Goal: Transaction & Acquisition: Purchase product/service

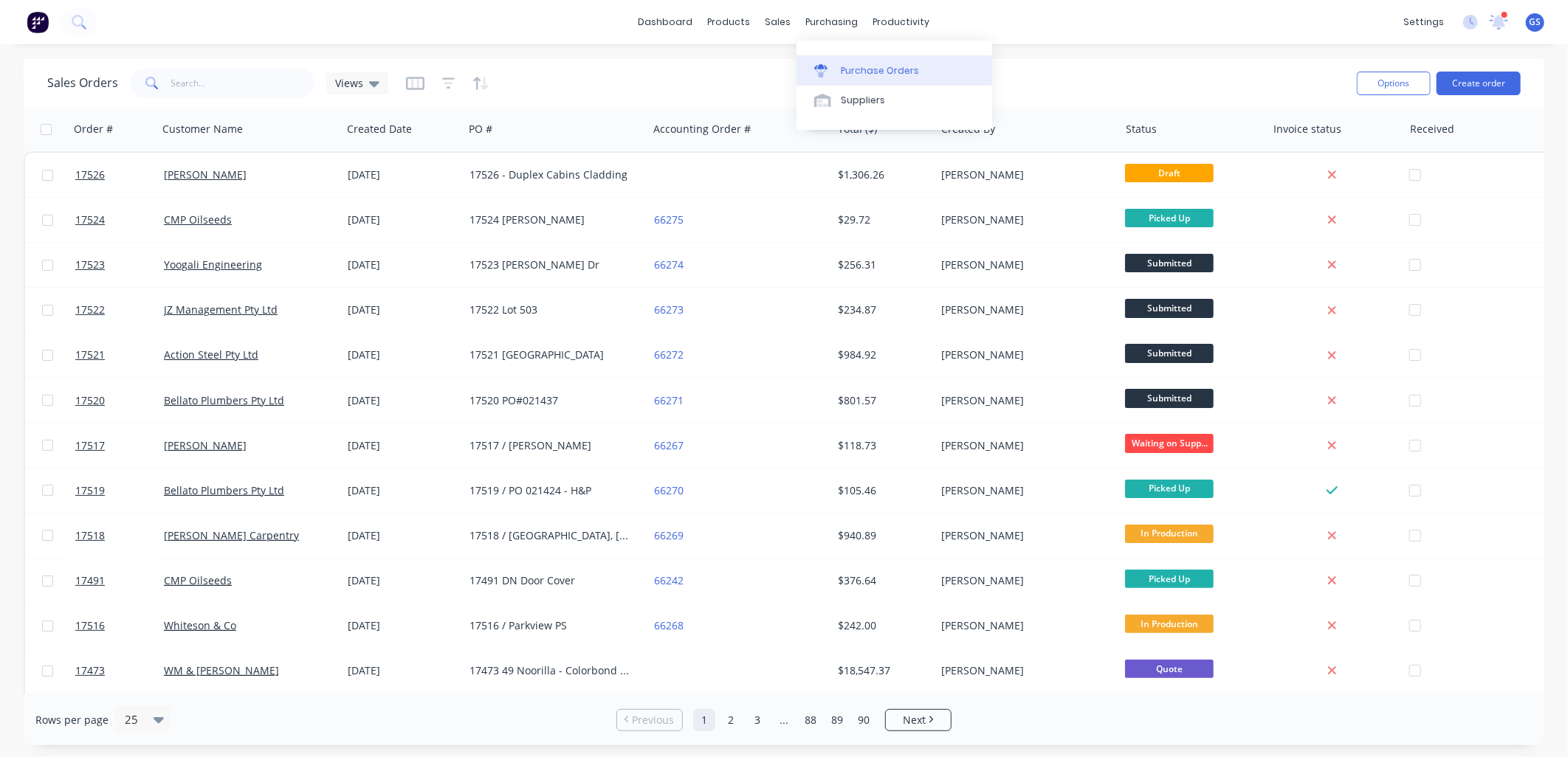
click at [864, 64] on div "Purchase Orders" at bounding box center [880, 71] width 78 height 14
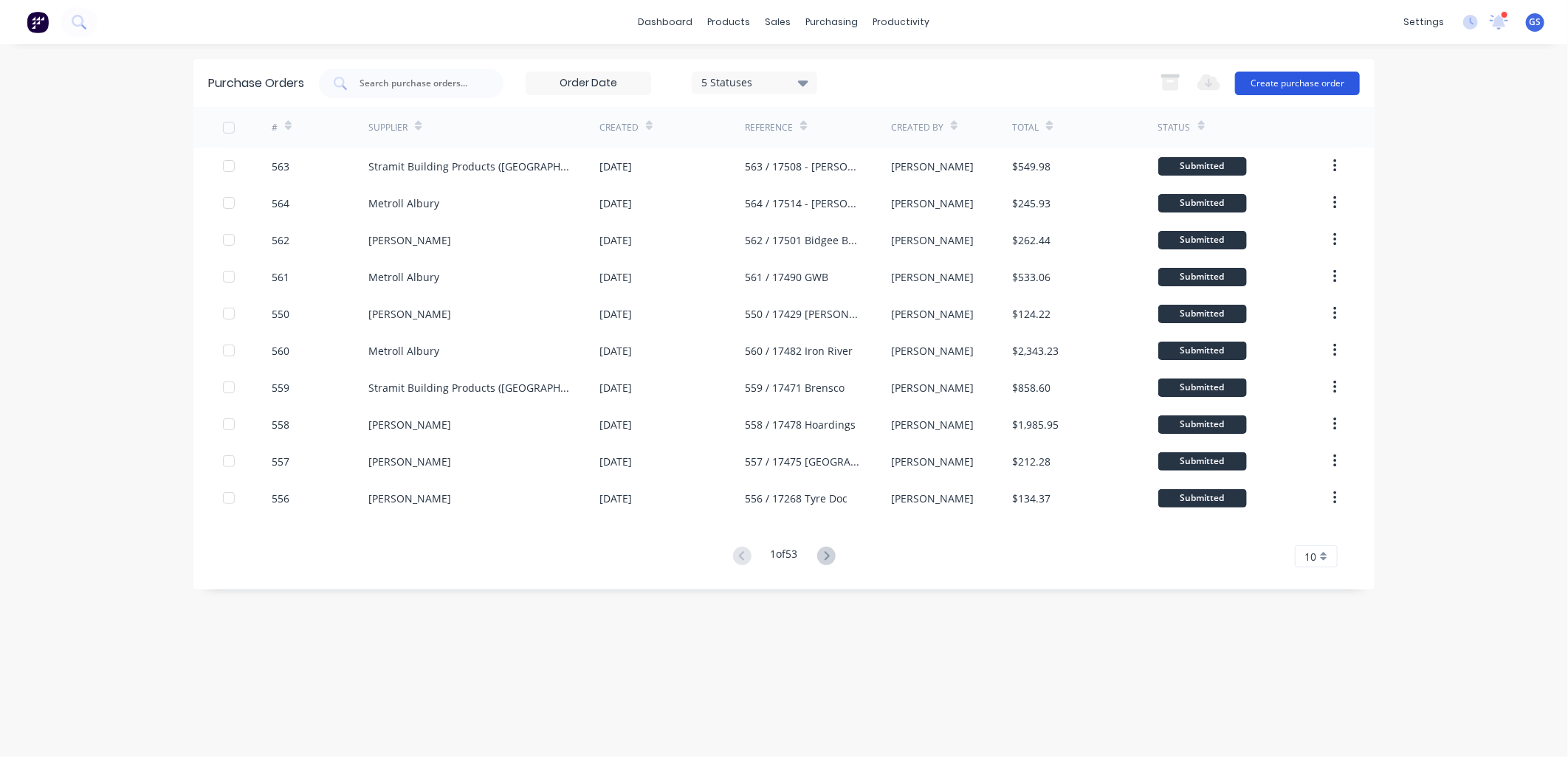
click at [1339, 81] on button "Create purchase order" at bounding box center [1296, 84] width 124 height 24
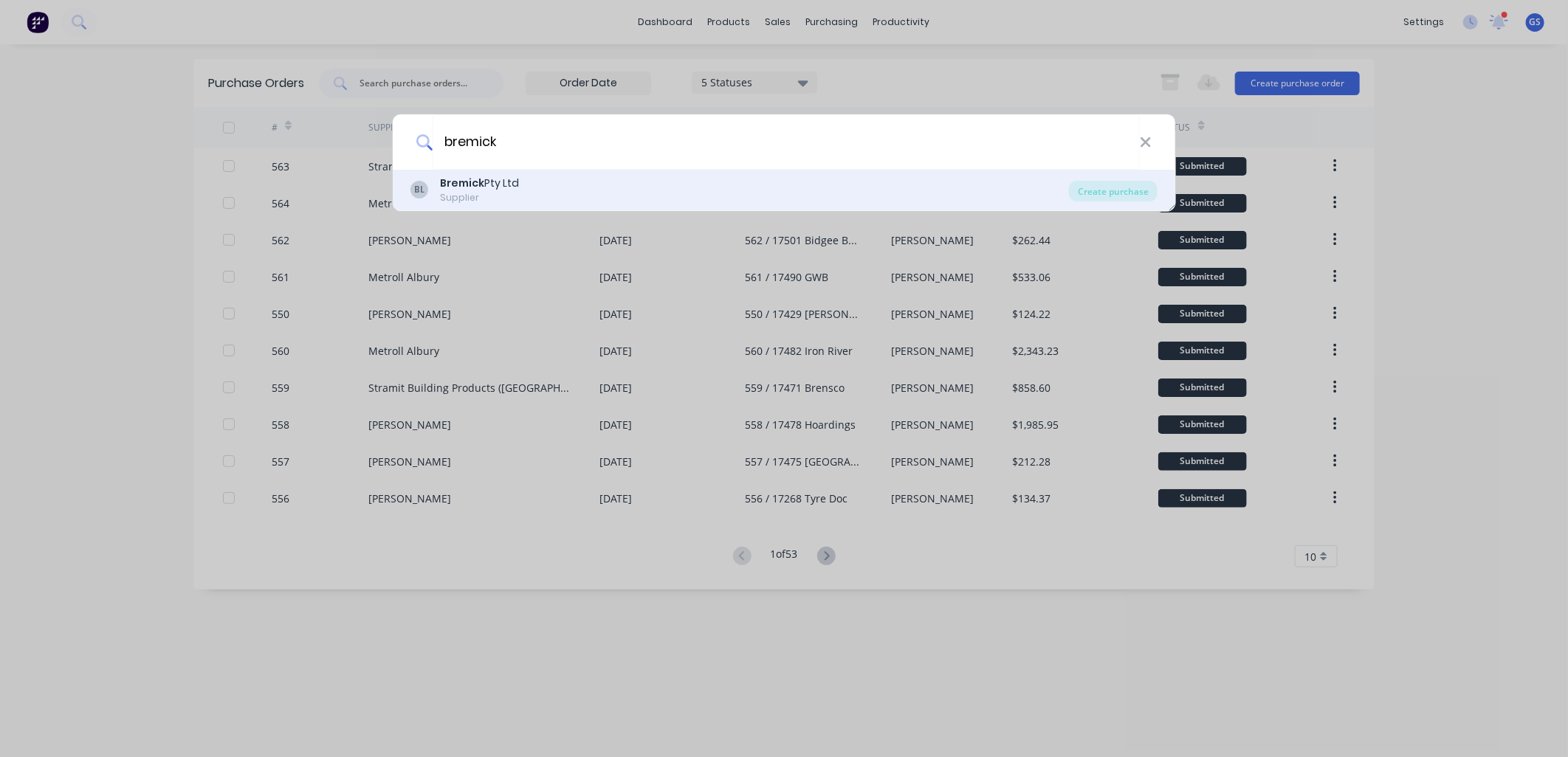
type input "bremick"
click at [545, 176] on div "BL Bremick Pty Ltd Supplier" at bounding box center [740, 190] width 658 height 29
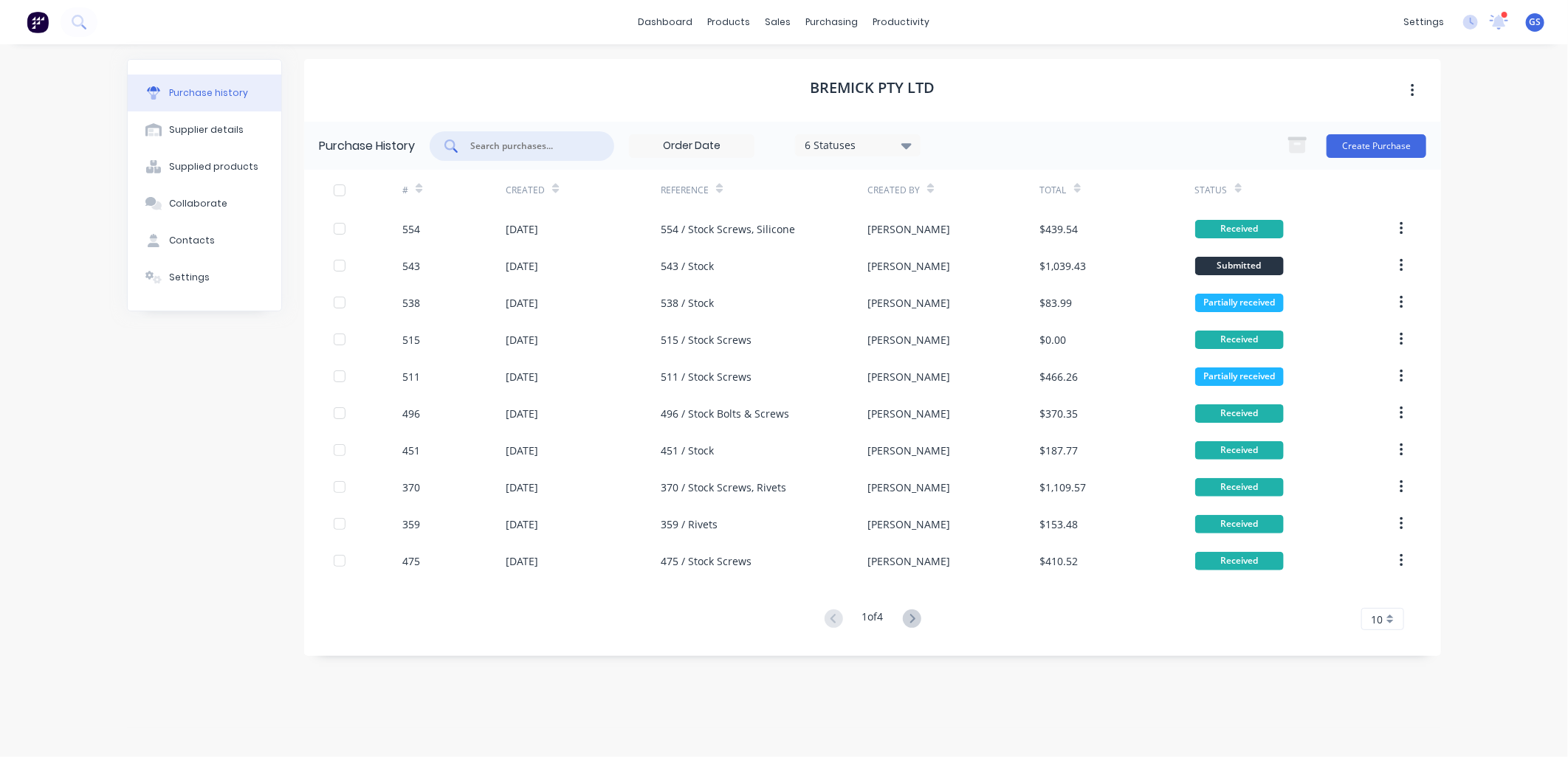
click at [542, 151] on input "text" at bounding box center [530, 145] width 123 height 14
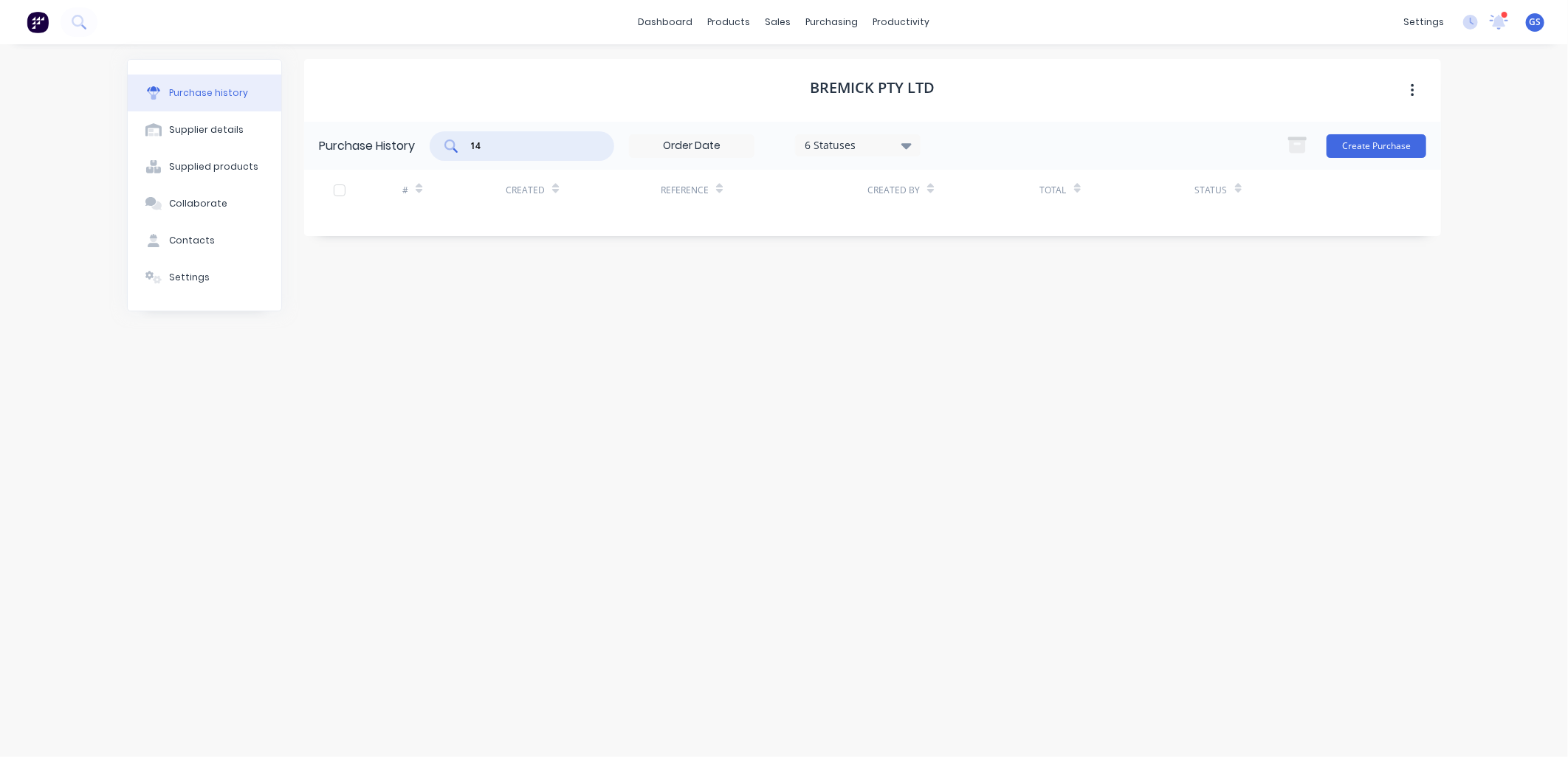
type input "1"
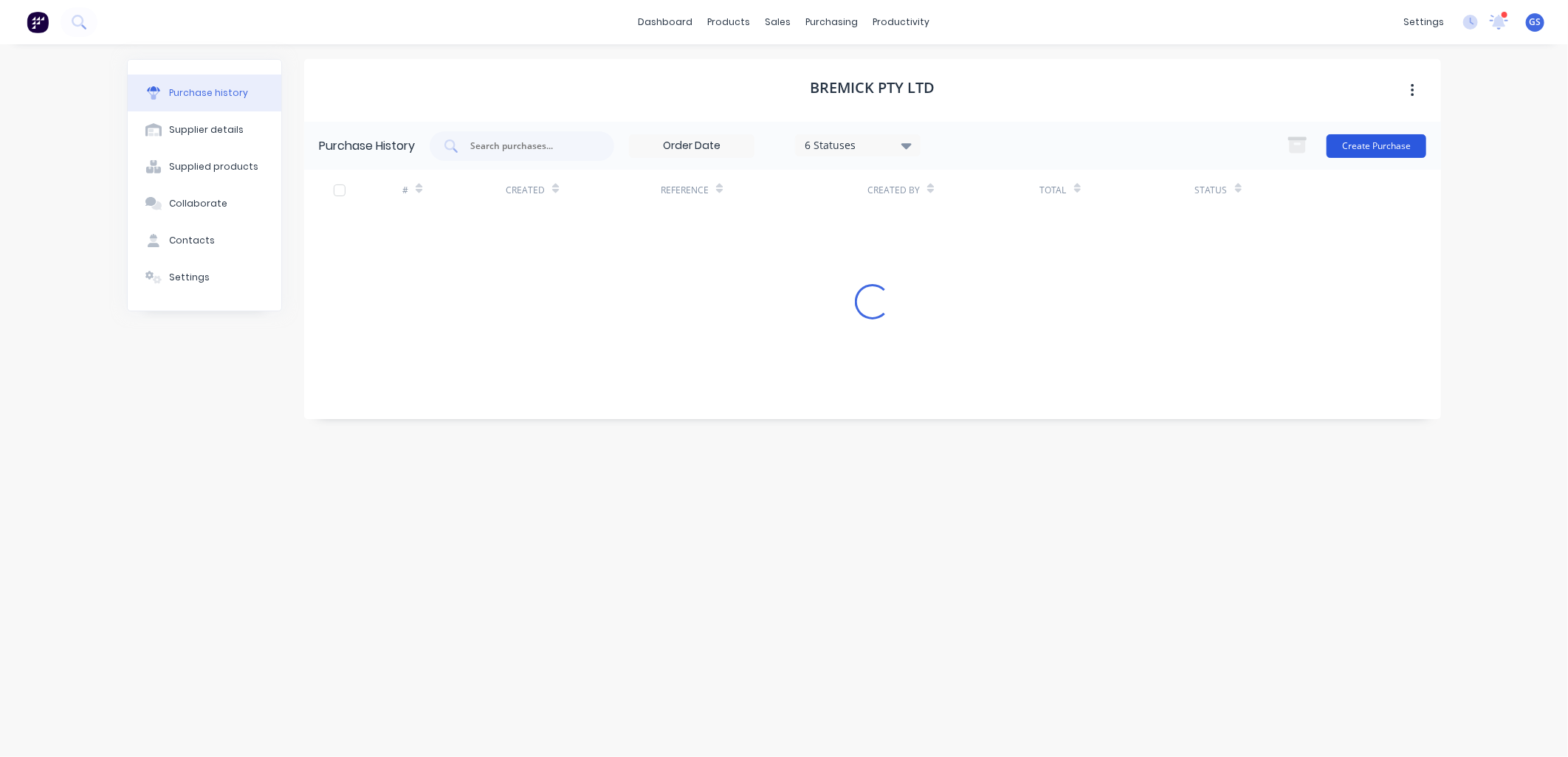
click at [1373, 146] on button "Create Purchase" at bounding box center [1377, 146] width 100 height 24
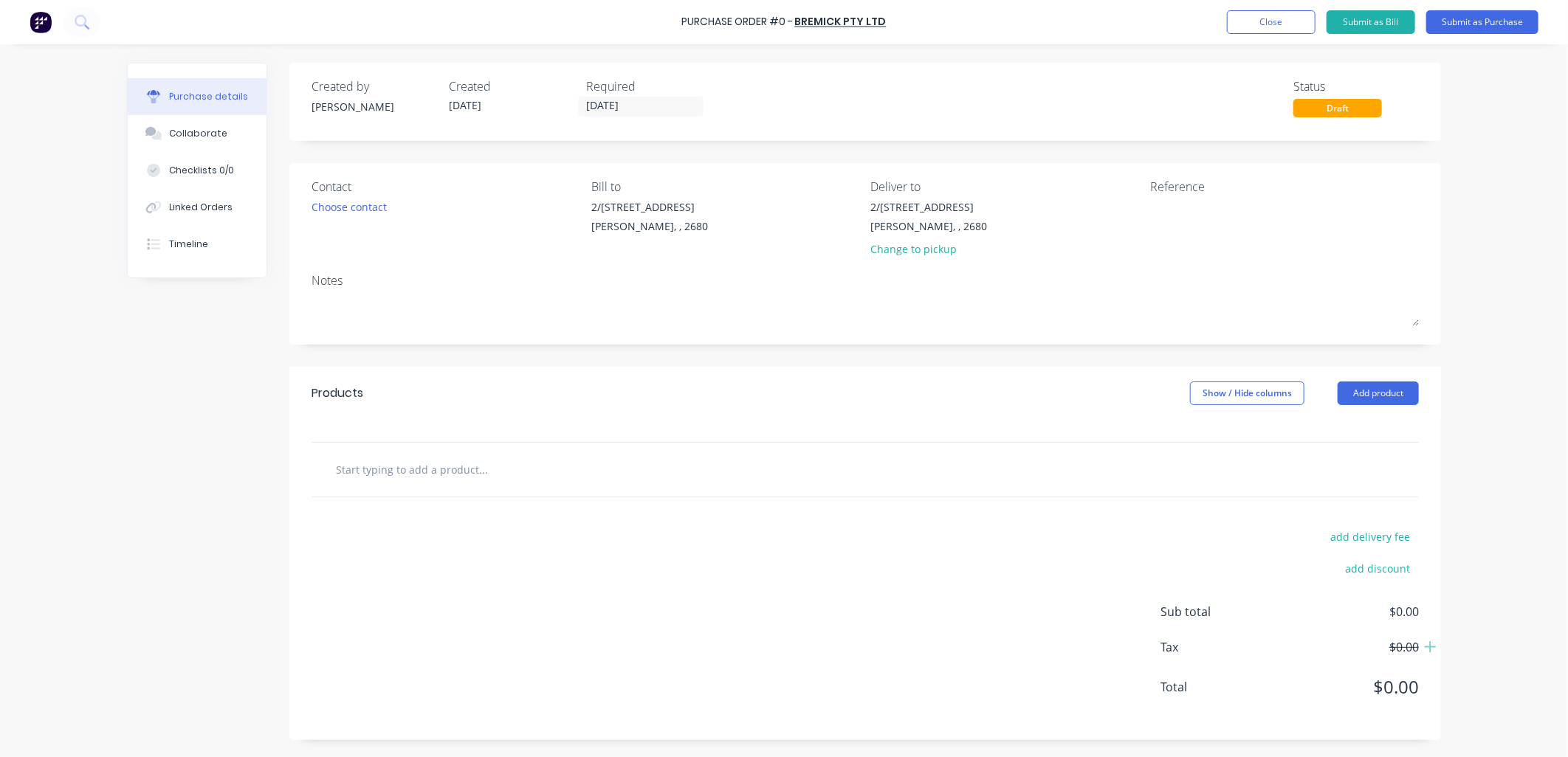
click at [437, 480] on input "text" at bounding box center [482, 469] width 295 height 30
click at [1401, 395] on button "Add product" at bounding box center [1378, 393] width 81 height 24
click at [1356, 431] on div "Product catalogue" at bounding box center [1349, 431] width 113 height 21
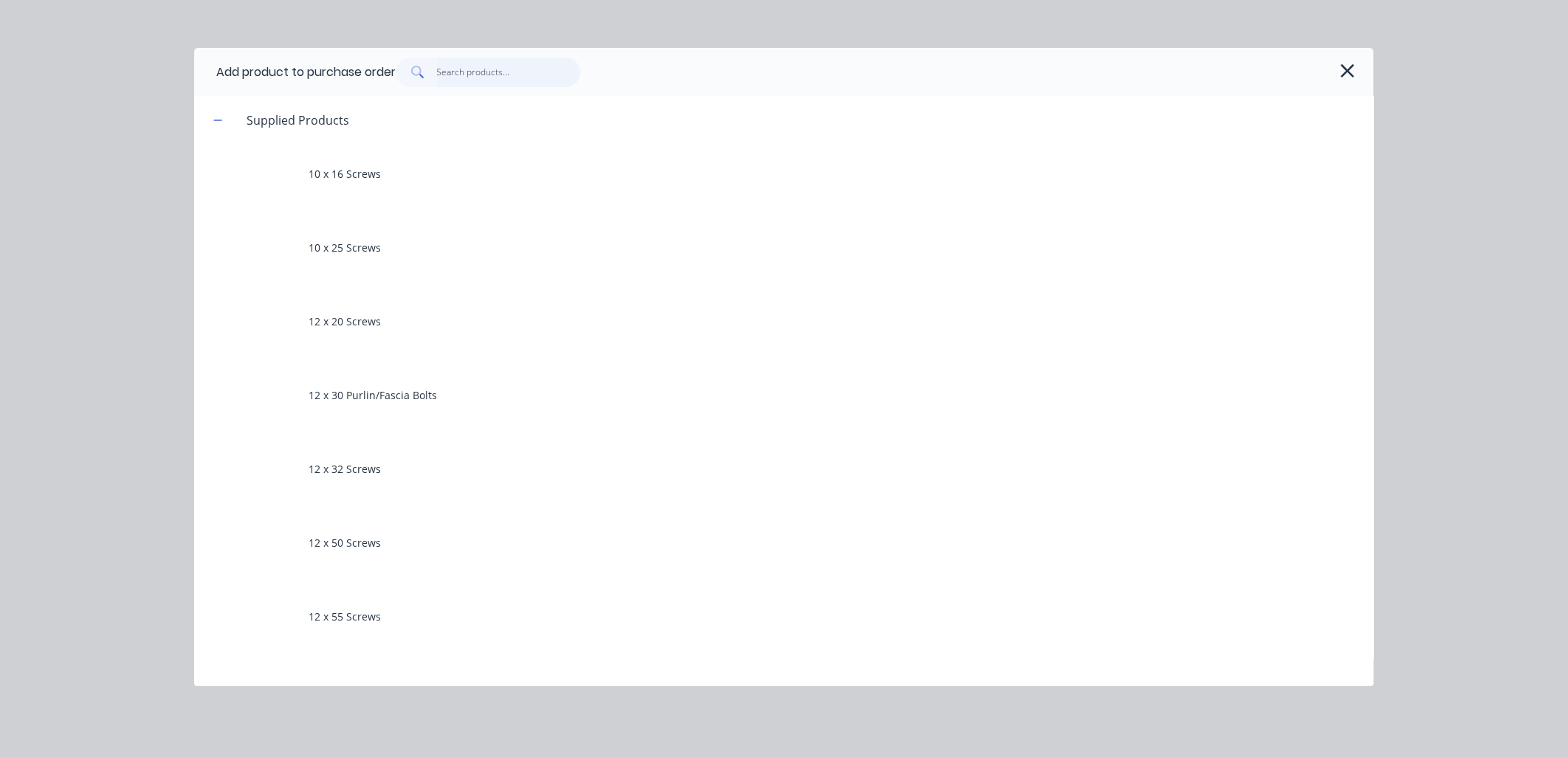
click at [481, 59] on input "text" at bounding box center [509, 72] width 144 height 30
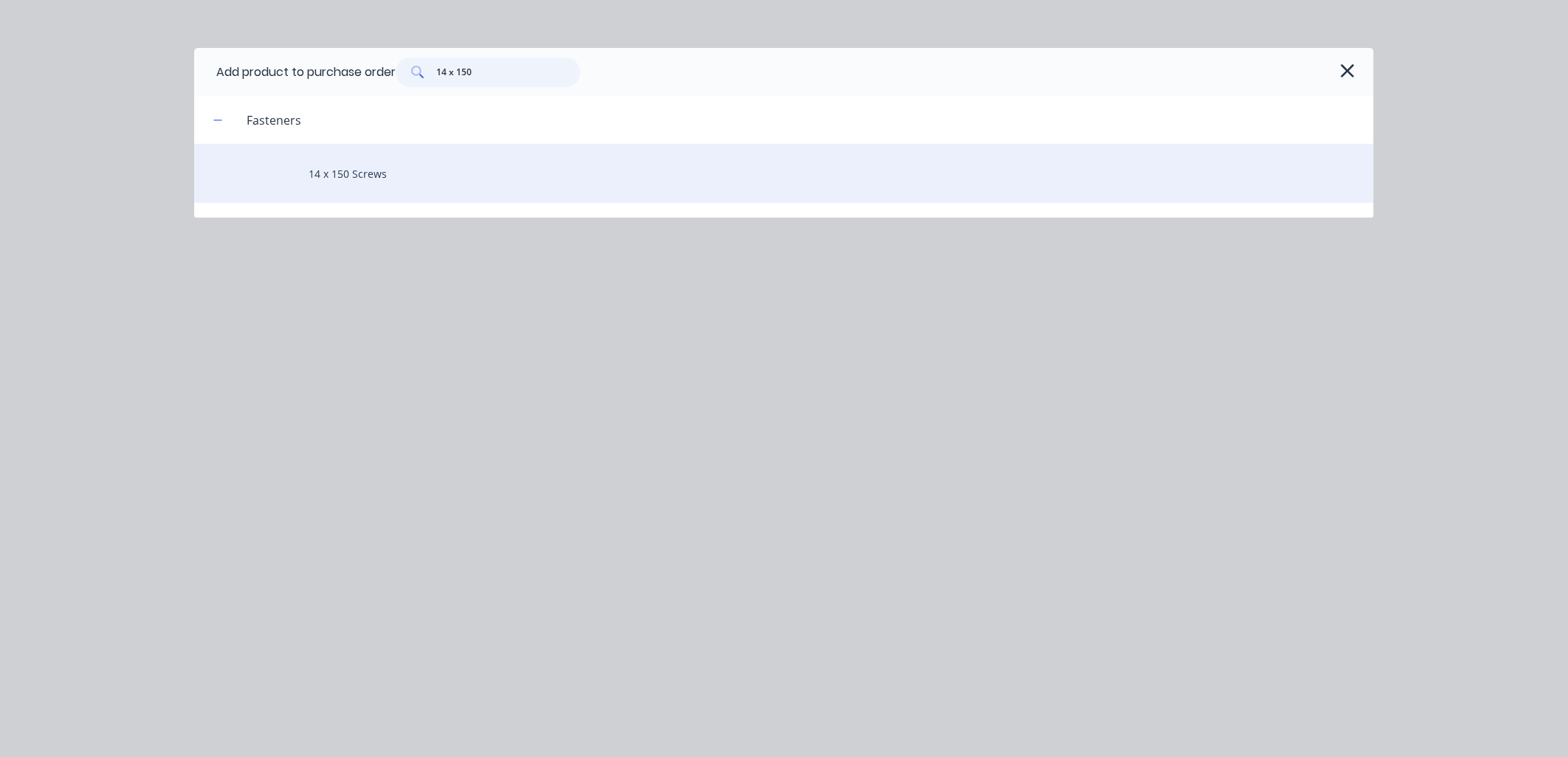
type input "14 x 150"
click at [388, 171] on div "14 x 150 Screws" at bounding box center [784, 173] width 1180 height 59
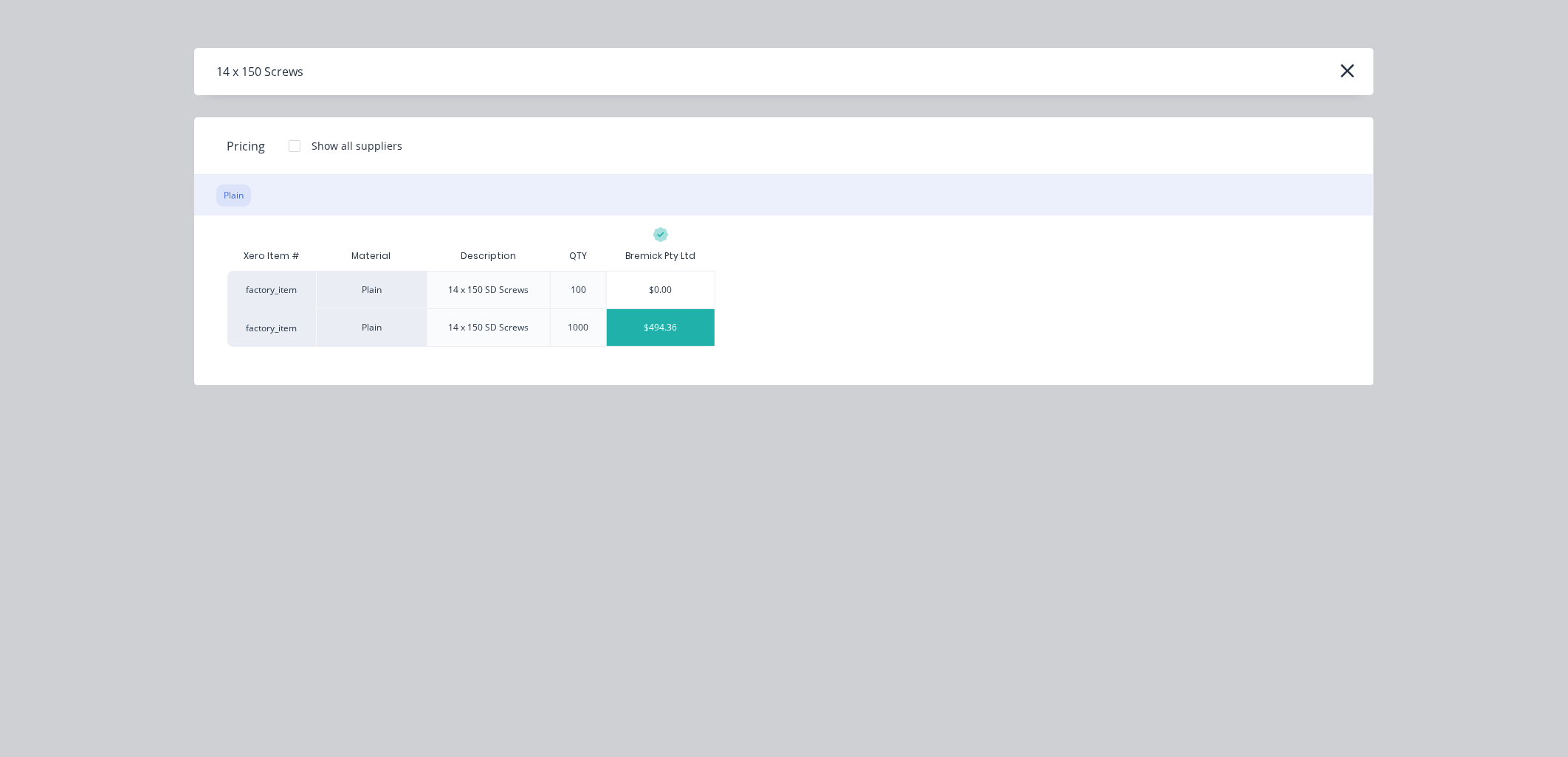
click at [677, 326] on div "$494.36" at bounding box center [660, 328] width 107 height 37
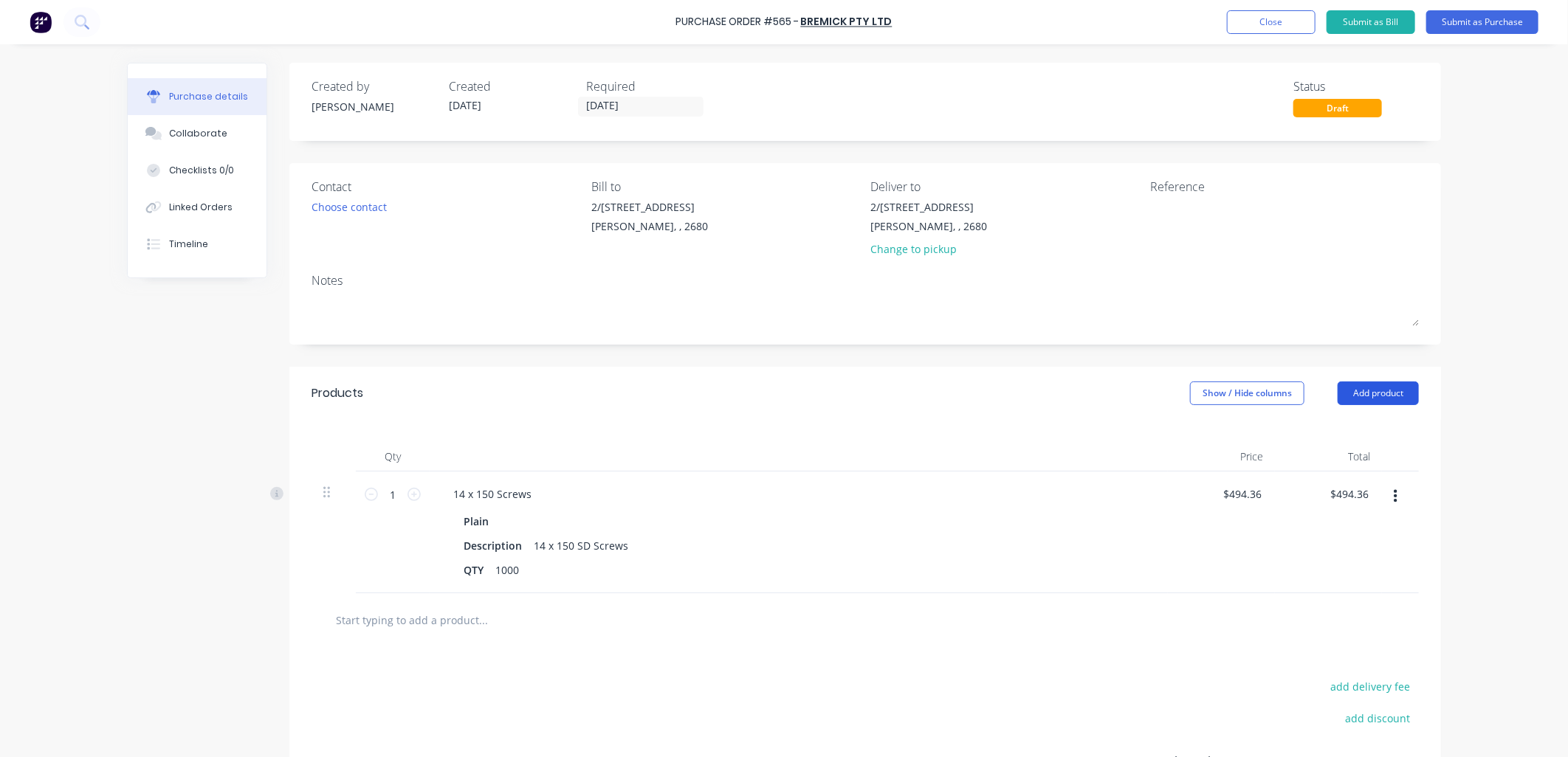
click at [1398, 392] on button "Add product" at bounding box center [1378, 393] width 81 height 24
click at [1303, 434] on div "Product catalogue" at bounding box center [1349, 431] width 113 height 21
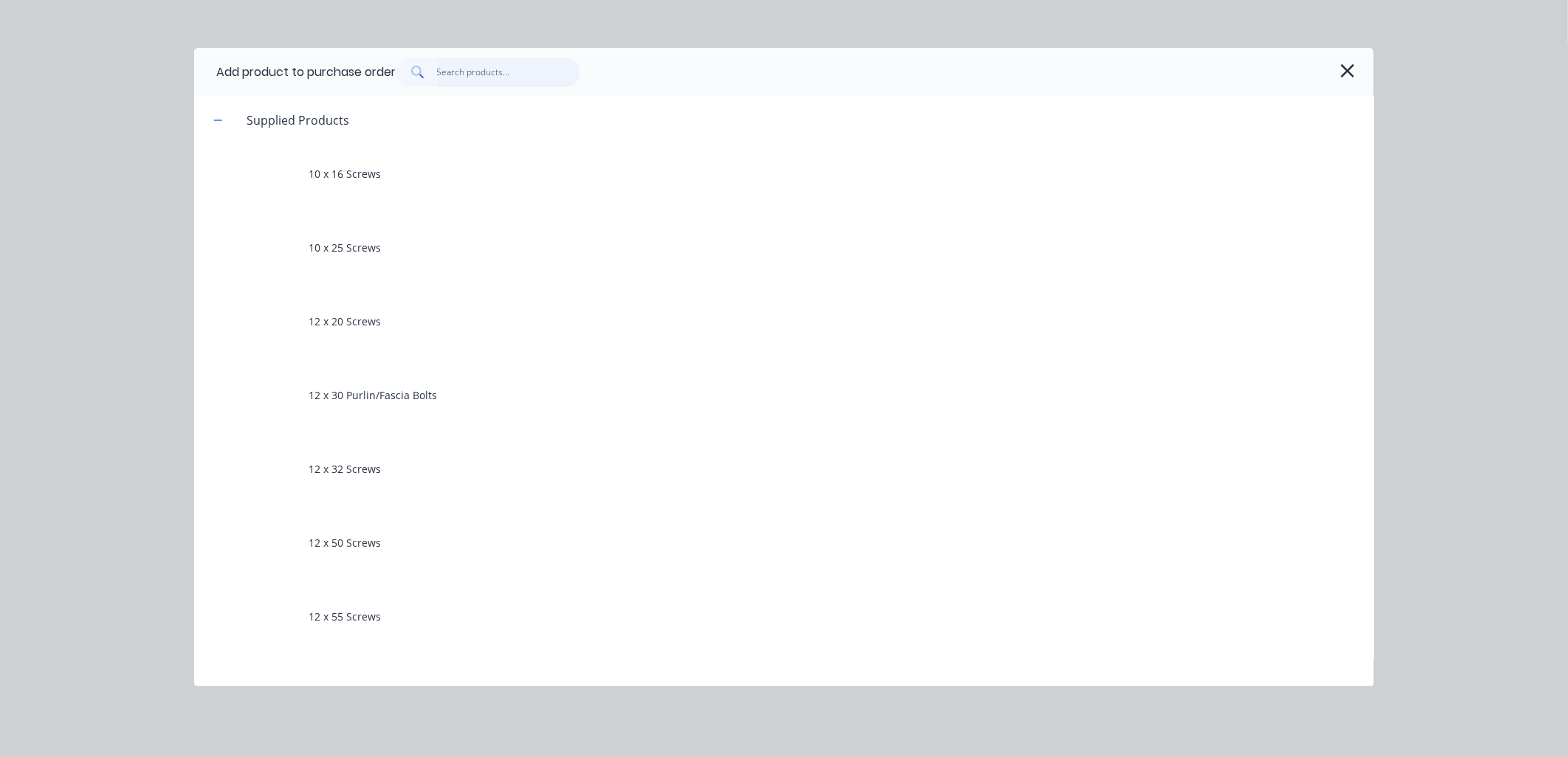
click at [486, 79] on input "text" at bounding box center [509, 72] width 144 height 30
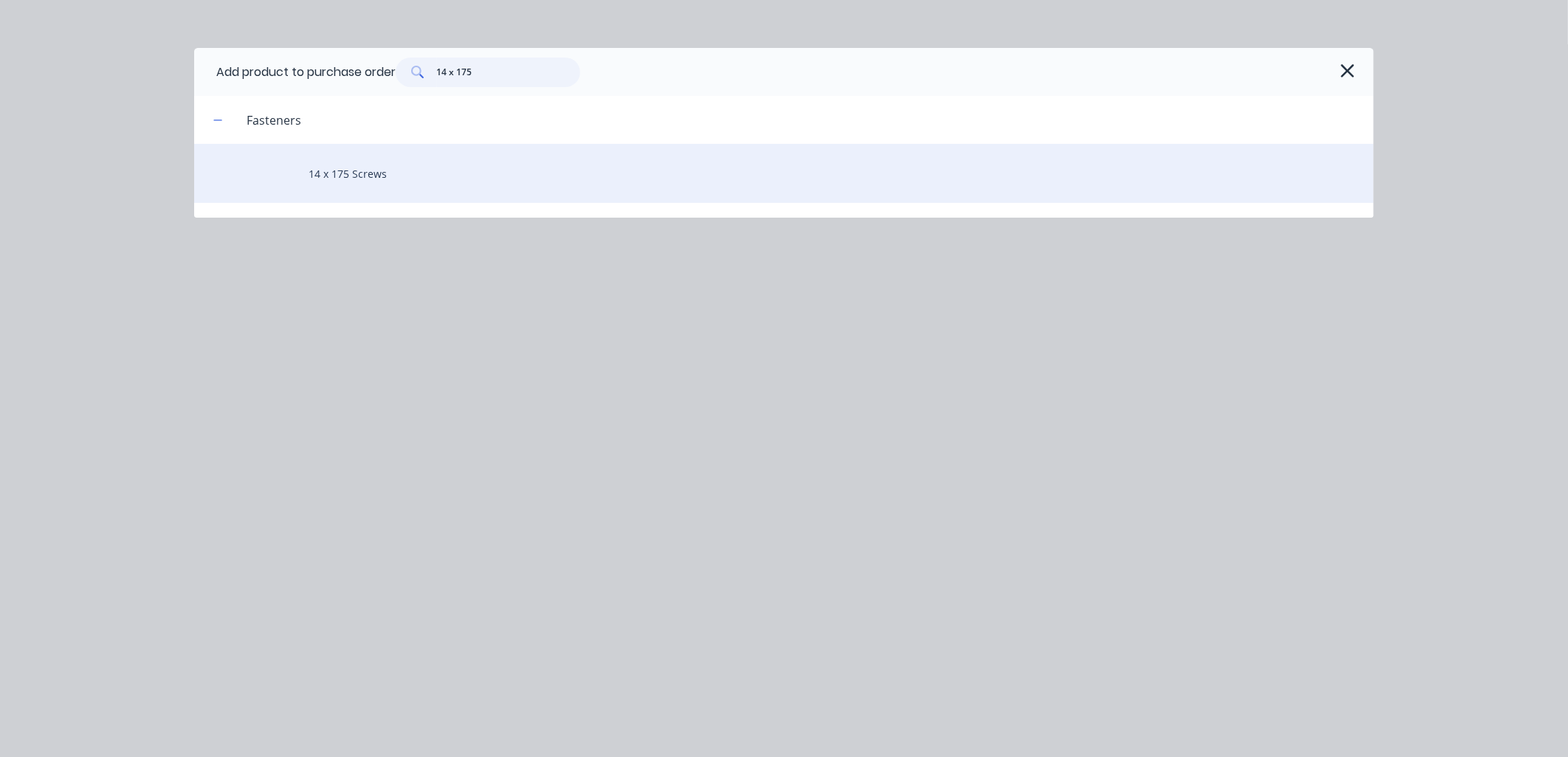
type input "14 x 175"
click at [404, 170] on div "14 x 175 Screws" at bounding box center [784, 173] width 1180 height 59
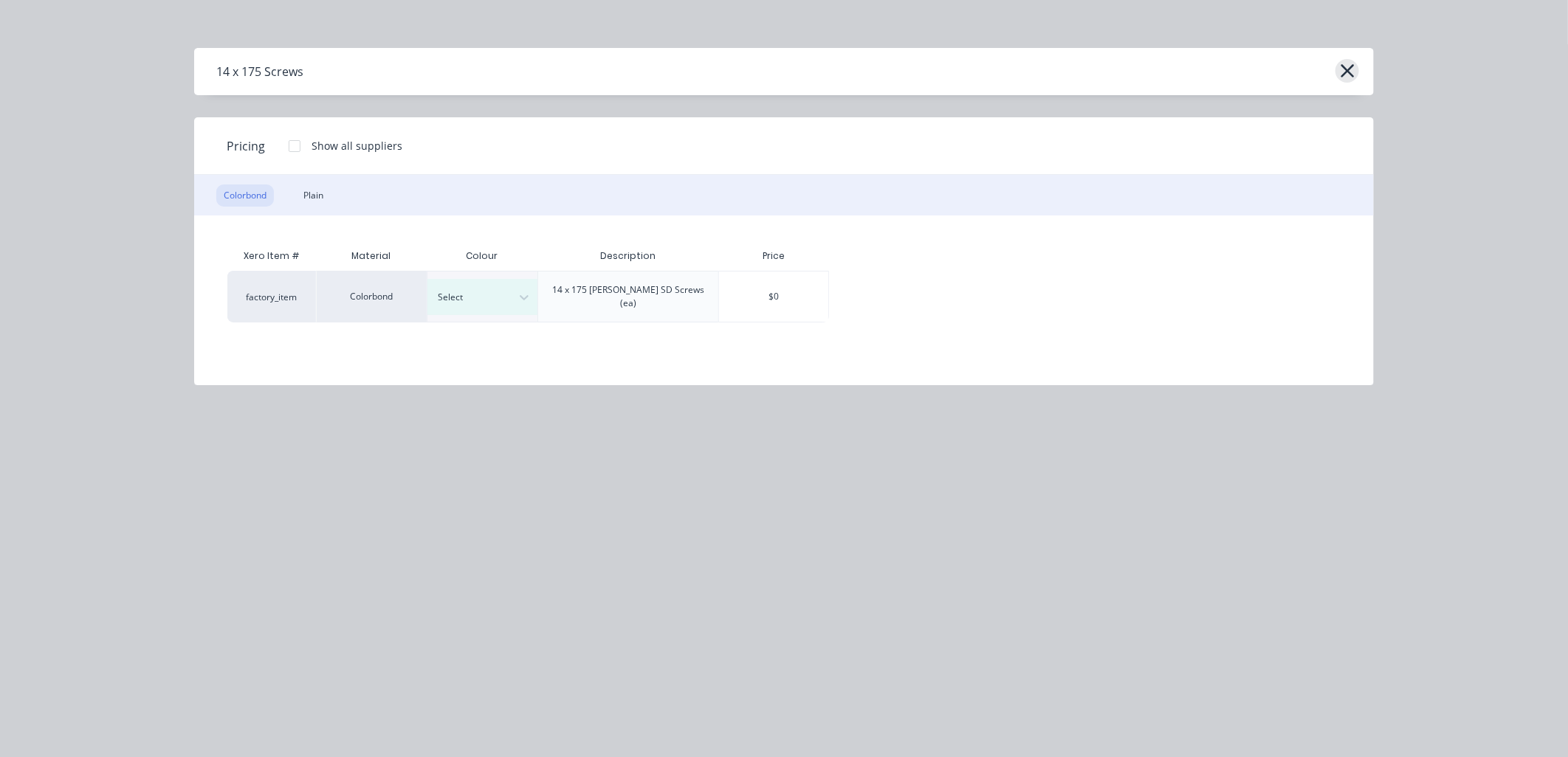
click at [1340, 70] on icon "button" at bounding box center [1347, 71] width 15 height 20
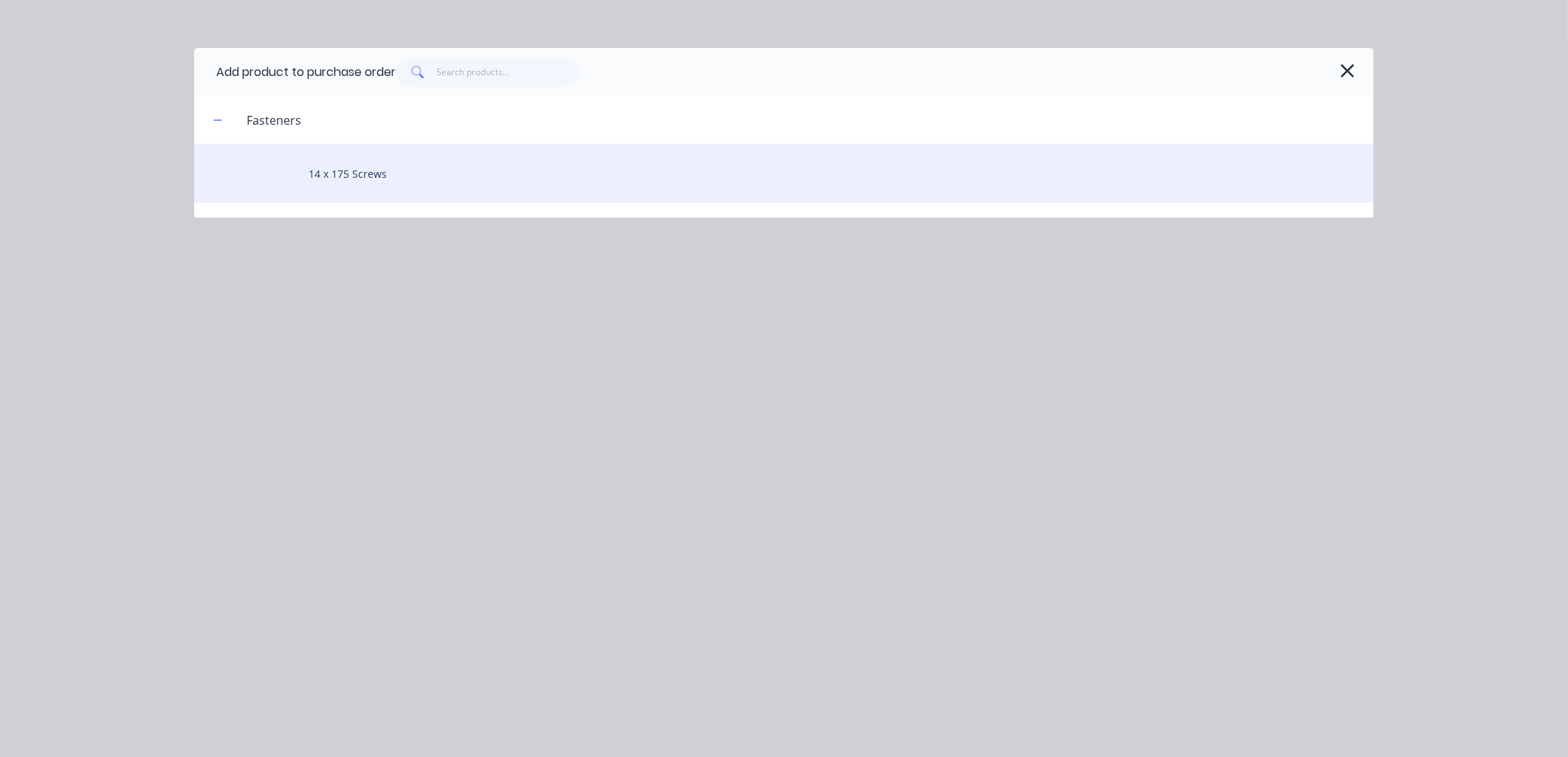
click at [466, 162] on div "14 x 175 Screws" at bounding box center [784, 173] width 1180 height 59
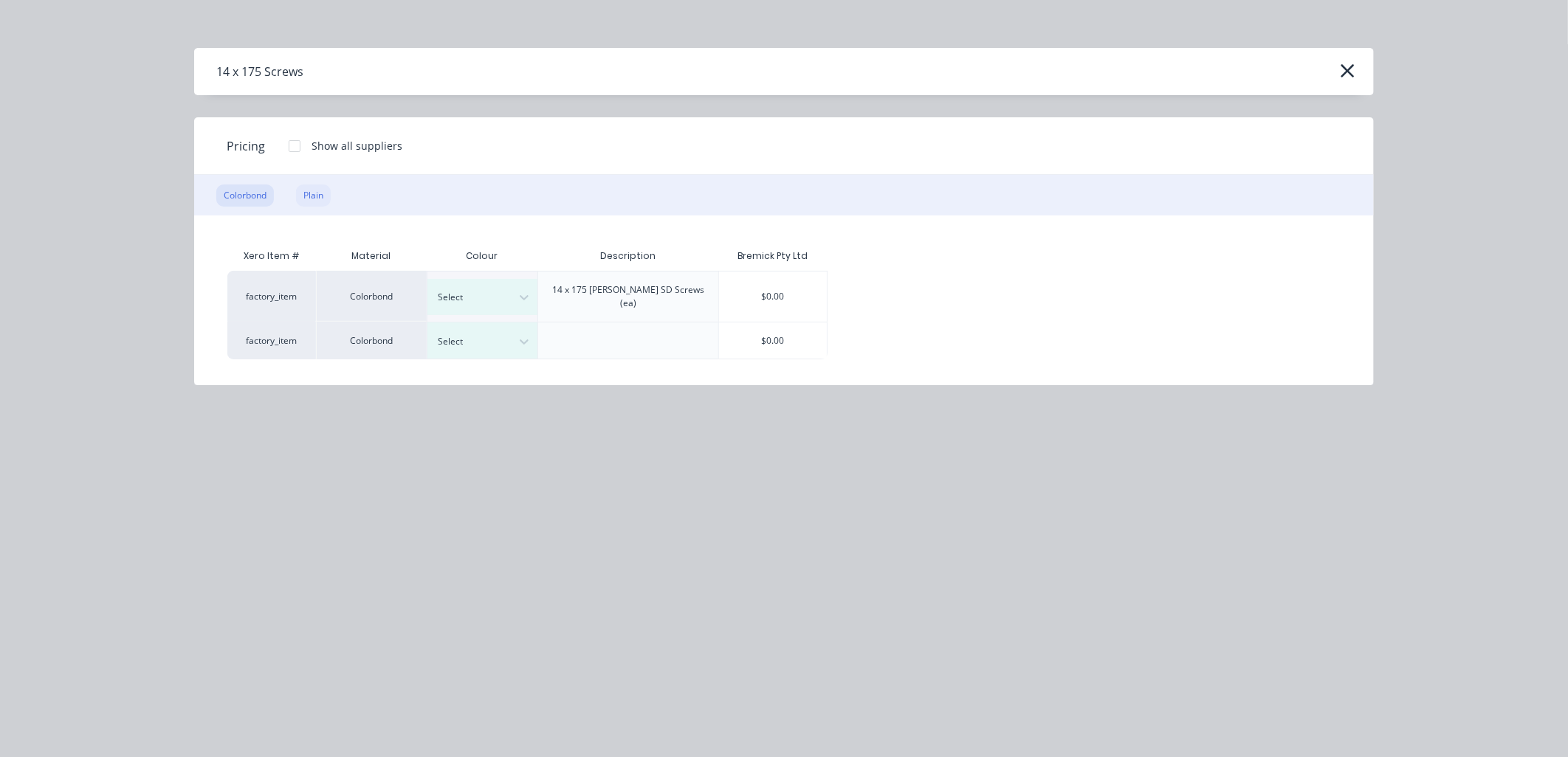
click at [313, 194] on div "Plain" at bounding box center [313, 195] width 35 height 22
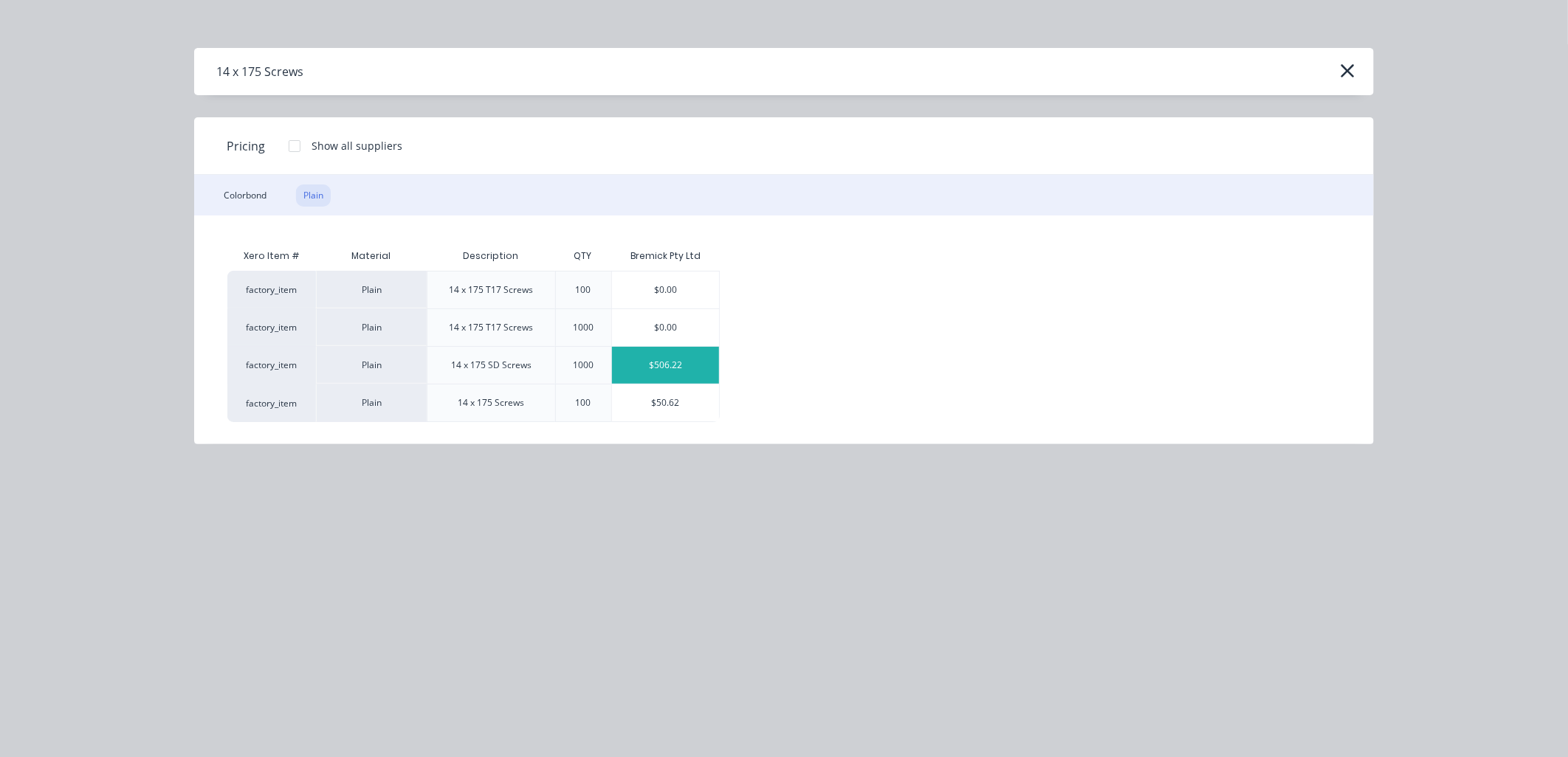
click at [674, 359] on div "$506.22" at bounding box center [665, 365] width 107 height 37
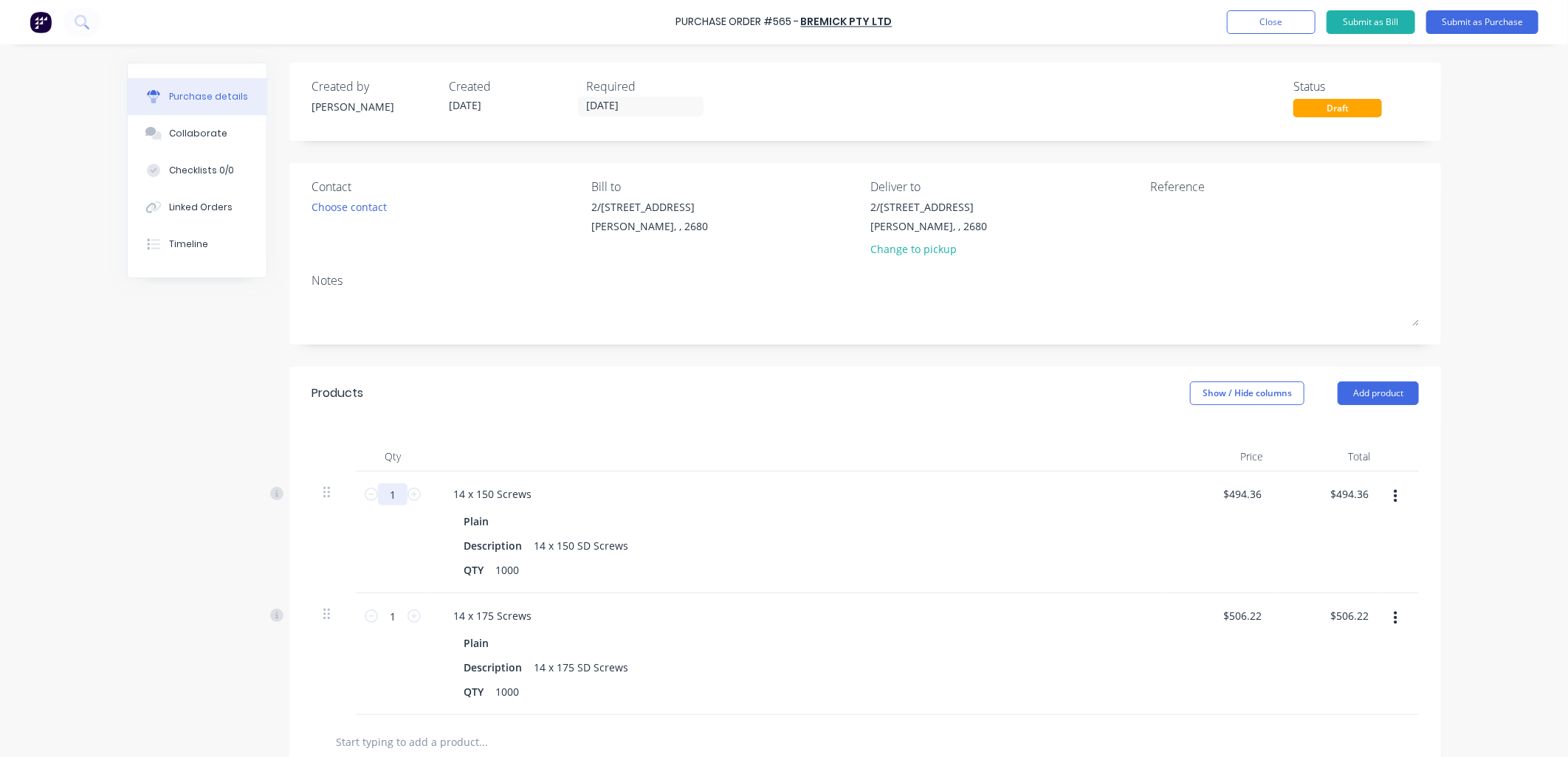
click at [391, 500] on input "1" at bounding box center [393, 494] width 30 height 22
type input ".2"
type input "$98.87"
type input "0.25"
type input "$123.59"
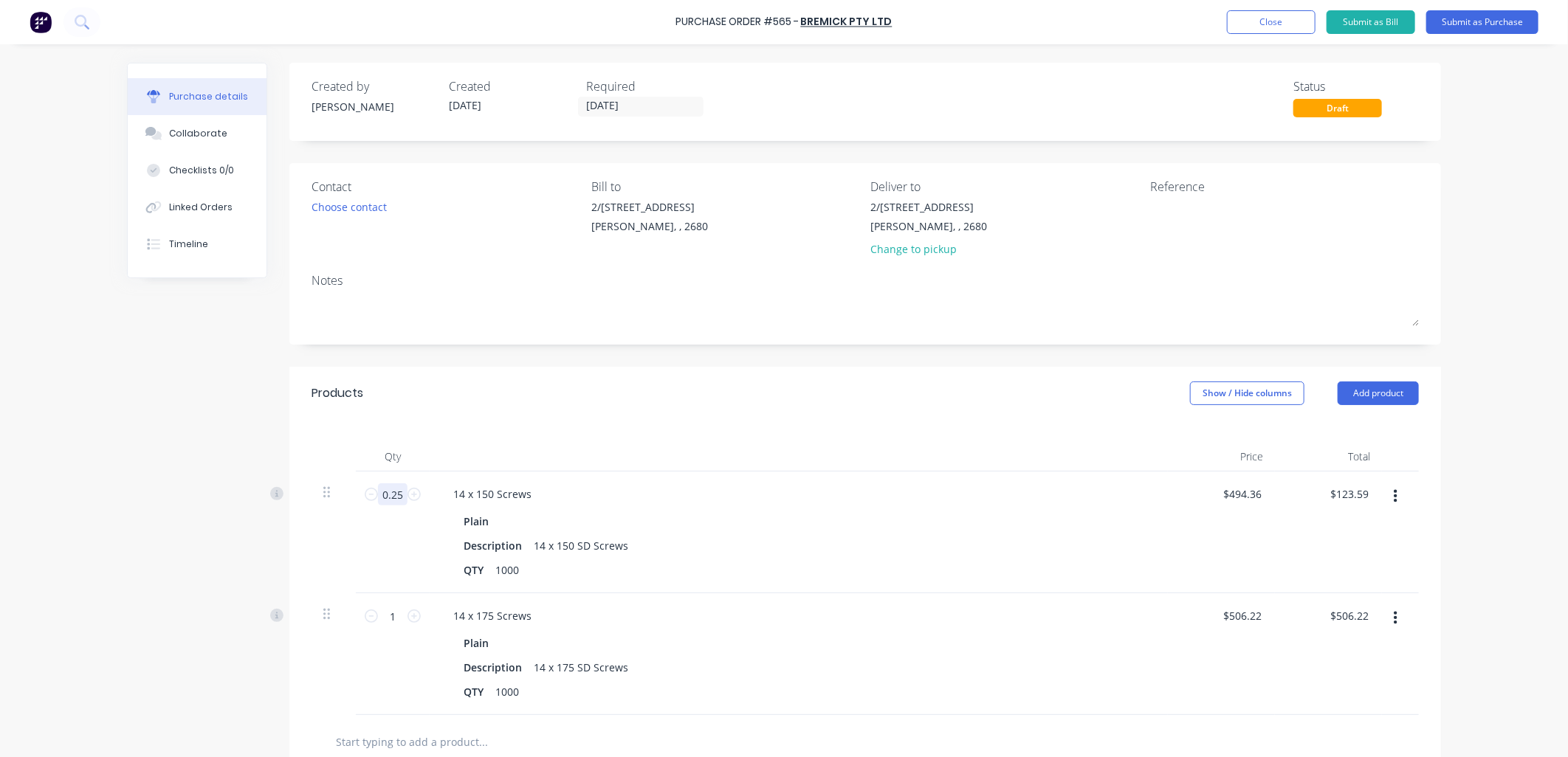
type input "0.25"
click at [393, 616] on input "1" at bounding box center [393, 616] width 30 height 22
type input ".2"
type input "$101.24"
type input "0.25"
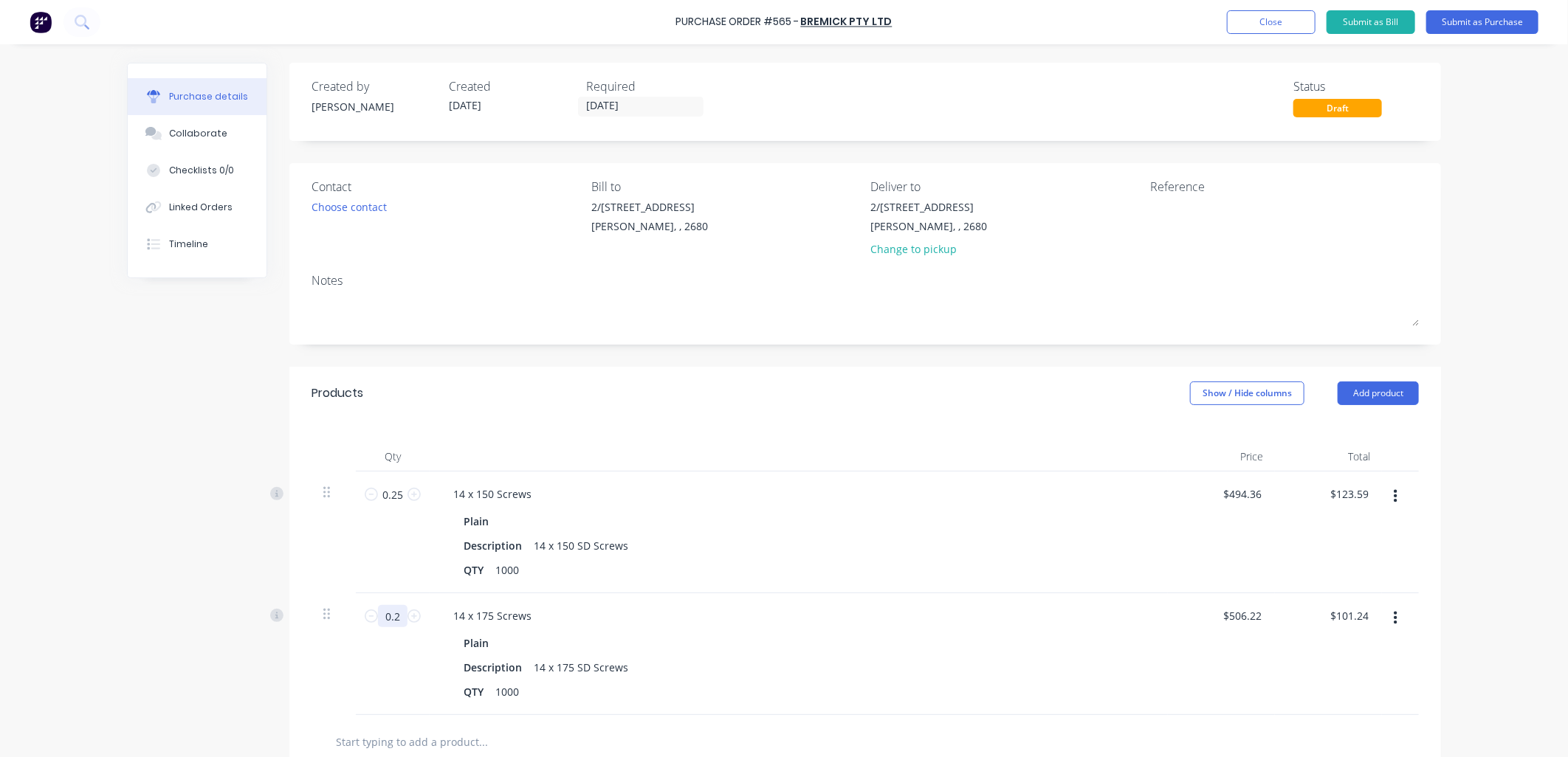
type input "$126.56"
type input "0.25"
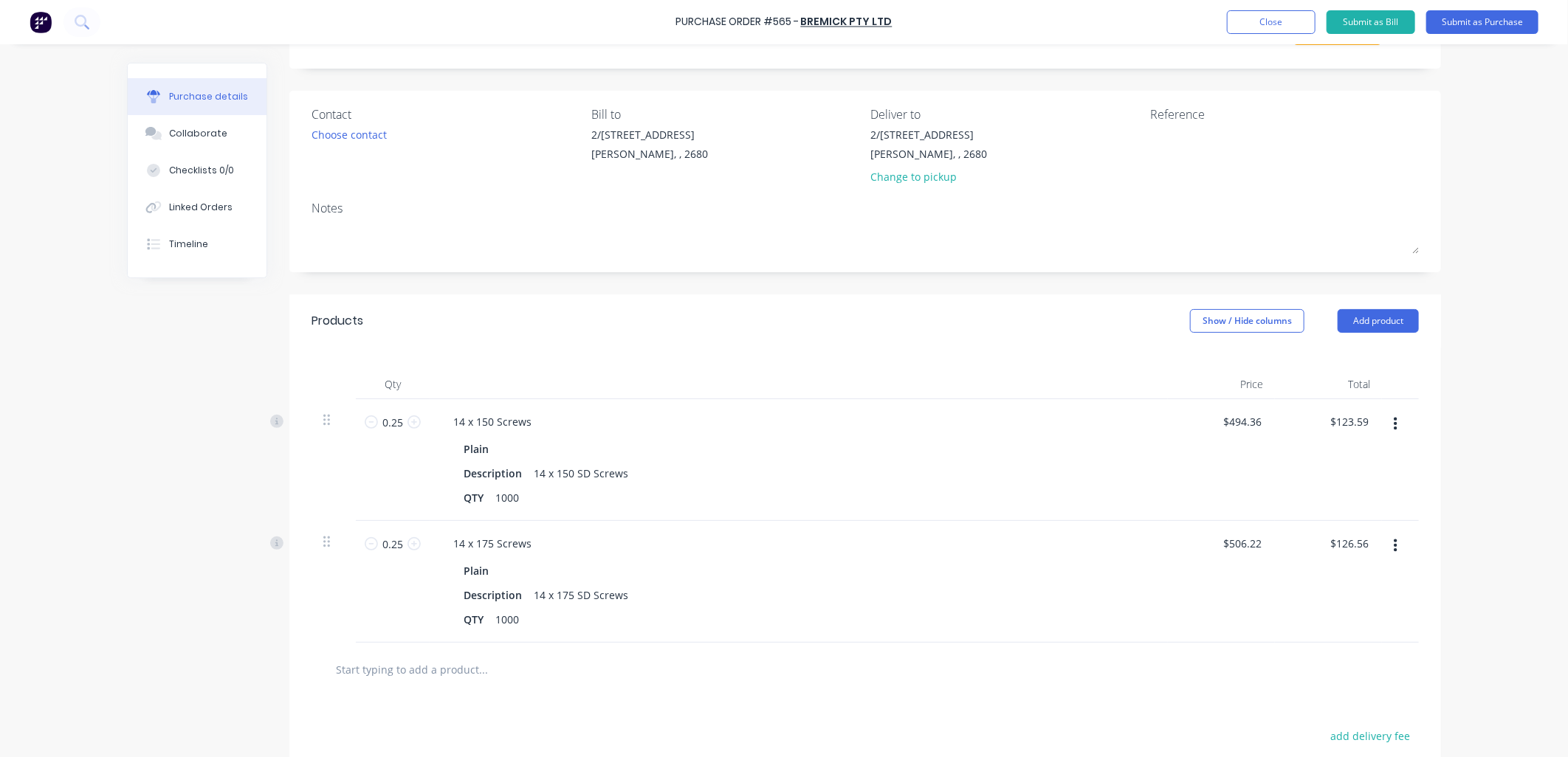
scroll to position [270, 0]
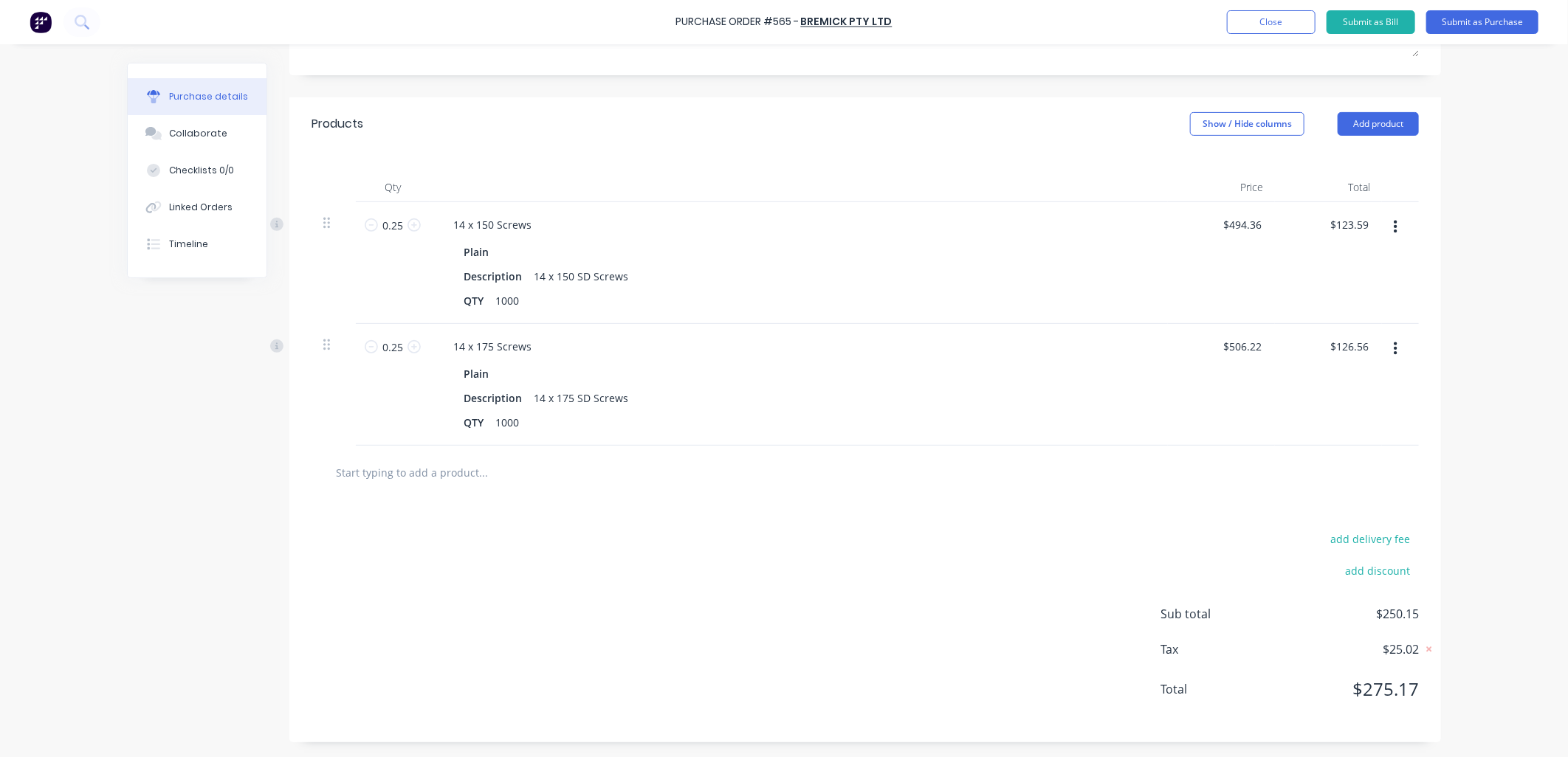
click at [443, 467] on input "text" at bounding box center [482, 472] width 295 height 30
click at [819, 601] on div "add delivery fee add discount Sub total $250.15 Tax $25.02 Total $275.17" at bounding box center [865, 621] width 1152 height 243
click at [1386, 121] on button "Add product" at bounding box center [1378, 124] width 81 height 24
click at [1367, 171] on div "Product catalogue" at bounding box center [1349, 162] width 113 height 21
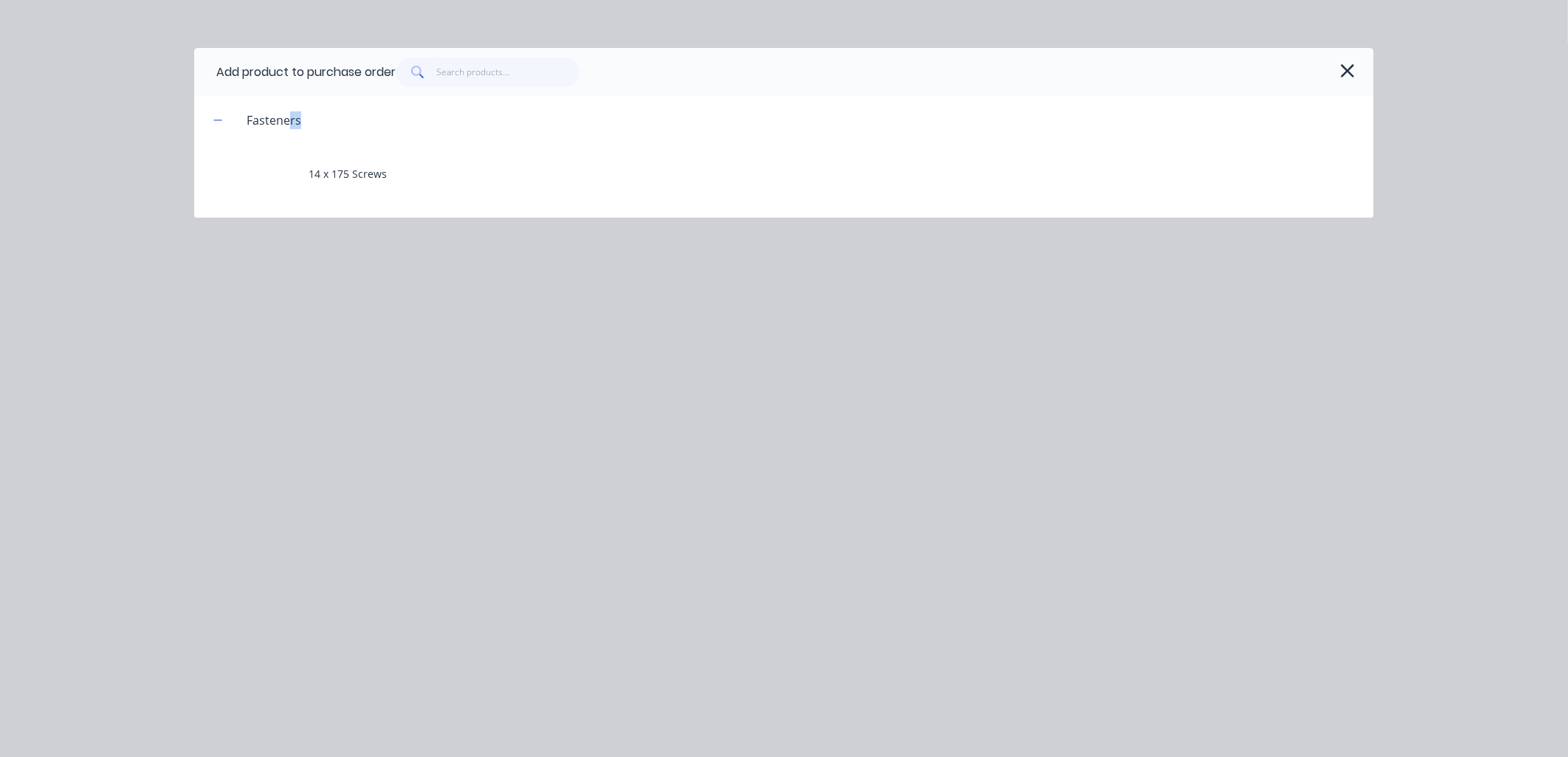
drag, startPoint x: 470, startPoint y: 168, endPoint x: 288, endPoint y: 130, distance: 185.9
click at [288, 130] on div "Fasteners 14 x 175 Screws" at bounding box center [784, 149] width 1180 height 107
drag, startPoint x: 288, startPoint y: 130, endPoint x: 506, endPoint y: 60, distance: 229.0
click at [506, 61] on input "text" at bounding box center [509, 72] width 144 height 30
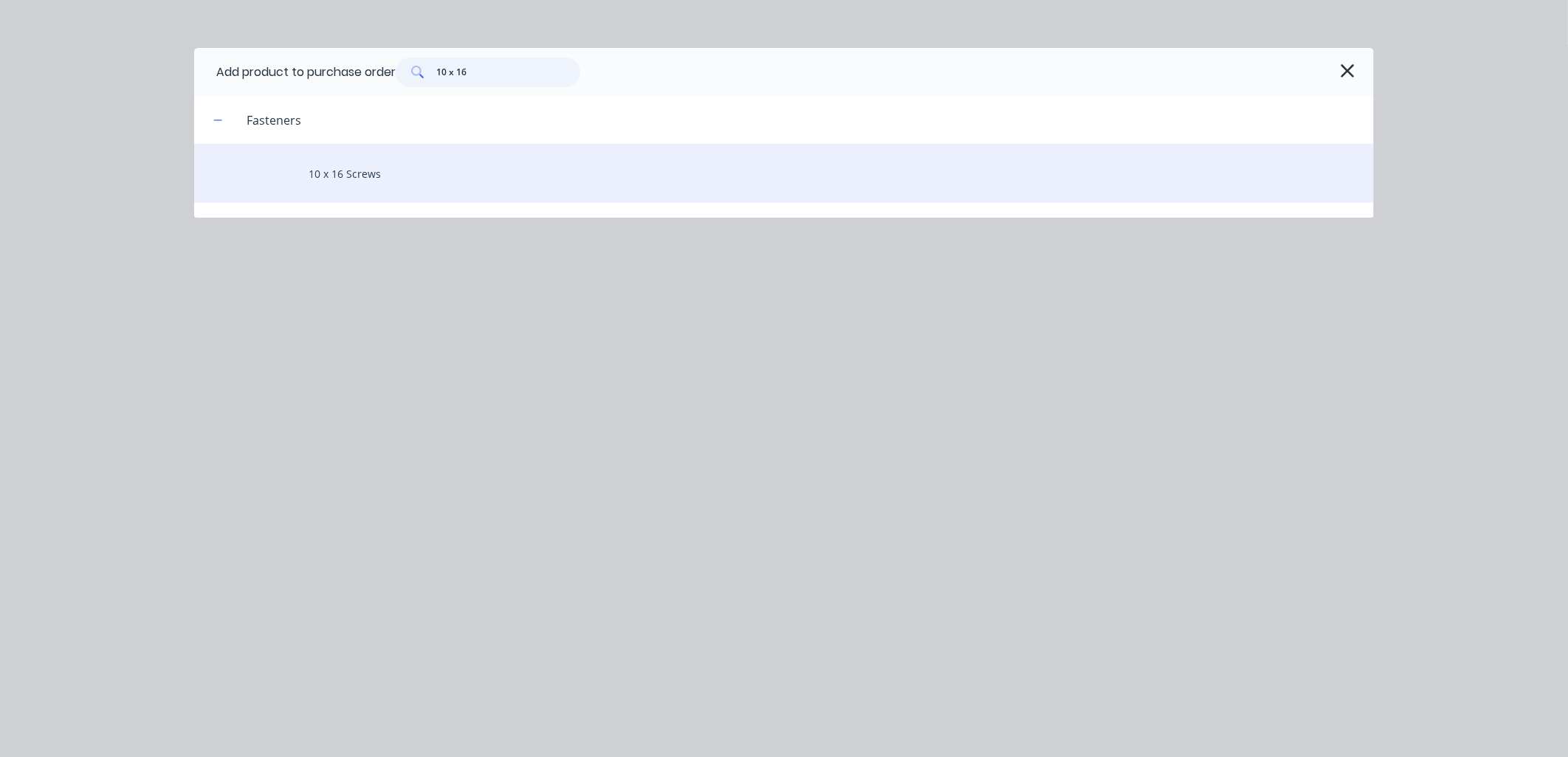
type input "10 x 16"
click at [367, 167] on div "10 x 16 Screws" at bounding box center [784, 173] width 1180 height 59
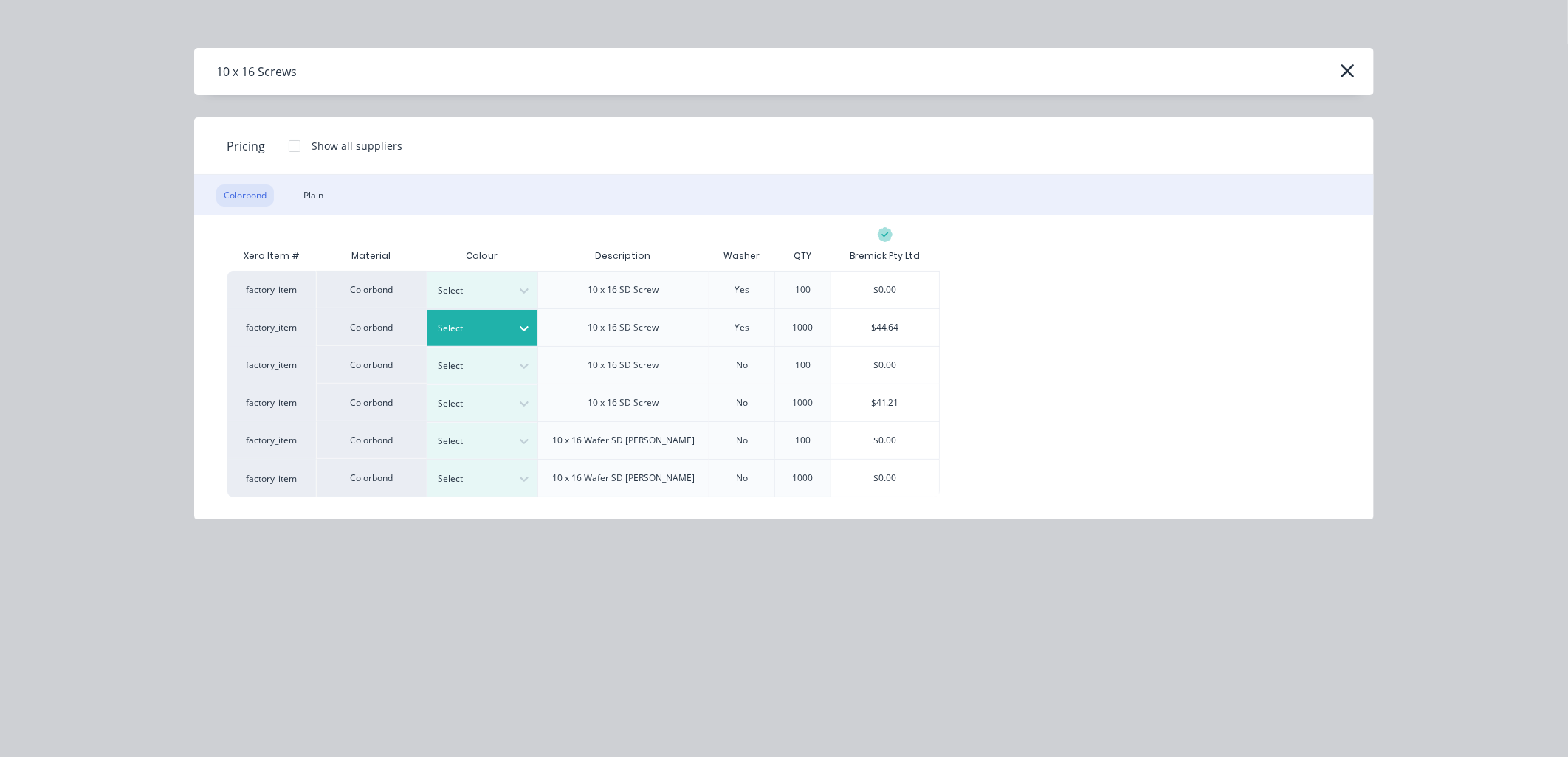
click at [525, 332] on icon at bounding box center [524, 327] width 14 height 14
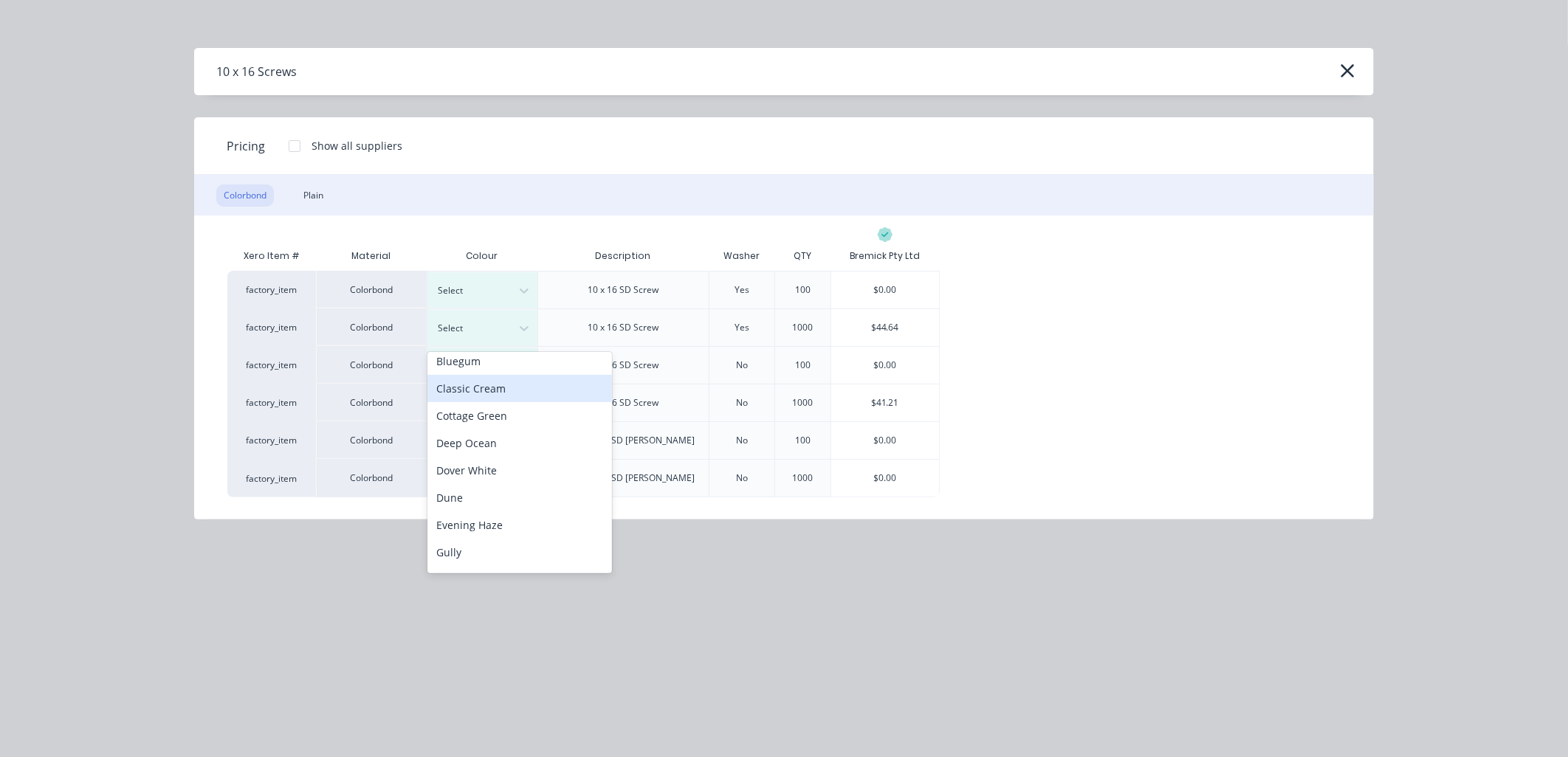
scroll to position [245, 0]
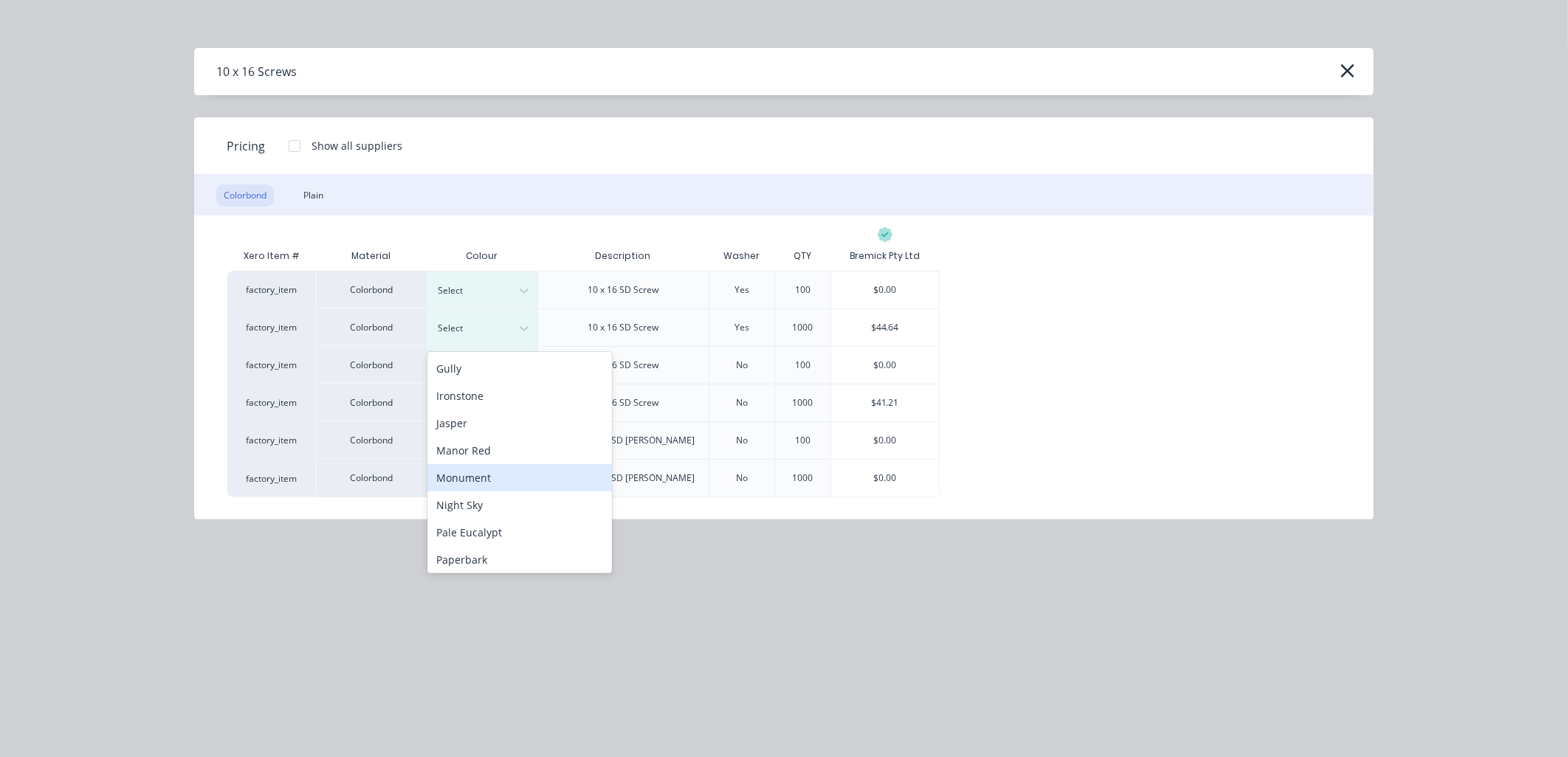
click at [488, 474] on div "Monument" at bounding box center [520, 478] width 184 height 27
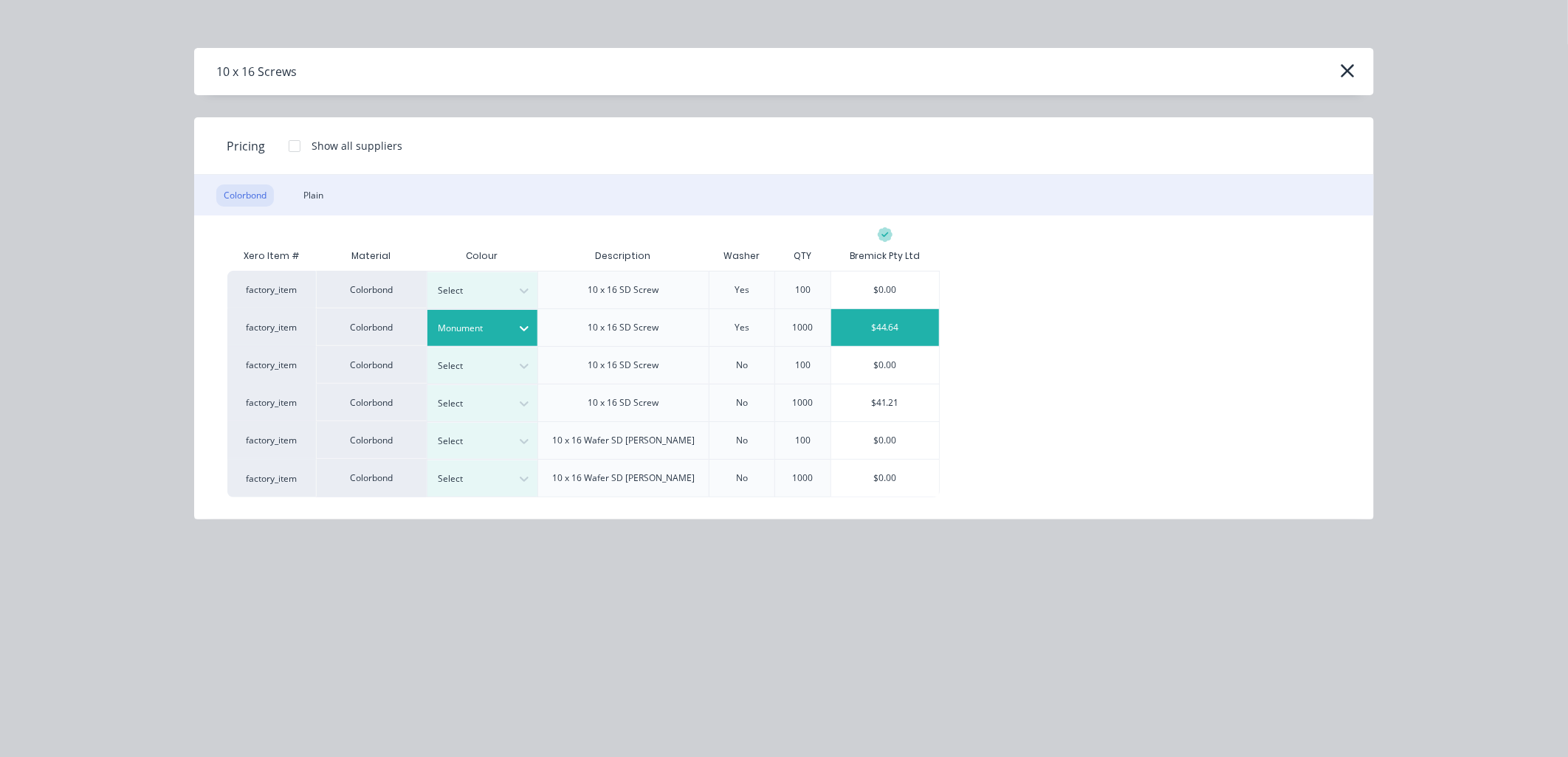
click at [900, 319] on div "$44.64" at bounding box center [884, 328] width 107 height 37
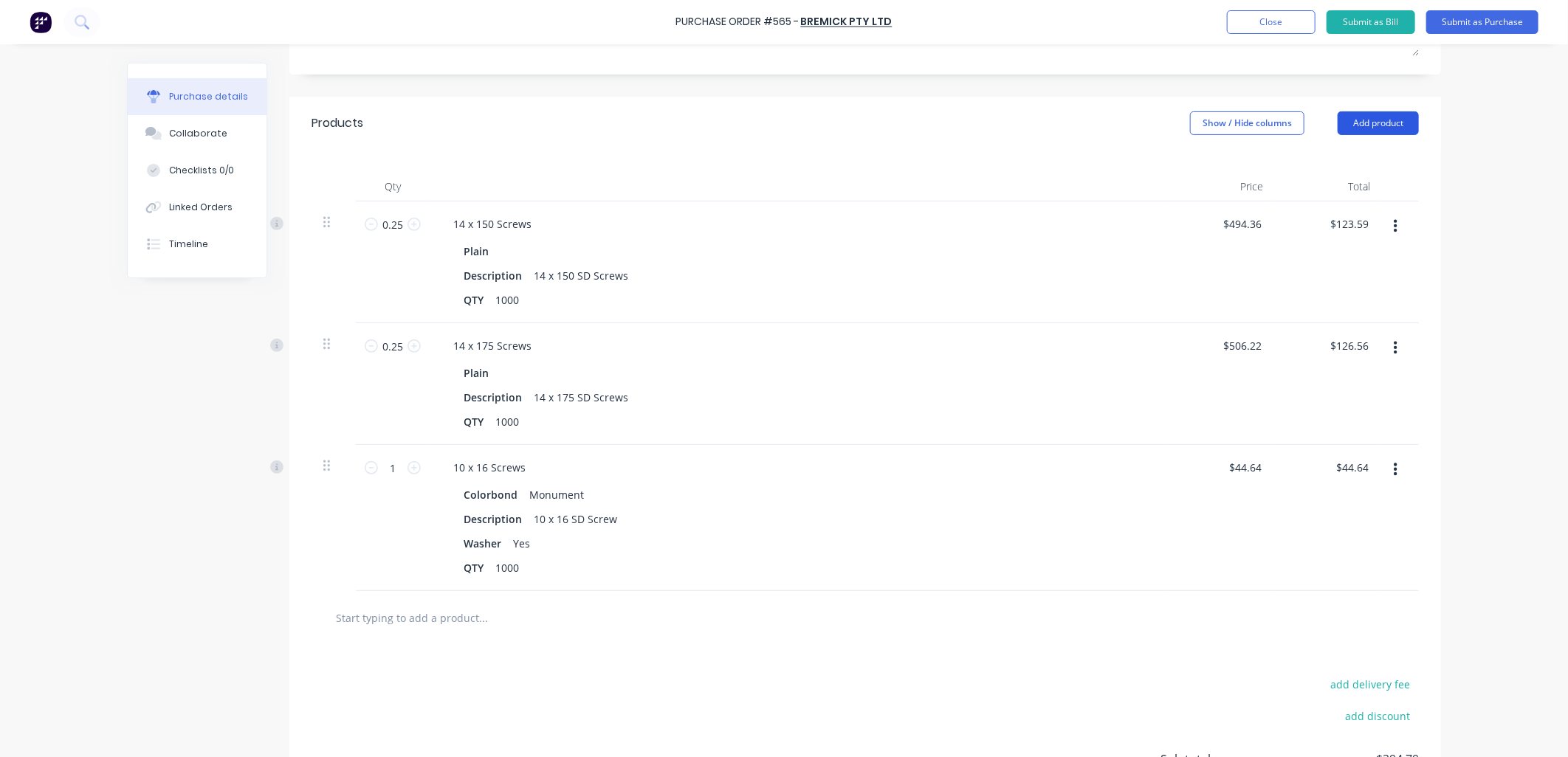
click at [1364, 123] on button "Add product" at bounding box center [1378, 123] width 81 height 24
click at [1350, 158] on div "Product catalogue" at bounding box center [1349, 161] width 113 height 21
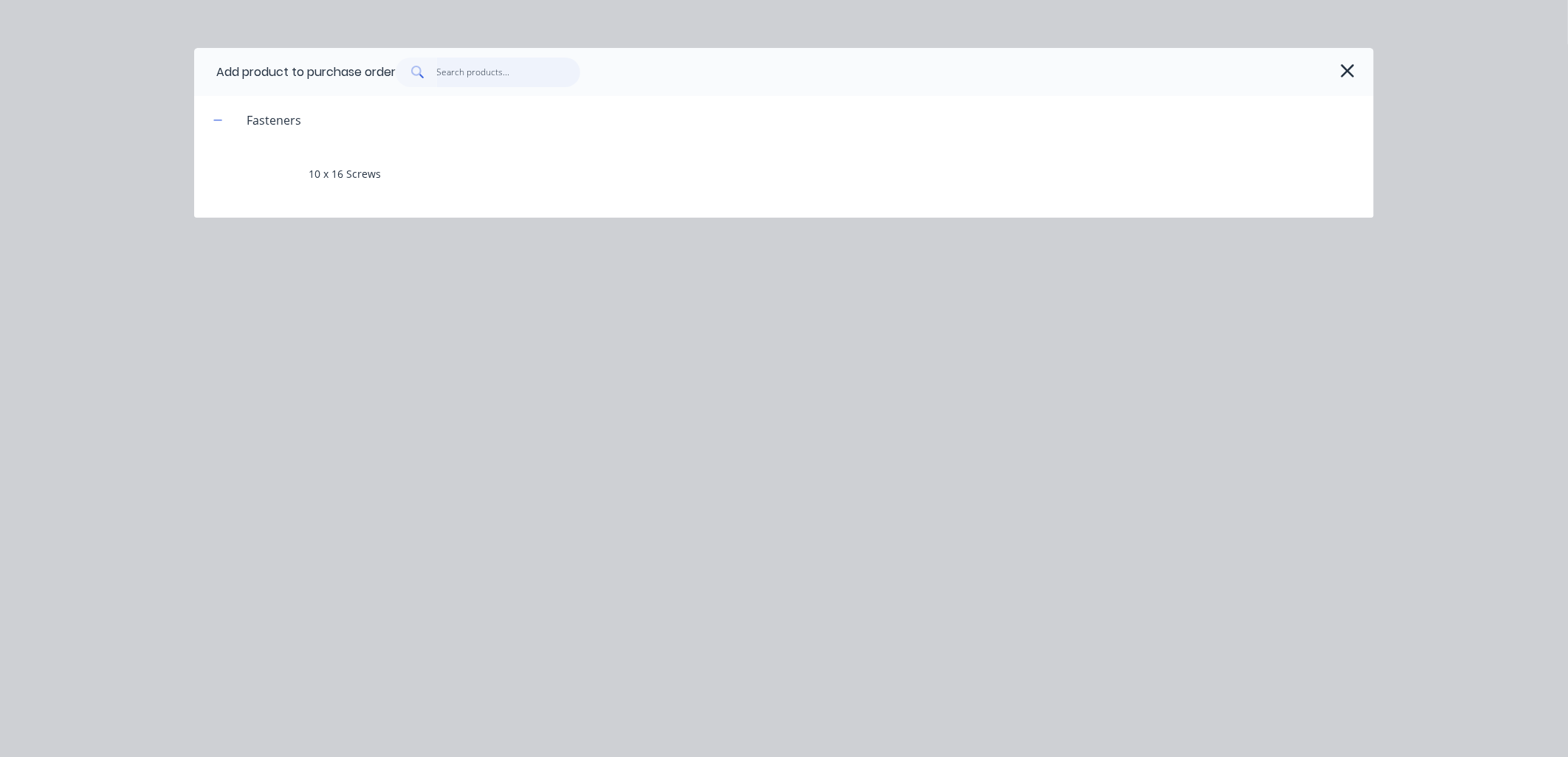
click at [485, 70] on input "text" at bounding box center [509, 72] width 144 height 30
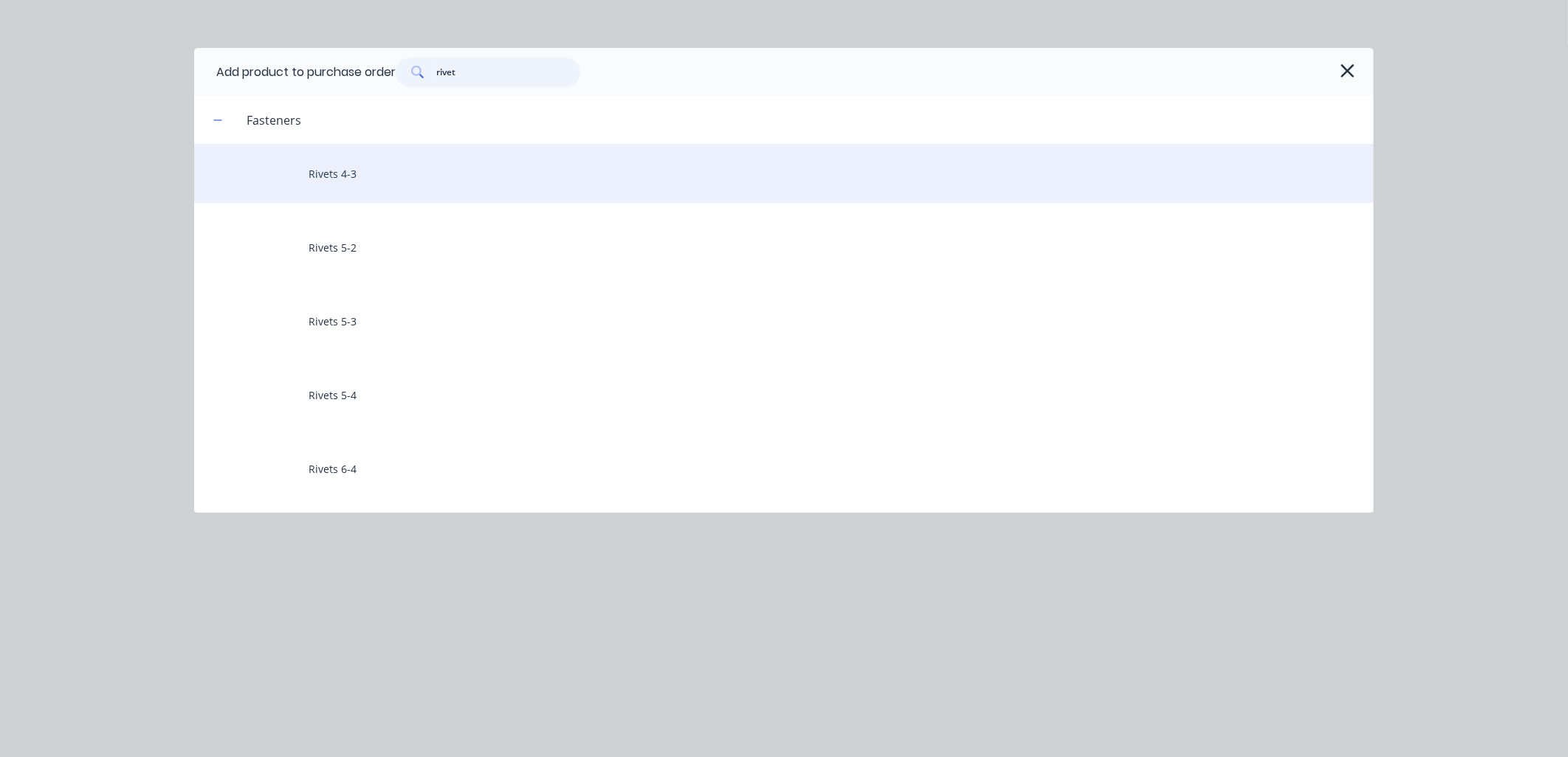
type input "rivet"
click at [393, 186] on div "Rivets 4-3" at bounding box center [784, 173] width 1180 height 59
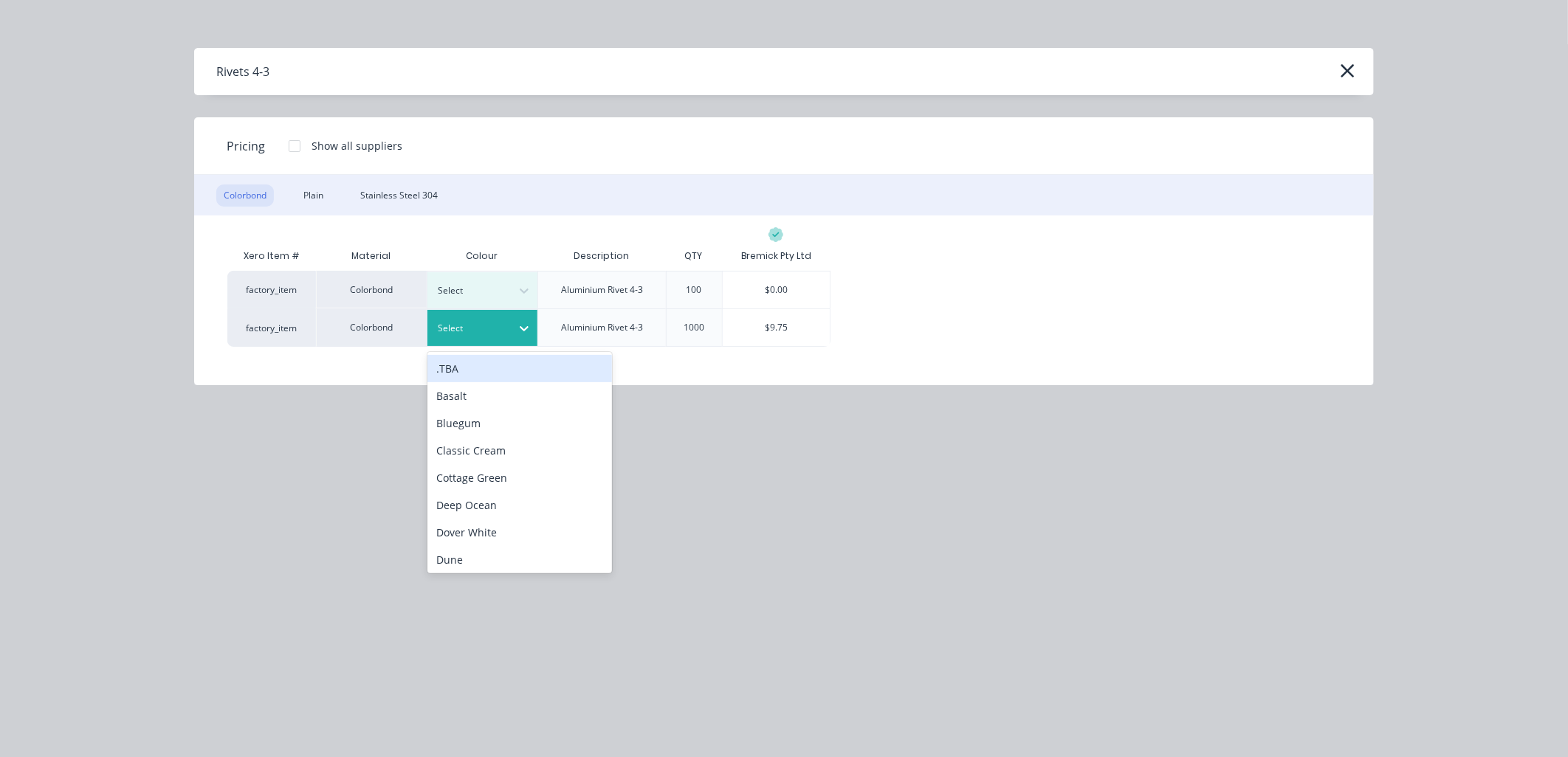
click at [529, 334] on icon at bounding box center [524, 327] width 14 height 14
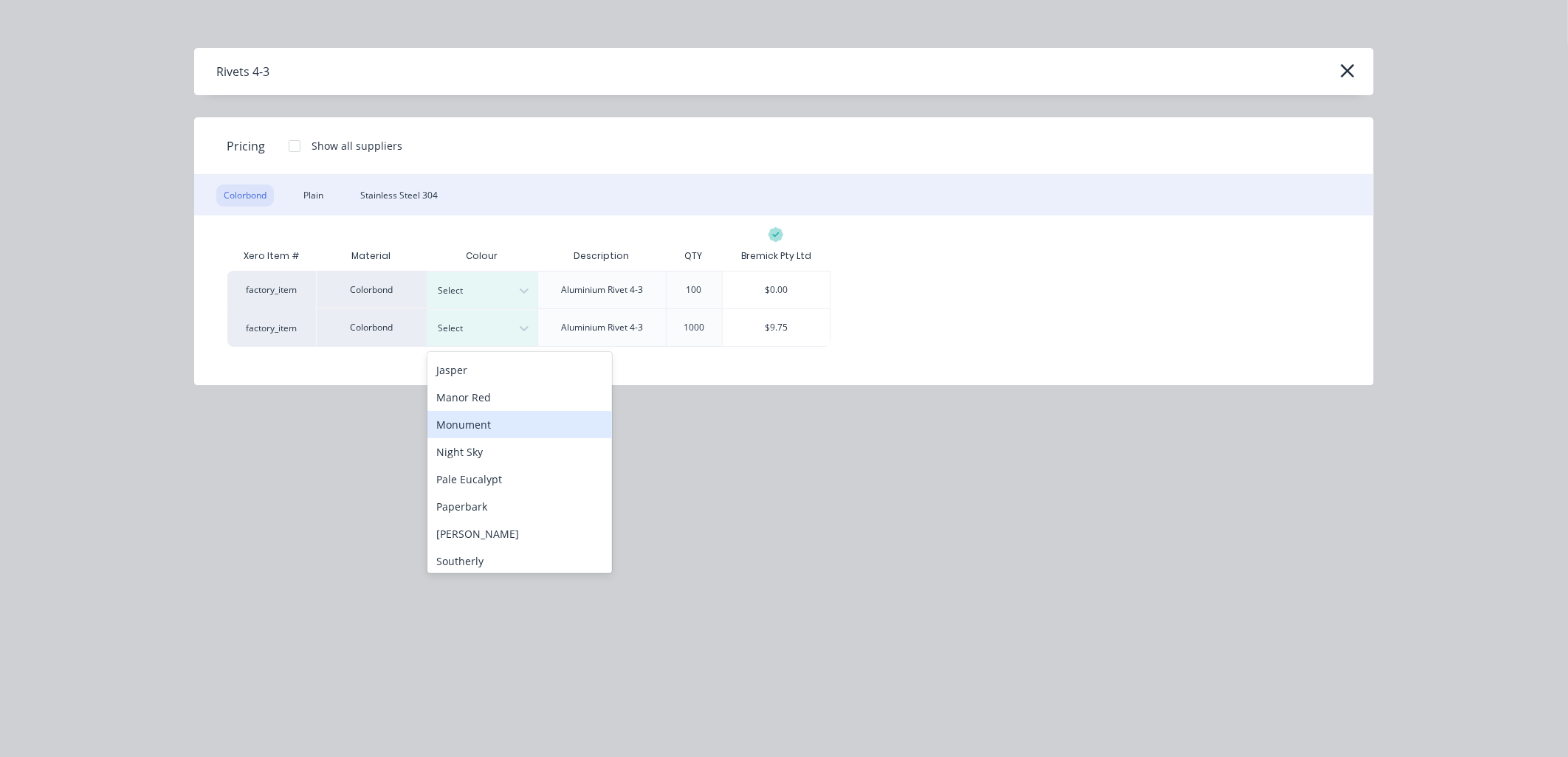
scroll to position [327, 0]
click at [514, 393] on div "Monument" at bounding box center [520, 396] width 184 height 27
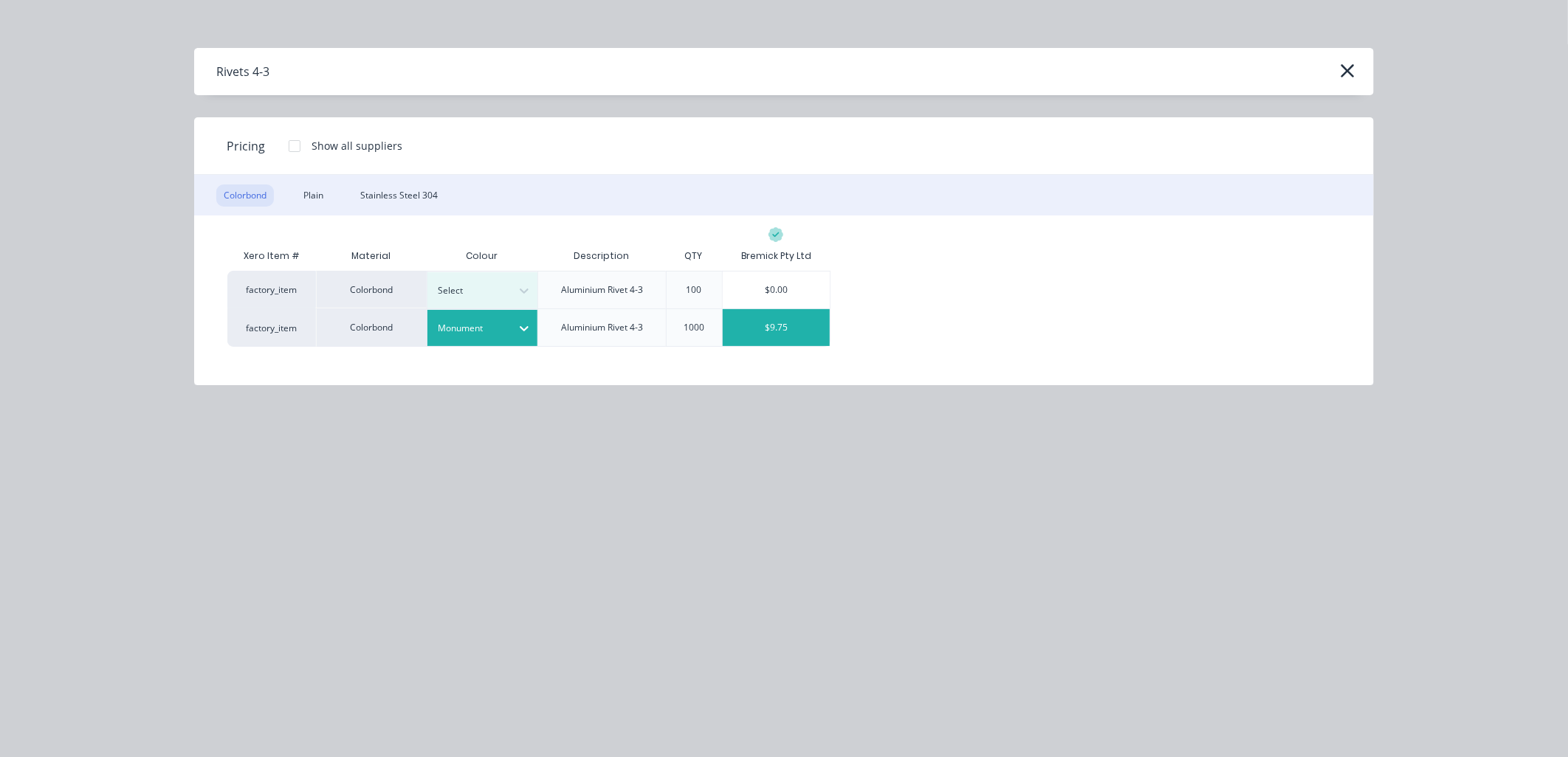
click at [795, 323] on div "$9.75" at bounding box center [776, 328] width 107 height 37
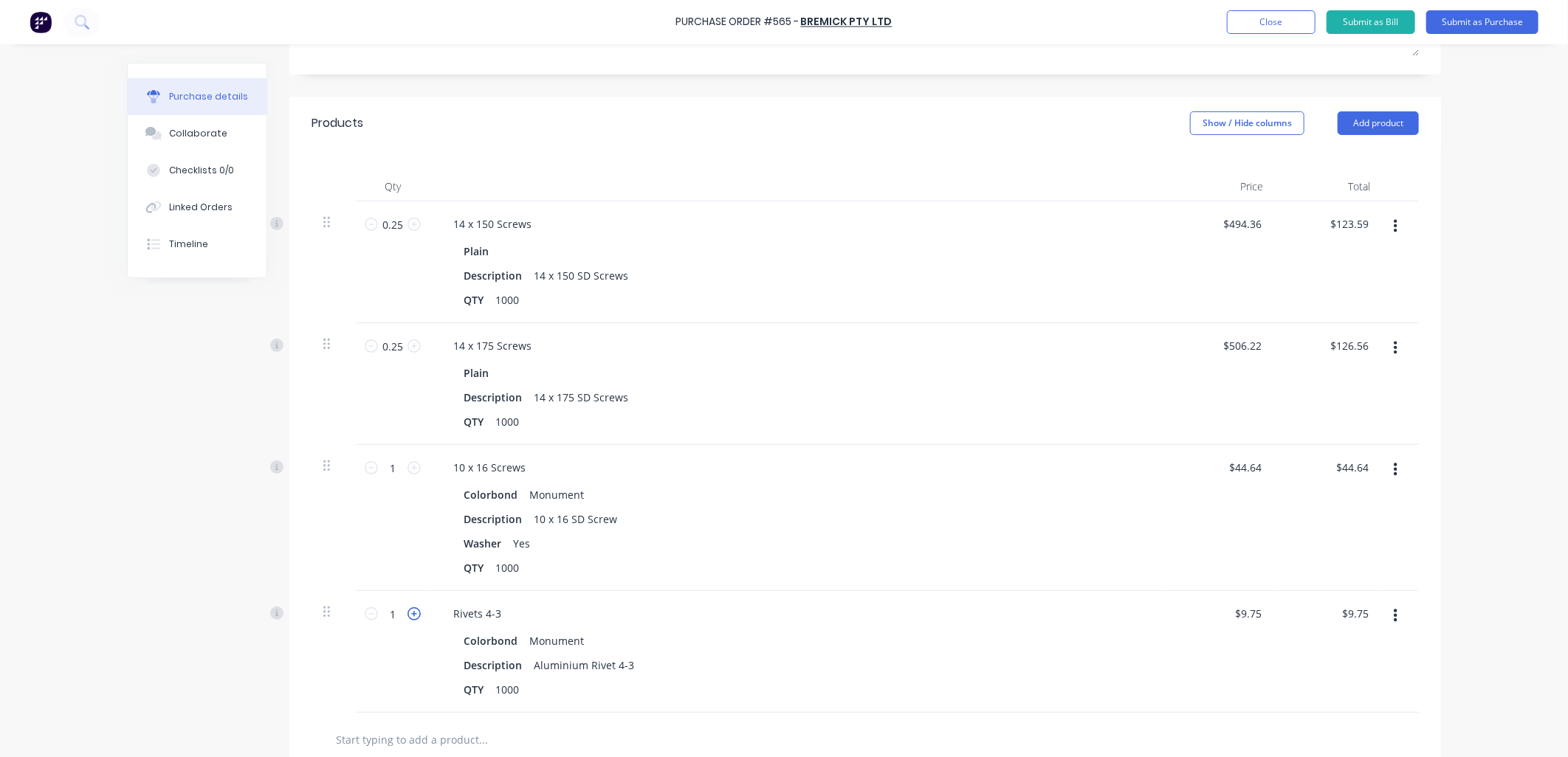
click at [409, 617] on icon at bounding box center [415, 614] width 14 height 14
type input "2"
type input "$19.50"
click at [410, 612] on icon at bounding box center [415, 614] width 14 height 14
type input "3"
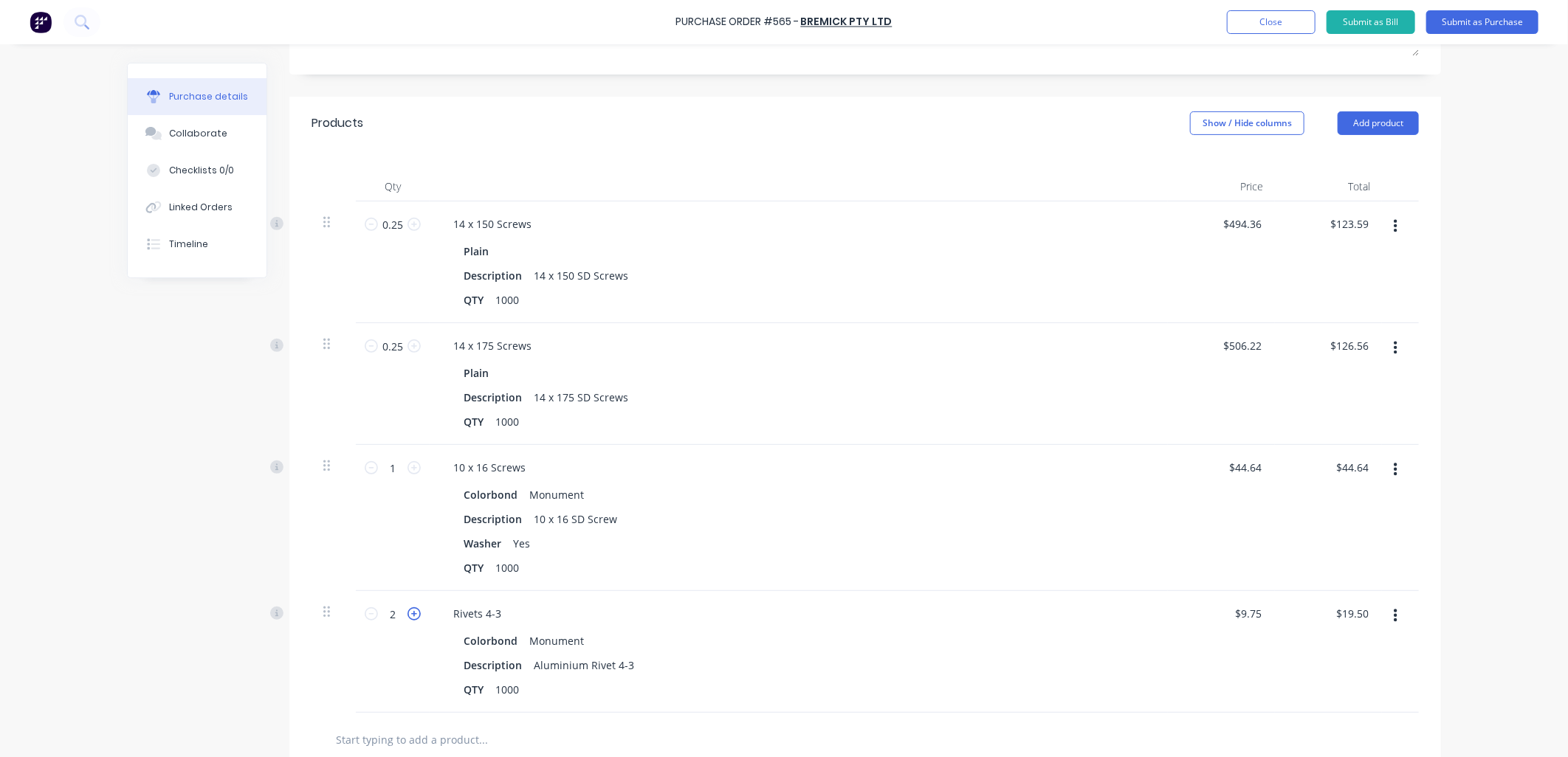
type input "$29.25"
click at [365, 621] on icon at bounding box center [371, 614] width 14 height 14
type input "2"
type input "$19.50"
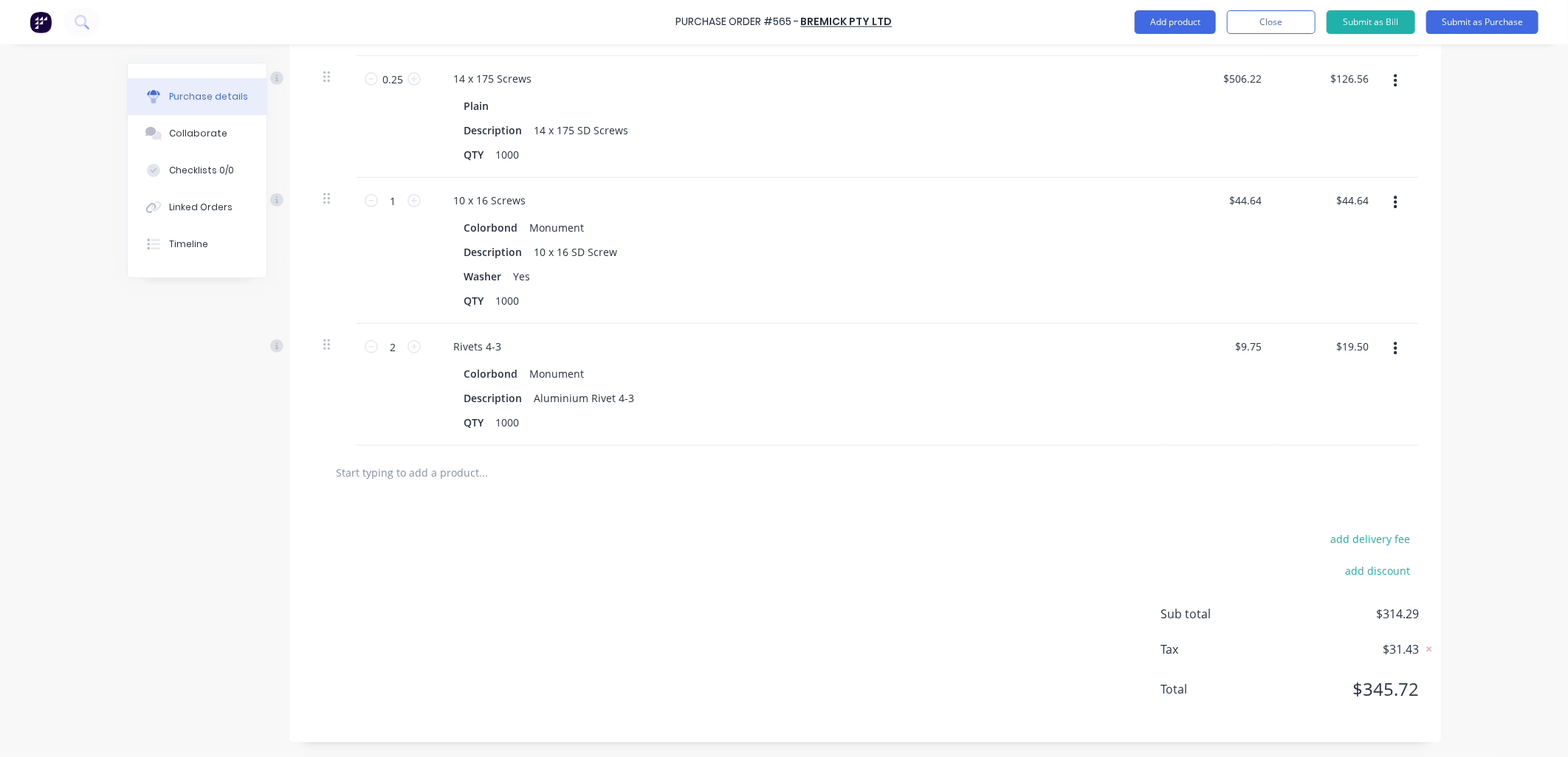
scroll to position [0, 0]
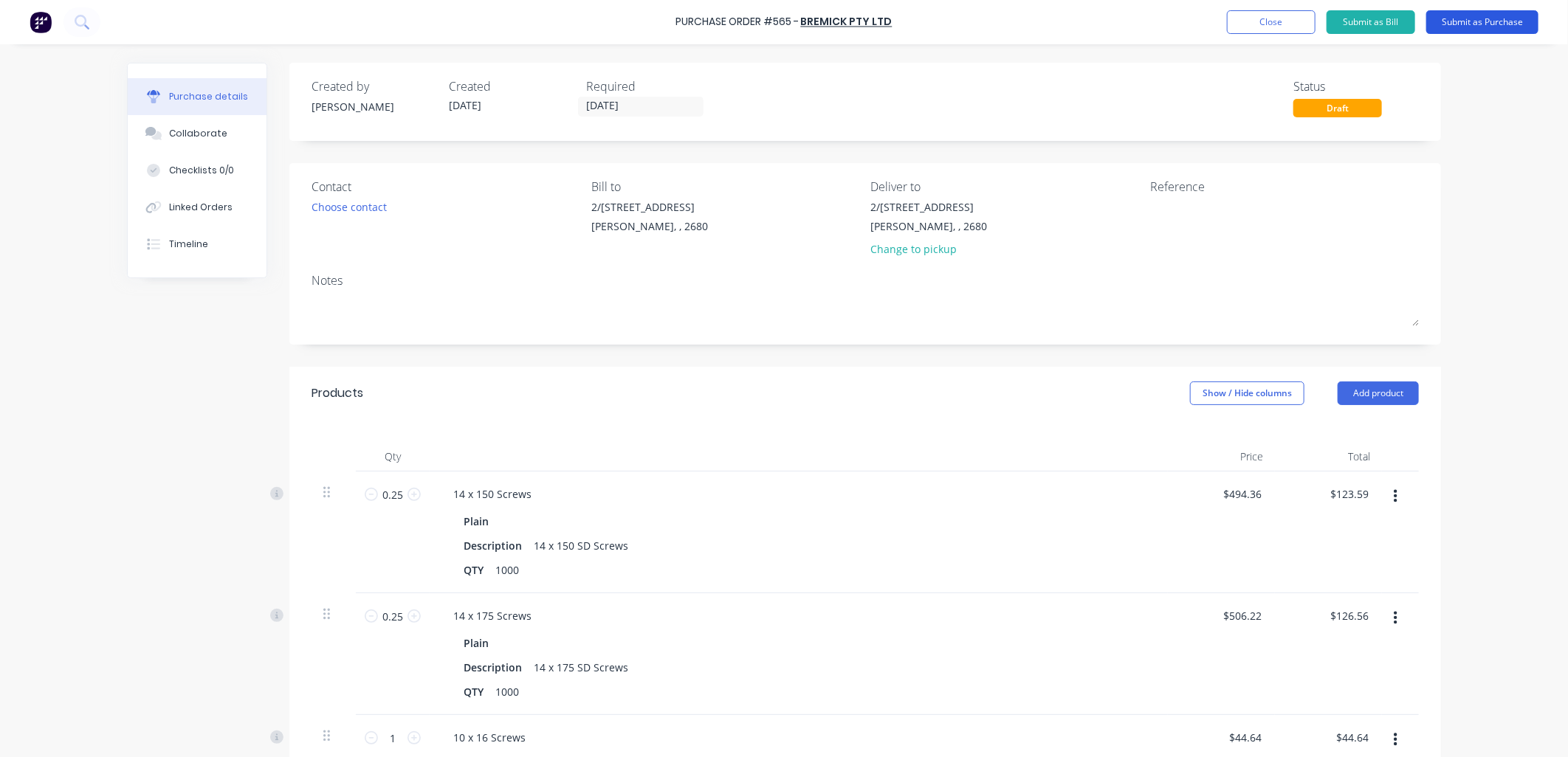
click at [1495, 24] on button "Submit as Purchase" at bounding box center [1482, 22] width 113 height 24
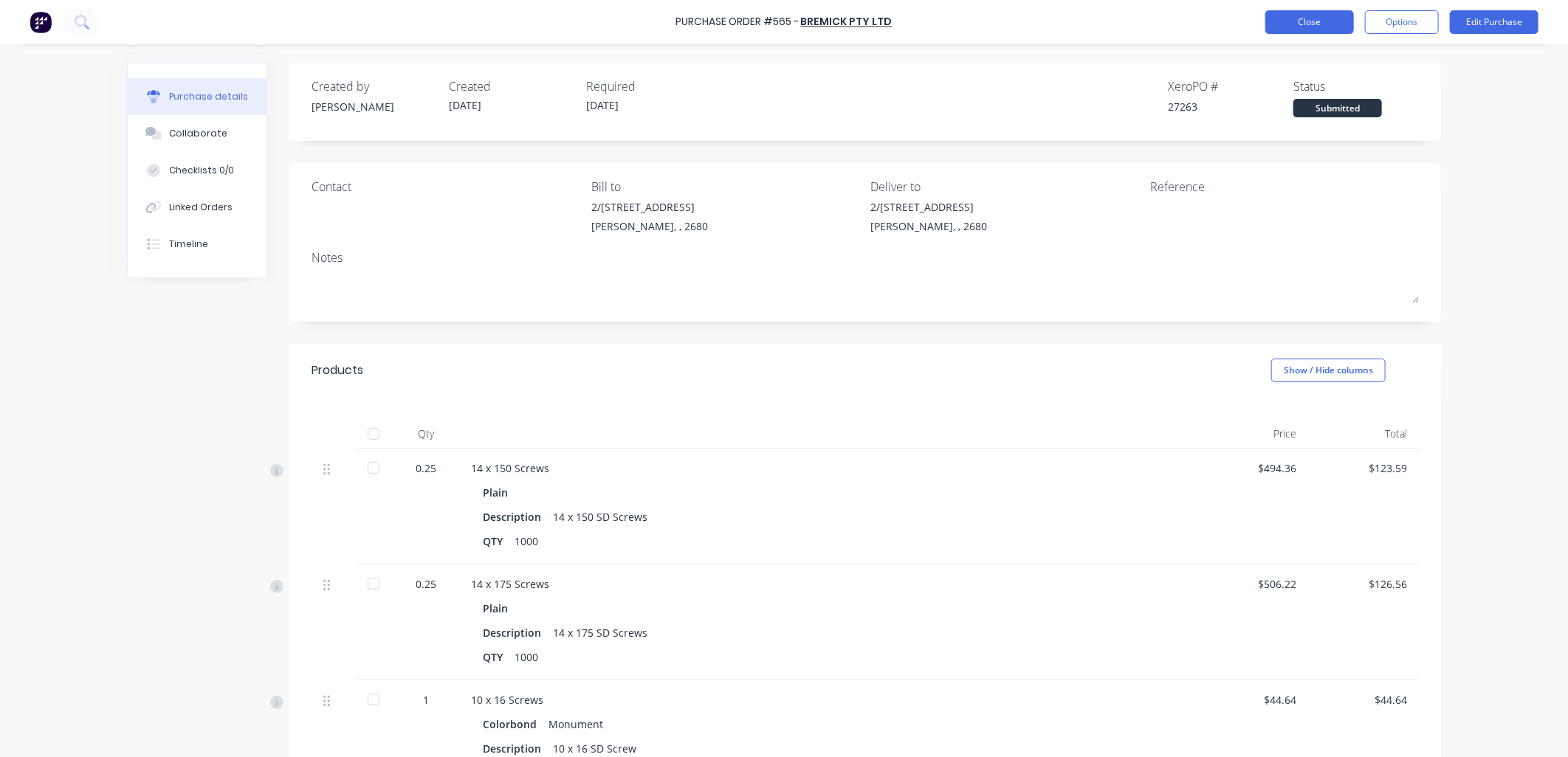
click at [1326, 19] on button "Close" at bounding box center [1309, 22] width 89 height 24
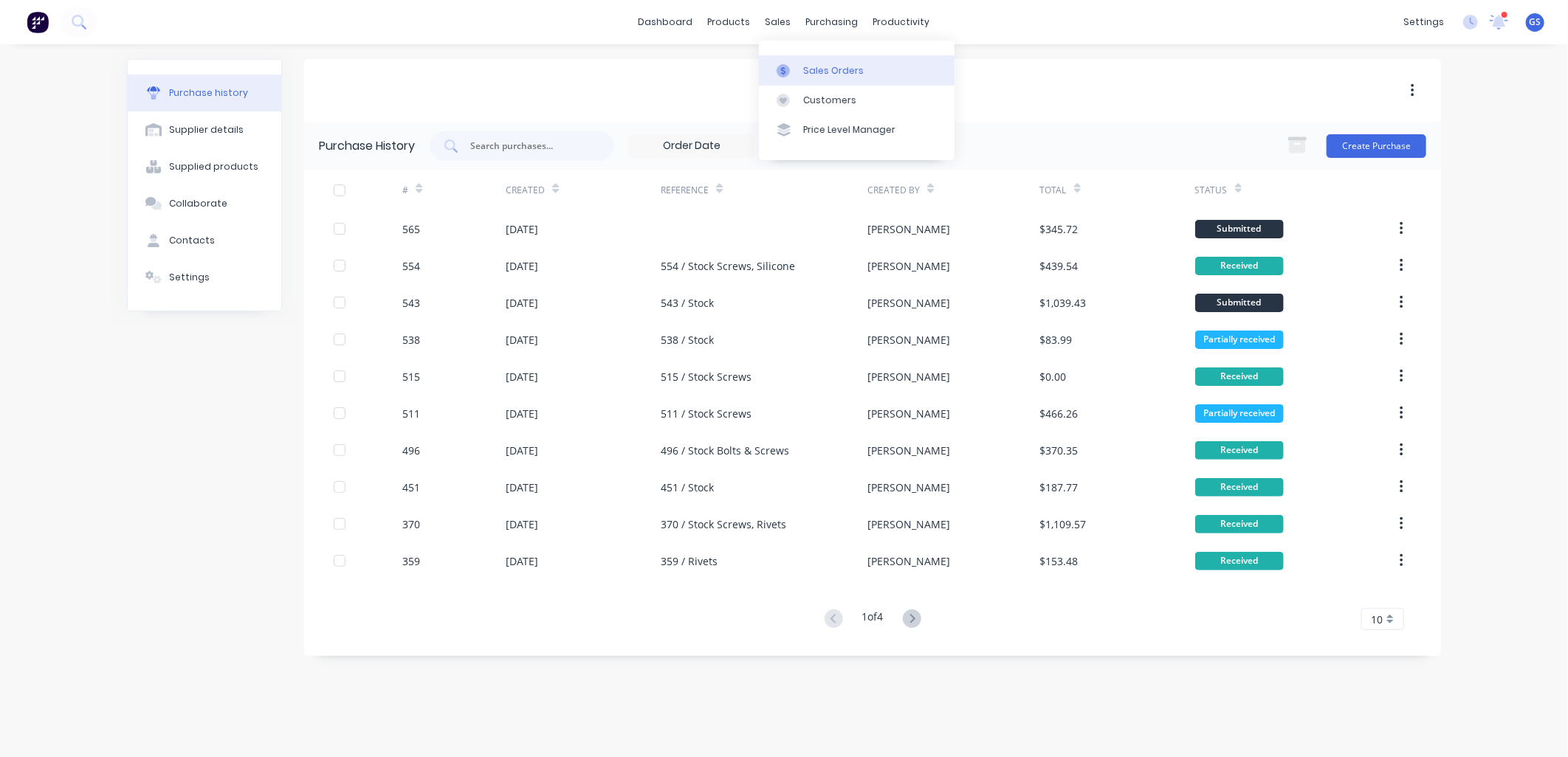
click at [814, 61] on link "Sales Orders" at bounding box center [856, 69] width 195 height 30
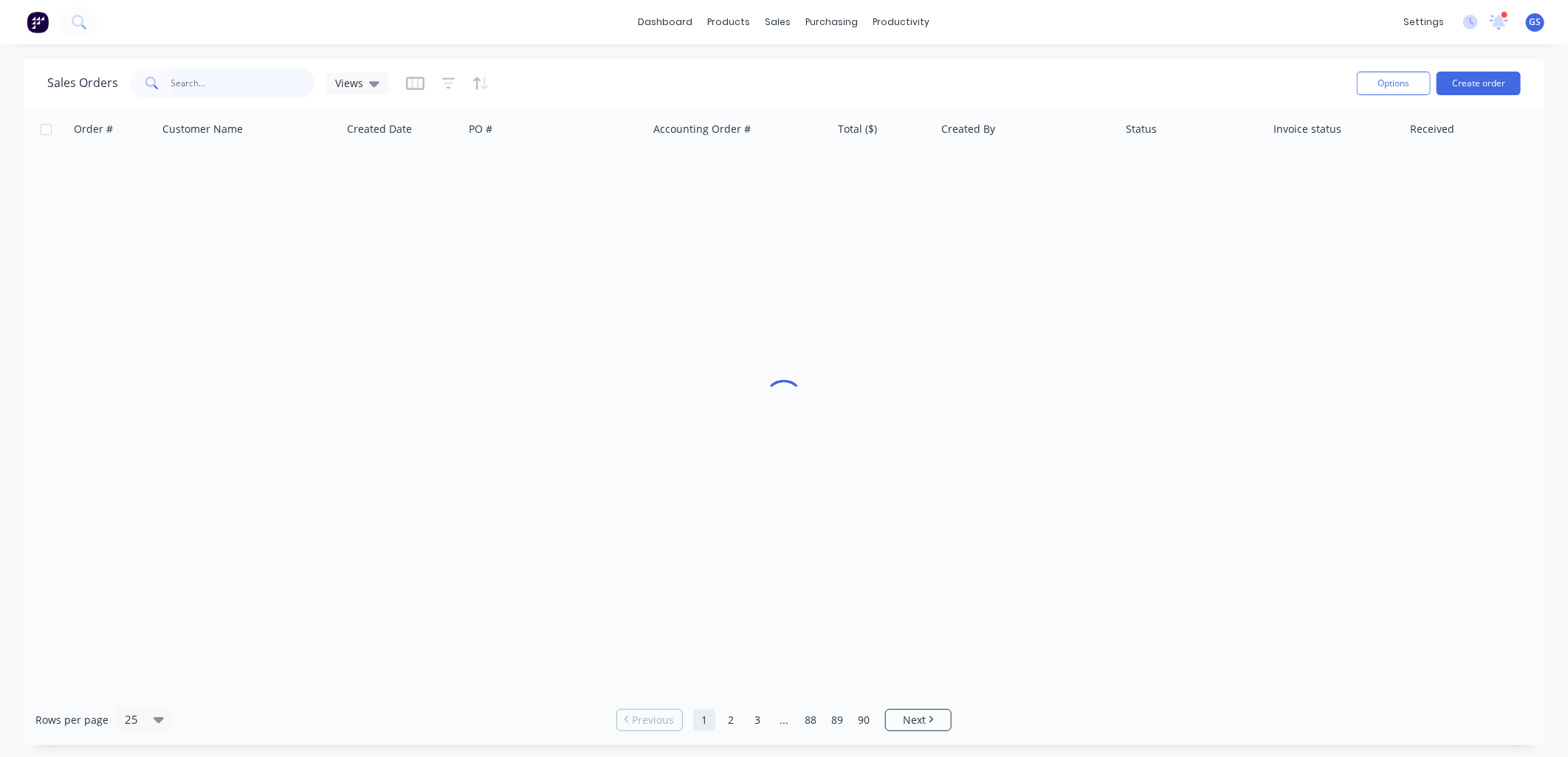
click at [234, 83] on input "text" at bounding box center [243, 83] width 144 height 30
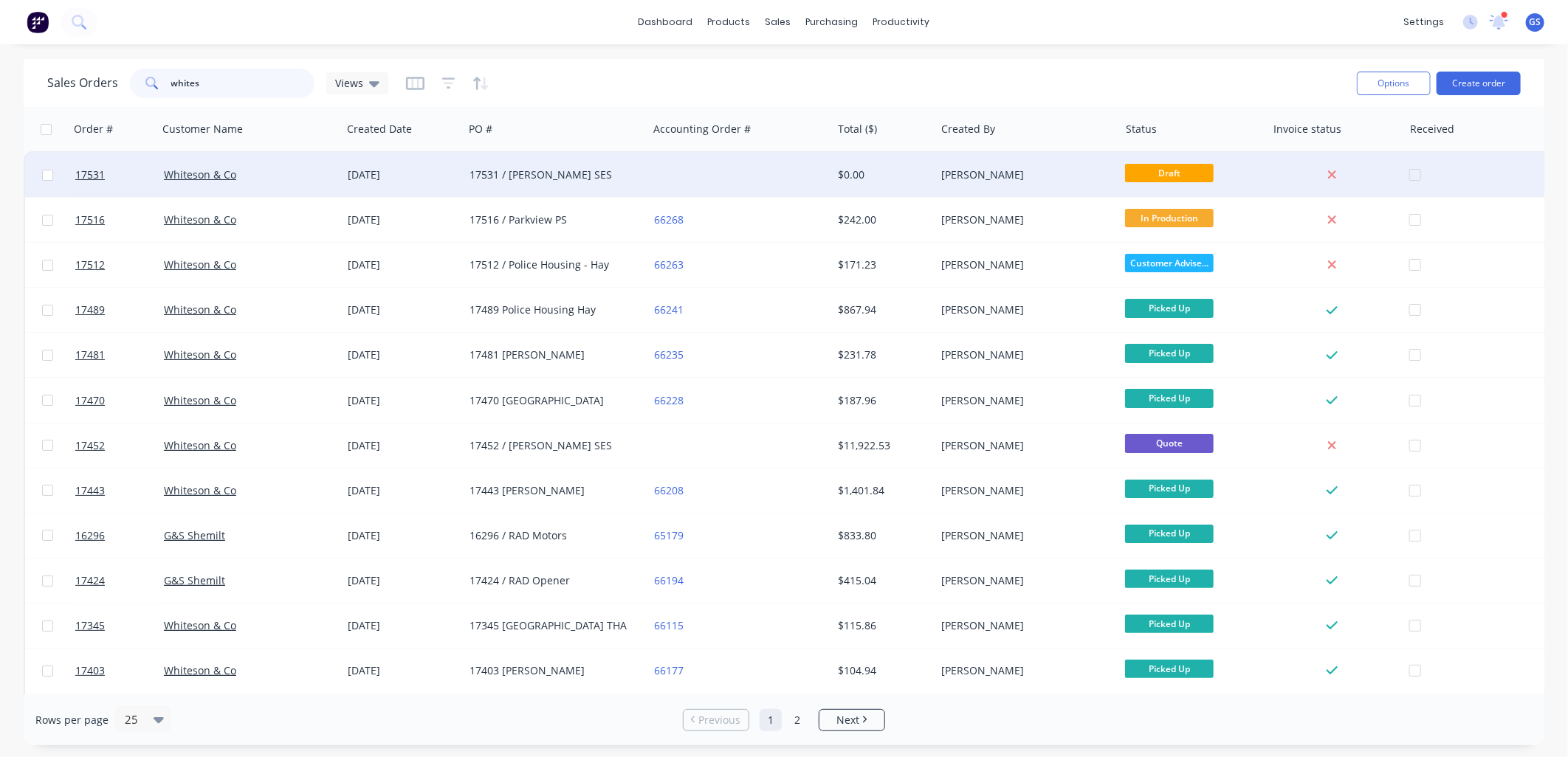
type input "whites"
click at [520, 174] on div "17531 / [PERSON_NAME] SES" at bounding box center [552, 174] width 164 height 14
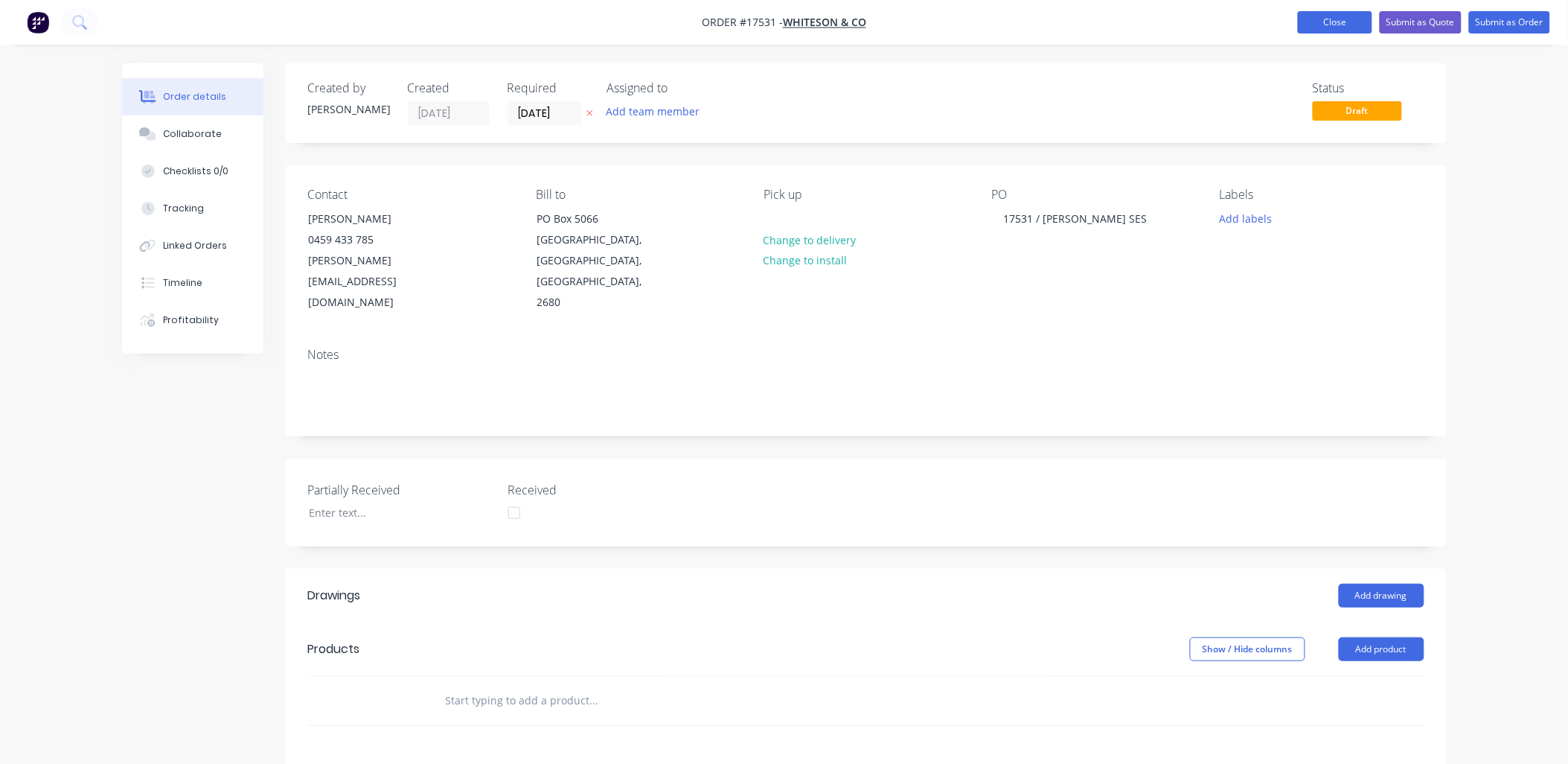
click at [1332, 20] on button "Close" at bounding box center [1334, 22] width 74 height 22
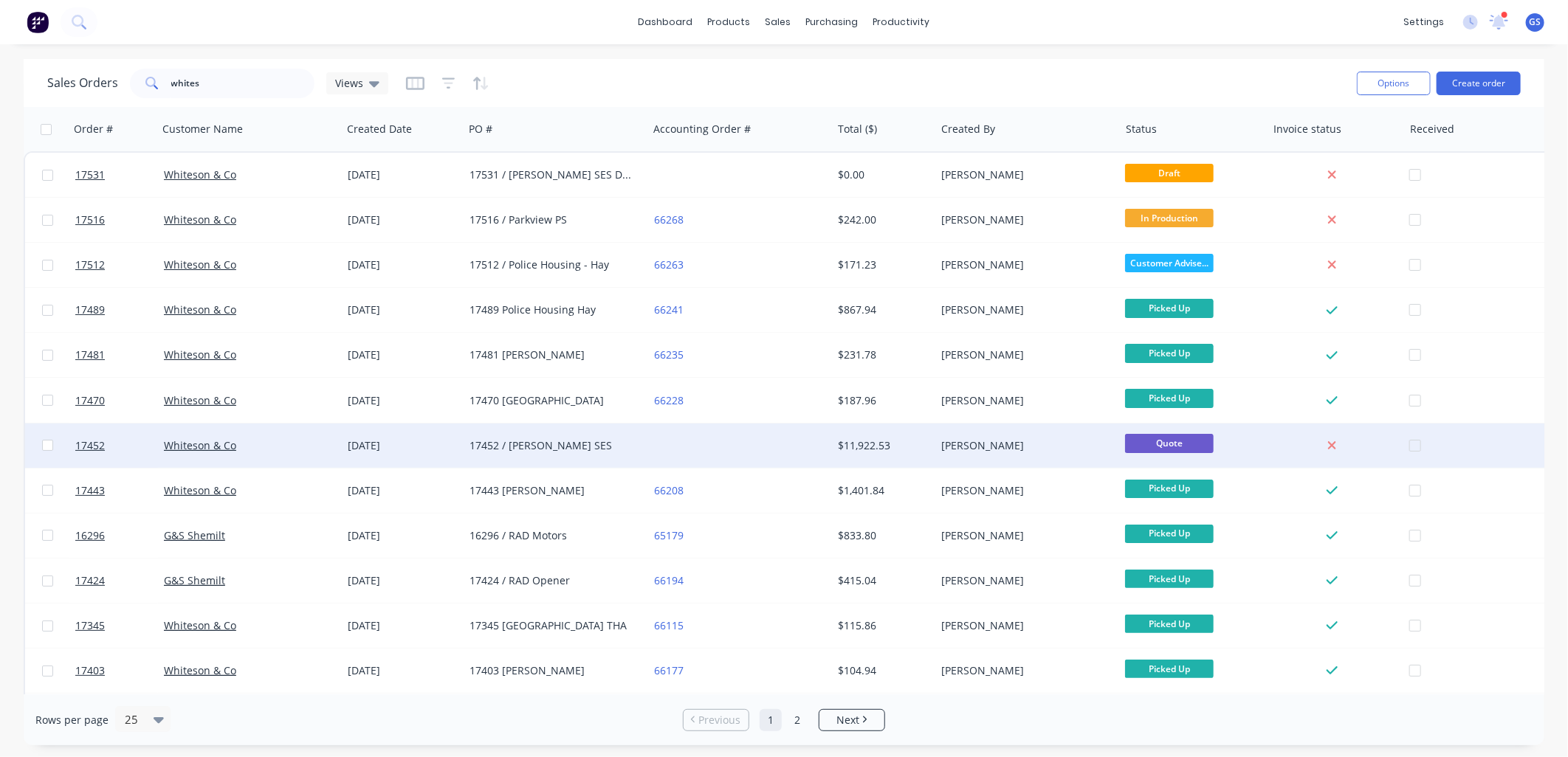
click at [549, 436] on div "17452 / [PERSON_NAME] SES" at bounding box center [555, 446] width 184 height 44
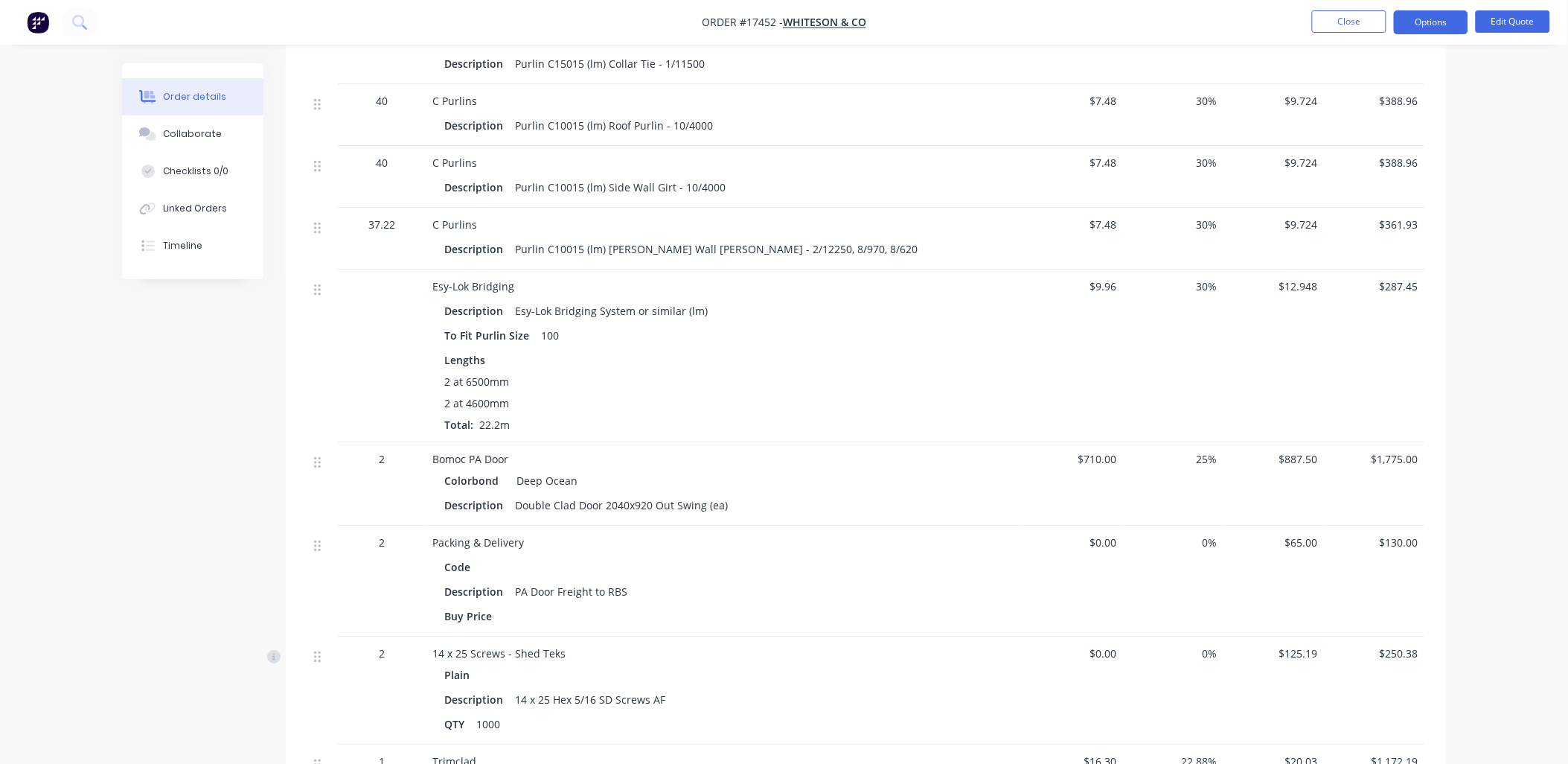
scroll to position [1737, 0]
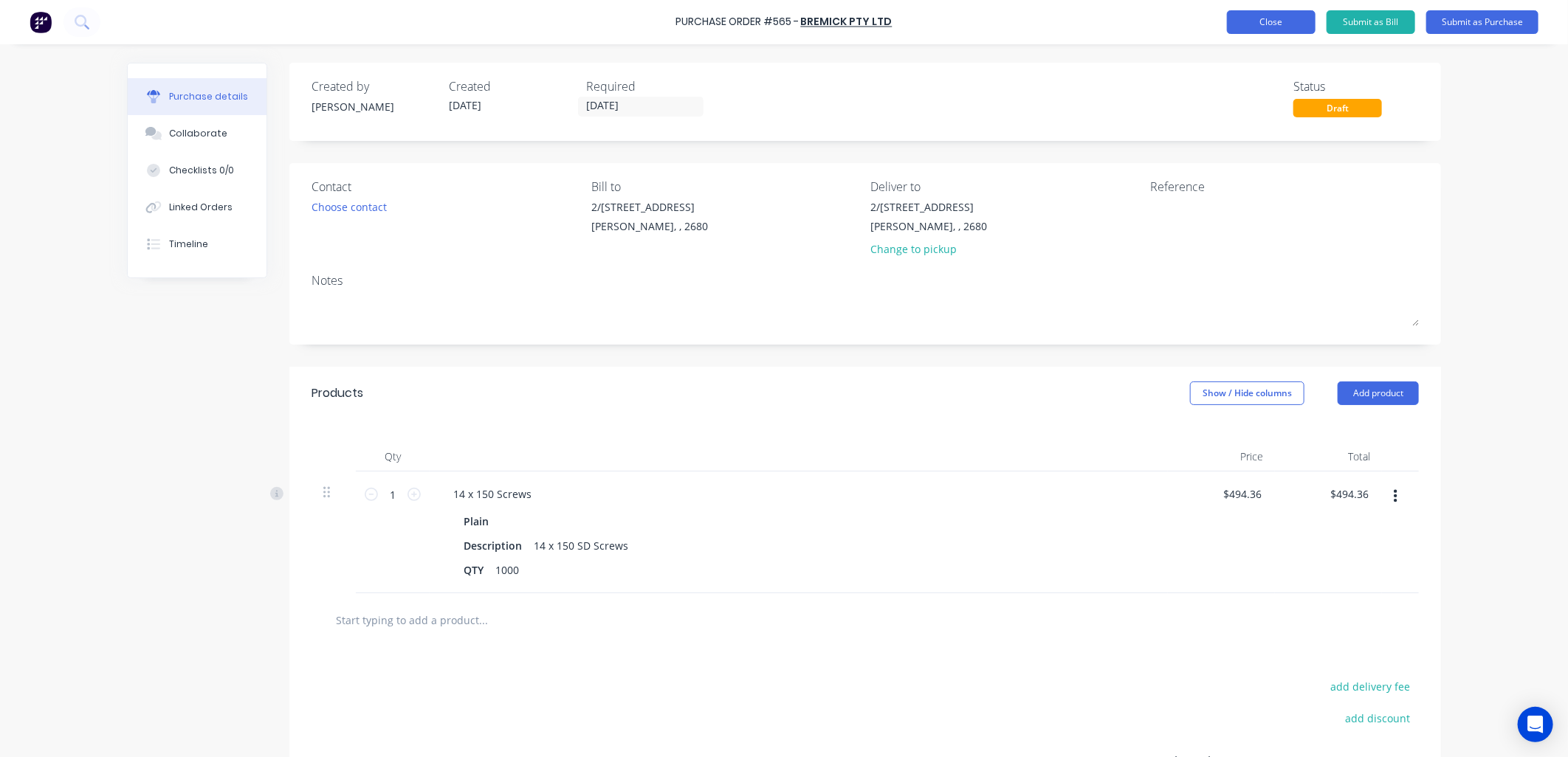
click at [1253, 20] on button "Close" at bounding box center [1271, 22] width 89 height 24
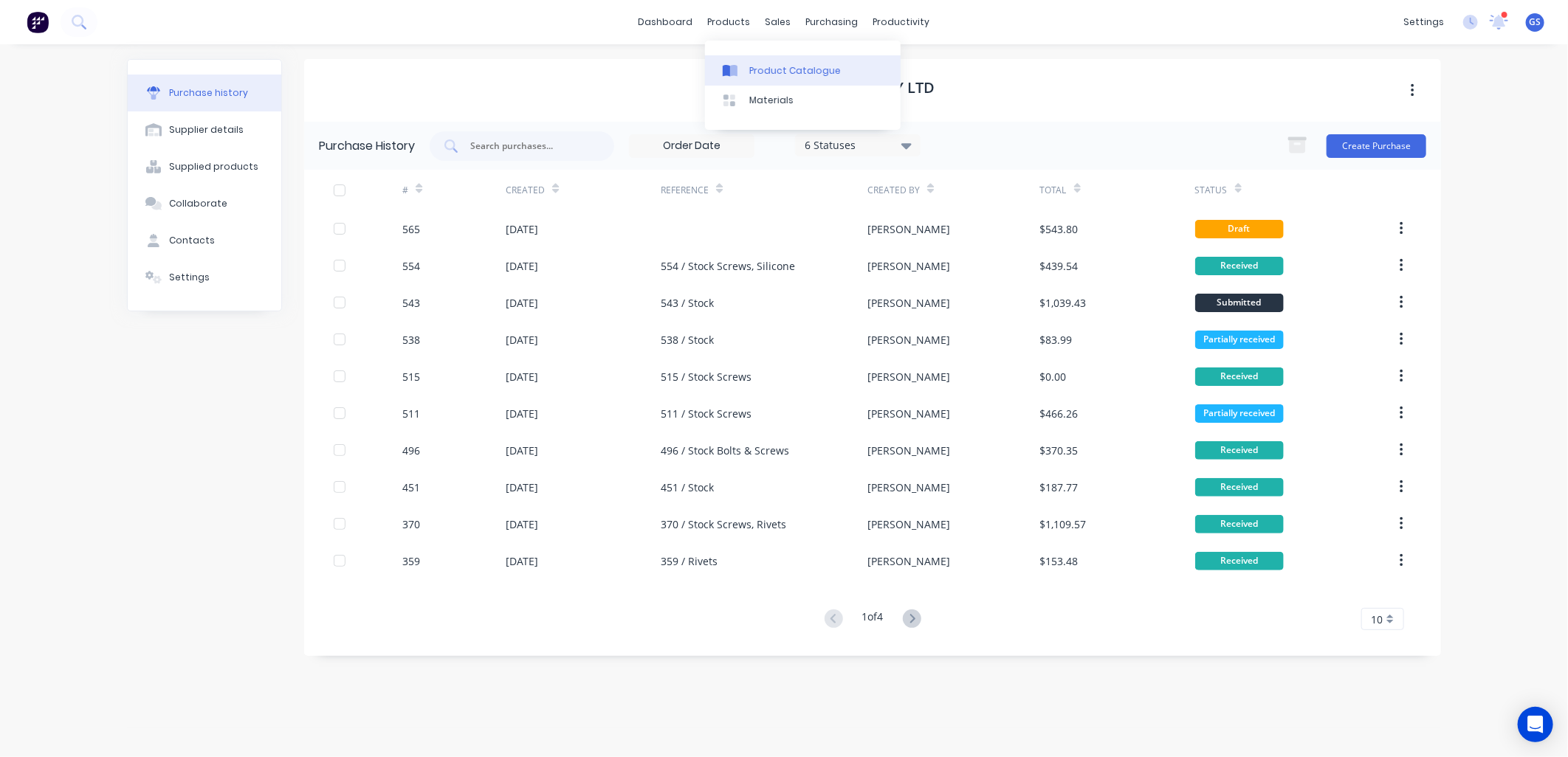
click at [731, 67] on icon at bounding box center [734, 71] width 8 height 12
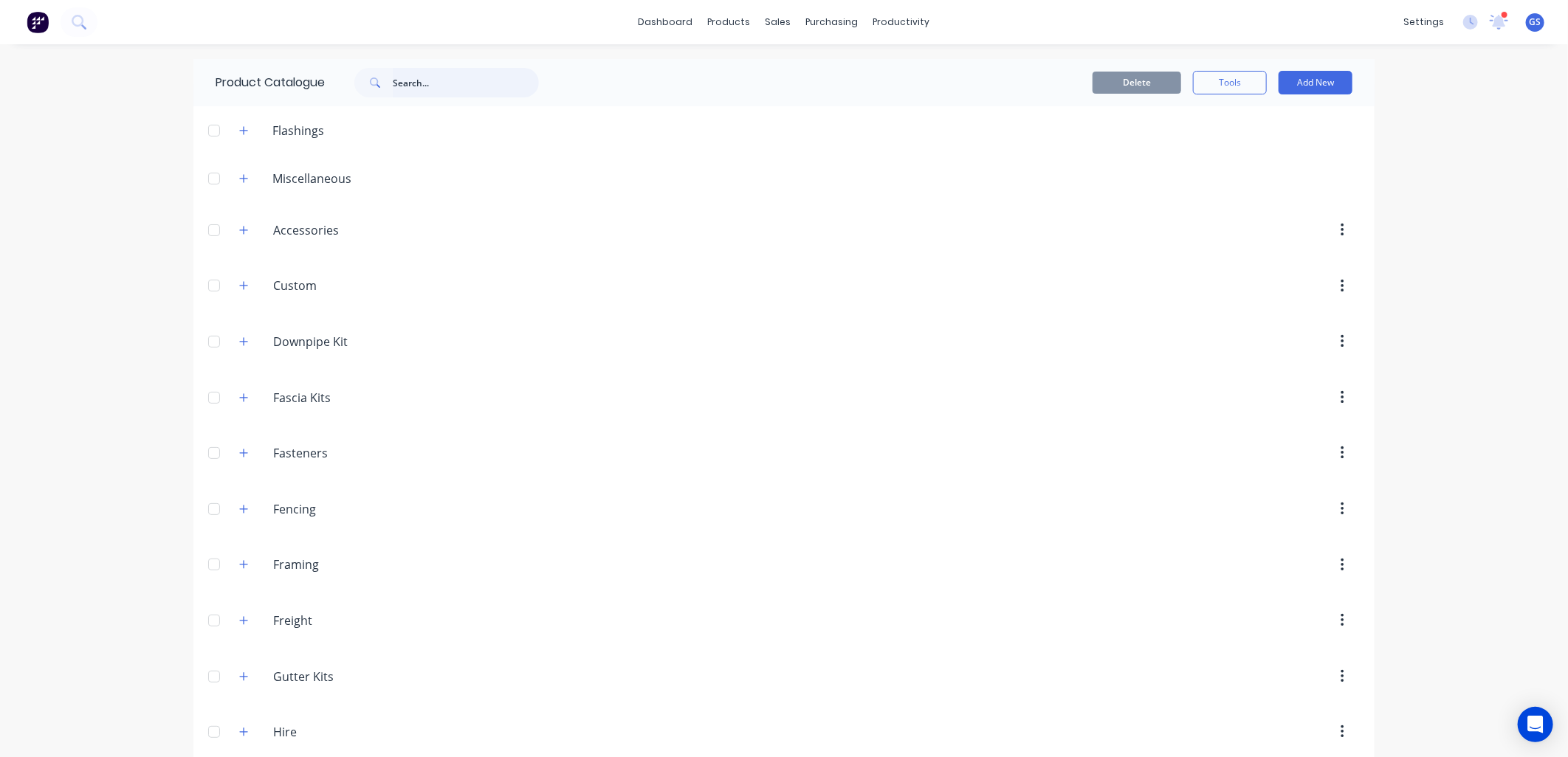
click at [433, 77] on input "text" at bounding box center [465, 82] width 146 height 30
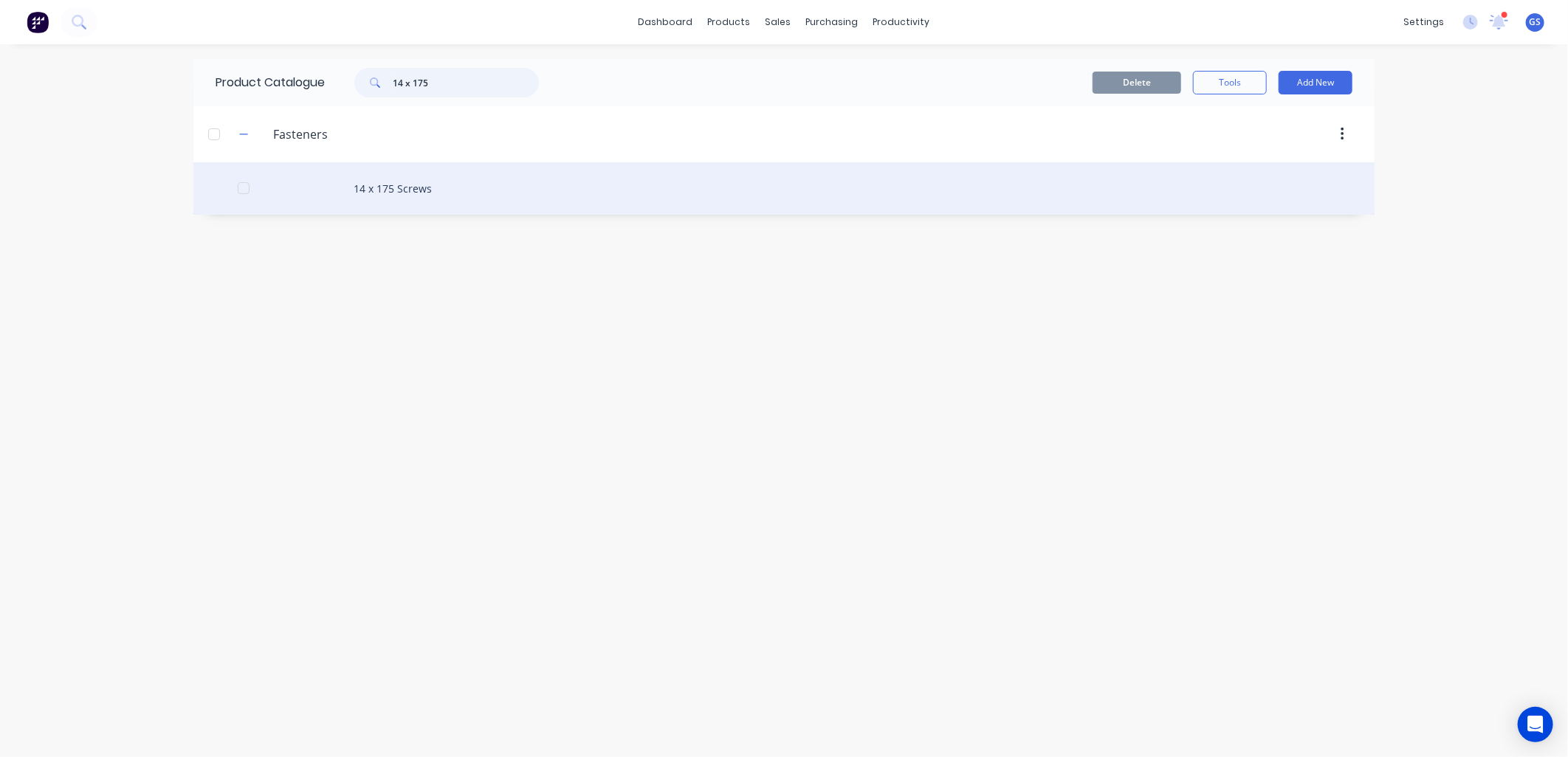
type input "14 x 175"
click at [429, 189] on div "14 x 175 Screws" at bounding box center [784, 189] width 1181 height 52
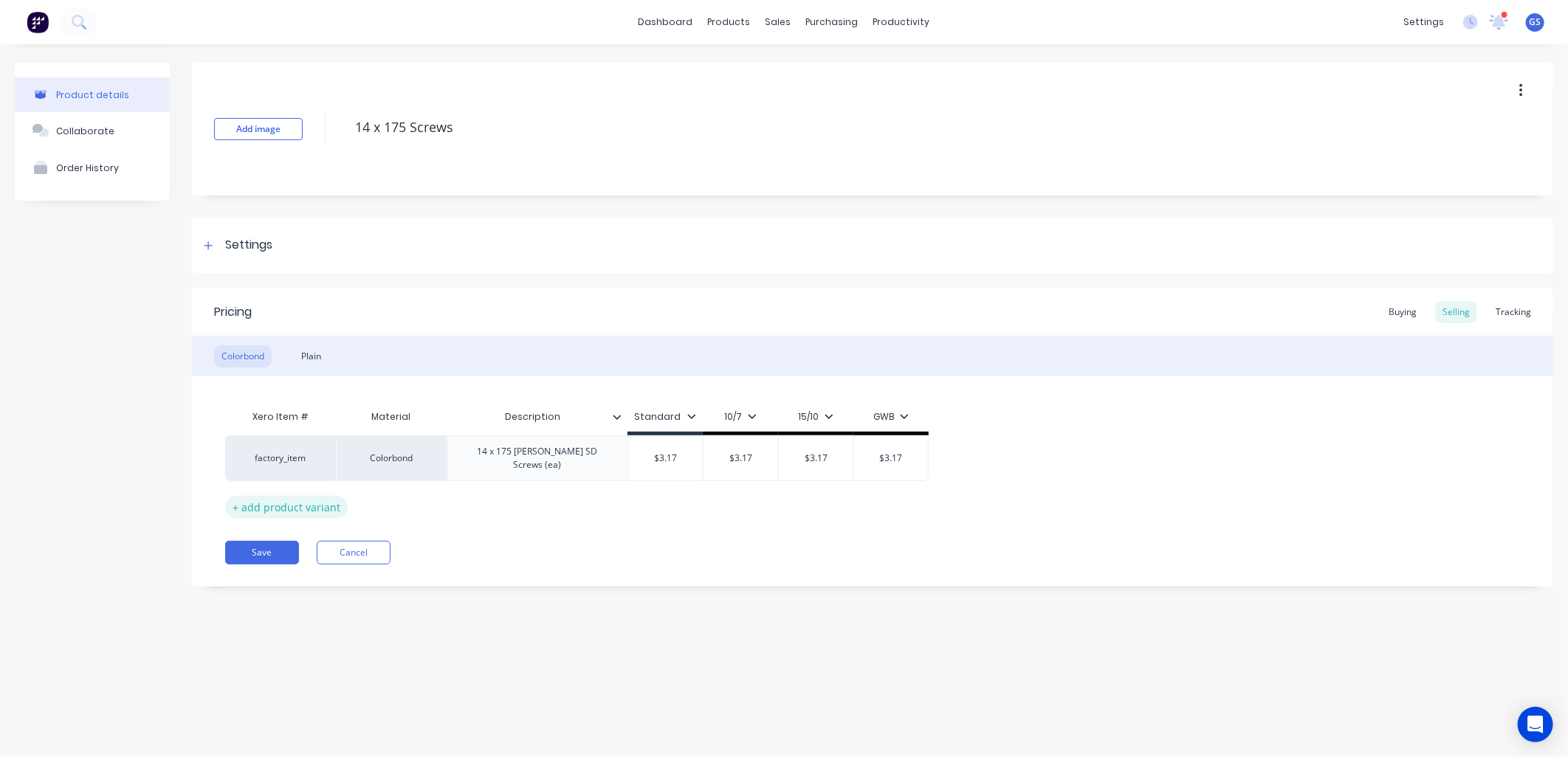
click at [316, 505] on div "+ add product variant" at bounding box center [286, 507] width 123 height 23
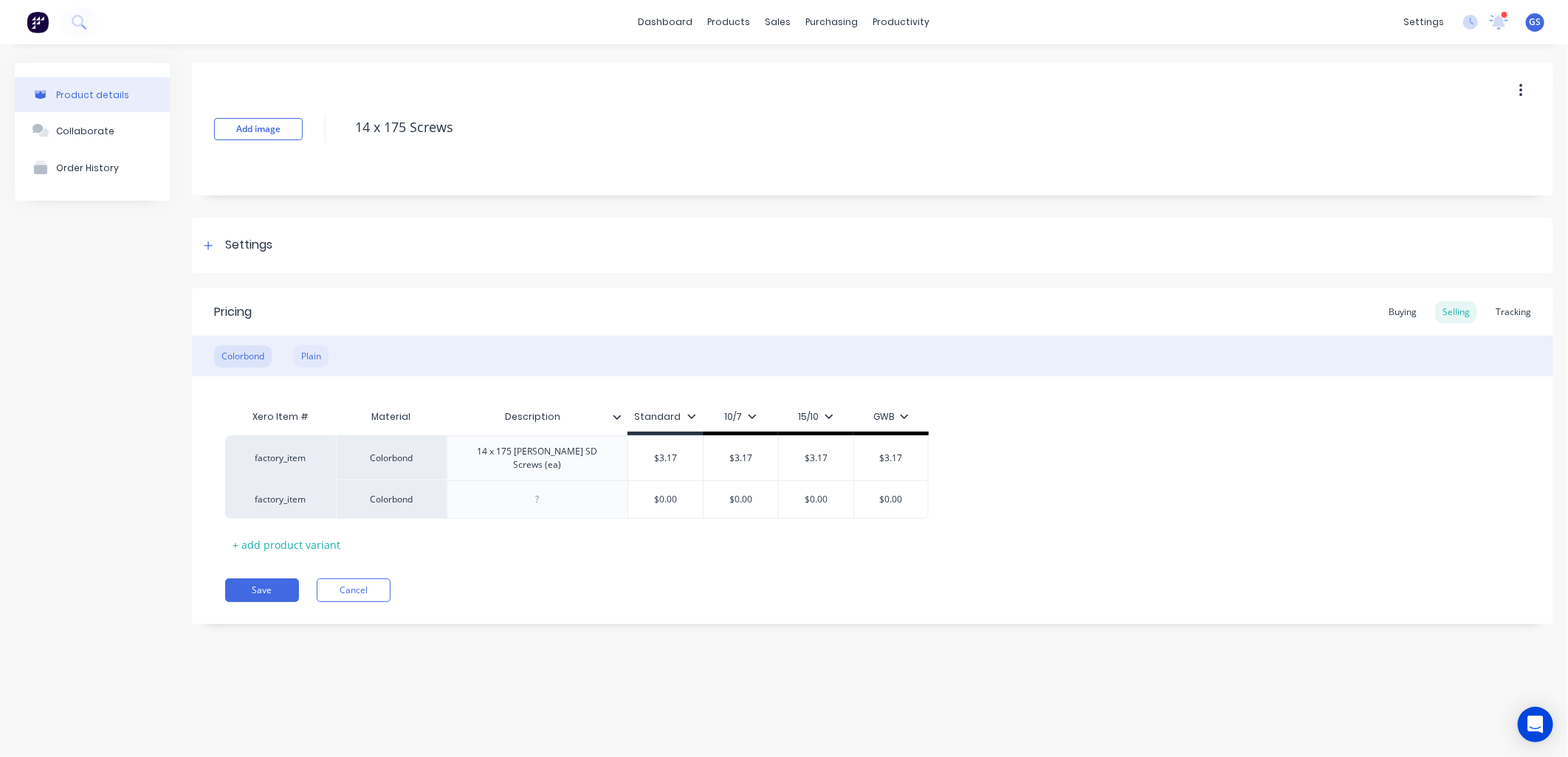
click at [315, 347] on div "Plain" at bounding box center [311, 356] width 35 height 22
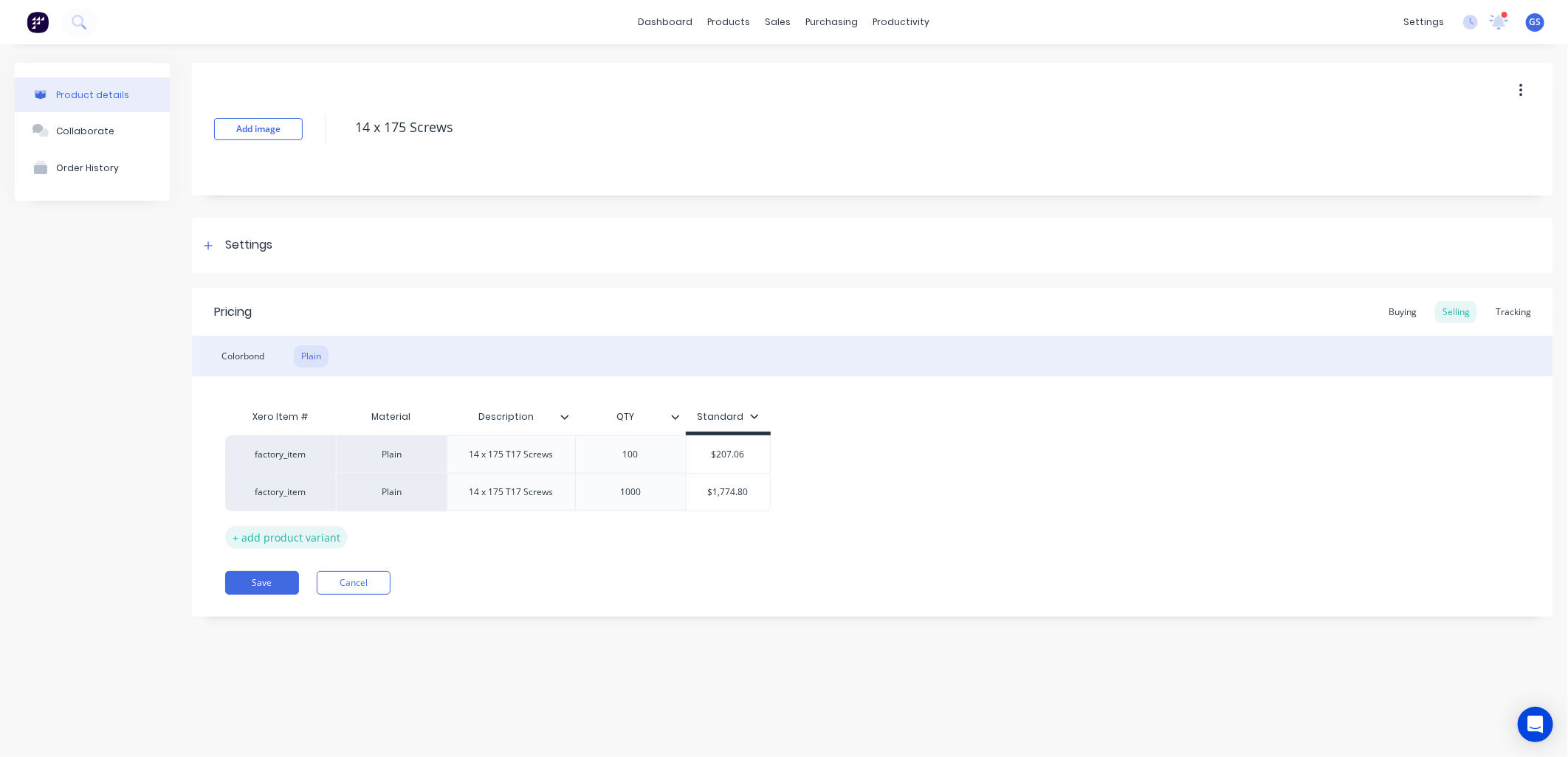
click at [300, 534] on div "+ add product variant" at bounding box center [286, 537] width 123 height 23
type textarea "x"
click at [498, 529] on div at bounding box center [510, 529] width 74 height 19
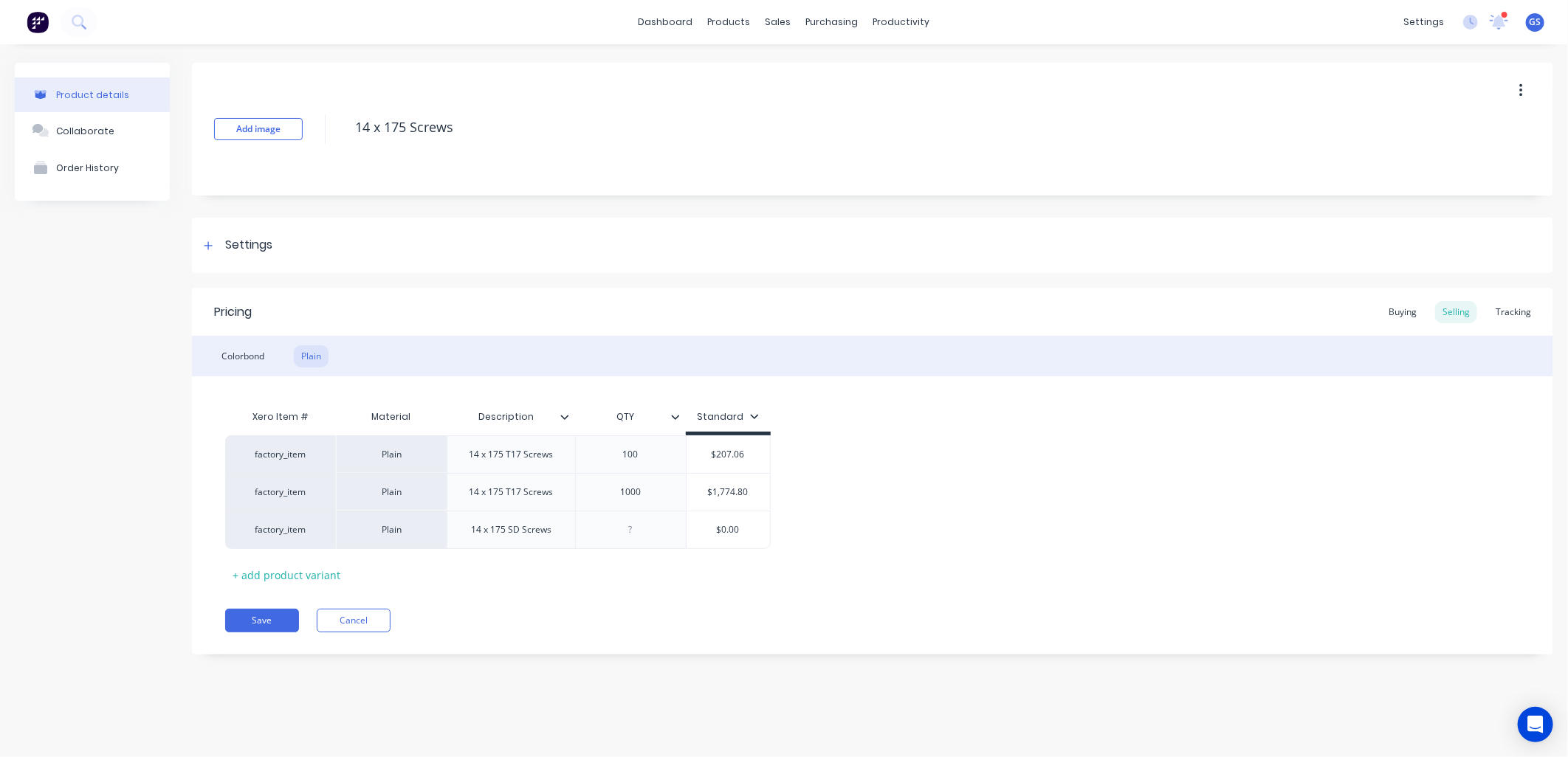
type textarea "x"
type input "$0.00"
type textarea "x"
type input "$0.0"
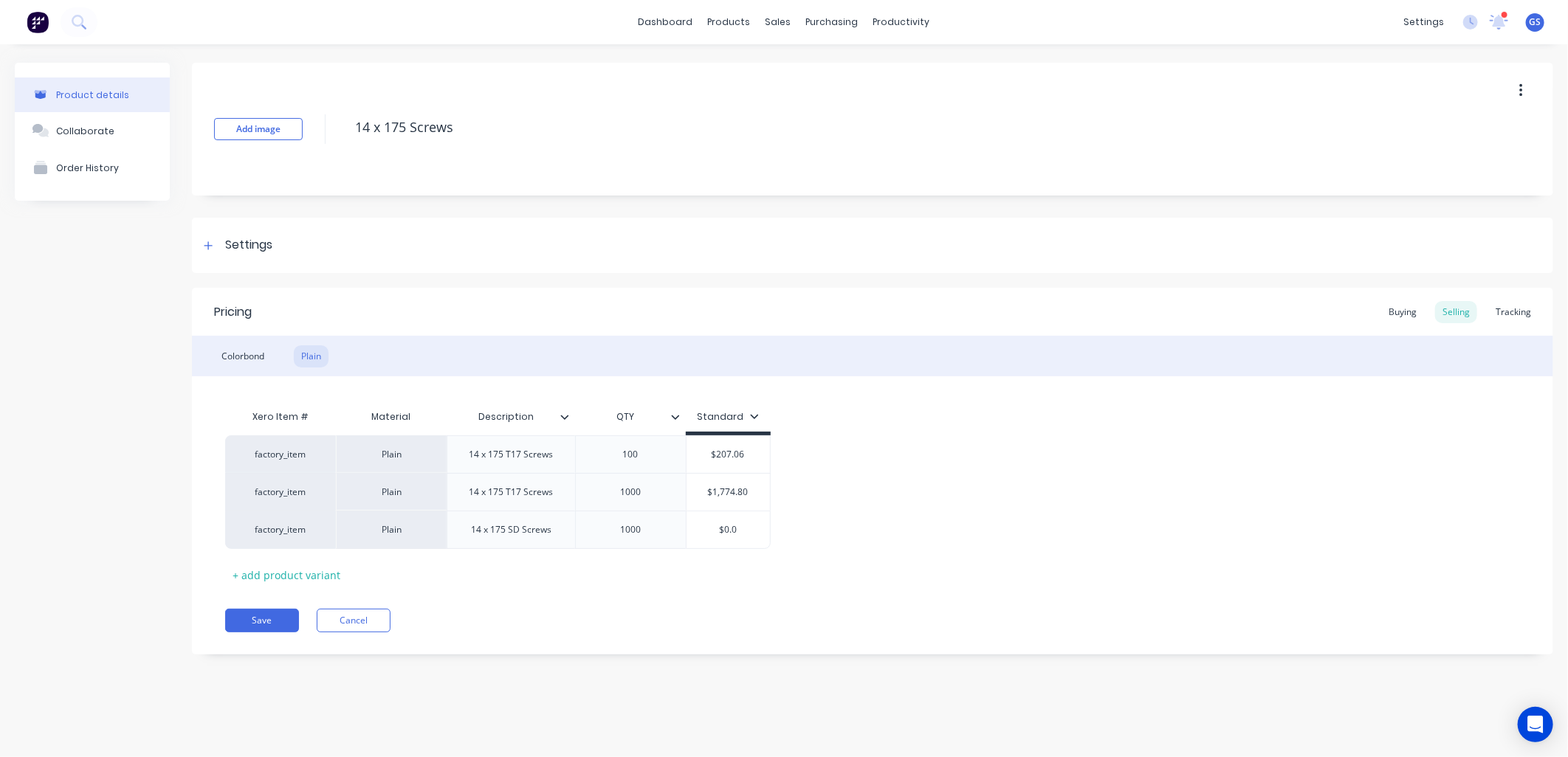
type textarea "x"
type input "$0."
type textarea "x"
type input "$"
type textarea "x"
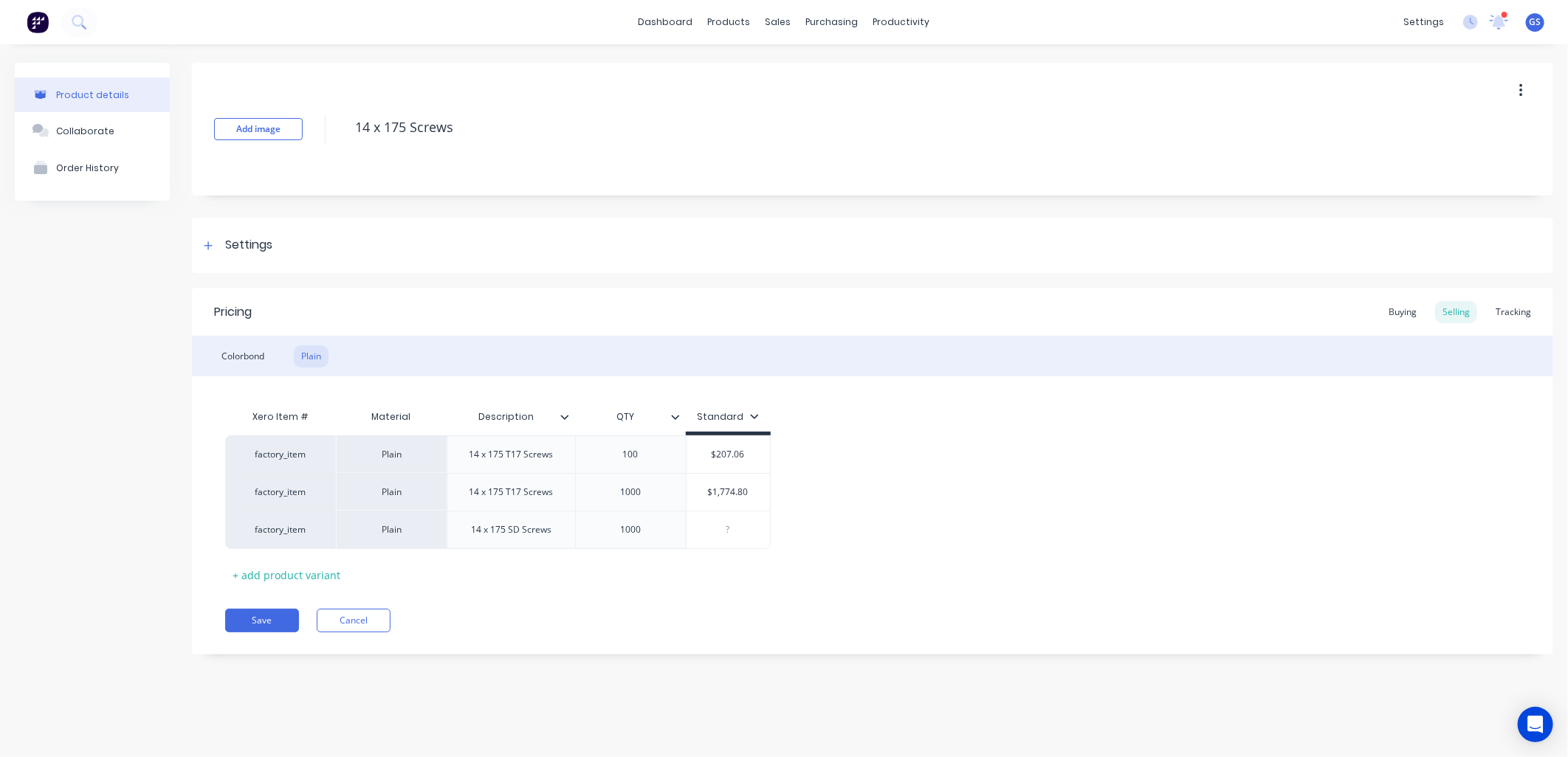
type textarea "x"
type input "5"
type textarea "x"
type input "50"
type textarea "x"
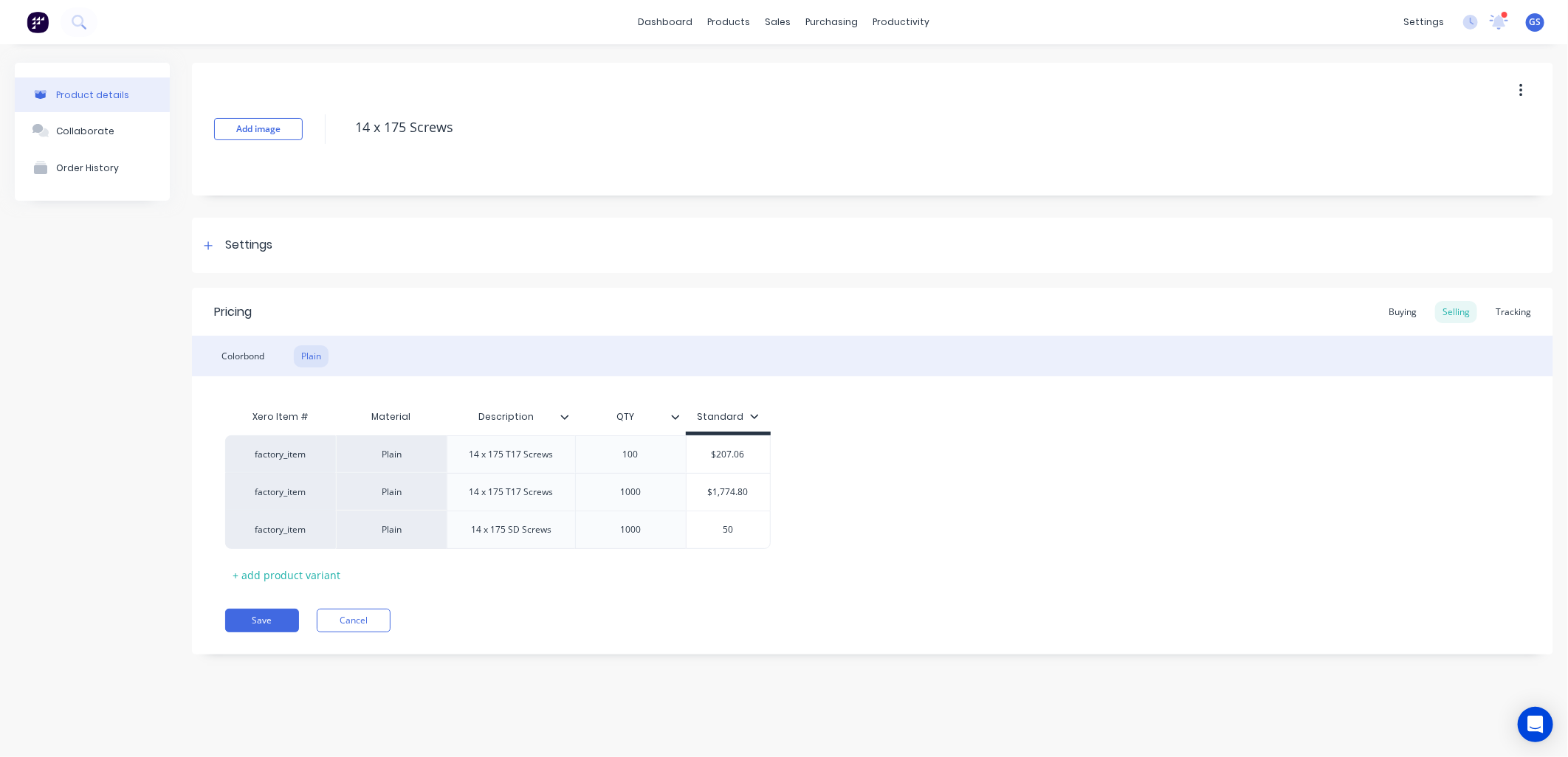
type input "506"
type textarea "x"
type input "506."
type textarea "x"
type input "506.2"
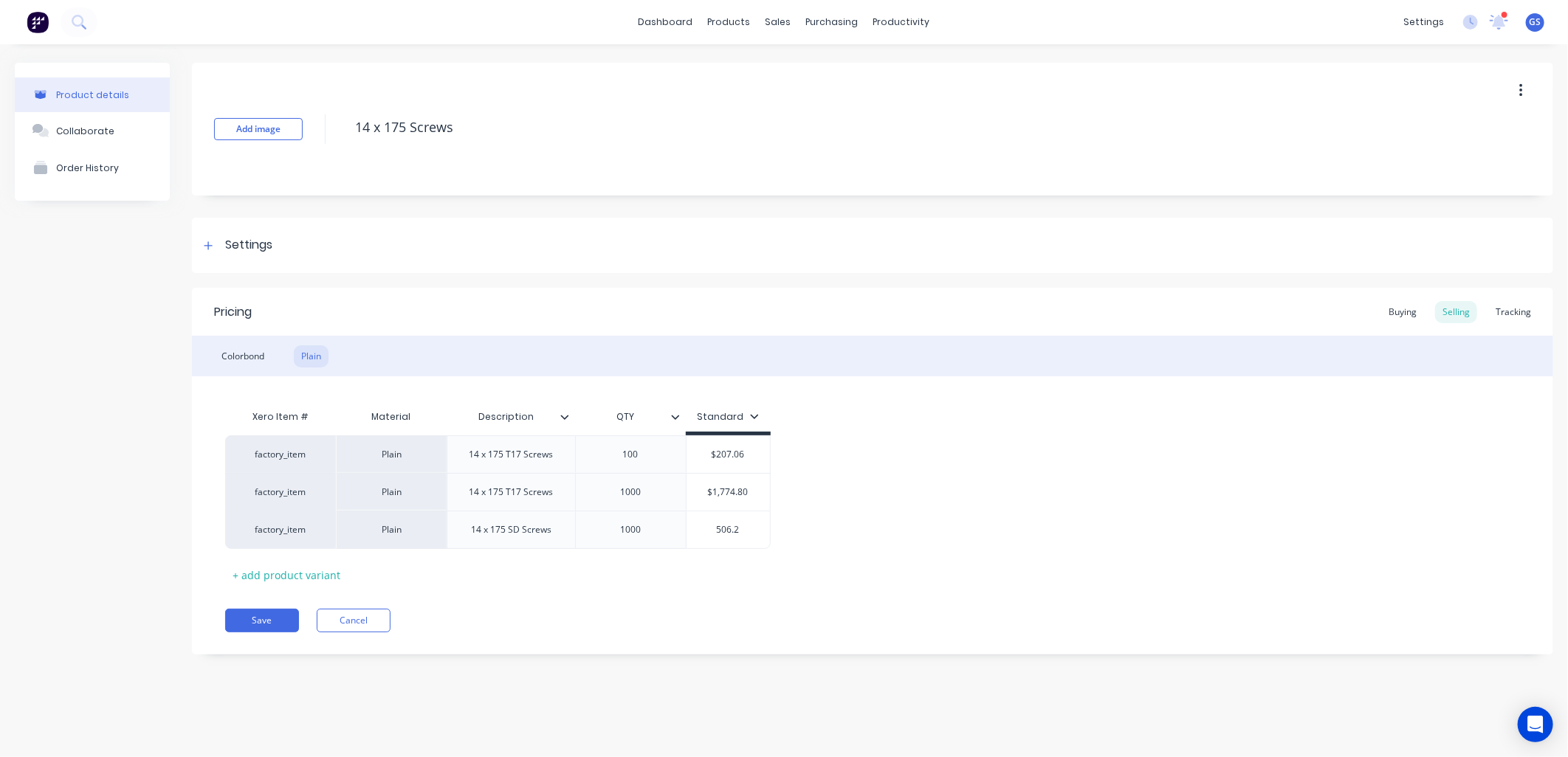
type textarea "x"
type input "506.22"
click at [304, 569] on div "+ add product variant" at bounding box center [286, 574] width 123 height 23
type textarea "x"
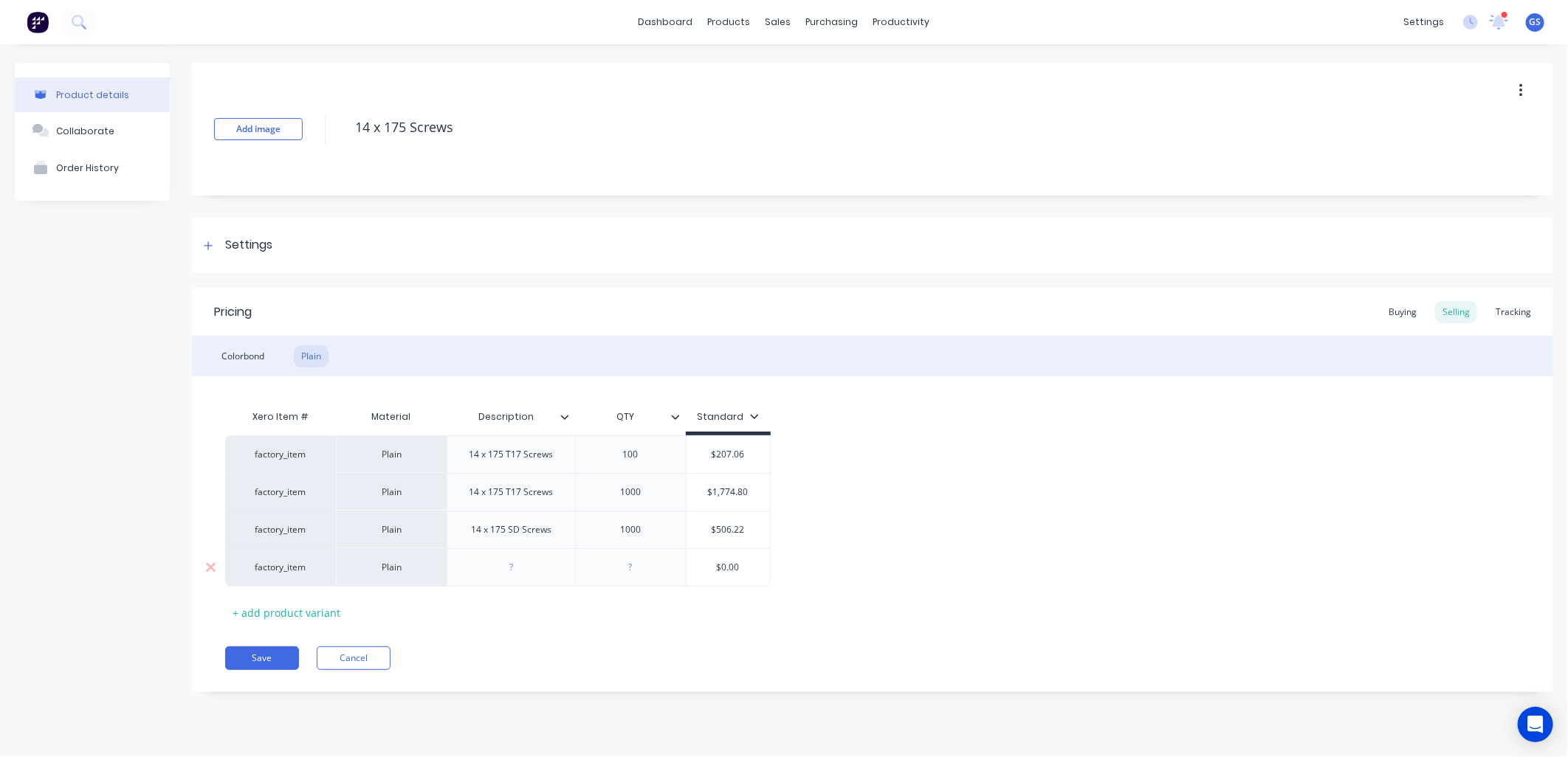
click at [507, 569] on div at bounding box center [510, 567] width 74 height 19
type textarea "x"
type input "$0.00"
type input "$506.22"
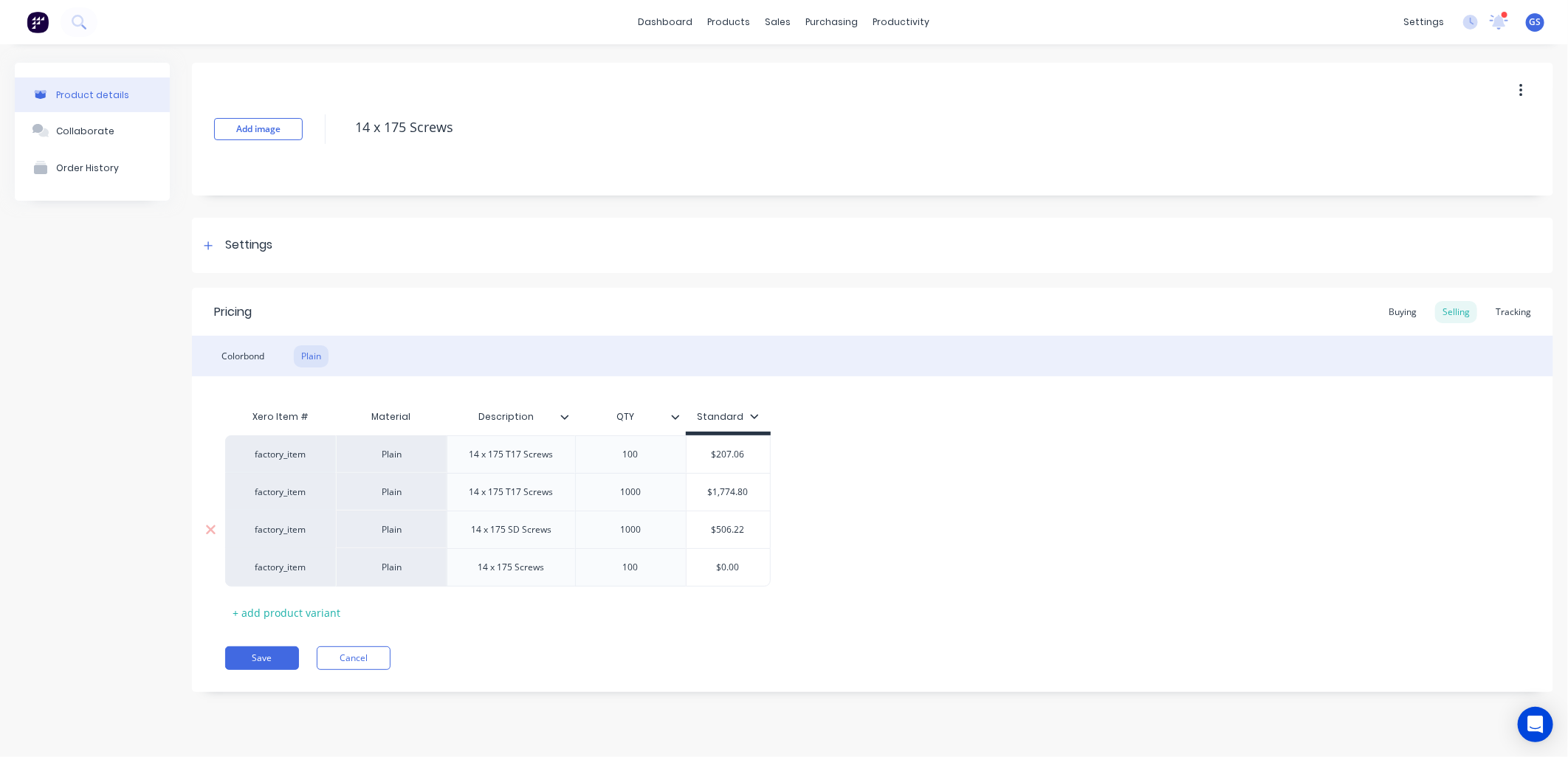
drag, startPoint x: 748, startPoint y: 526, endPoint x: 646, endPoint y: 535, distance: 102.4
click at [646, 535] on div "factory_item Plain 14 x 175 SD Screws 1000 $506.22 $506.22" at bounding box center [498, 529] width 546 height 37
type textarea "x"
type input "8"
type textarea "x"
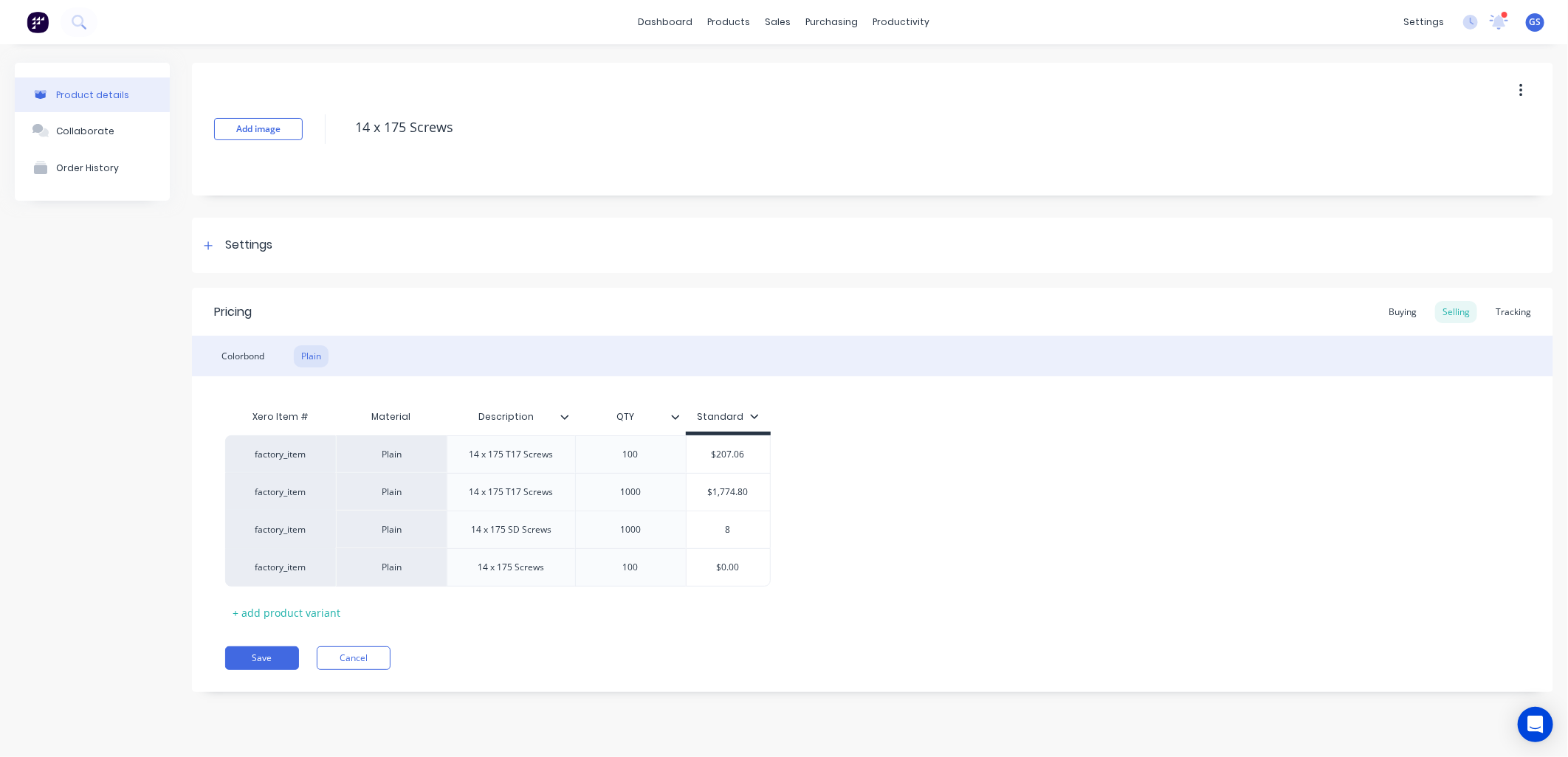
type input "88"
type textarea "x"
type input "886"
type textarea "x"
type input "886."
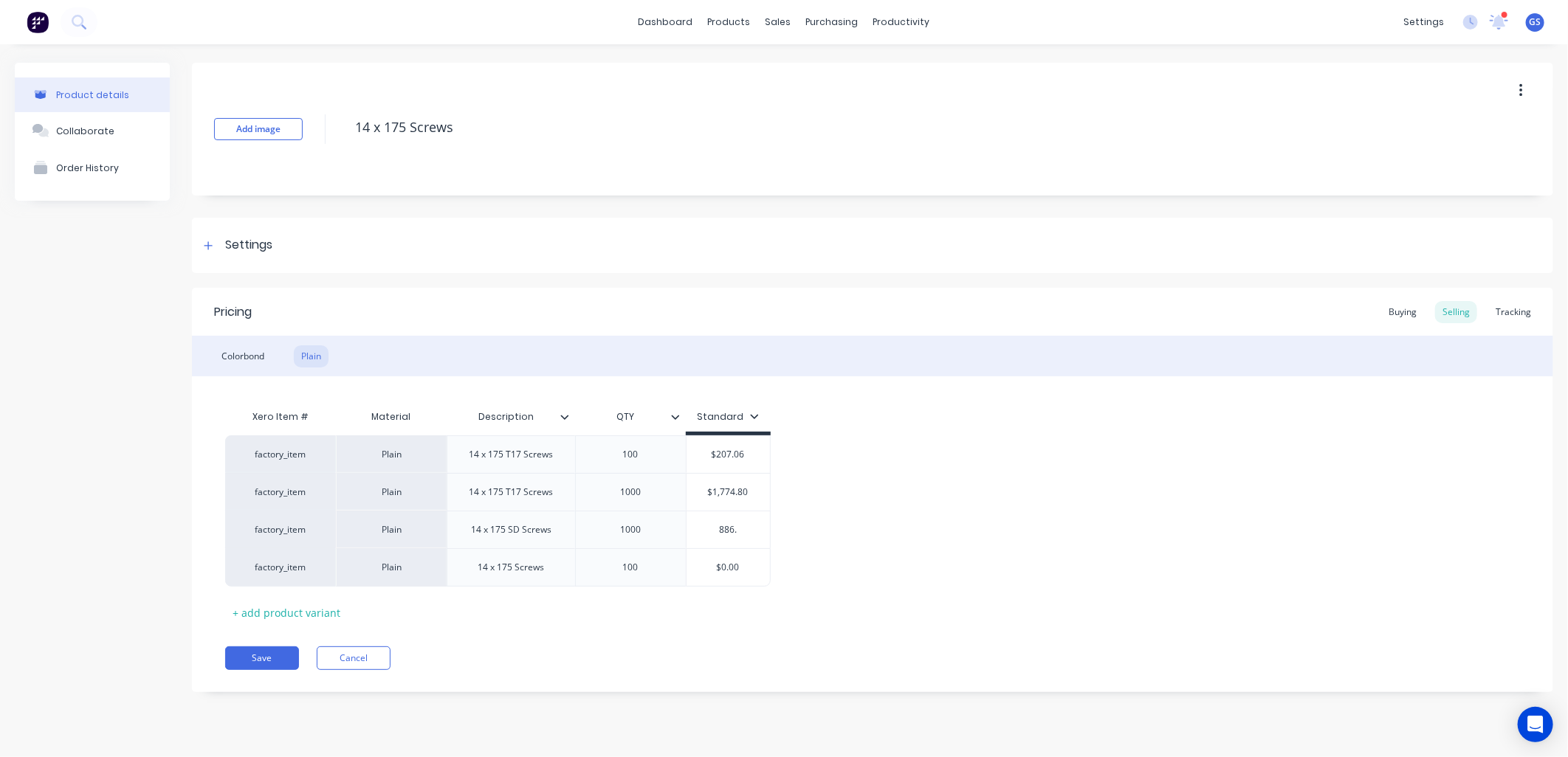
type textarea "x"
type input "886.8"
type textarea "x"
drag, startPoint x: 755, startPoint y: 555, endPoint x: 734, endPoint y: 569, distance: 25.2
click at [738, 565] on div "factory_item Plain 14 x 175 T17 Screws 100 $207.06 factory_item Plain 14 x 175 …" at bounding box center [872, 511] width 1295 height 151
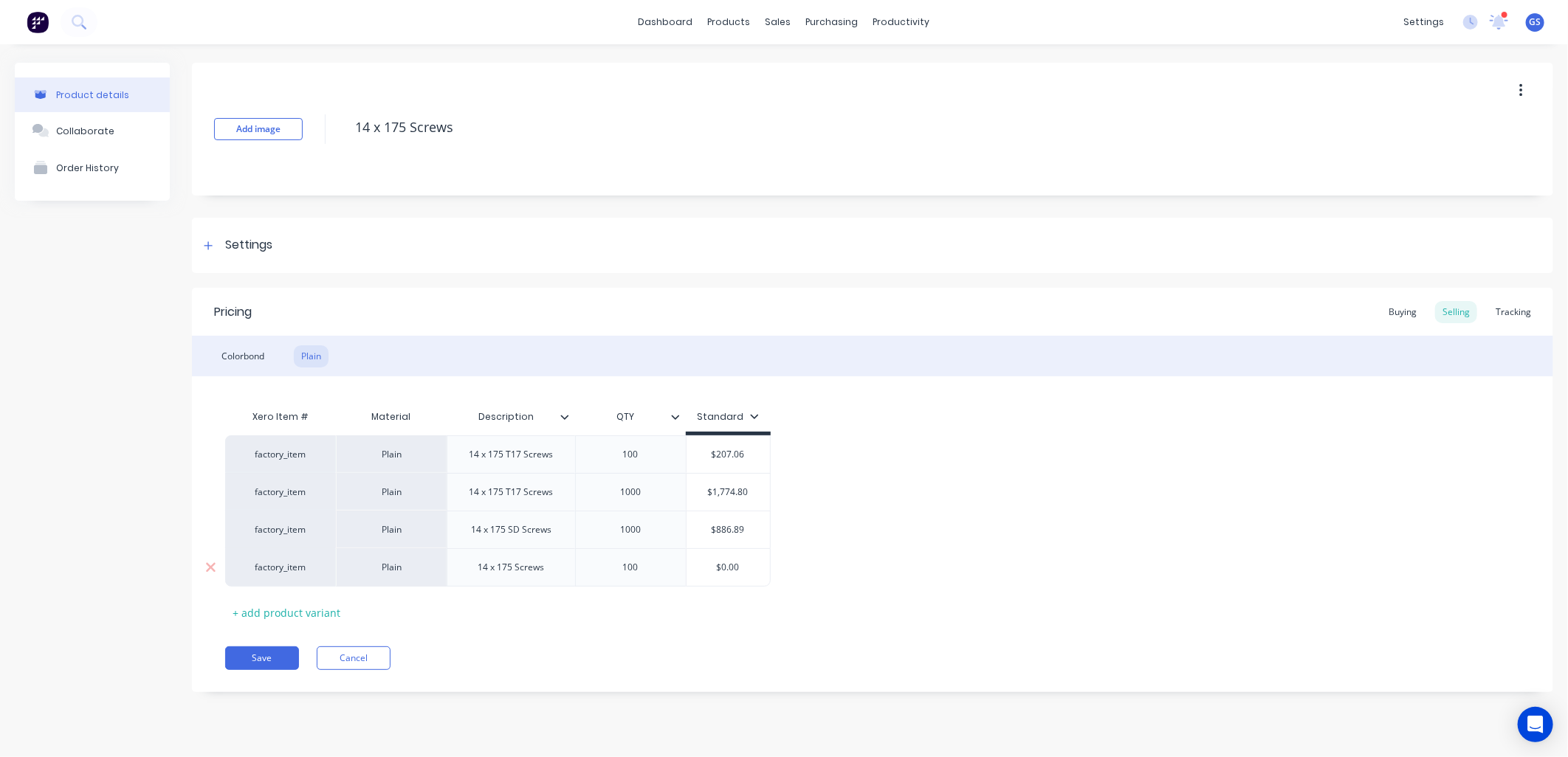
type input "886.89"
click at [736, 571] on input "$0.00" at bounding box center [728, 568] width 84 height 14
click at [729, 569] on input "$0.00" at bounding box center [728, 568] width 84 height 14
type textarea "x"
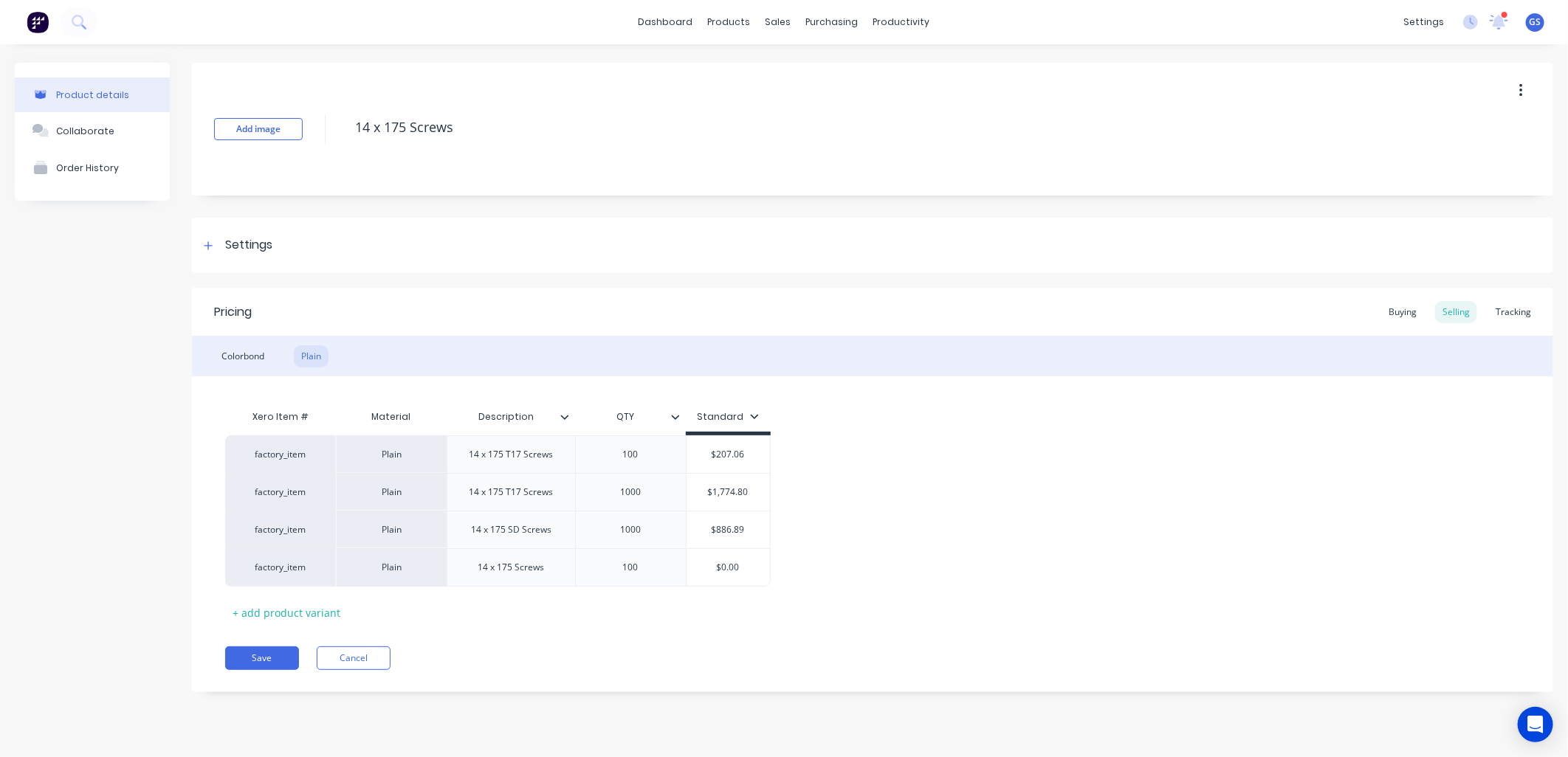
type input "$1"
type textarea "x"
type input "$10"
type textarea "x"
type input "$101"
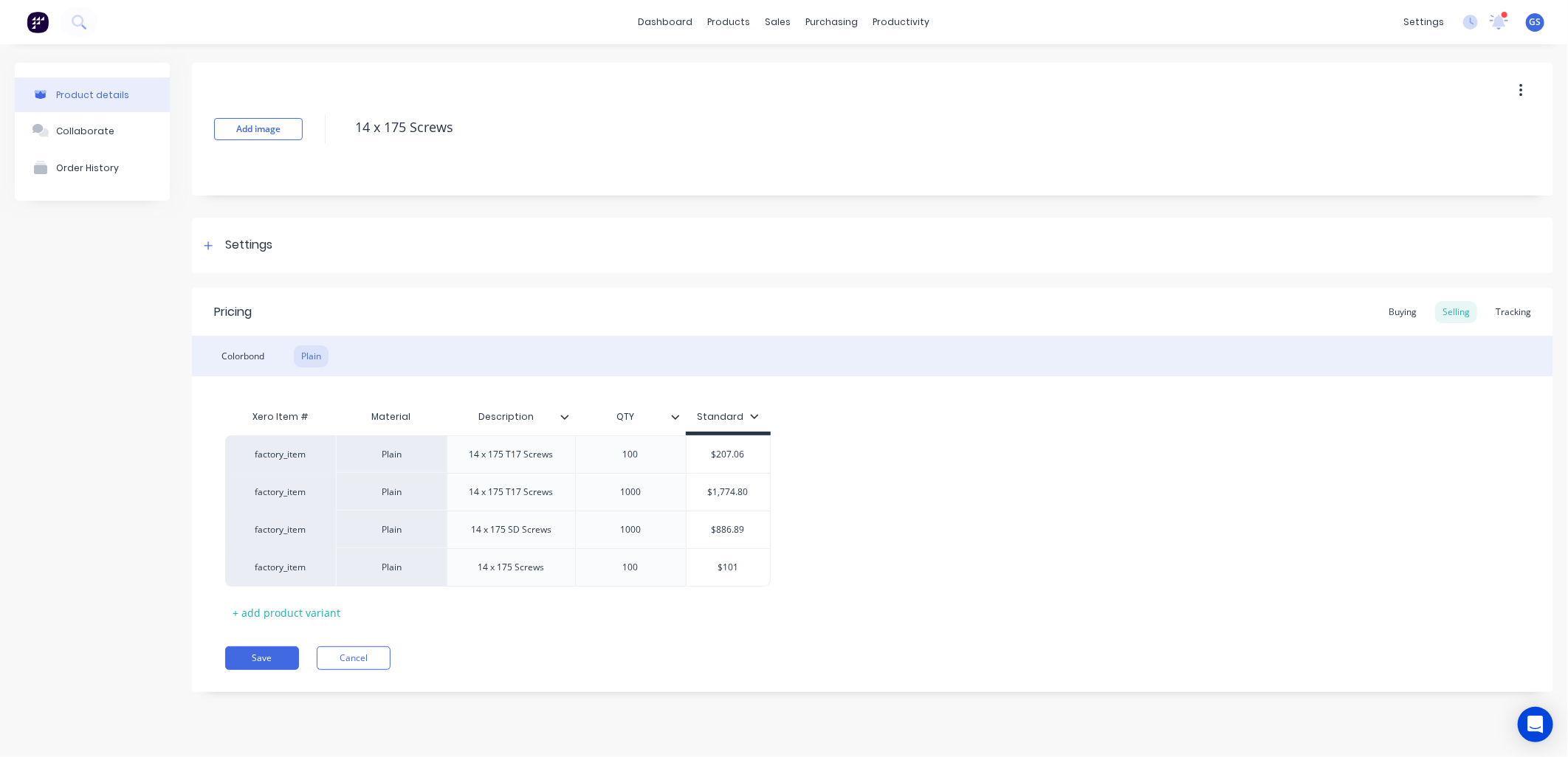
type textarea "x"
type input "$101."
type textarea "x"
type input "$101.2"
type textarea "x"
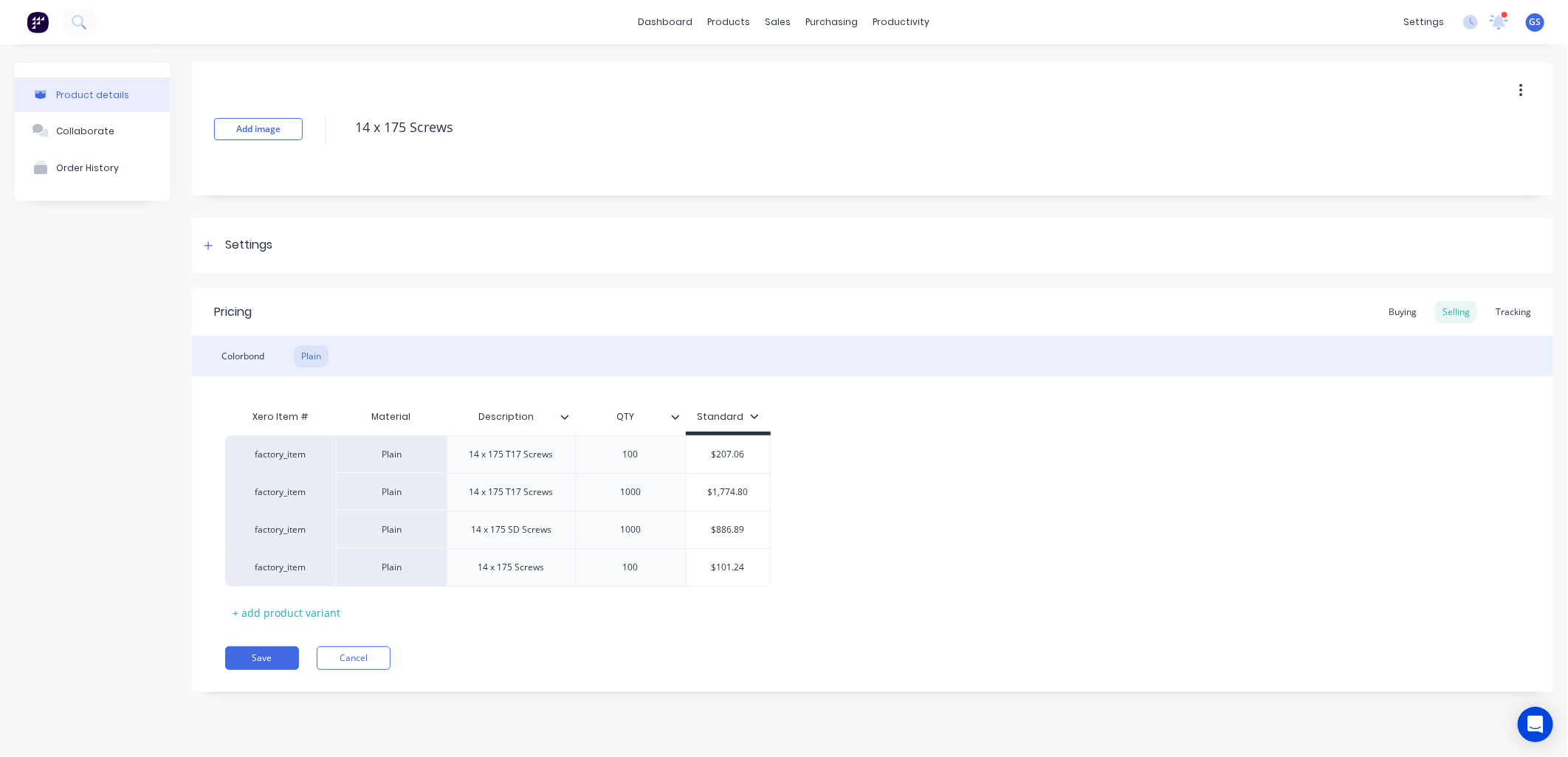
type input "$101.24"
click at [879, 511] on div "factory_item Plain 14 x 175 T17 Screws 100 $207.06 factory_item Plain 14 x 175 …" at bounding box center [872, 511] width 1295 height 151
click at [1395, 311] on div "Buying" at bounding box center [1402, 312] width 43 height 22
click at [211, 246] on icon at bounding box center [208, 245] width 8 height 10
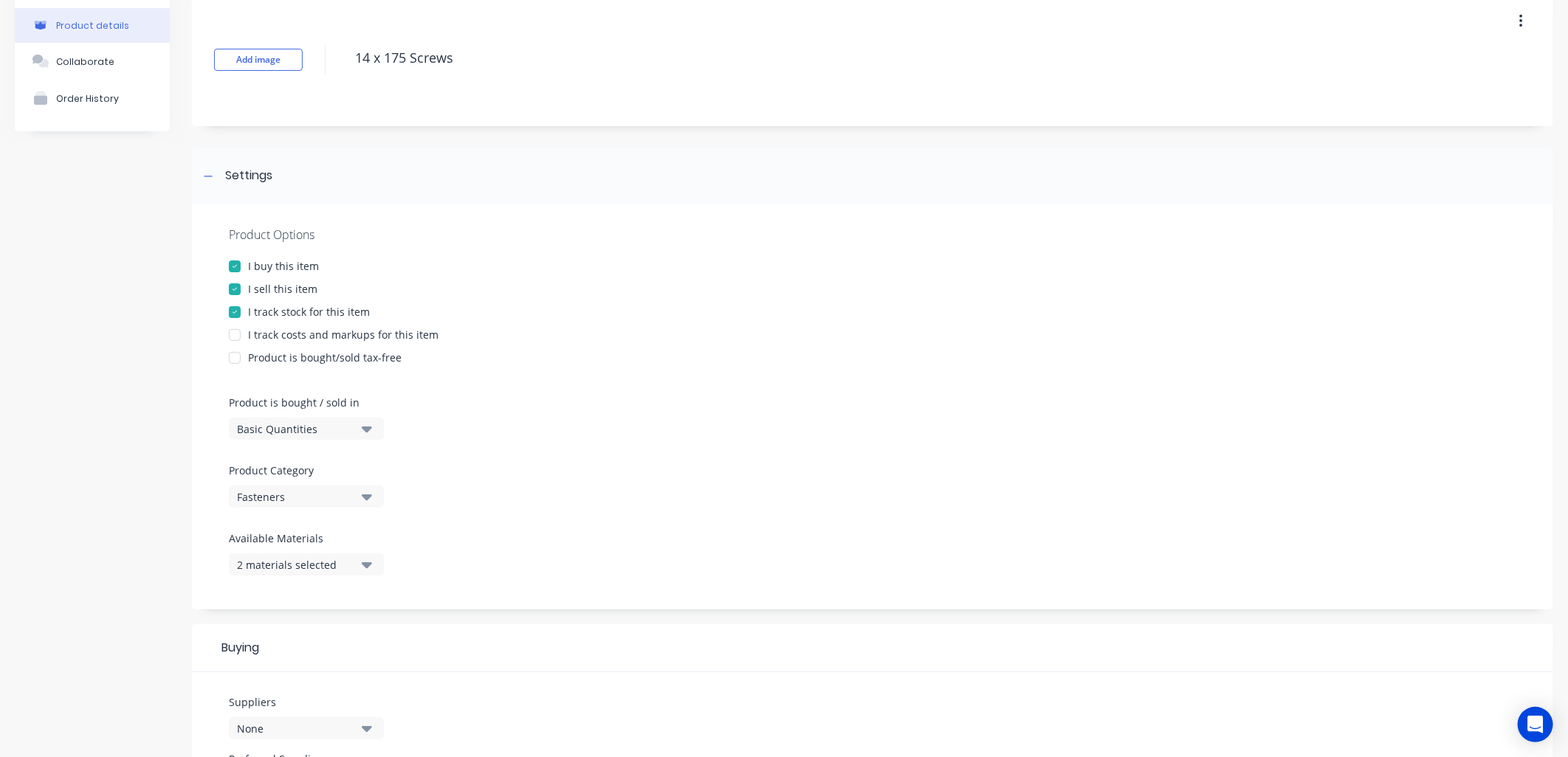
scroll to position [245, 0]
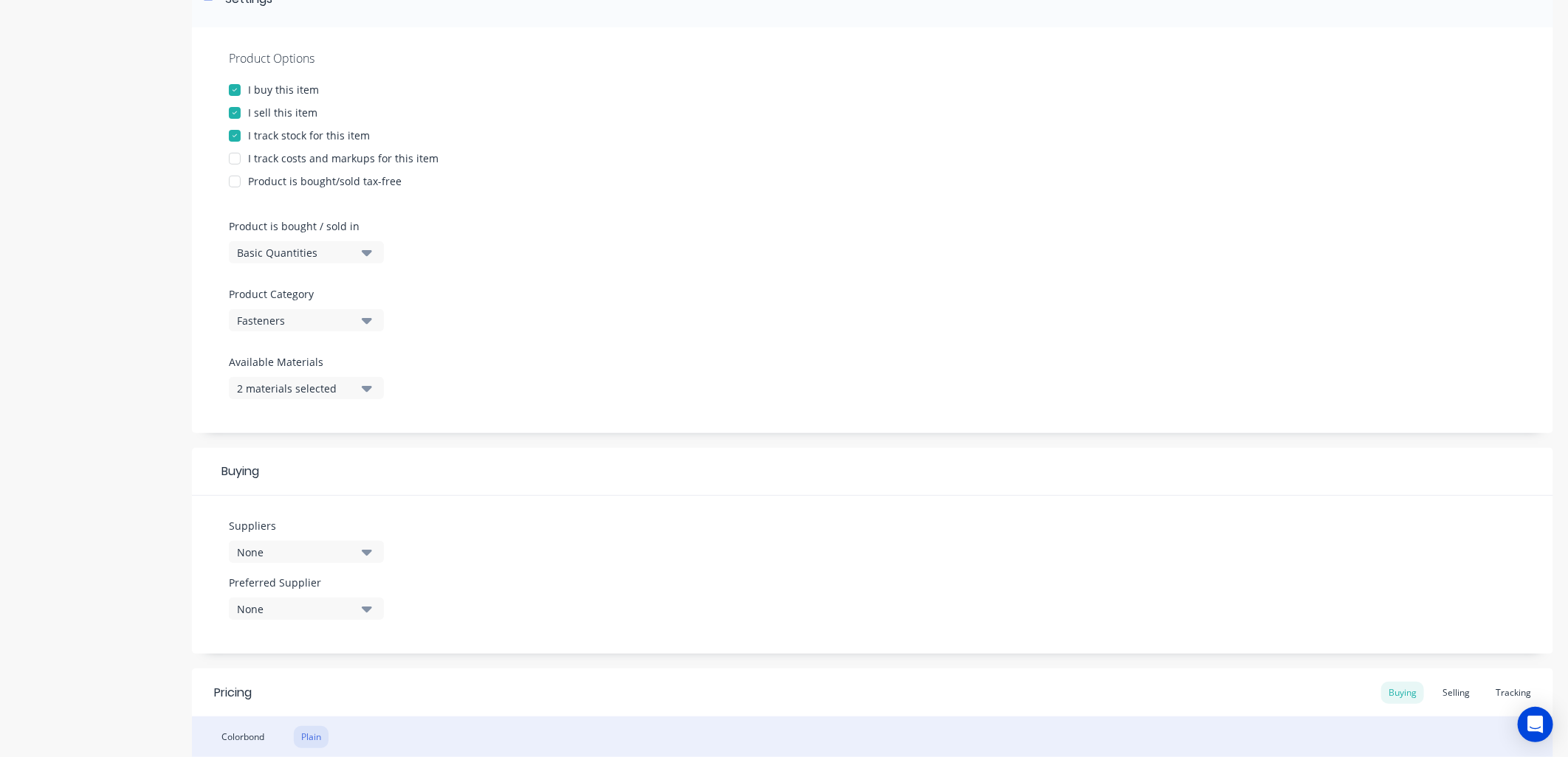
click at [360, 551] on button "None" at bounding box center [305, 551] width 155 height 22
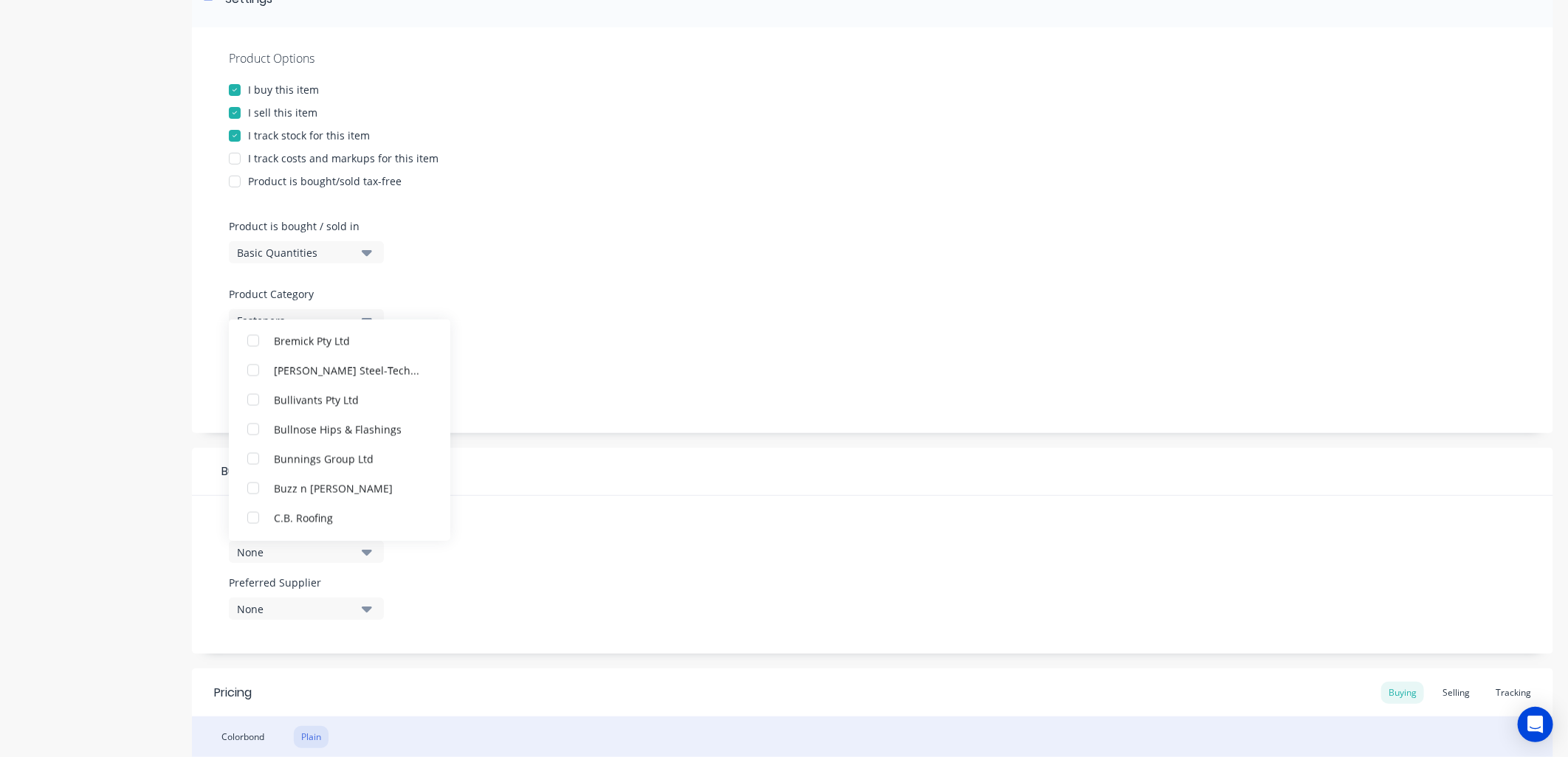
scroll to position [1639, 0]
click at [320, 349] on button "Bremick Pty Ltd" at bounding box center [339, 340] width 222 height 30
type textarea "x"
click at [716, 496] on div "Suppliers 1 suppliers selected Bremick Pty Ltd 3E Lighting Pty Ltd A & G Engine…" at bounding box center [872, 574] width 1362 height 158
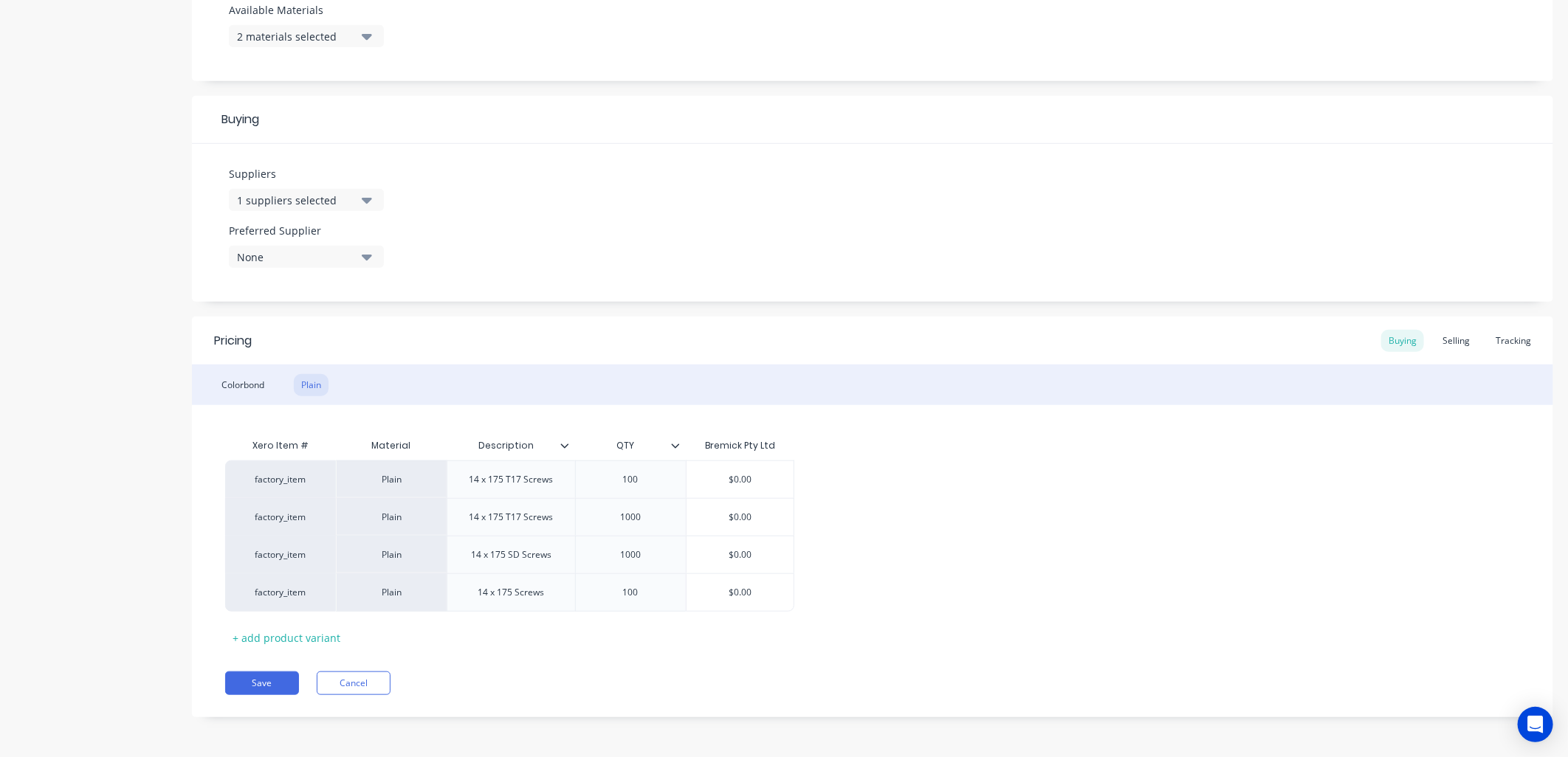
scroll to position [598, 0]
type input "$0.00"
drag, startPoint x: 742, startPoint y: 552, endPoint x: 817, endPoint y: 617, distance: 99.2
click at [742, 551] on input "$0.00" at bounding box center [740, 554] width 107 height 14
drag, startPoint x: 755, startPoint y: 551, endPoint x: 710, endPoint y: 551, distance: 45.0
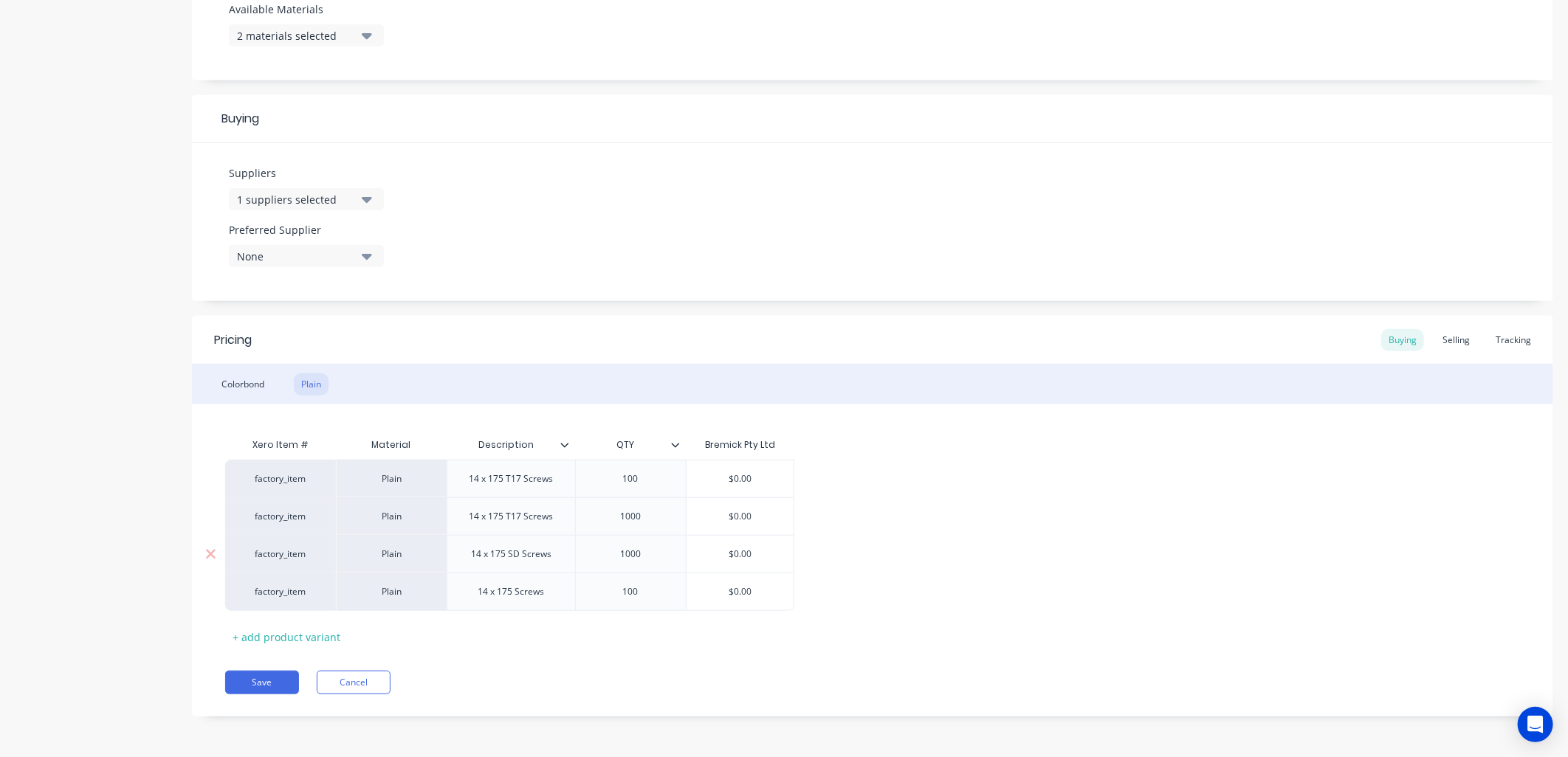
click at [710, 551] on input "$0.00" at bounding box center [740, 554] width 107 height 14
type textarea "x"
type input "5"
type textarea "x"
type input "50"
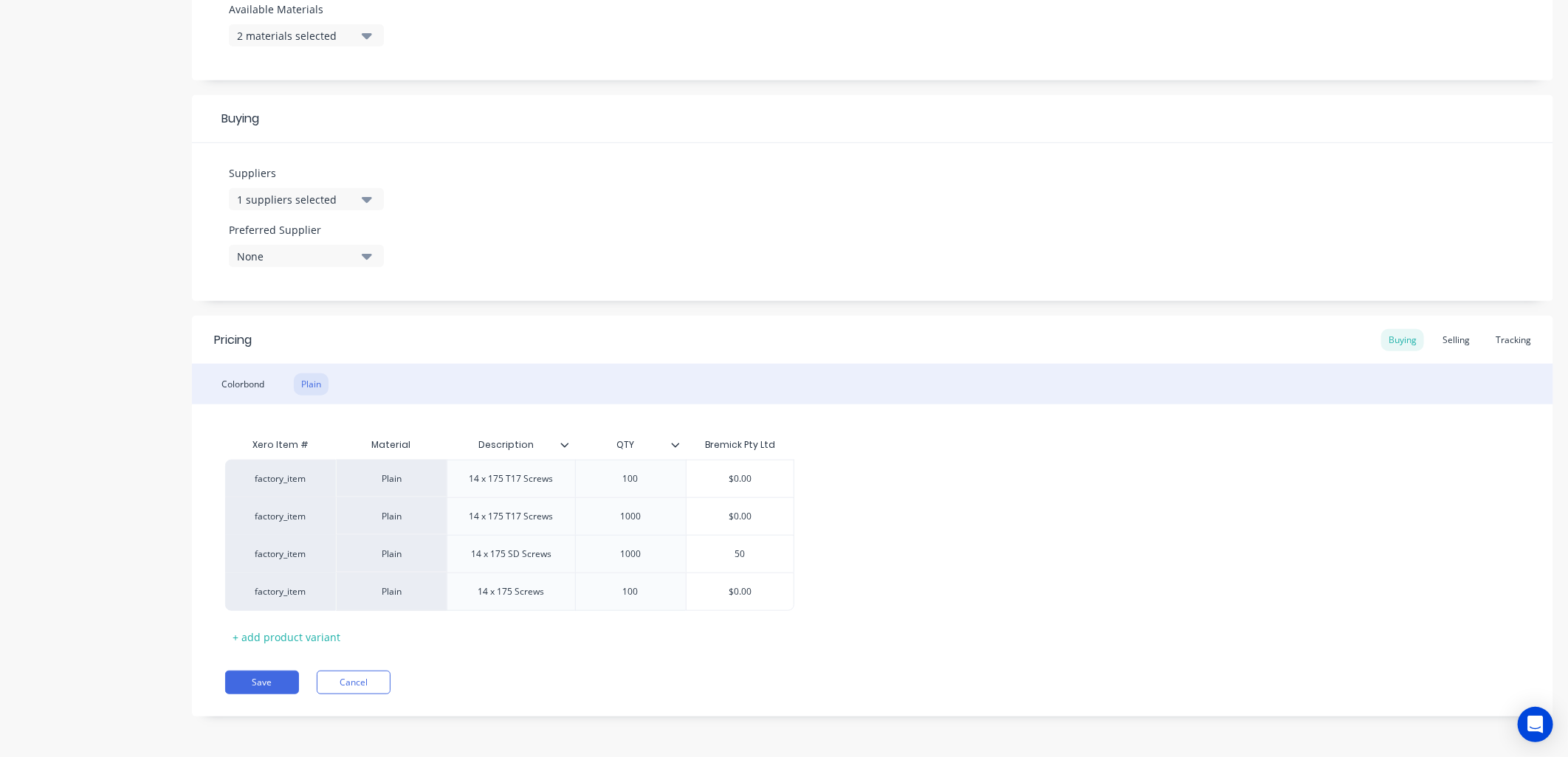
type textarea "x"
type input "506"
type textarea "x"
type input "506."
type textarea "x"
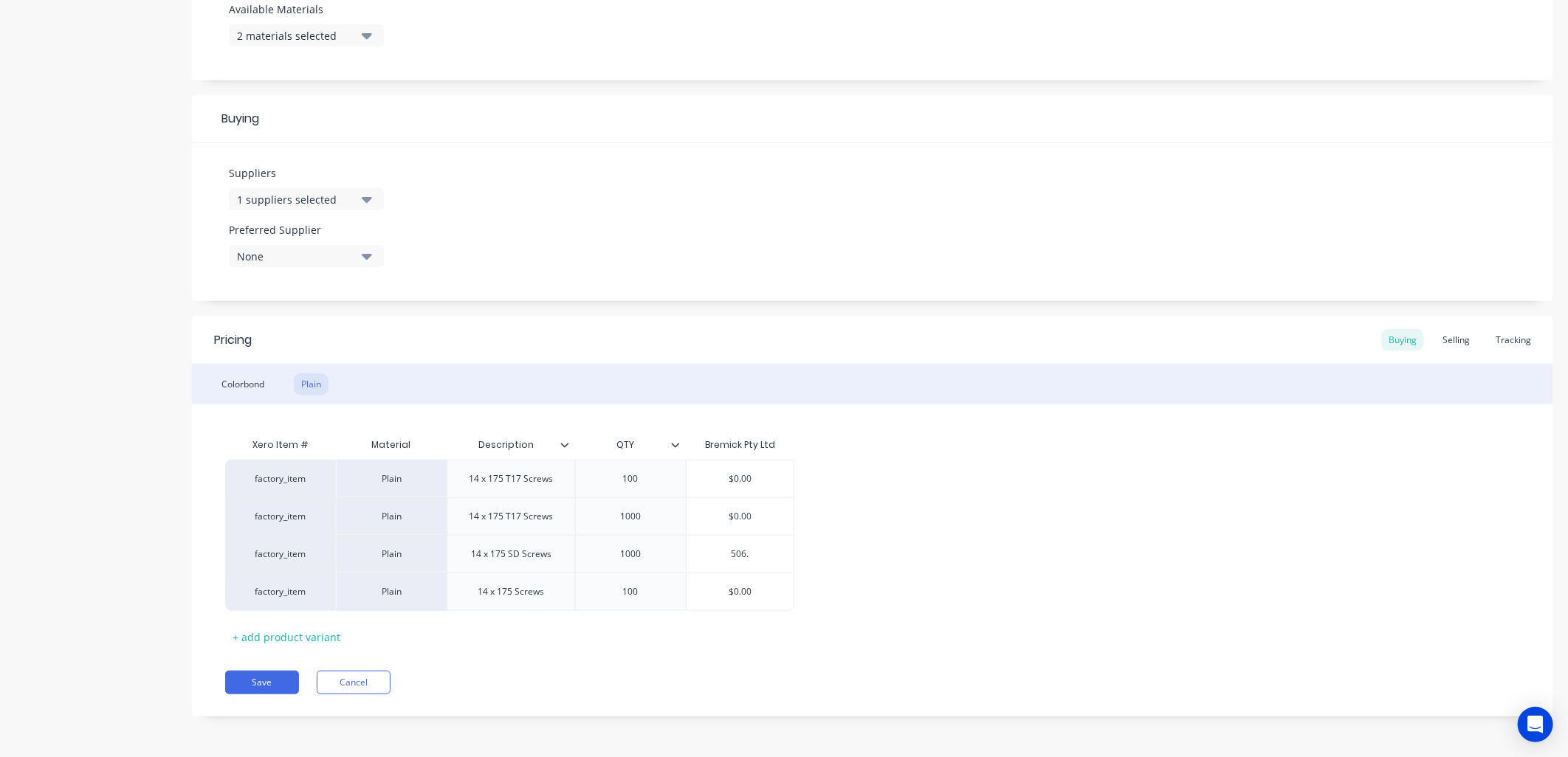
type input "506.2"
type textarea "x"
type input "506.22"
click at [916, 579] on div "factory_item Plain 14 x 175 T17 Screws 100 $0.00 factory_item Plain 14 x 175 T1…" at bounding box center [872, 535] width 1295 height 151
type input "$0.00"
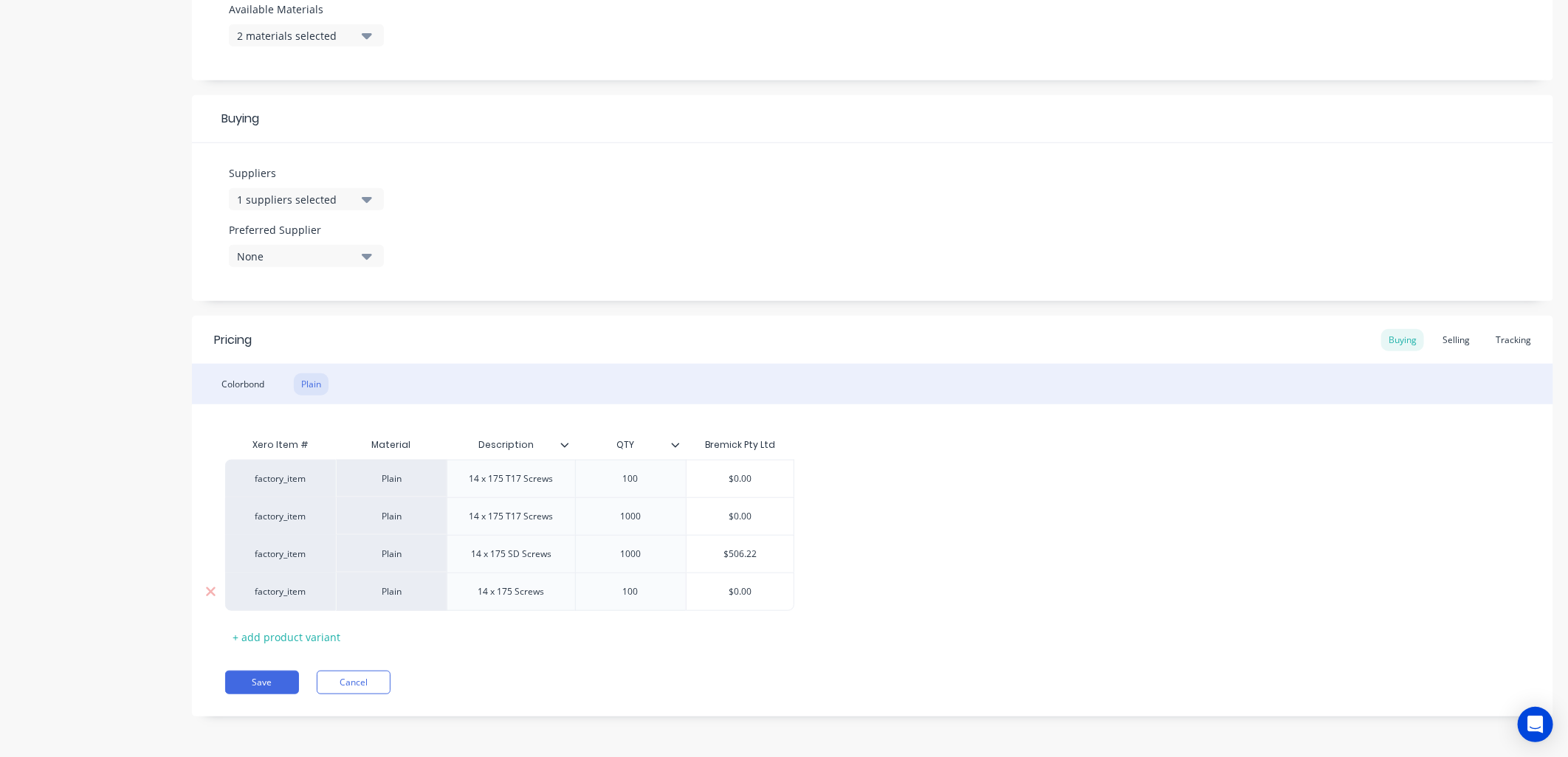
click at [744, 593] on input "$0.00" at bounding box center [740, 592] width 107 height 14
type textarea "x"
type input "$0.0"
type textarea "x"
type input "$00"
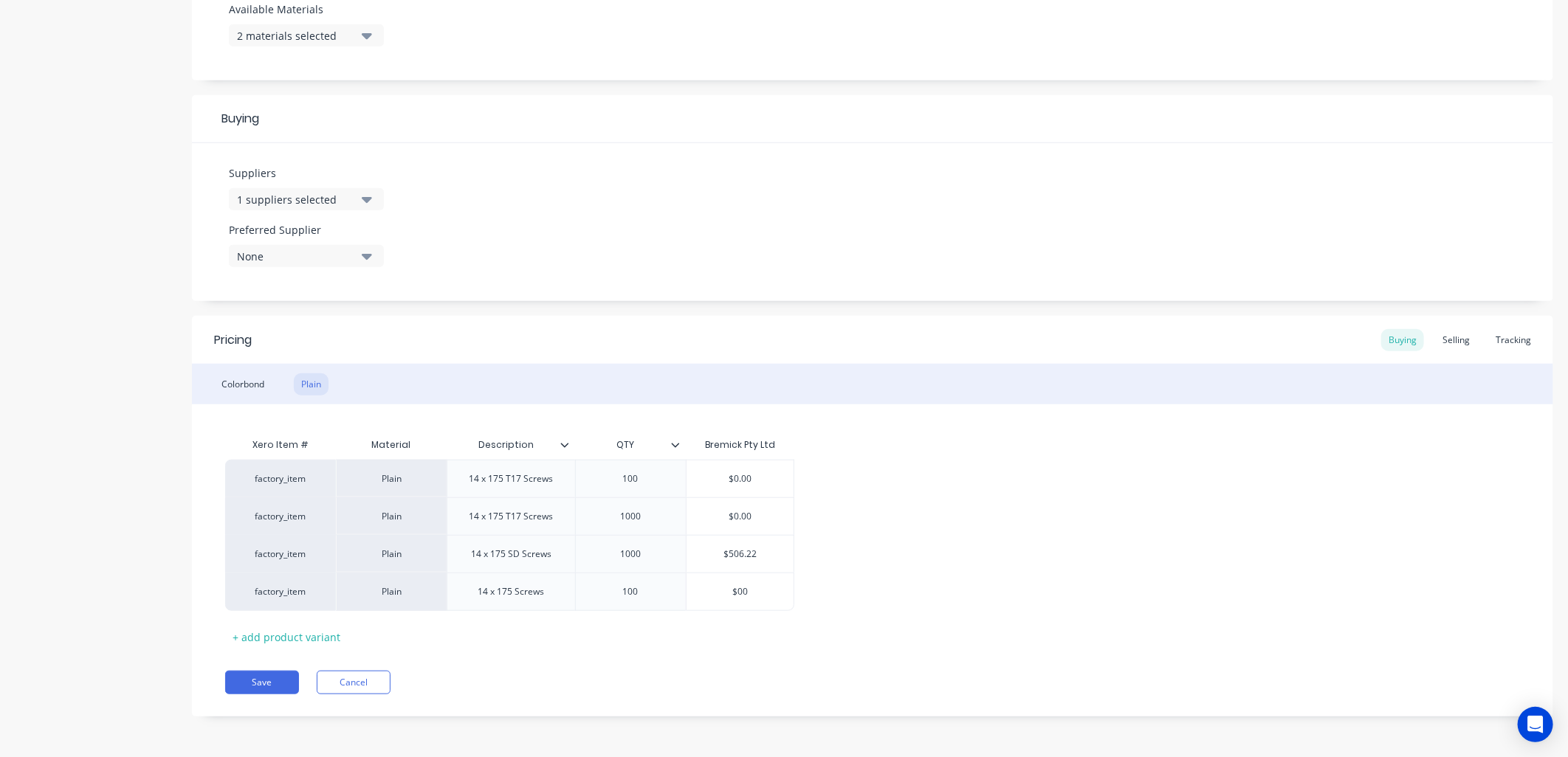
type textarea "x"
type input "$0"
type textarea "x"
type input "$5"
type textarea "x"
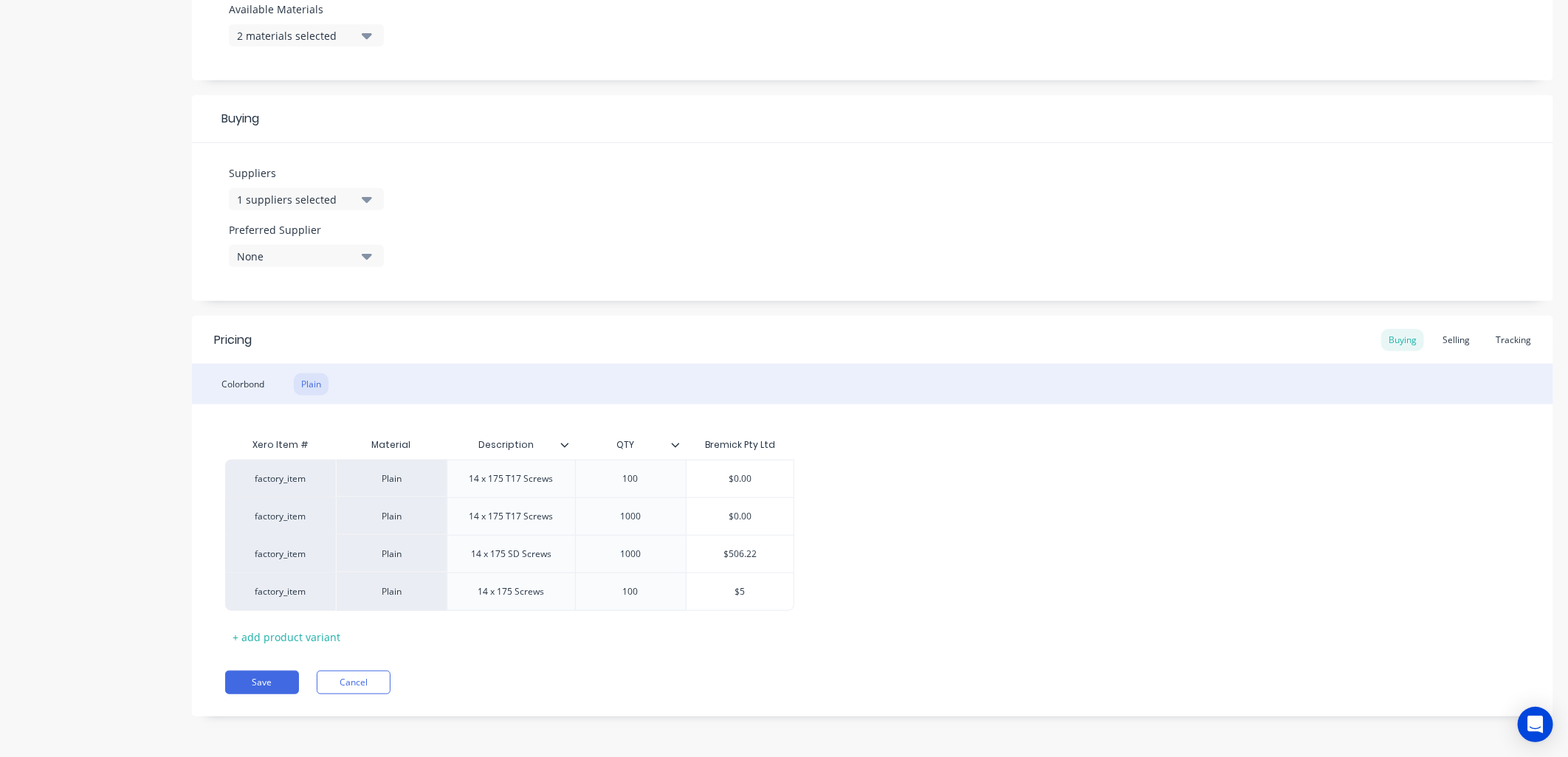
type input "$50"
type textarea "x"
type input "$50."
type textarea "x"
type input "$50.6"
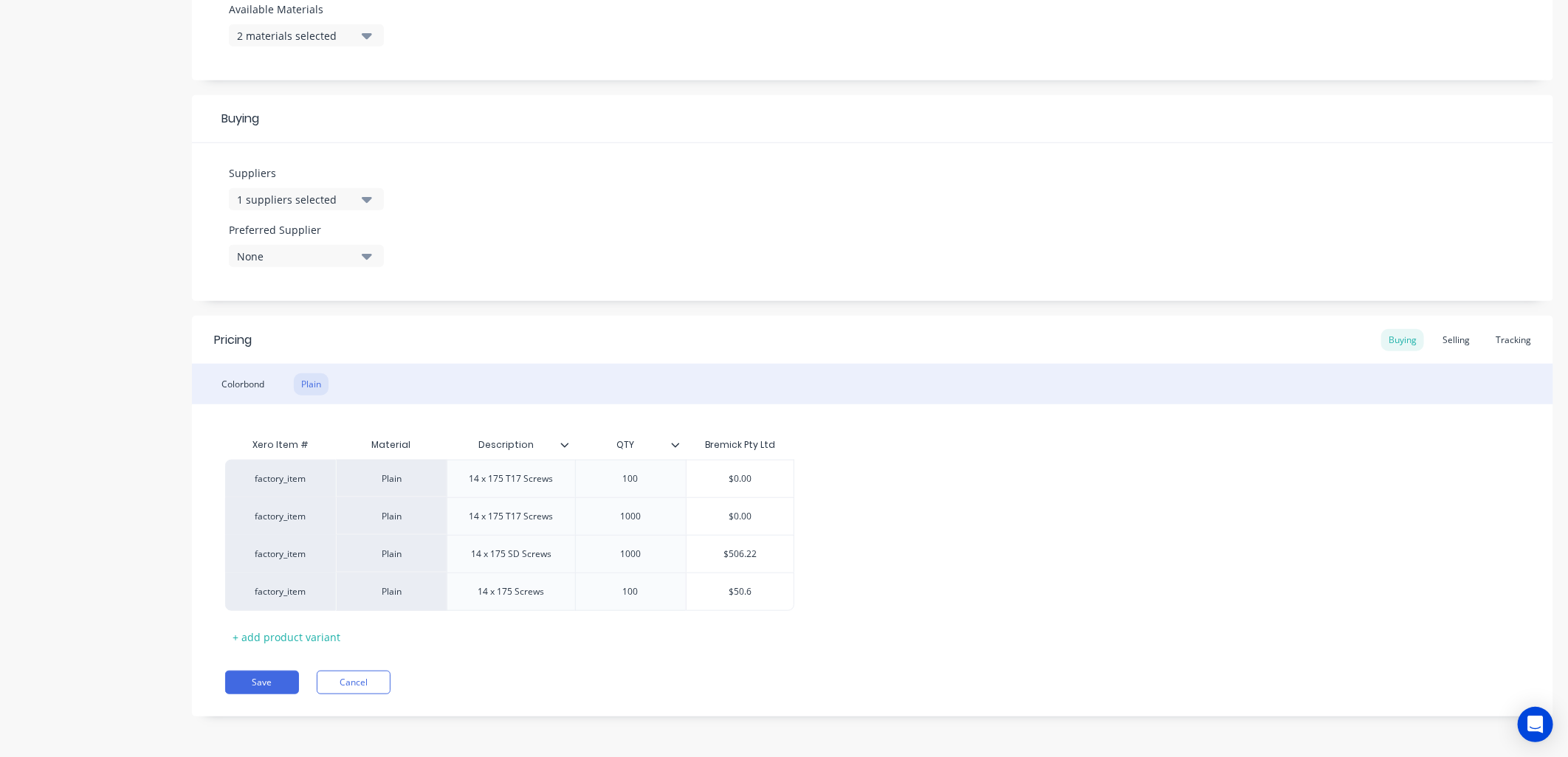
type textarea "x"
type input "$50.62"
click at [899, 581] on div "factory_item Plain 14 x 175 T17 Screws 100 $0.00 factory_item Plain 14 x 175 T1…" at bounding box center [872, 535] width 1295 height 151
click at [254, 679] on button "Save" at bounding box center [261, 683] width 74 height 24
type textarea "x"
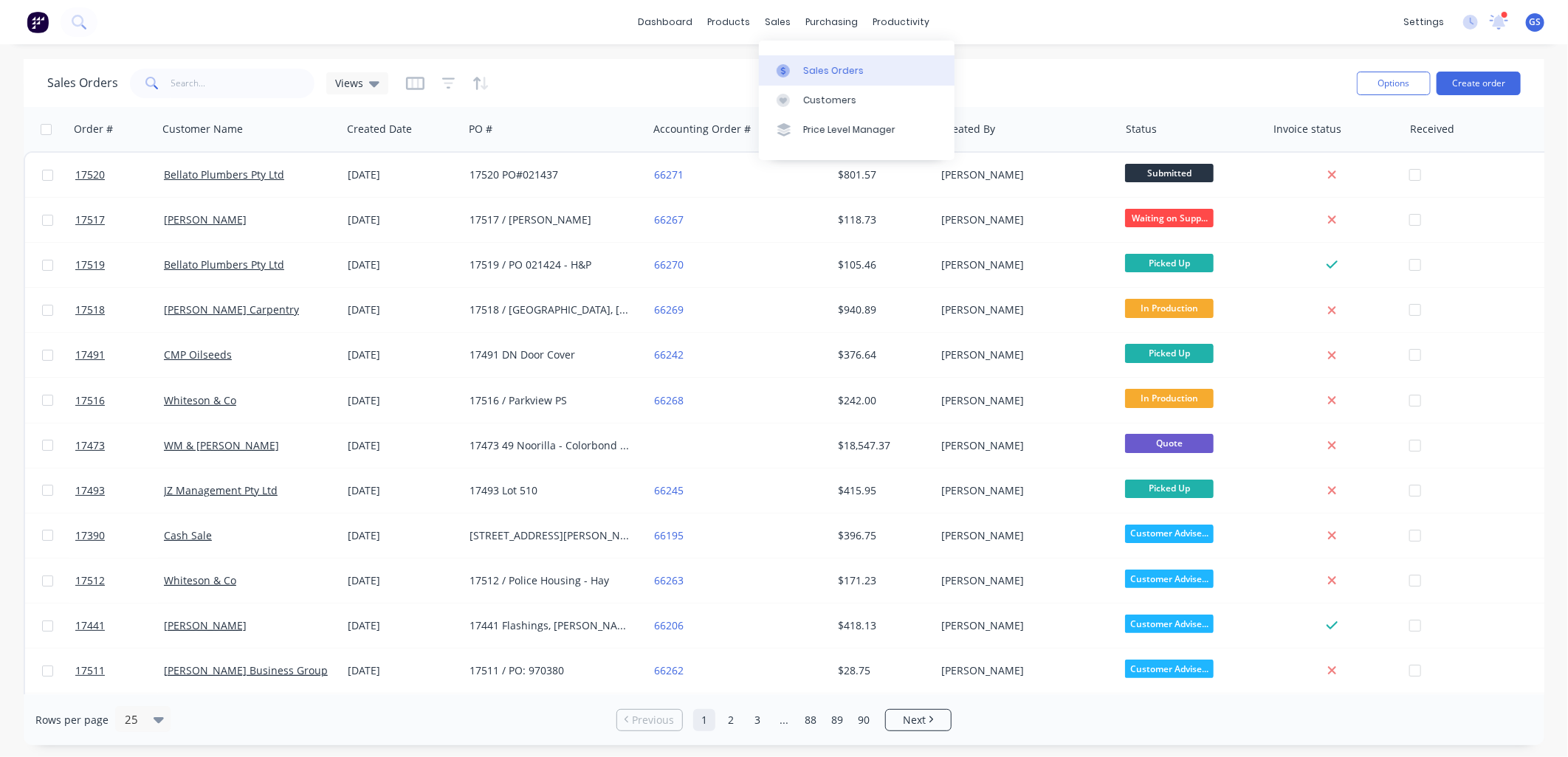
click at [821, 68] on div "Sales Orders" at bounding box center [834, 71] width 61 height 14
click at [1478, 75] on button "Create order" at bounding box center [1478, 84] width 84 height 24
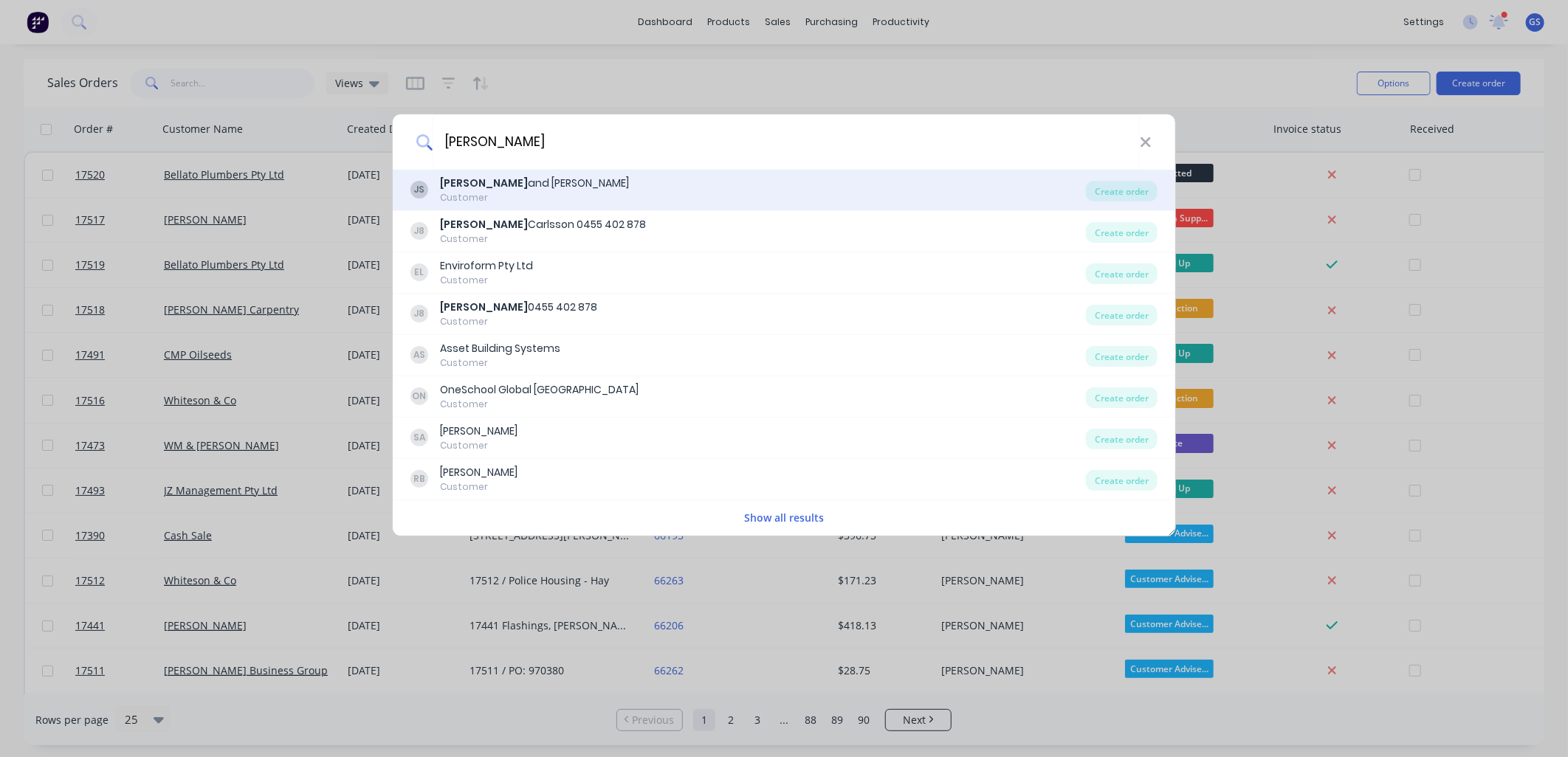
type input "jay"
click at [502, 204] on div "Customer" at bounding box center [534, 198] width 189 height 14
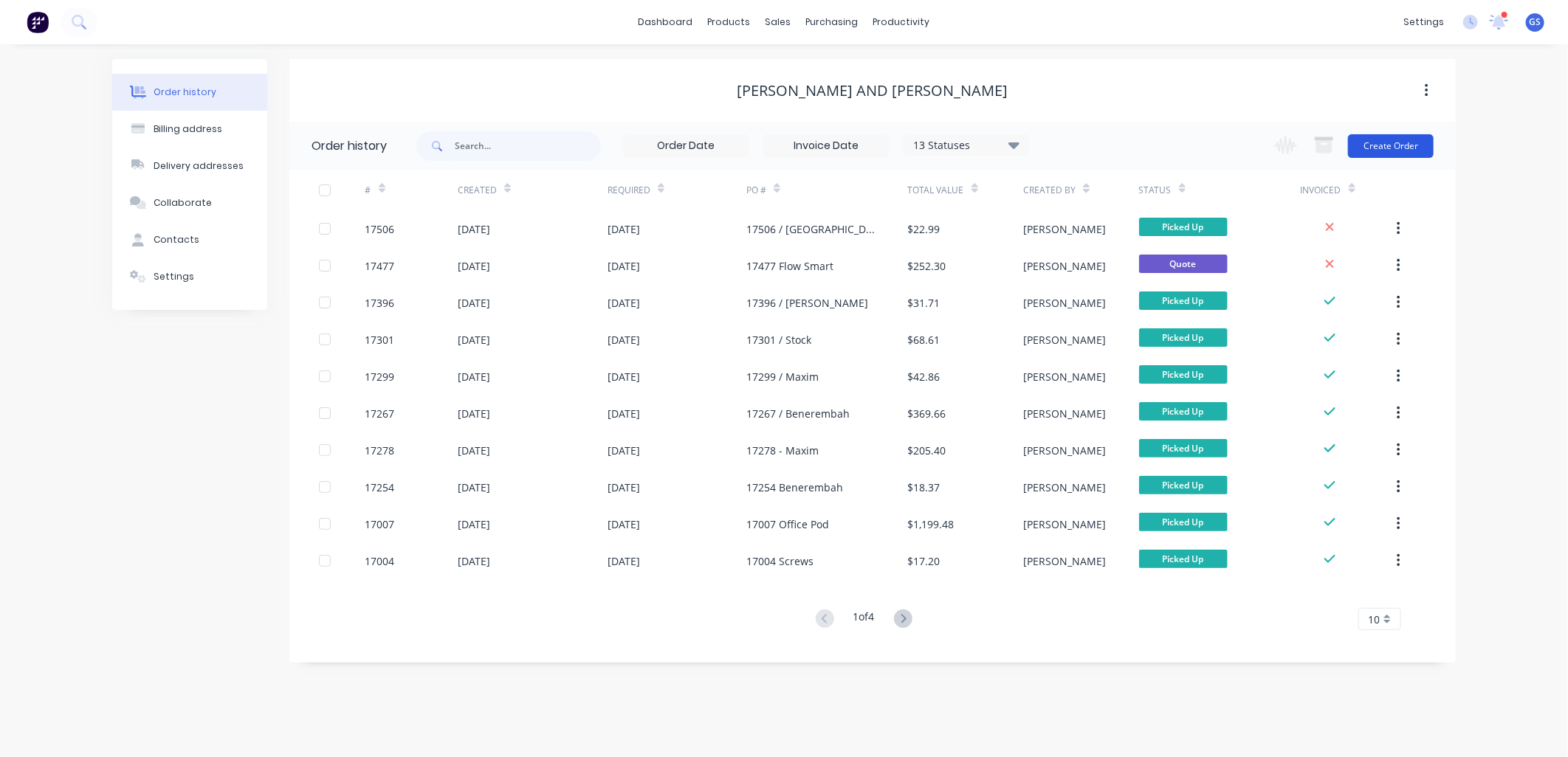
click at [1398, 138] on button "Create Order" at bounding box center [1390, 146] width 85 height 24
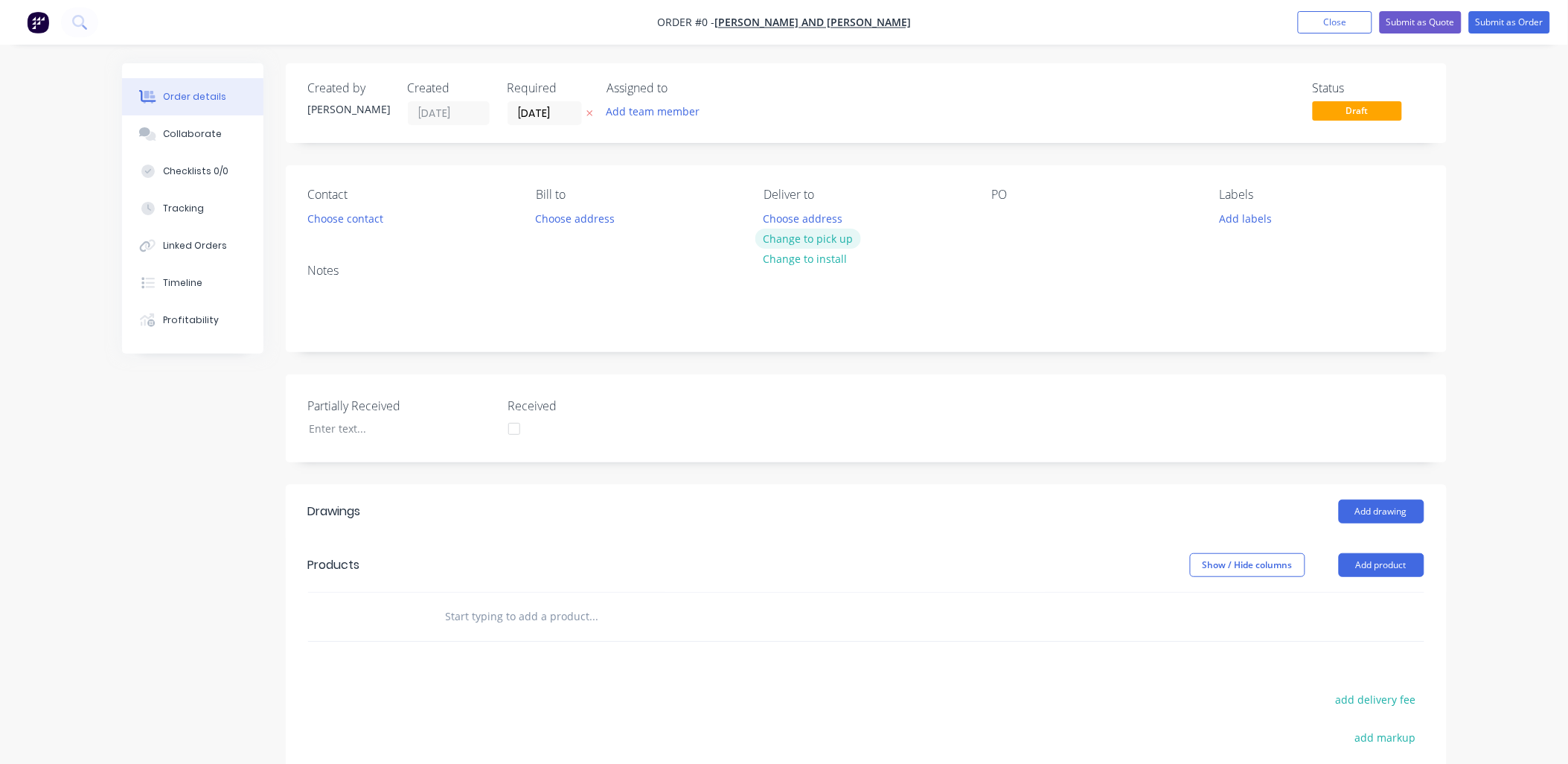
click at [826, 235] on button "Change to pick up" at bounding box center [808, 239] width 106 height 20
click at [1003, 225] on div at bounding box center [1004, 218] width 24 height 21
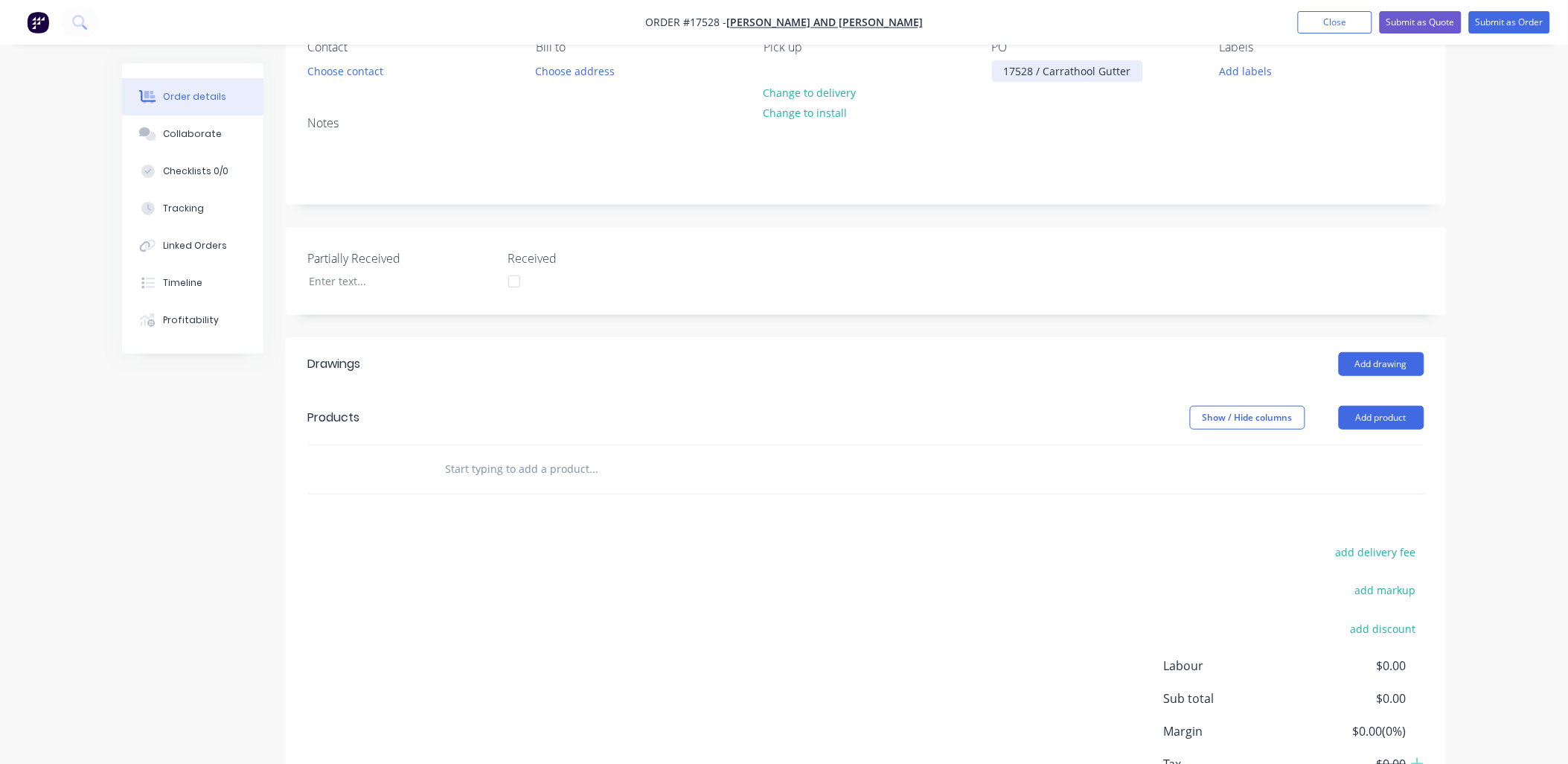
scroll to position [166, 0]
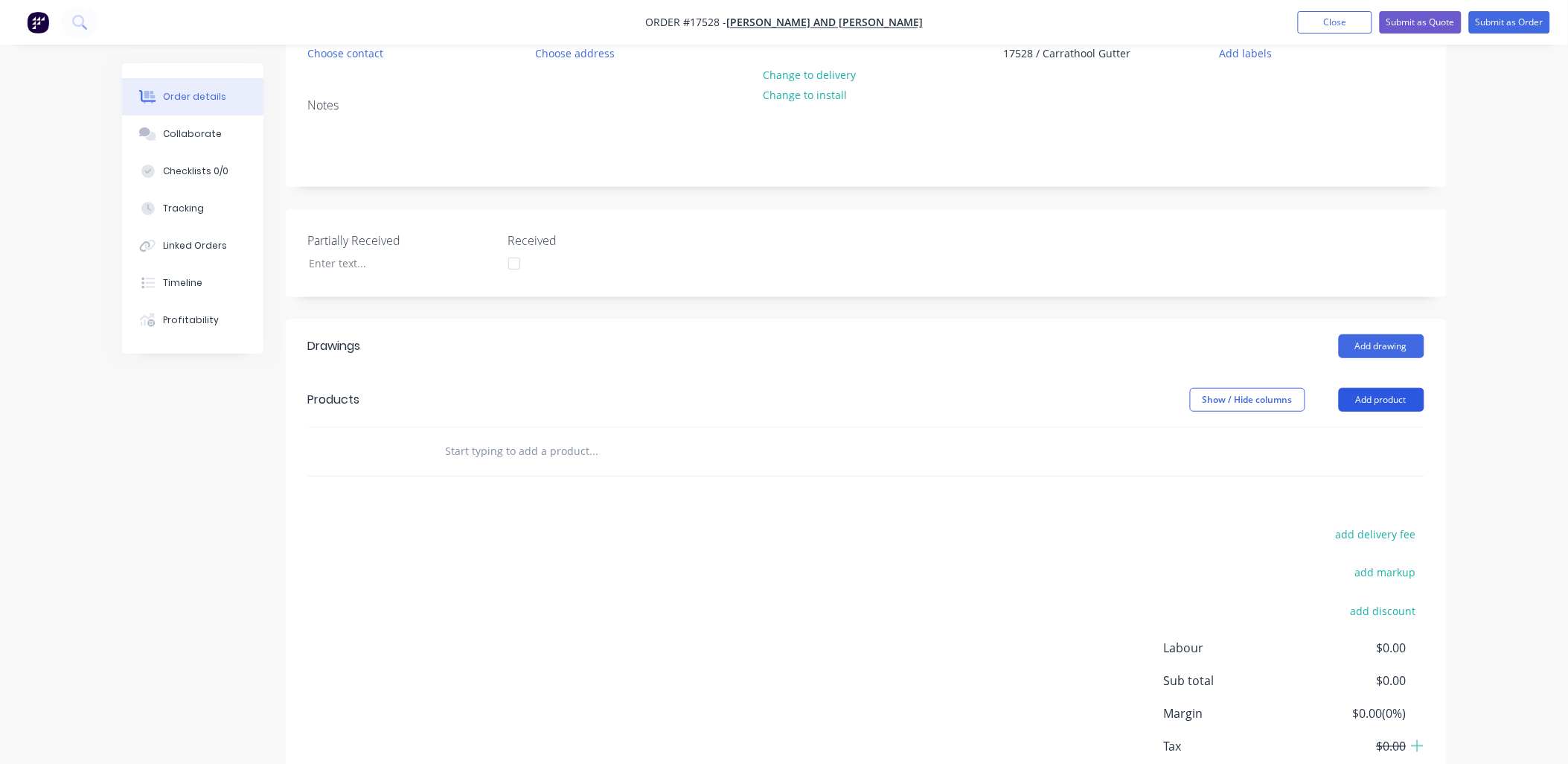
click at [1399, 394] on button "Add product" at bounding box center [1381, 399] width 85 height 24
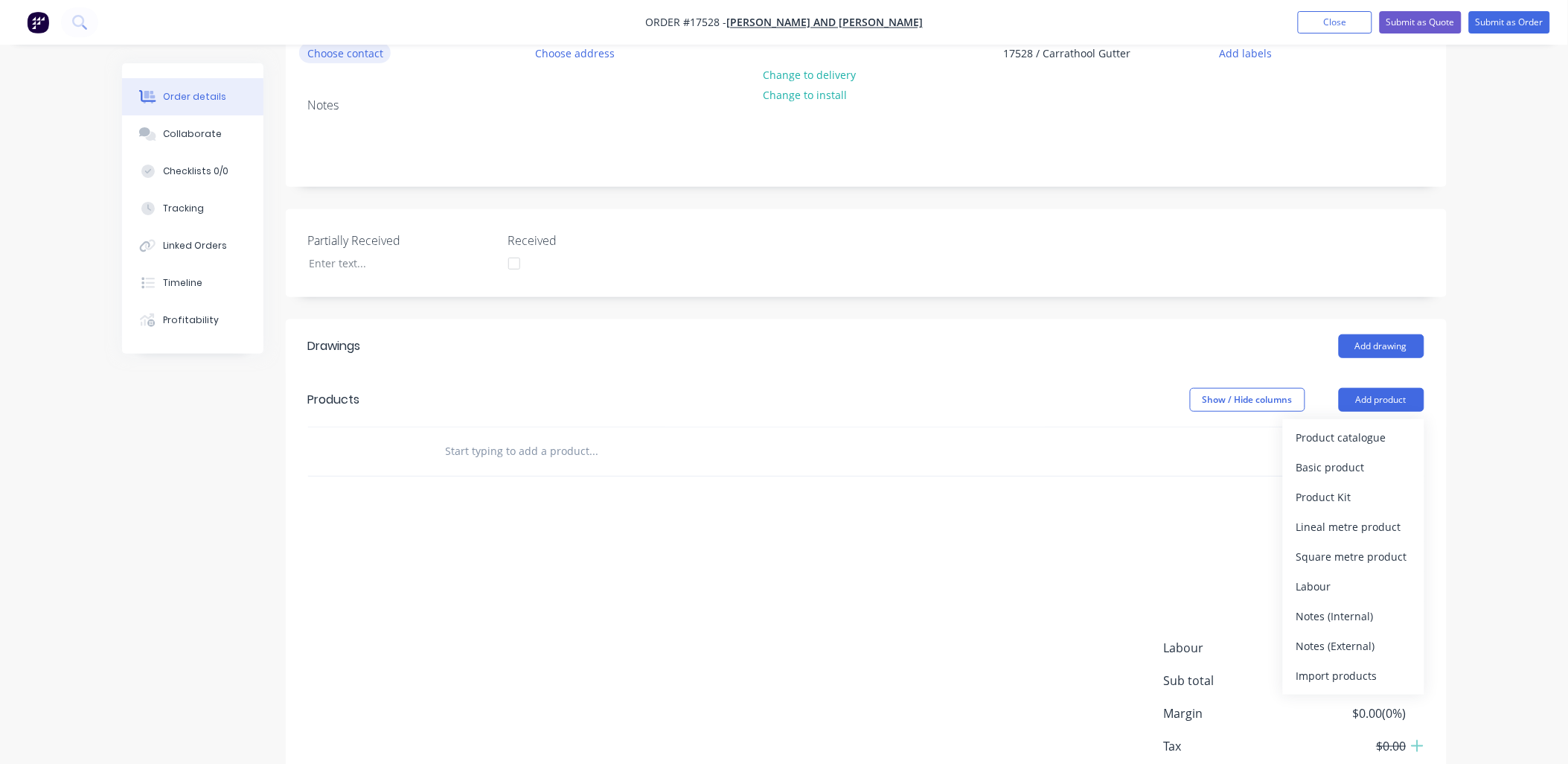
click at [367, 55] on button "Choose contact" at bounding box center [345, 53] width 91 height 20
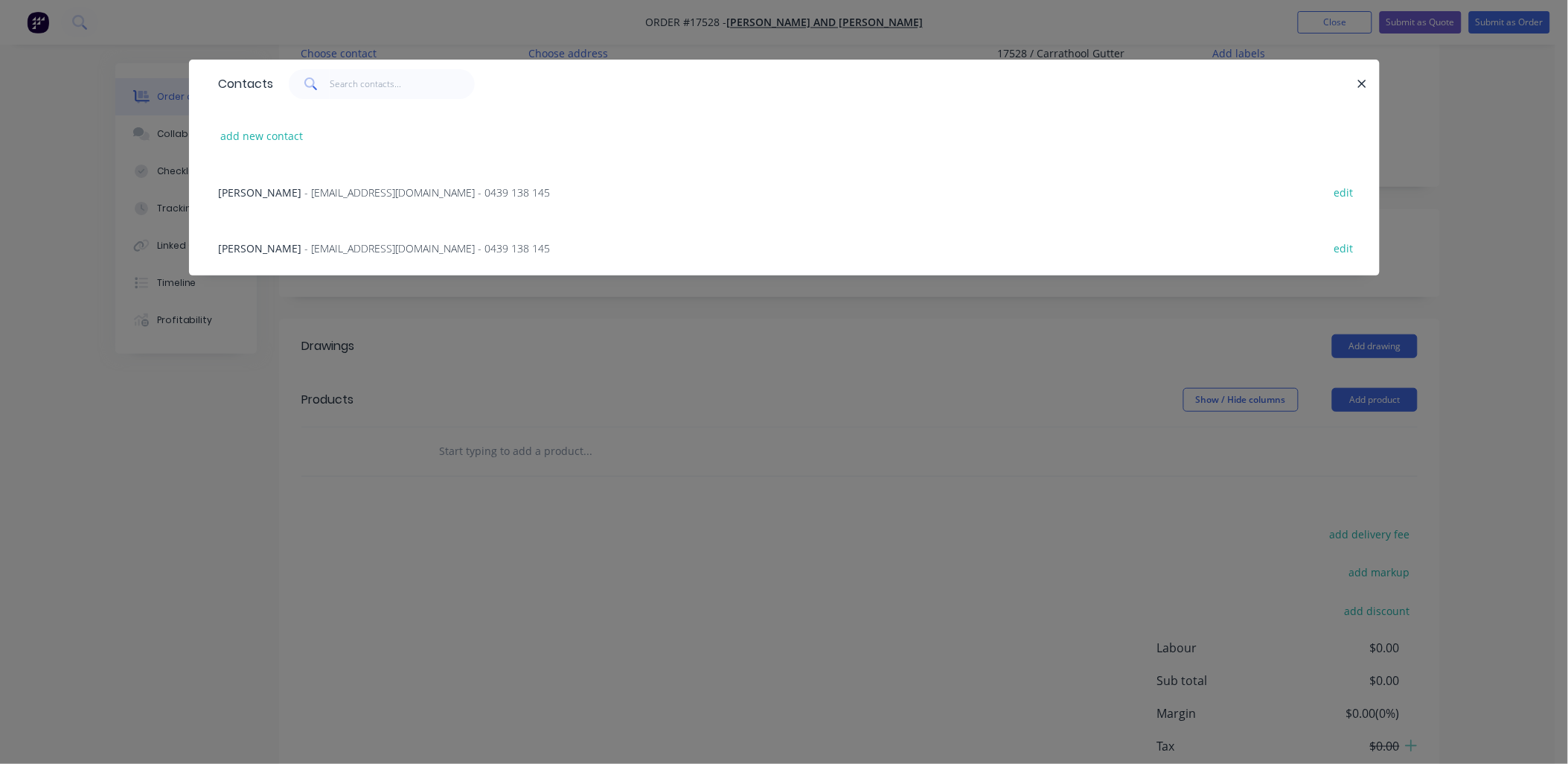
click at [363, 191] on span "- jaysargeant1982@gmail.com - 0439 138 145" at bounding box center [428, 192] width 246 height 15
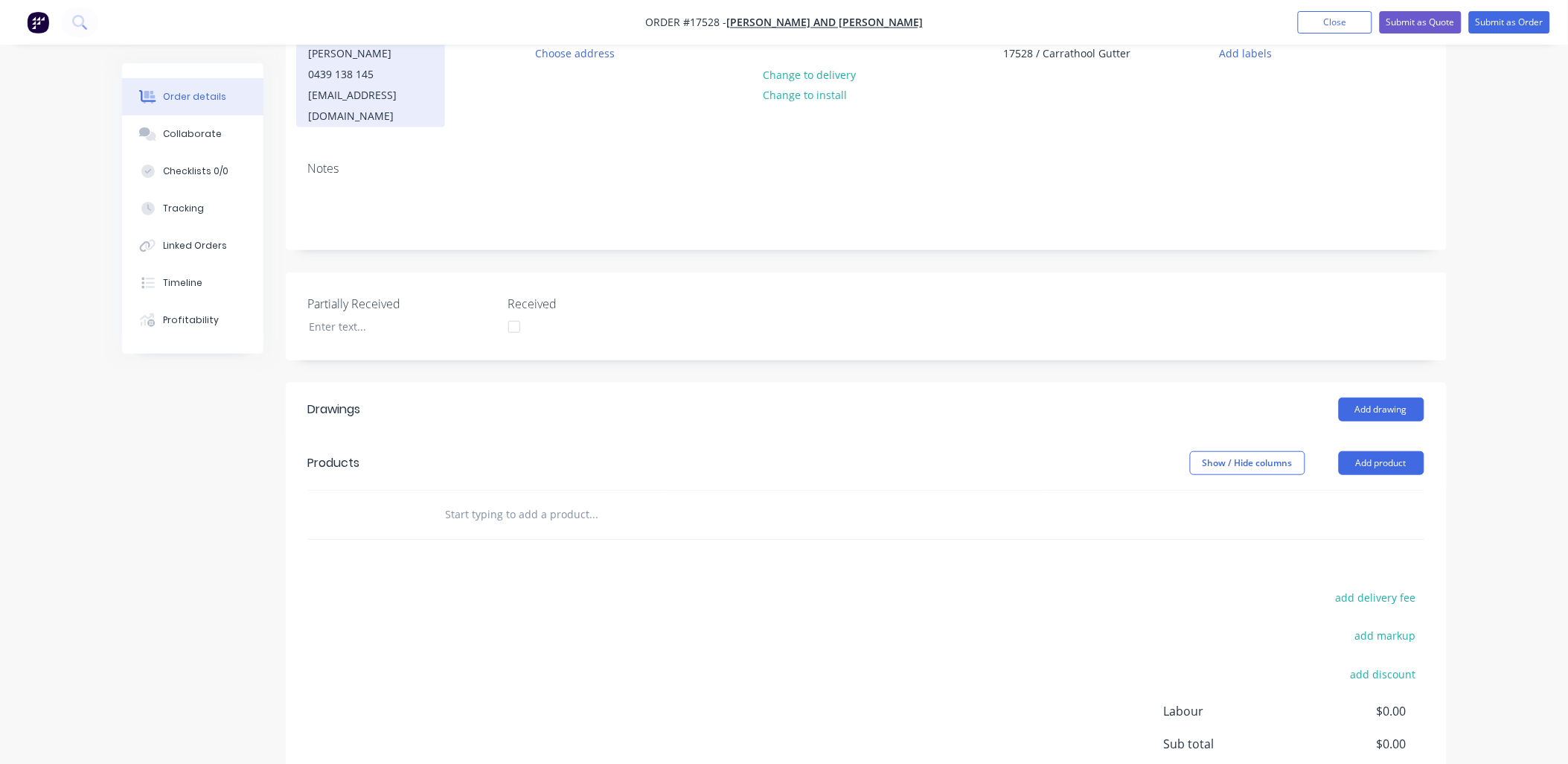
click at [382, 79] on div "0439 138 145" at bounding box center [370, 74] width 124 height 20
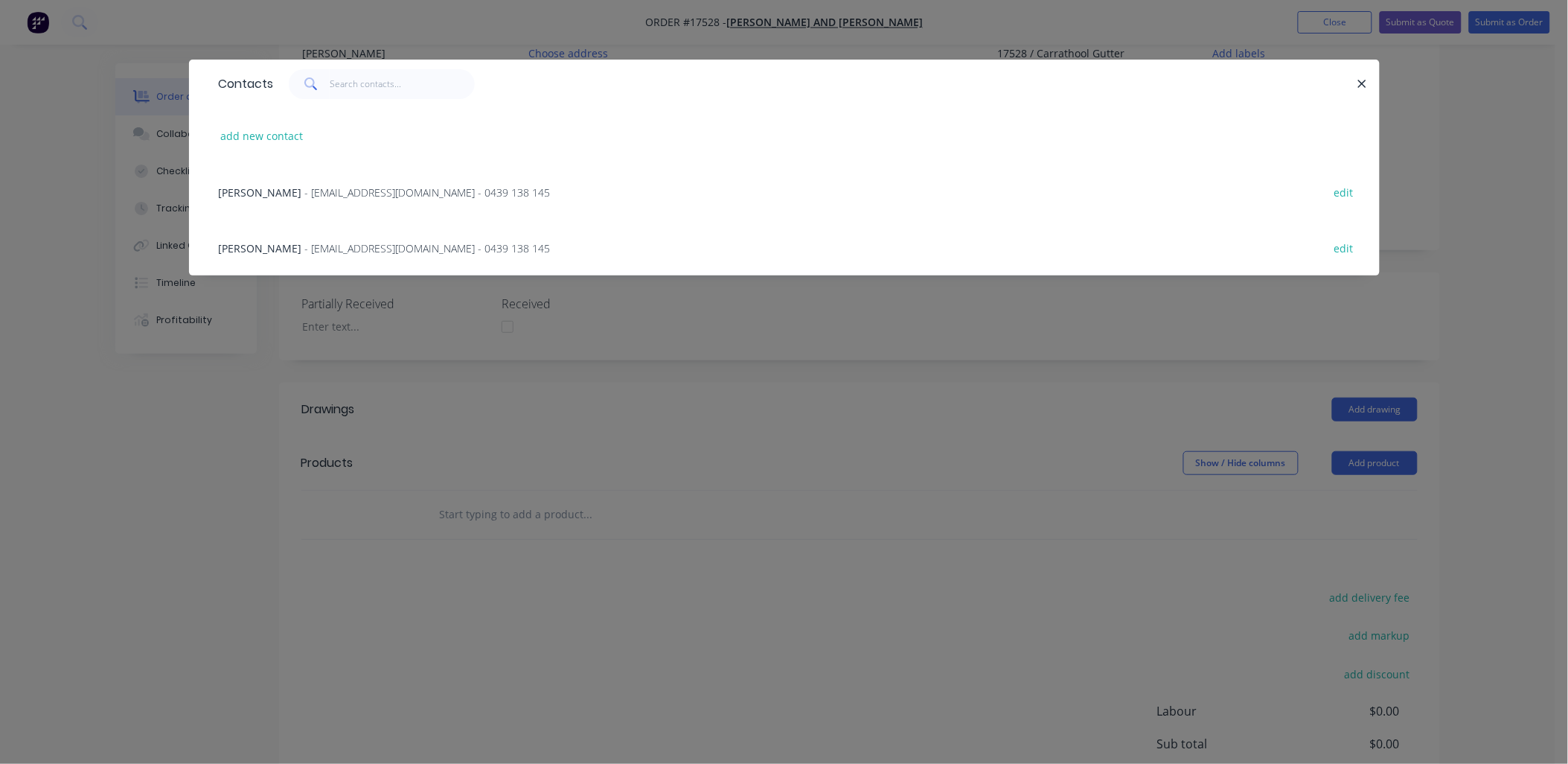
click at [380, 244] on span "- rainwatergoodsandservices@gmail.com - 0439 138 145" at bounding box center [428, 248] width 246 height 15
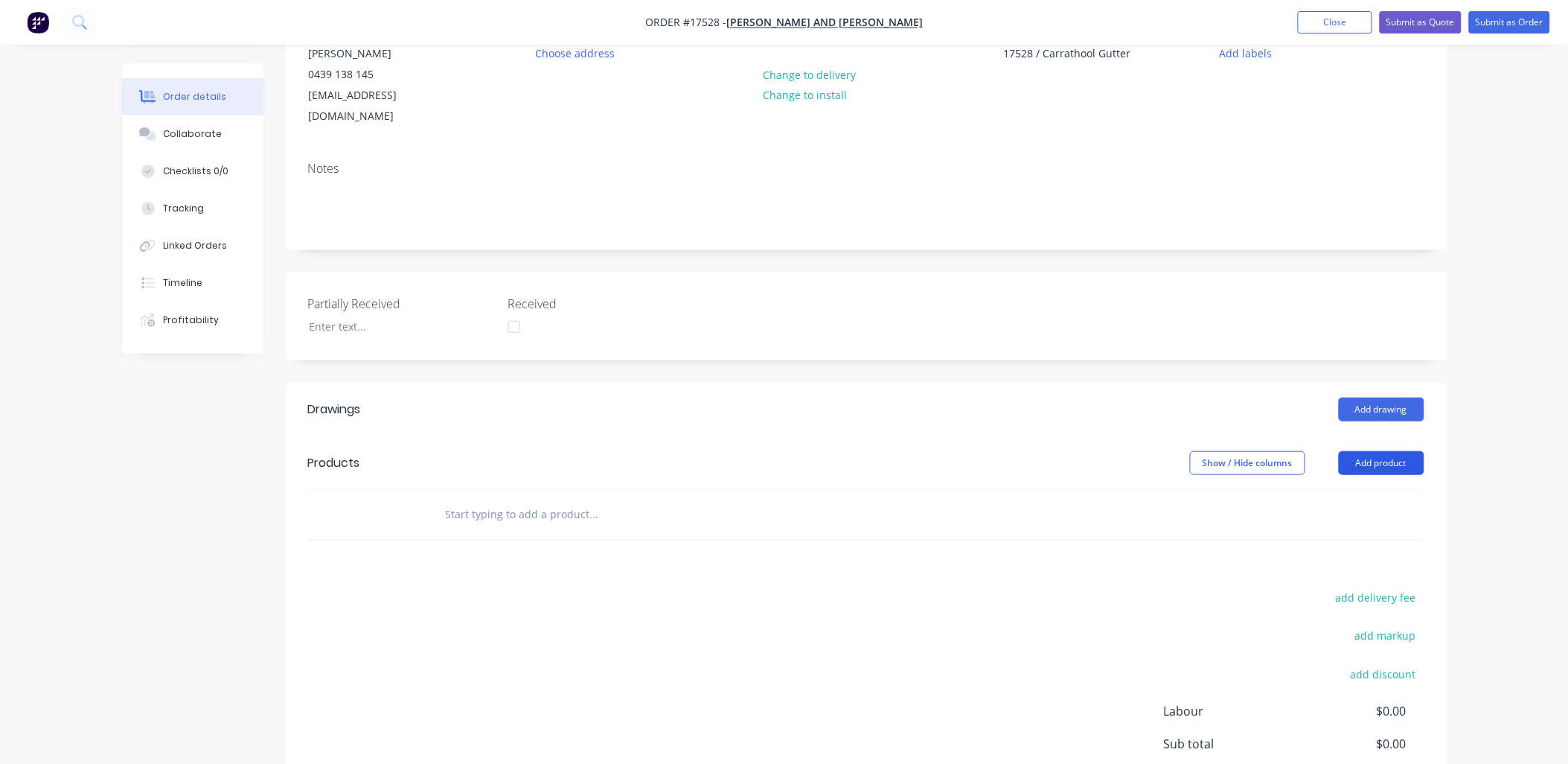
click at [1407, 452] on button "Add product" at bounding box center [1381, 464] width 85 height 24
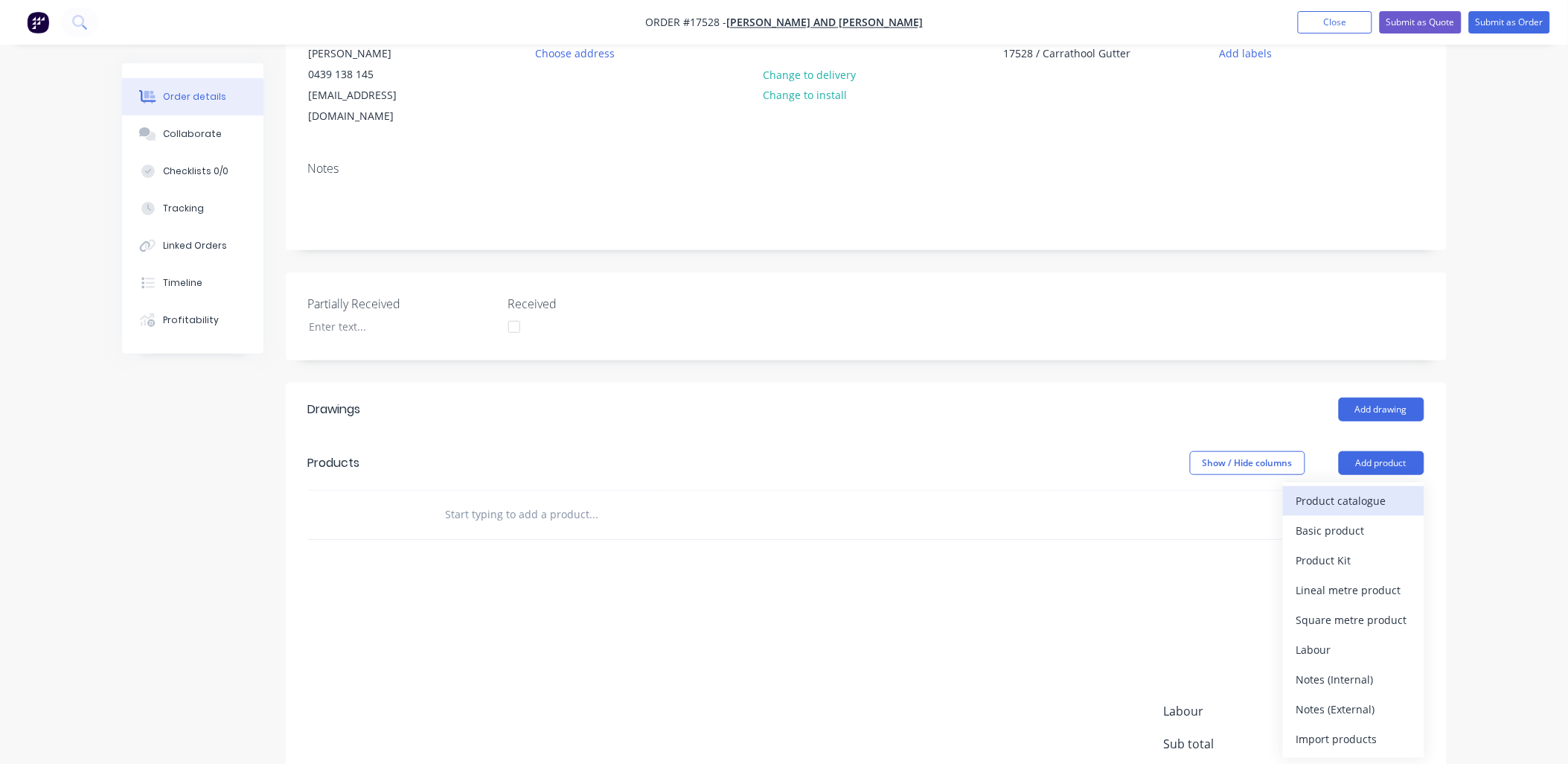
click at [1367, 490] on div "Product catalogue" at bounding box center [1354, 500] width 114 height 21
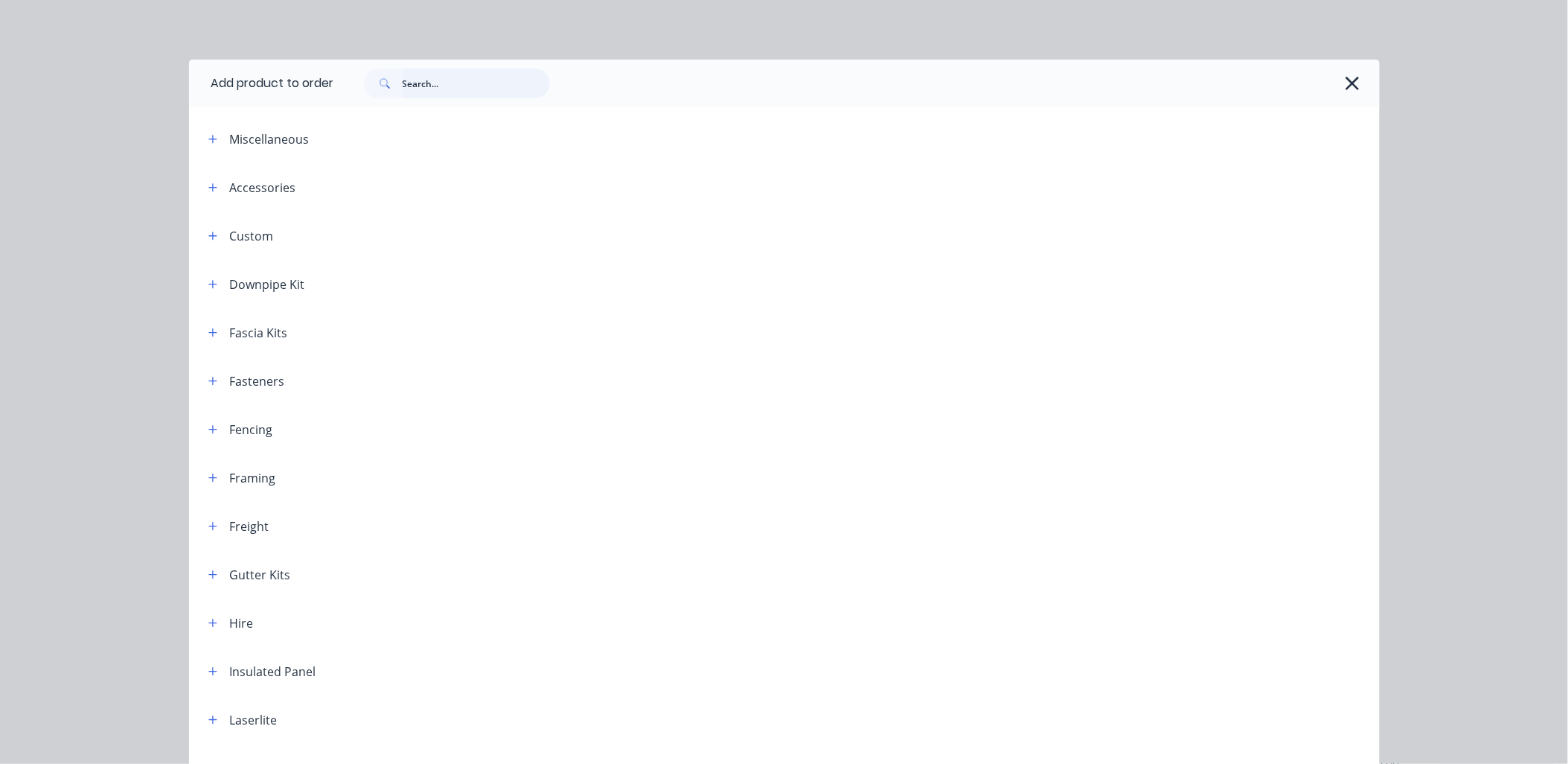
click at [447, 79] on input "text" at bounding box center [476, 83] width 148 height 30
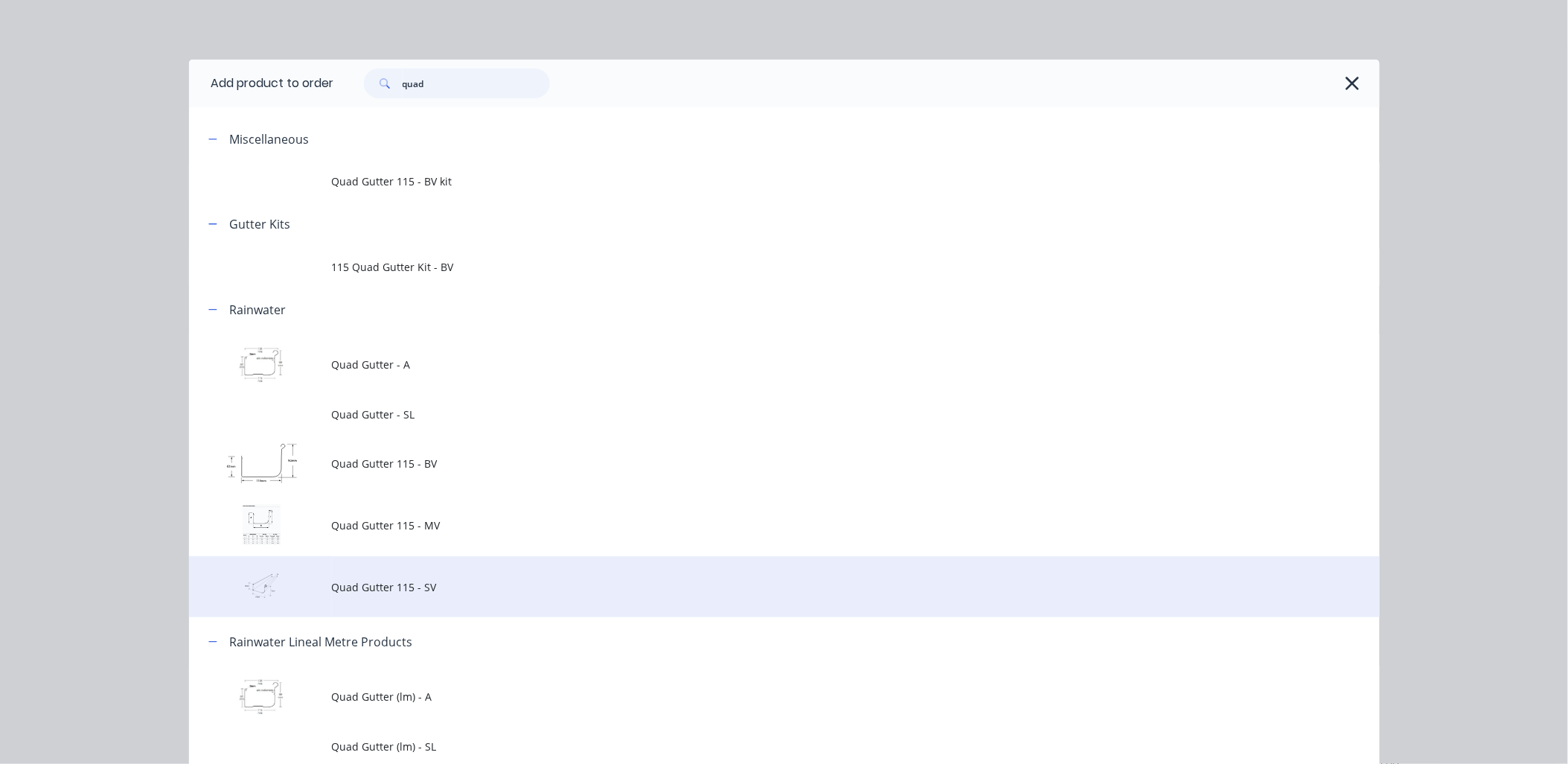
type input "quad"
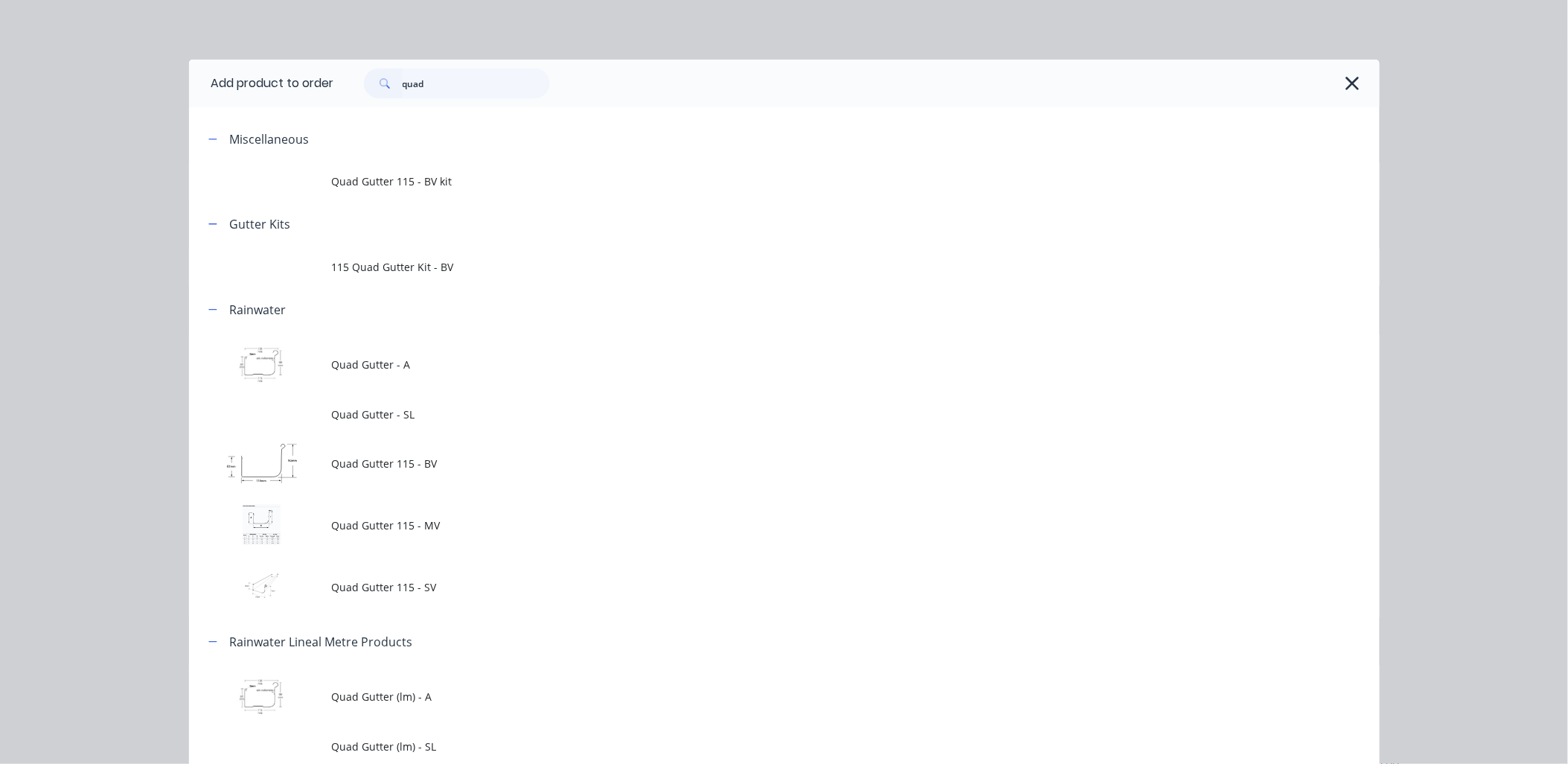
click at [482, 593] on span "Quad Gutter 115 - SV" at bounding box center [751, 587] width 838 height 15
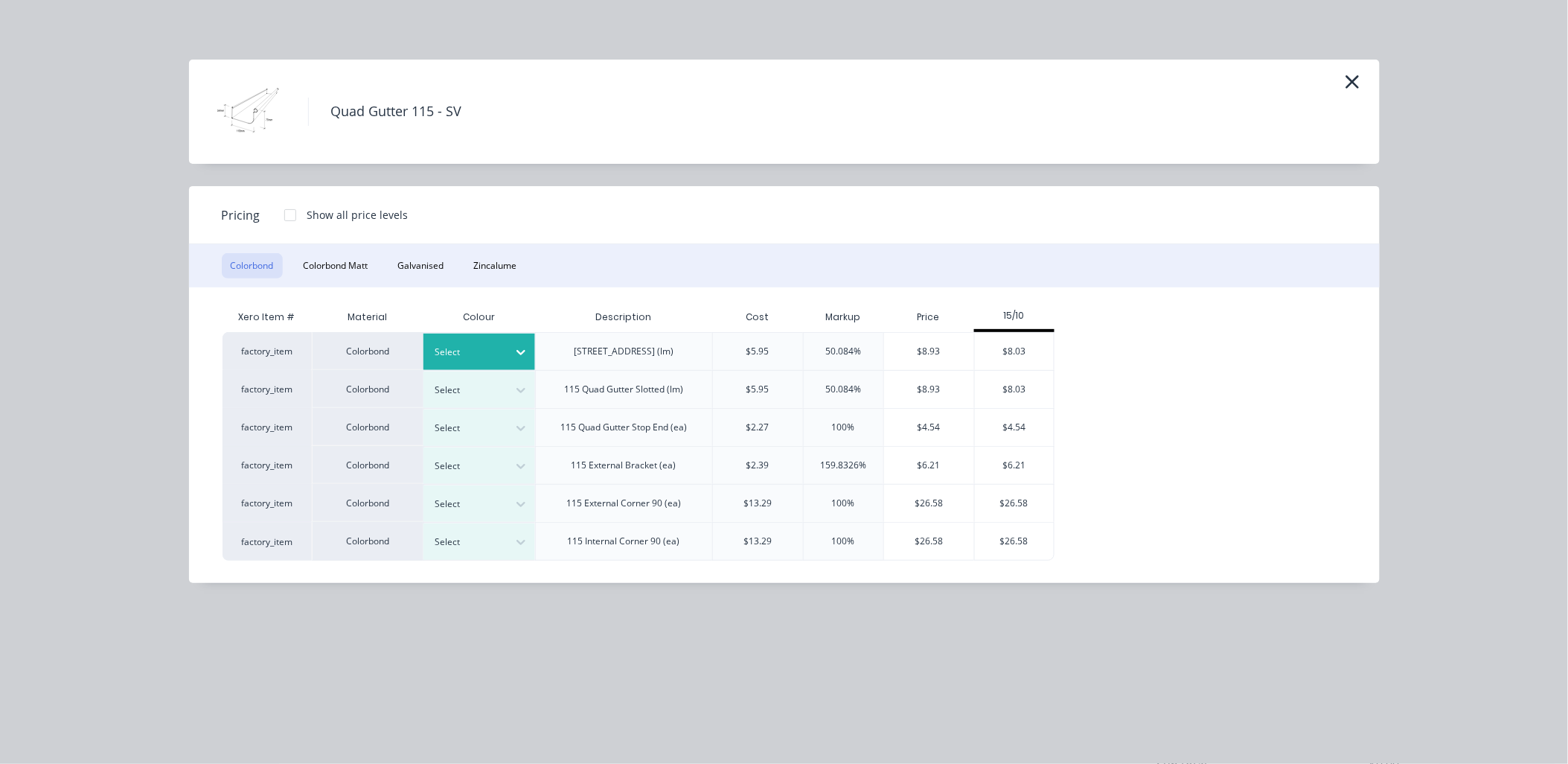
click at [519, 347] on icon at bounding box center [520, 352] width 15 height 15
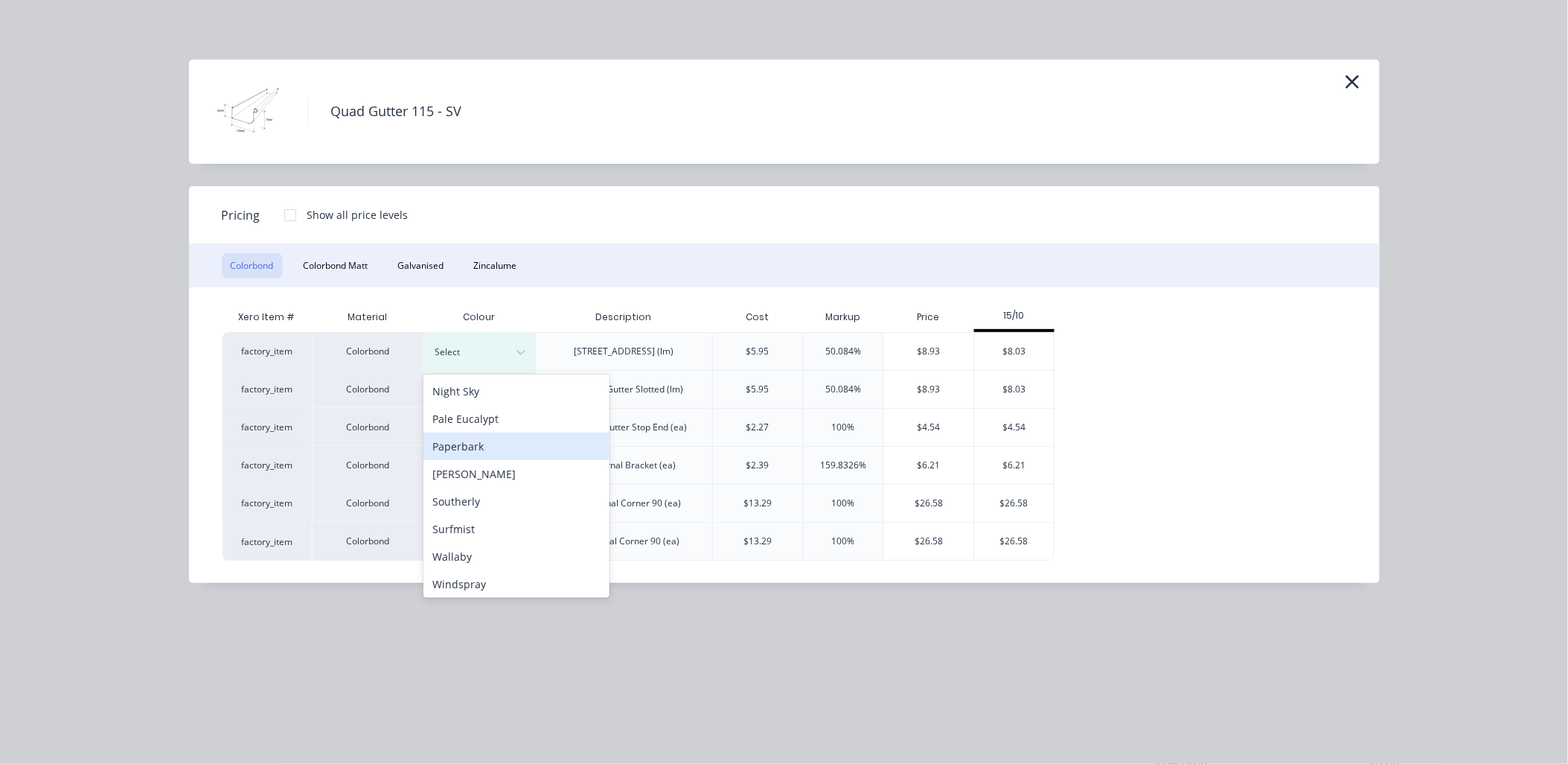
scroll to position [415, 0]
click at [463, 583] on div "Woodland Grey" at bounding box center [516, 582] width 186 height 27
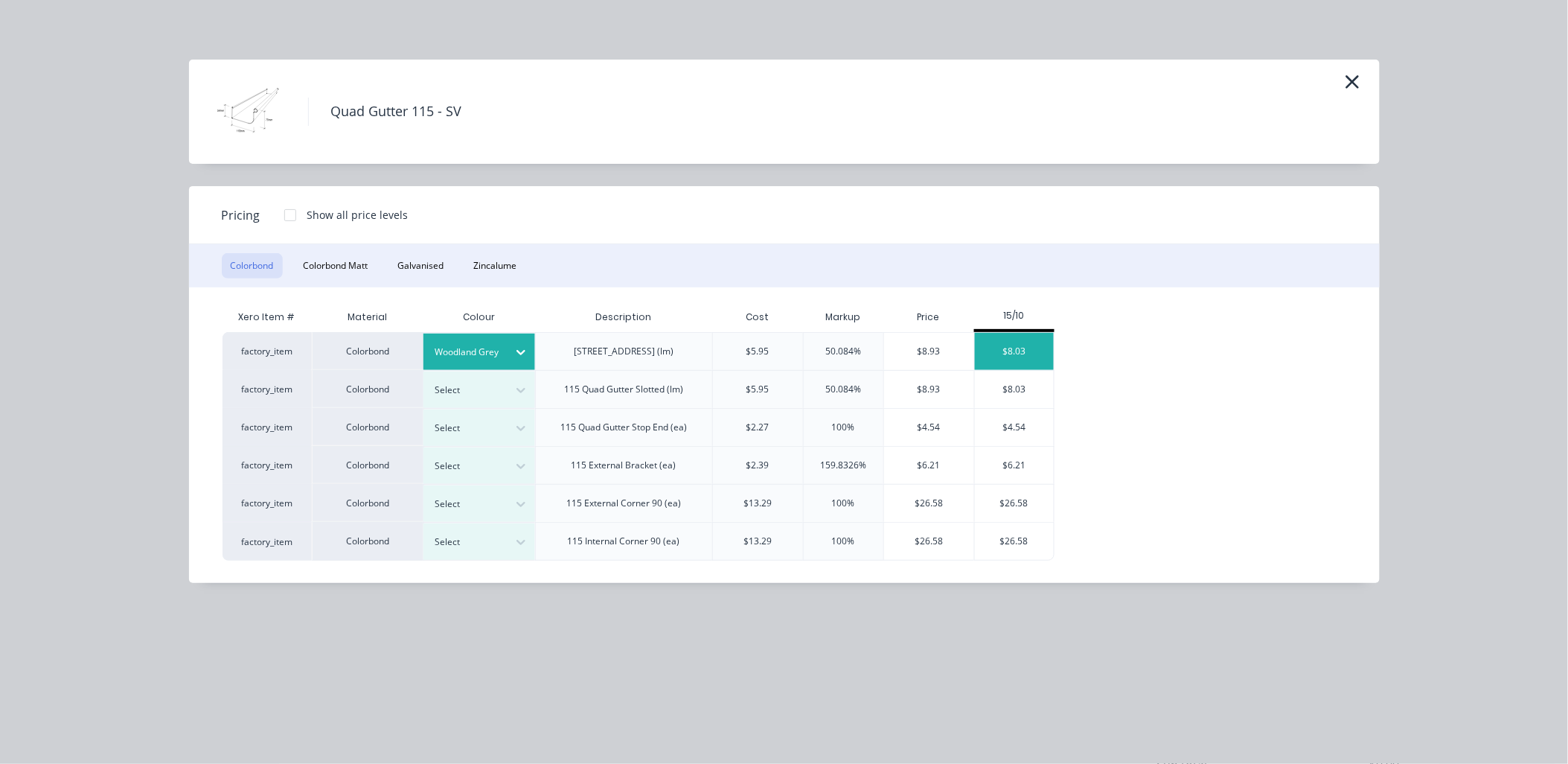
click at [1033, 347] on div "$8.03" at bounding box center [1014, 352] width 79 height 38
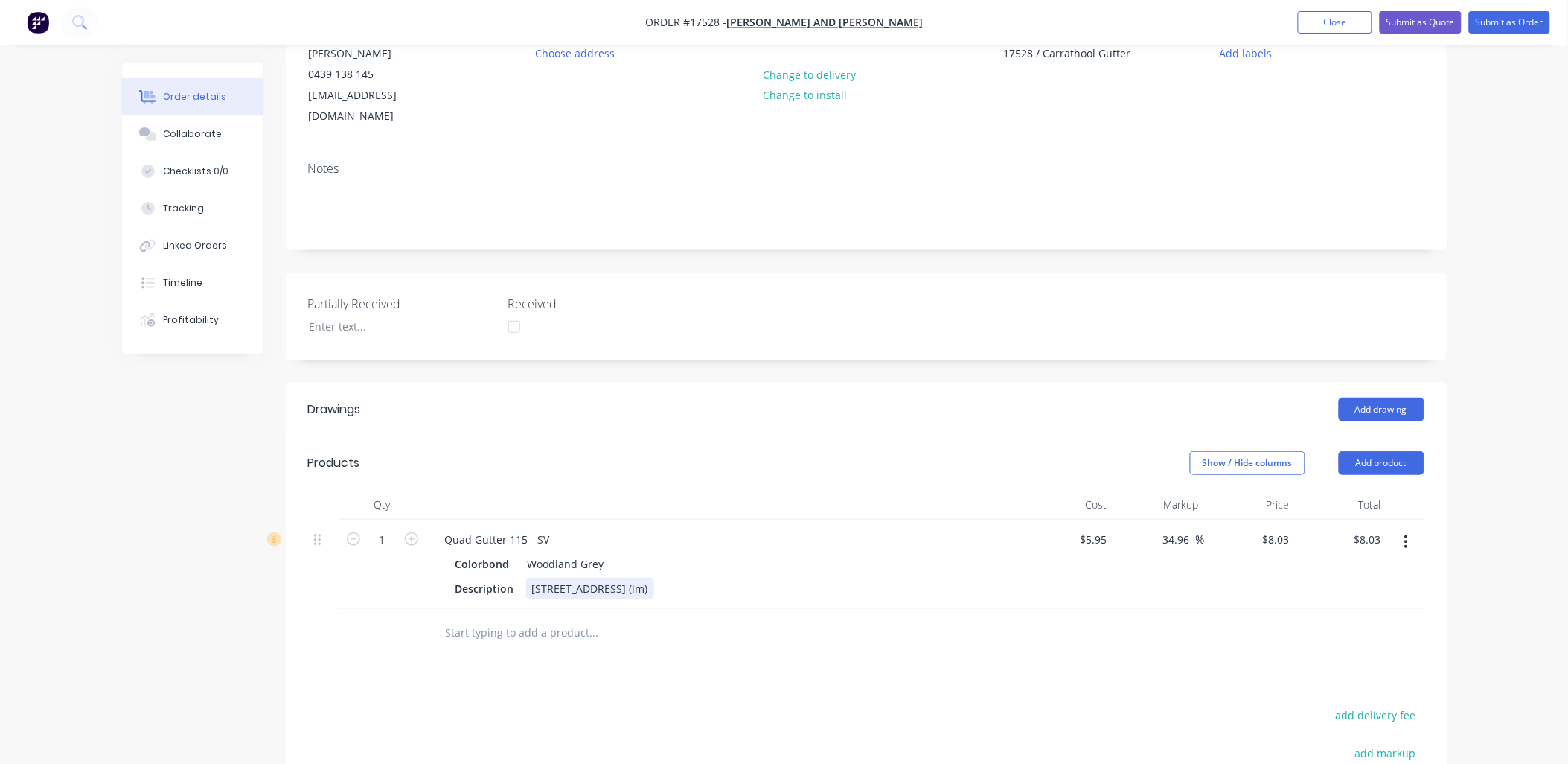
click at [654, 578] on div "115 Quad Gutter Plain (lm)" at bounding box center [590, 588] width 128 height 21
type input "14.2"
type input "$114.03"
click at [1386, 452] on button "Add product" at bounding box center [1381, 464] width 85 height 24
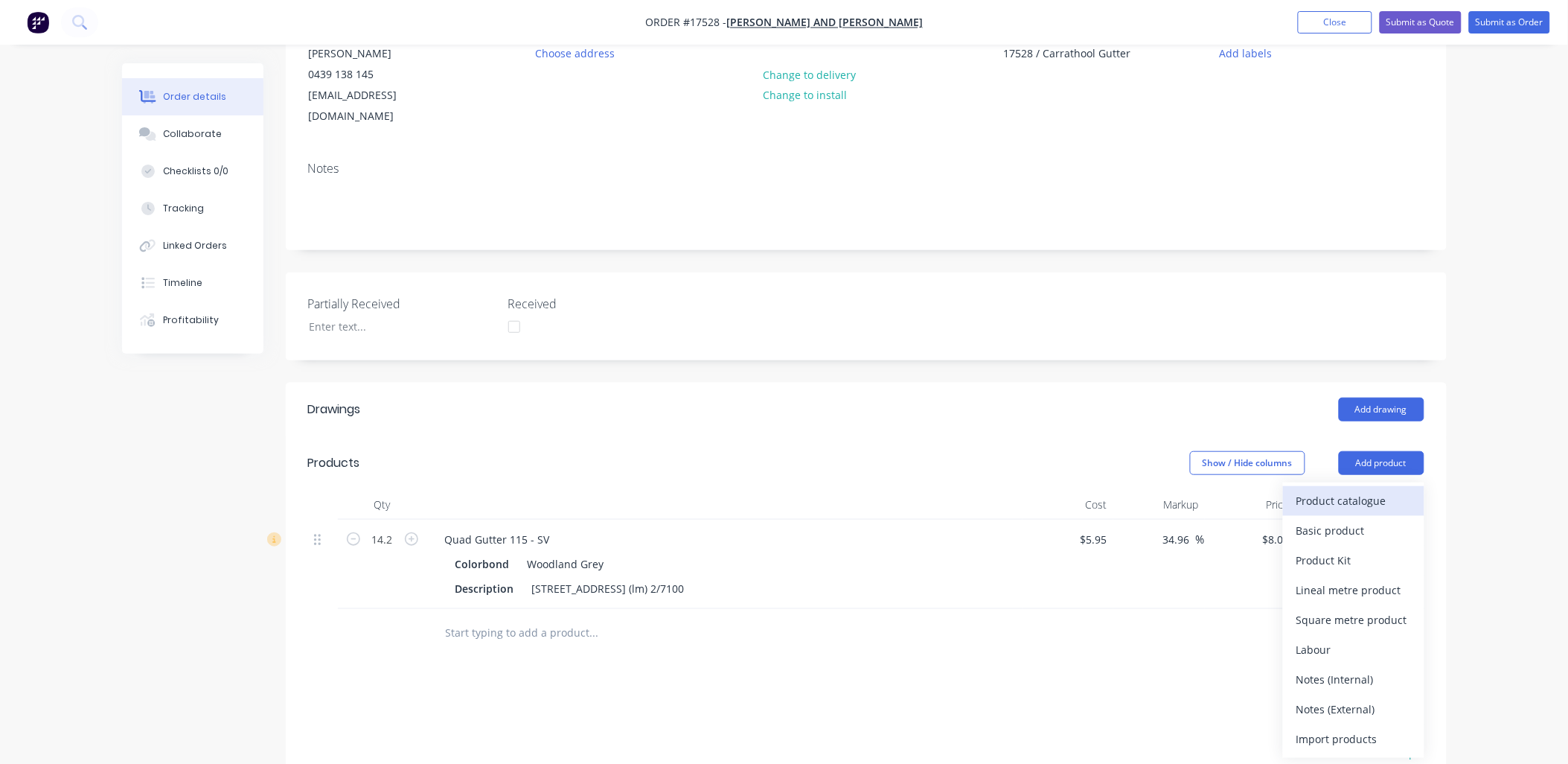
click at [1356, 490] on div "Product catalogue" at bounding box center [1354, 500] width 114 height 21
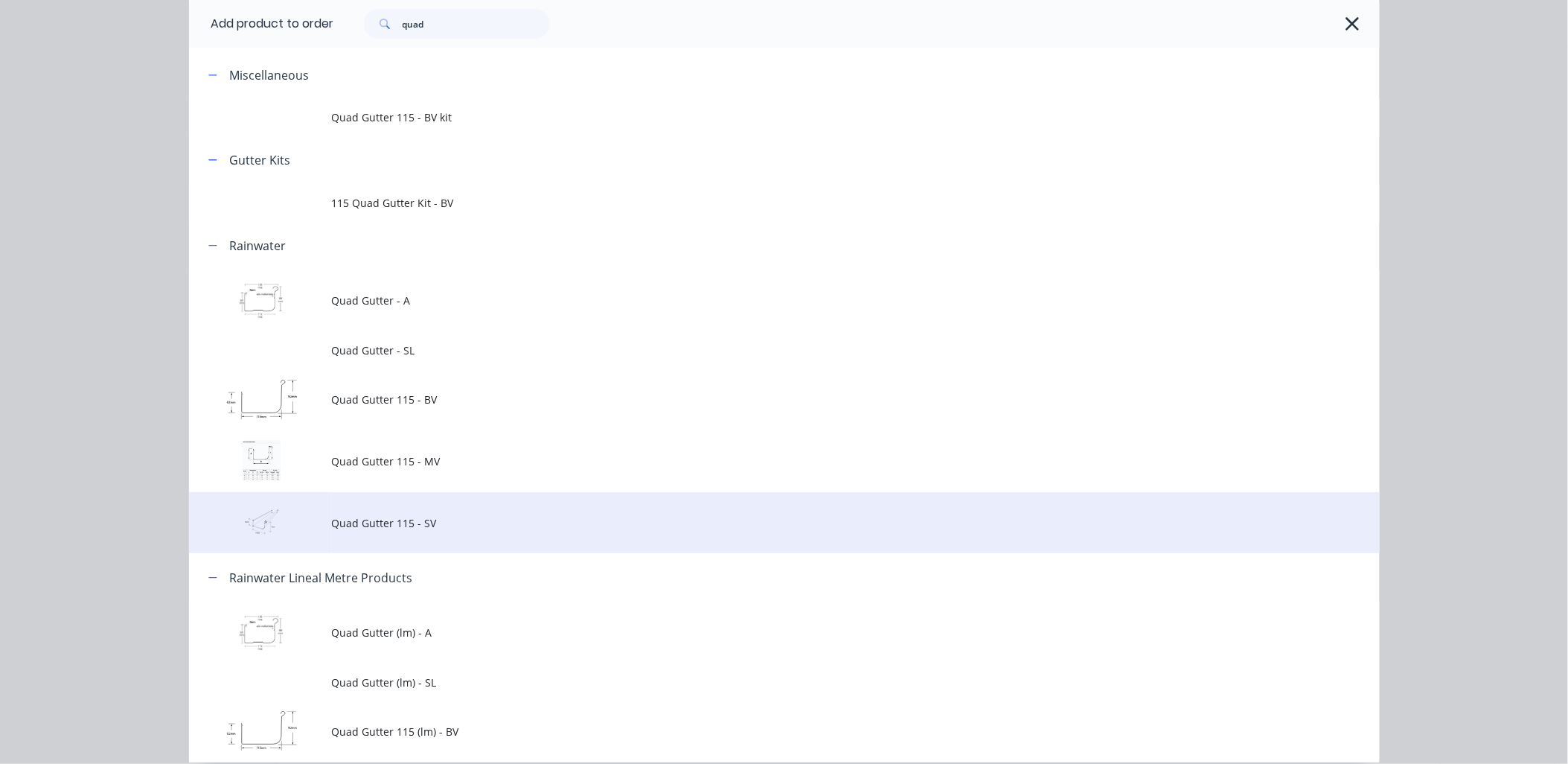
scroll to position [0, 0]
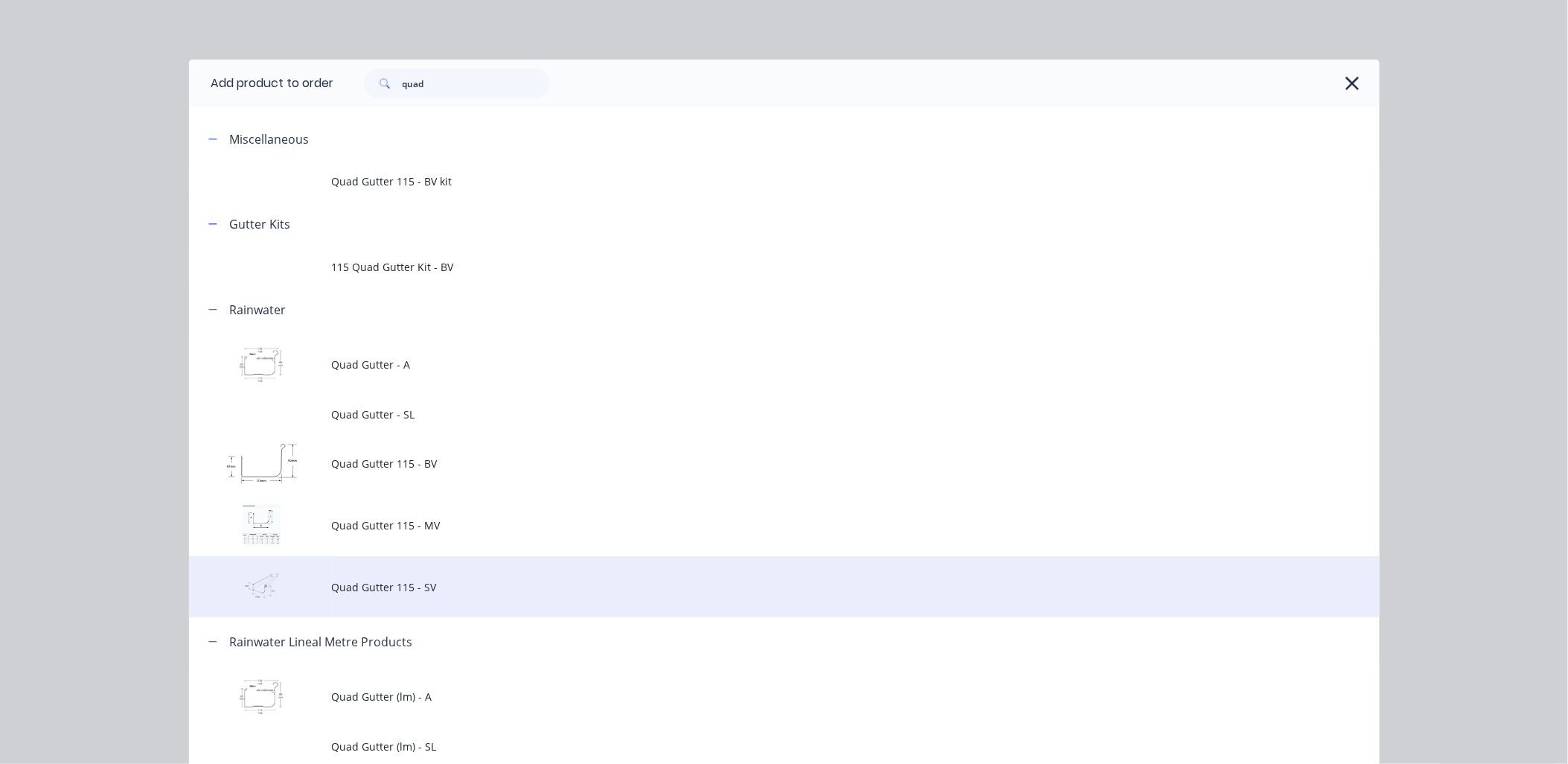
click at [464, 591] on span "Quad Gutter 115 - SV" at bounding box center [751, 587] width 838 height 15
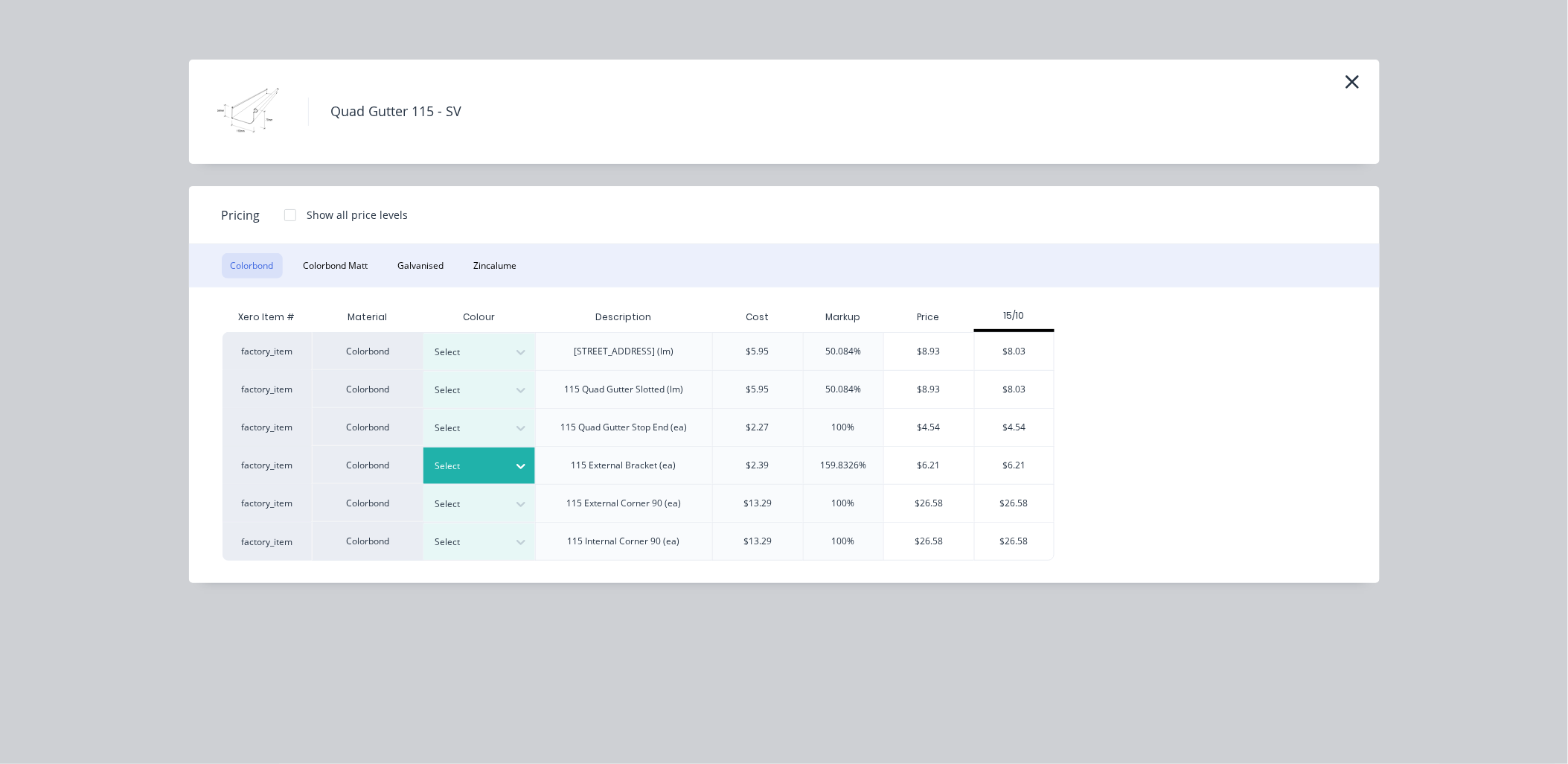
click at [519, 464] on icon at bounding box center [520, 465] width 15 height 15
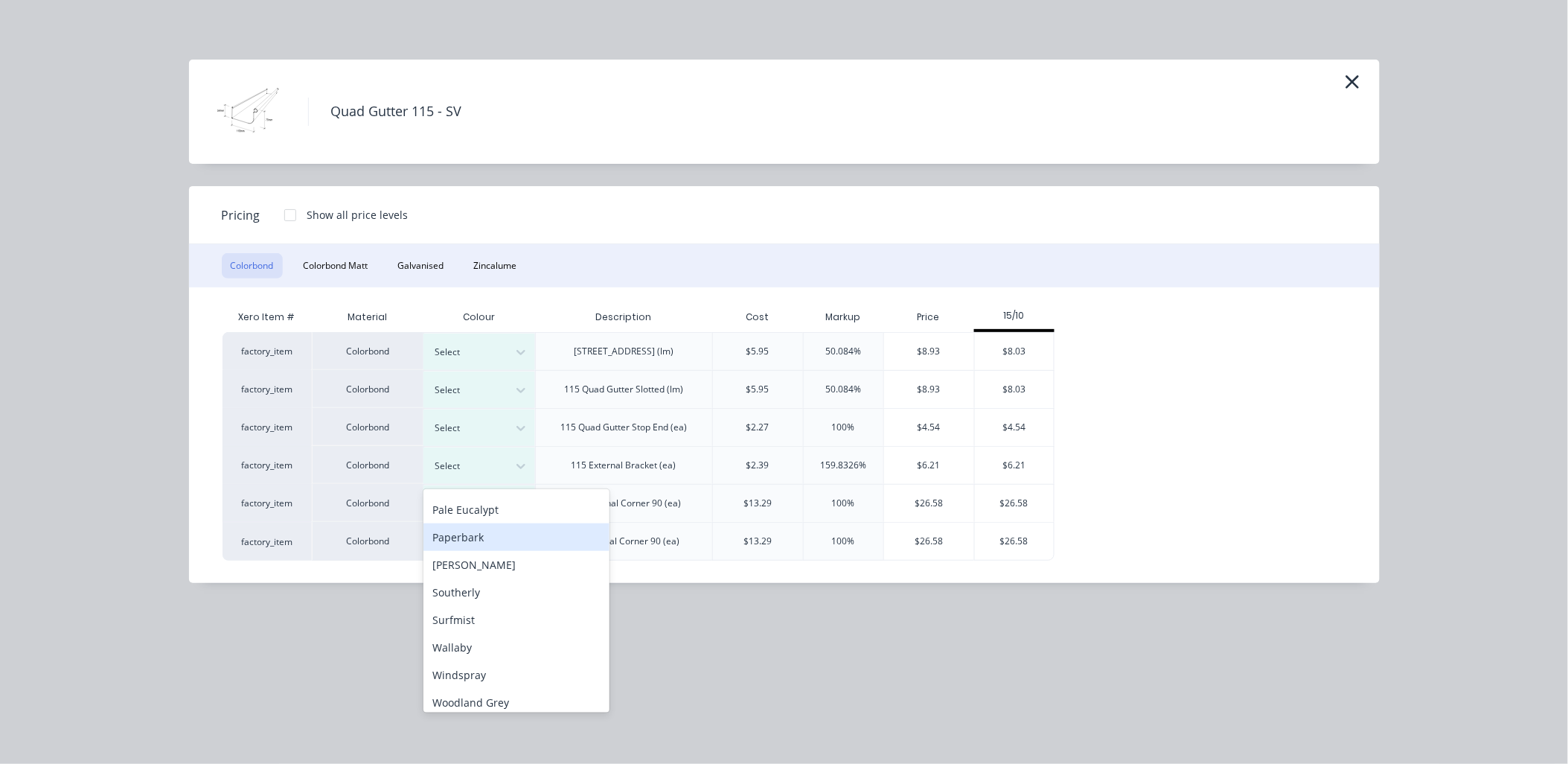
scroll to position [415, 0]
click at [489, 692] on div "Woodland Grey" at bounding box center [516, 697] width 186 height 27
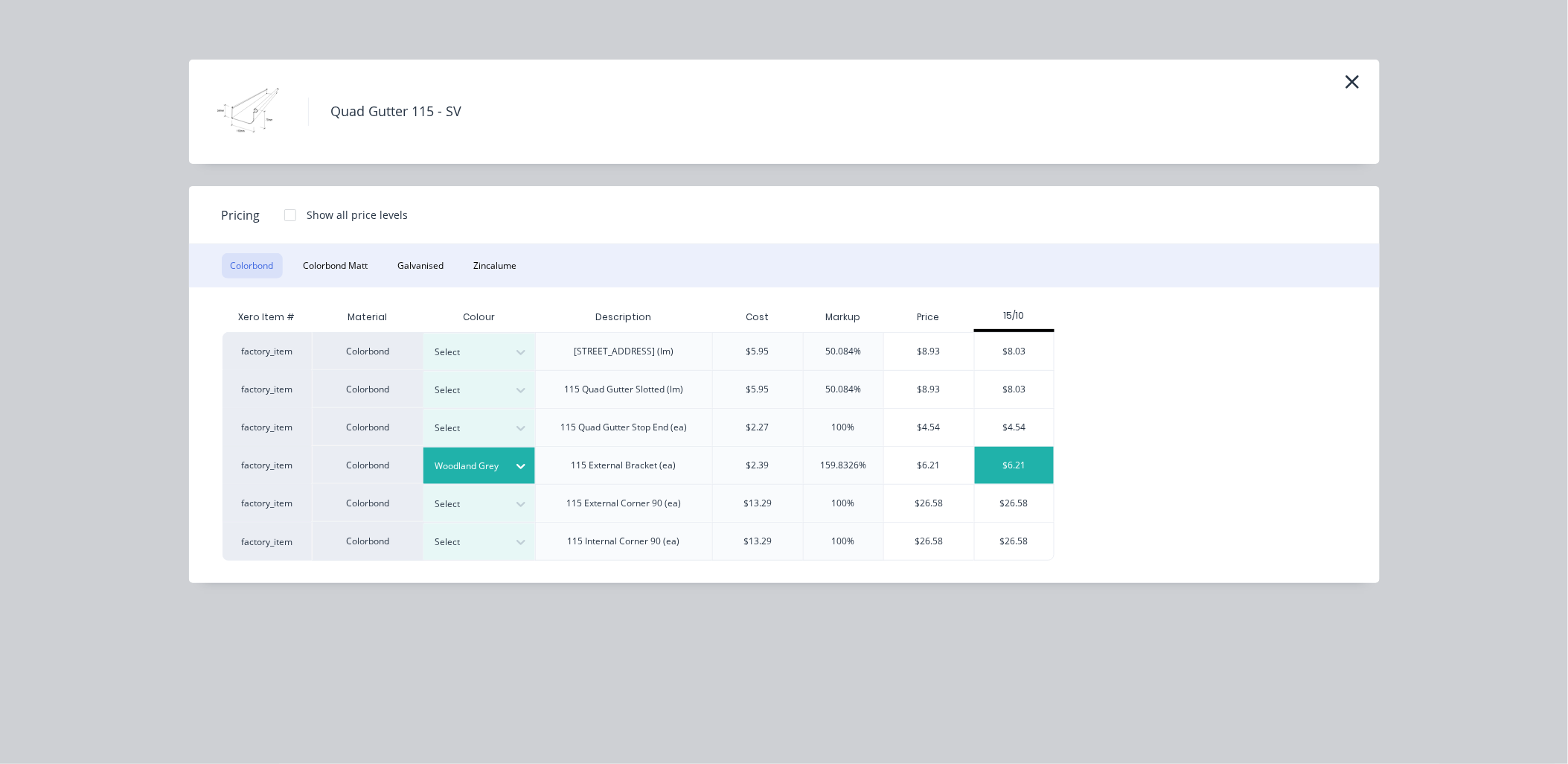
click at [1037, 456] on div "$6.21" at bounding box center [1014, 465] width 79 height 38
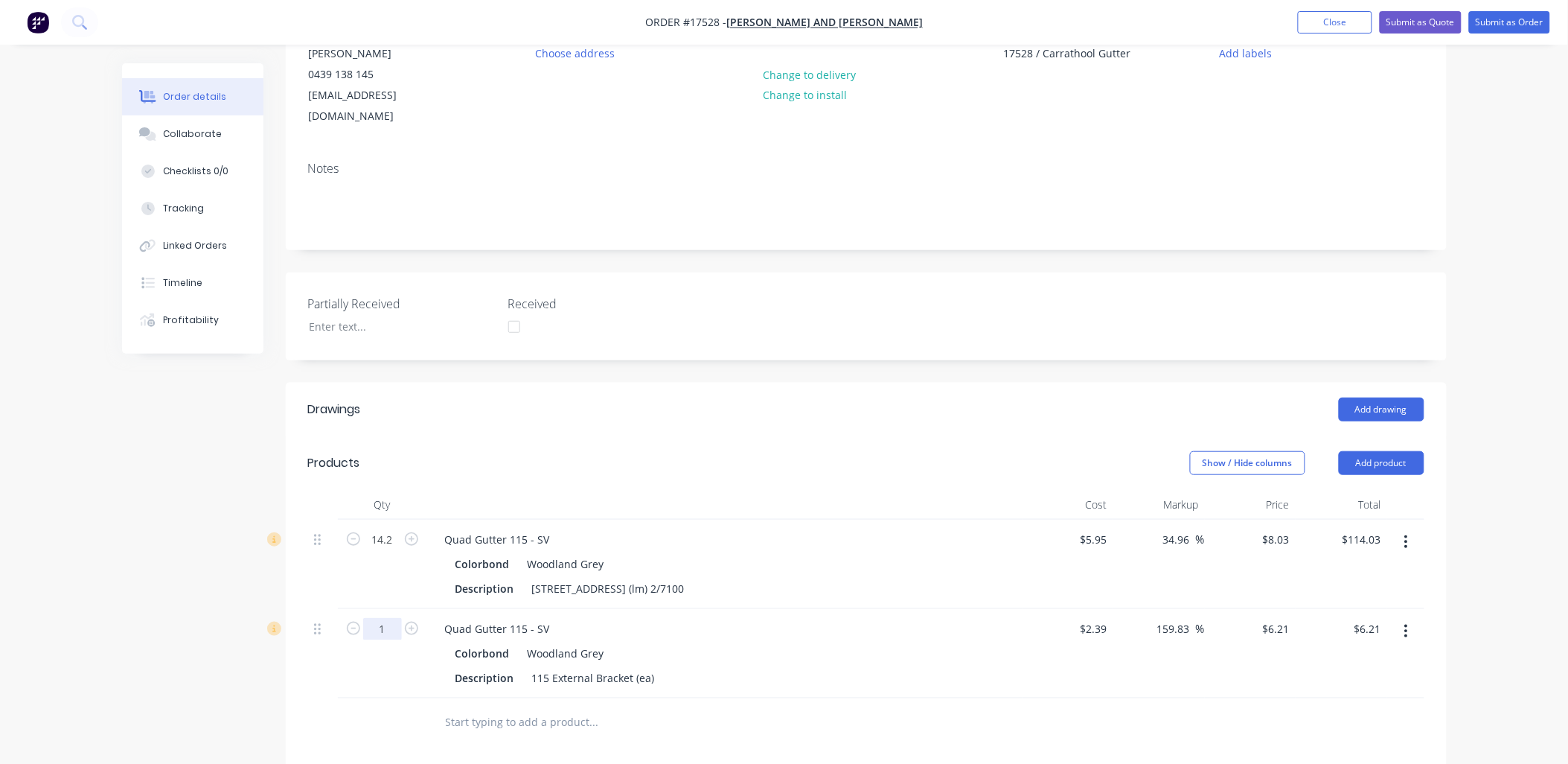
click at [389, 618] on input "1" at bounding box center [382, 629] width 38 height 22
type input "17"
type input "$105.57"
click at [560, 708] on input "text" at bounding box center [594, 722] width 298 height 30
click at [1396, 452] on button "Add product" at bounding box center [1381, 464] width 85 height 24
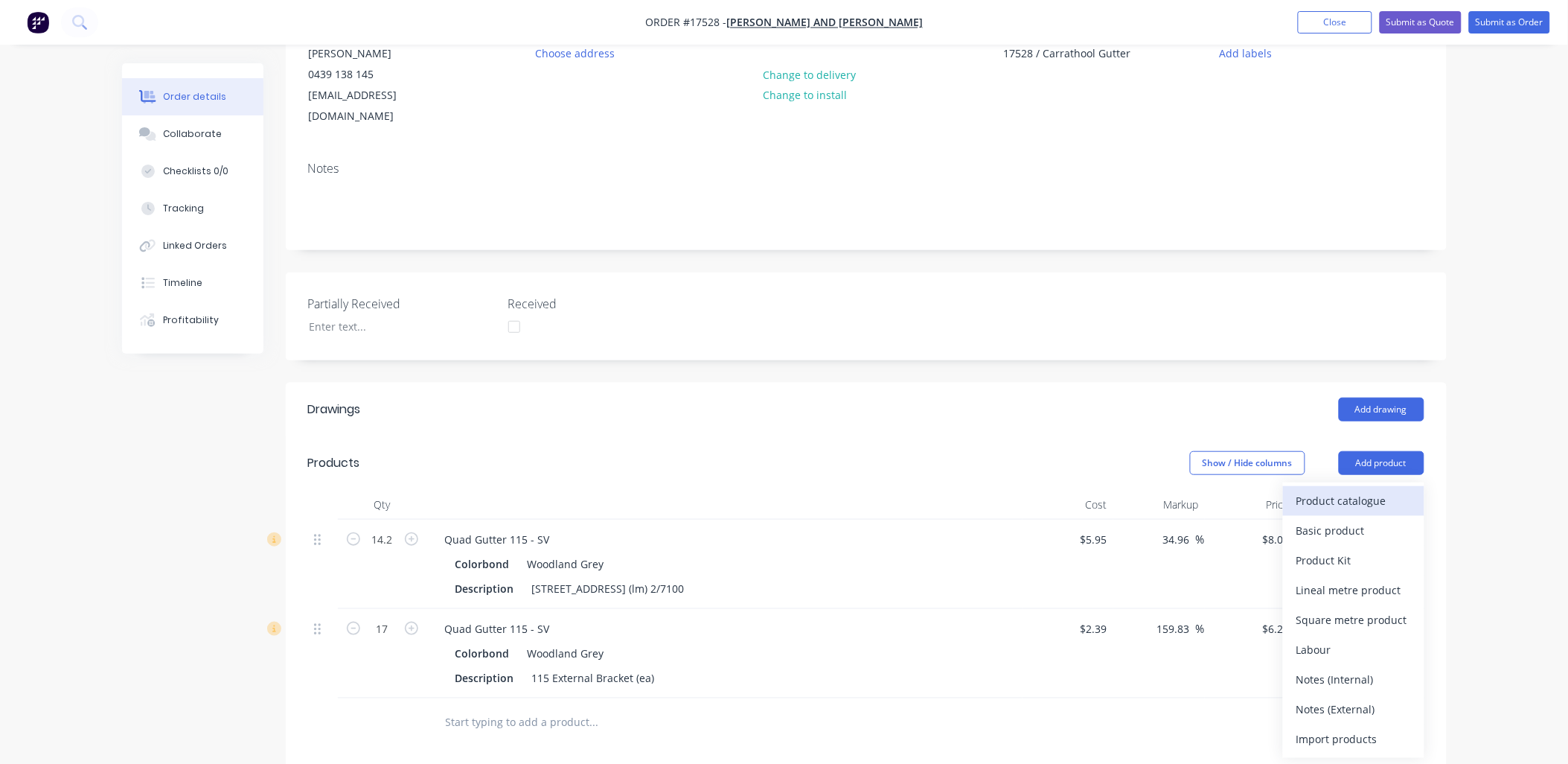
click at [1358, 490] on div "Product catalogue" at bounding box center [1354, 500] width 114 height 21
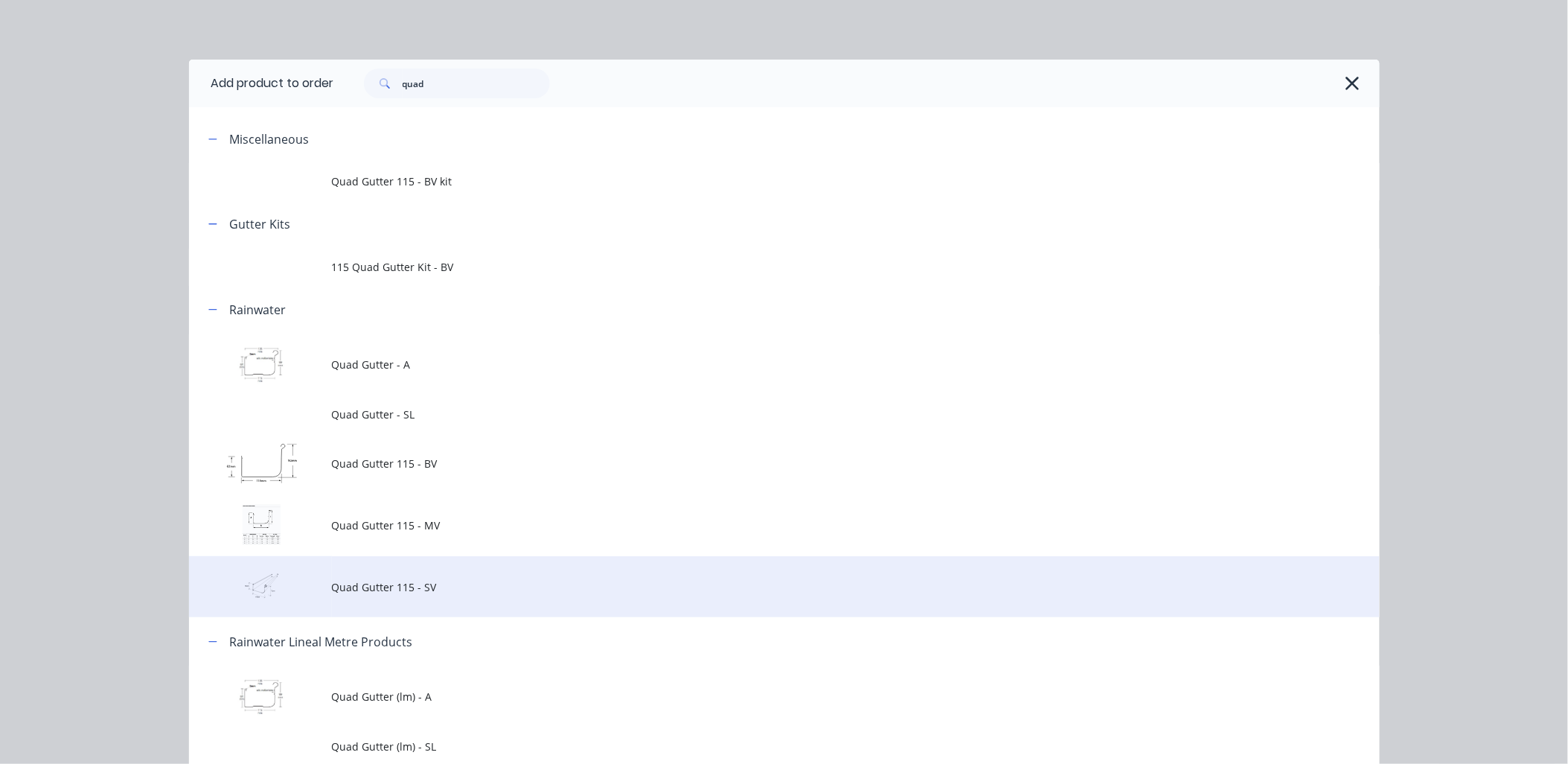
click at [492, 577] on td "Quad Gutter 115 - SV" at bounding box center [856, 587] width 1048 height 61
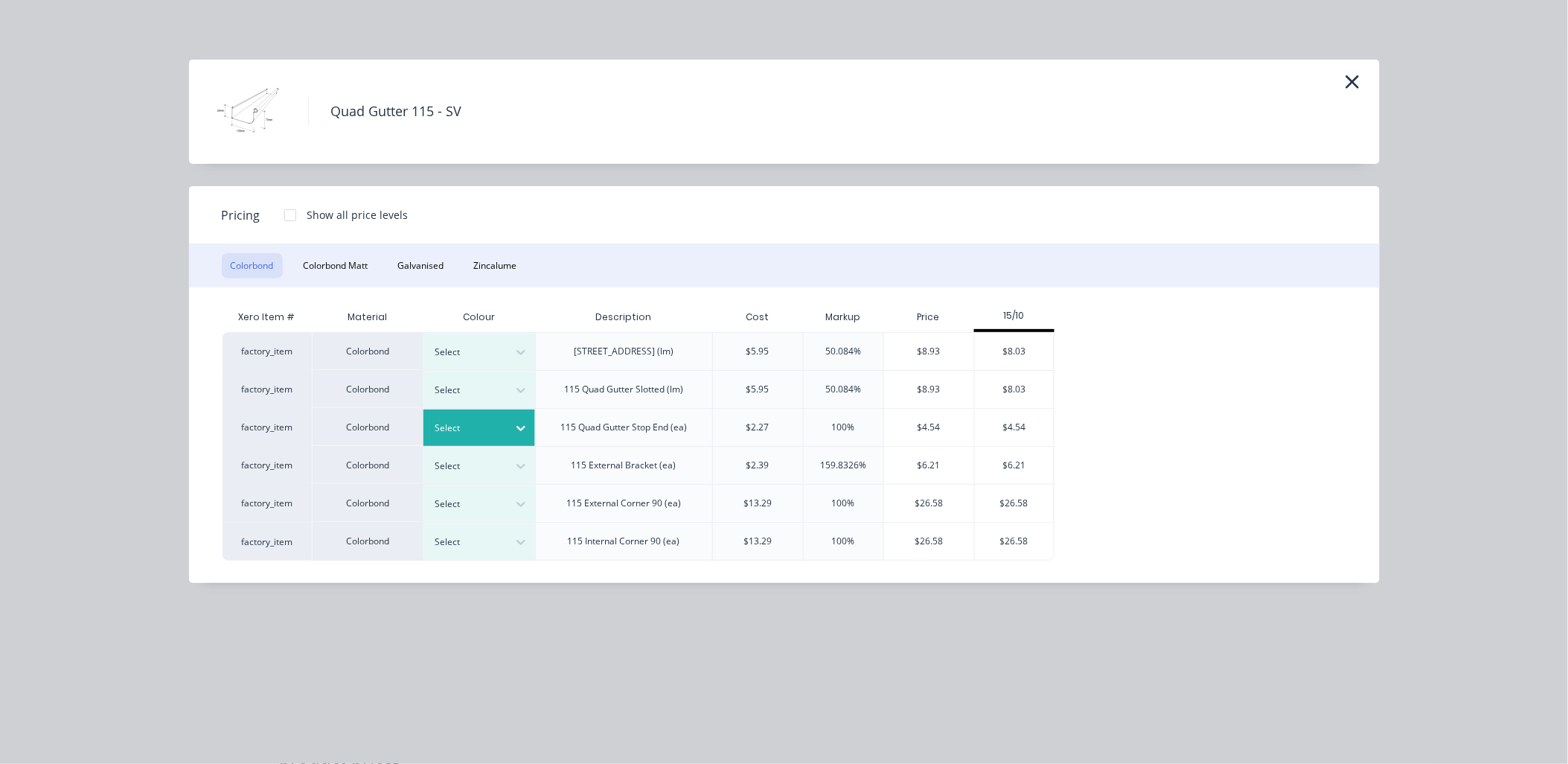
click at [517, 427] on icon at bounding box center [520, 429] width 9 height 5
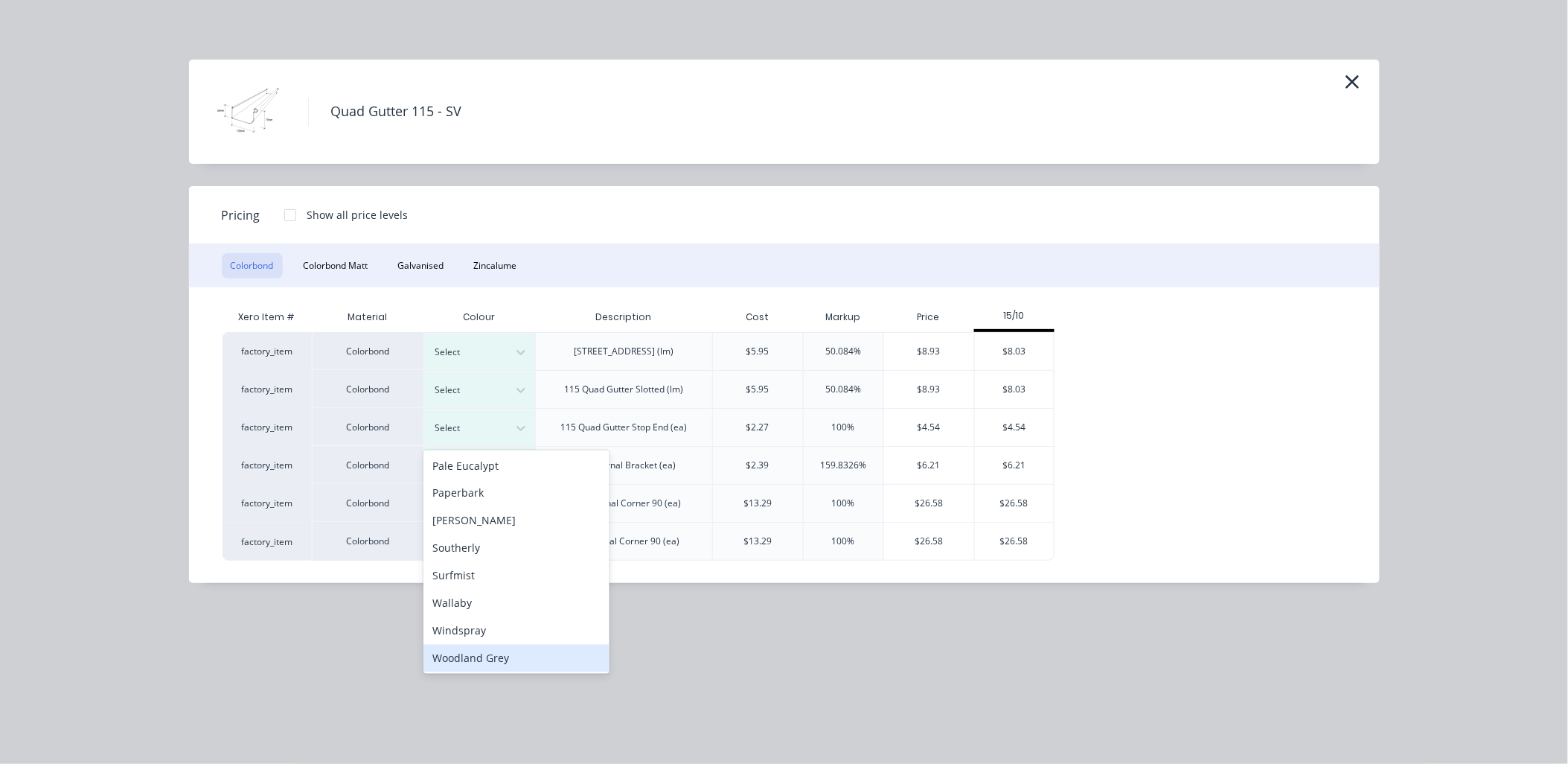
click at [489, 657] on div "Woodland Grey" at bounding box center [516, 658] width 186 height 27
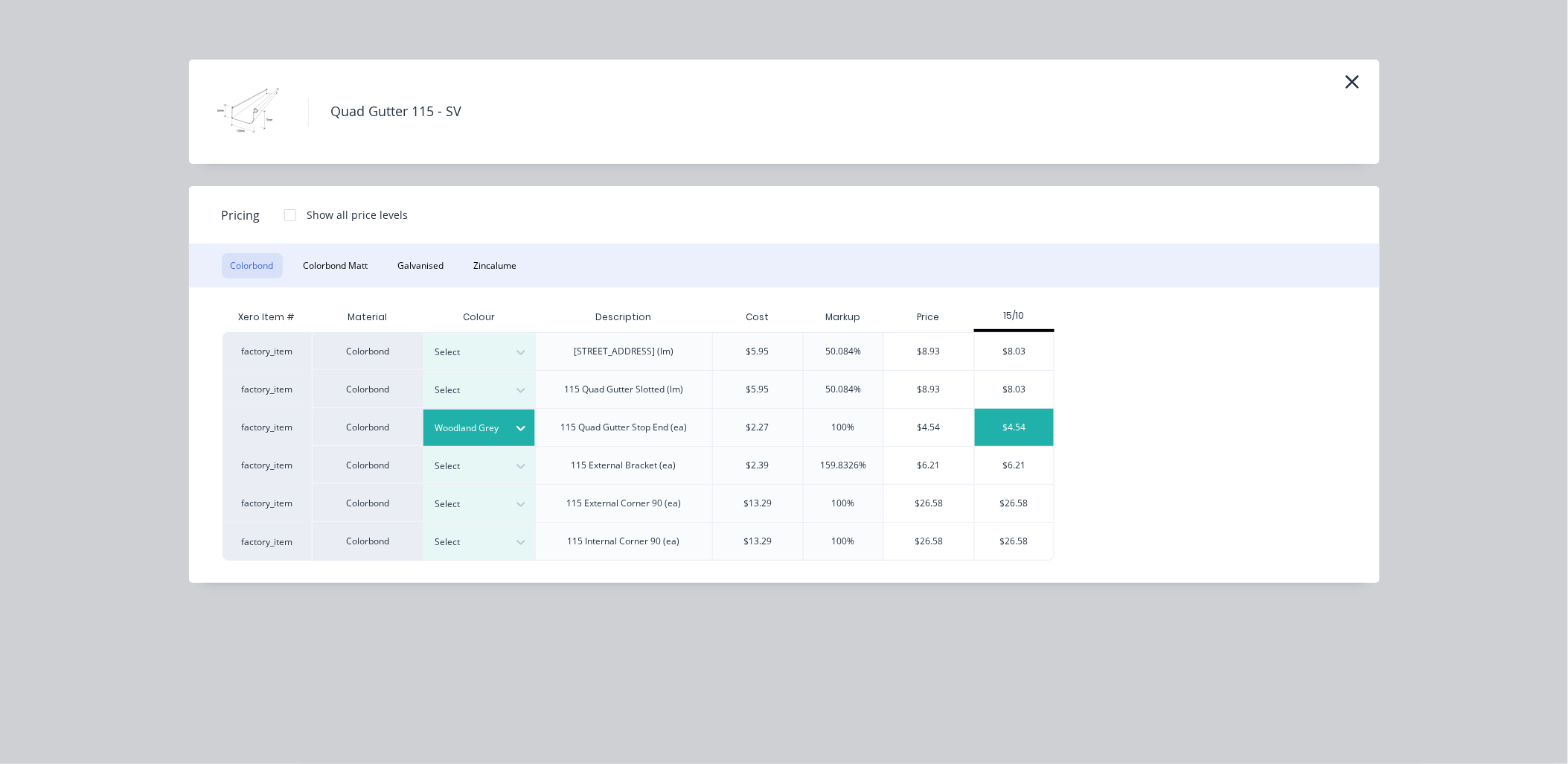
click at [1019, 422] on div "$4.54" at bounding box center [1014, 428] width 79 height 38
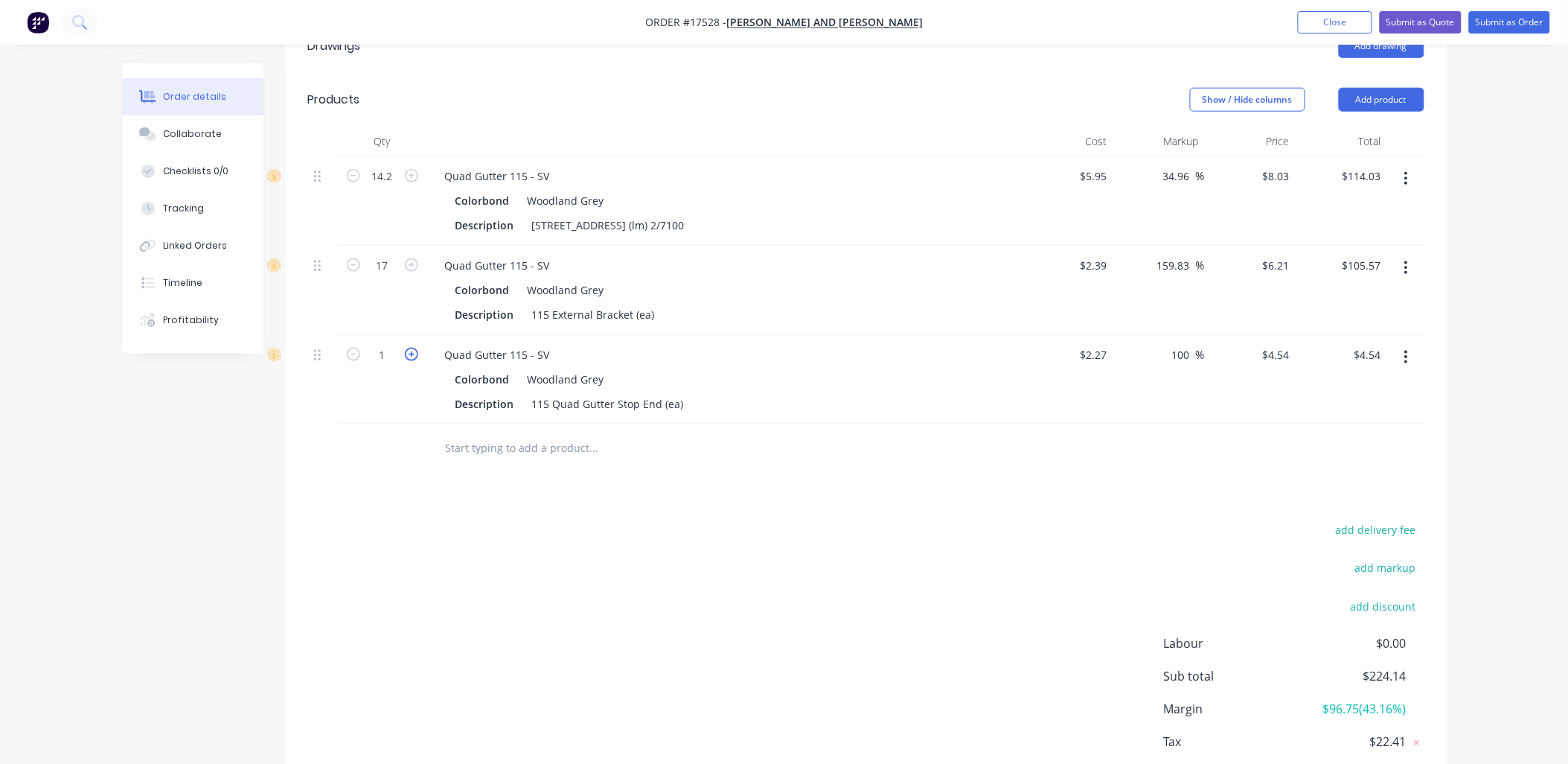
click at [412, 347] on icon "button" at bounding box center [412, 354] width 14 height 14
type input "2"
type input "$9.08"
click at [681, 394] on div "115 Quad Gutter Stop End (ea)" at bounding box center [608, 404] width 164 height 21
click at [1280, 254] on input "6.21" at bounding box center [1279, 265] width 34 height 21
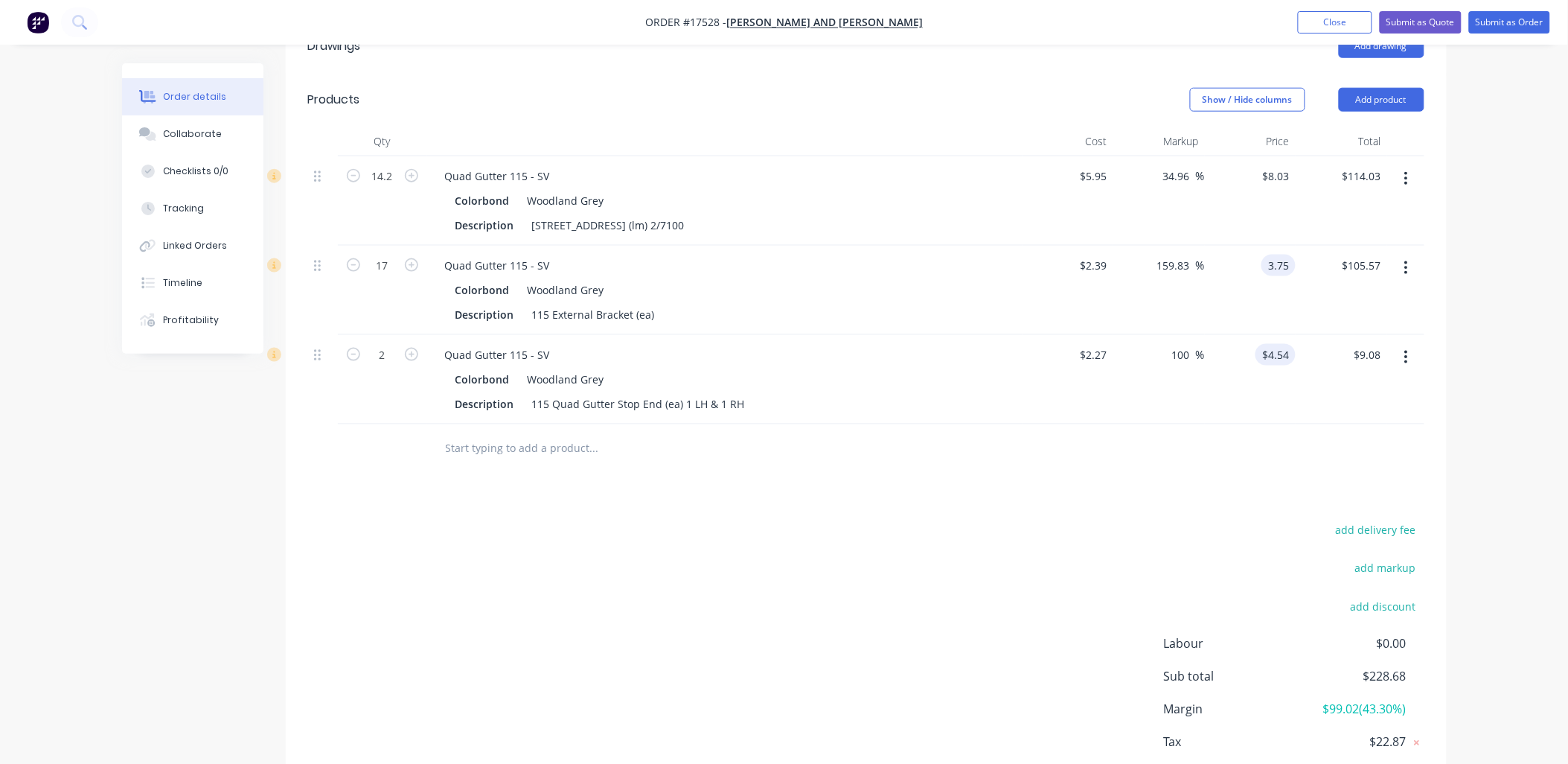
type input "3.75"
type input "56.9"
type input "$3.75"
type input "$63.75"
click at [1279, 344] on input "4.54" at bounding box center [1281, 354] width 28 height 21
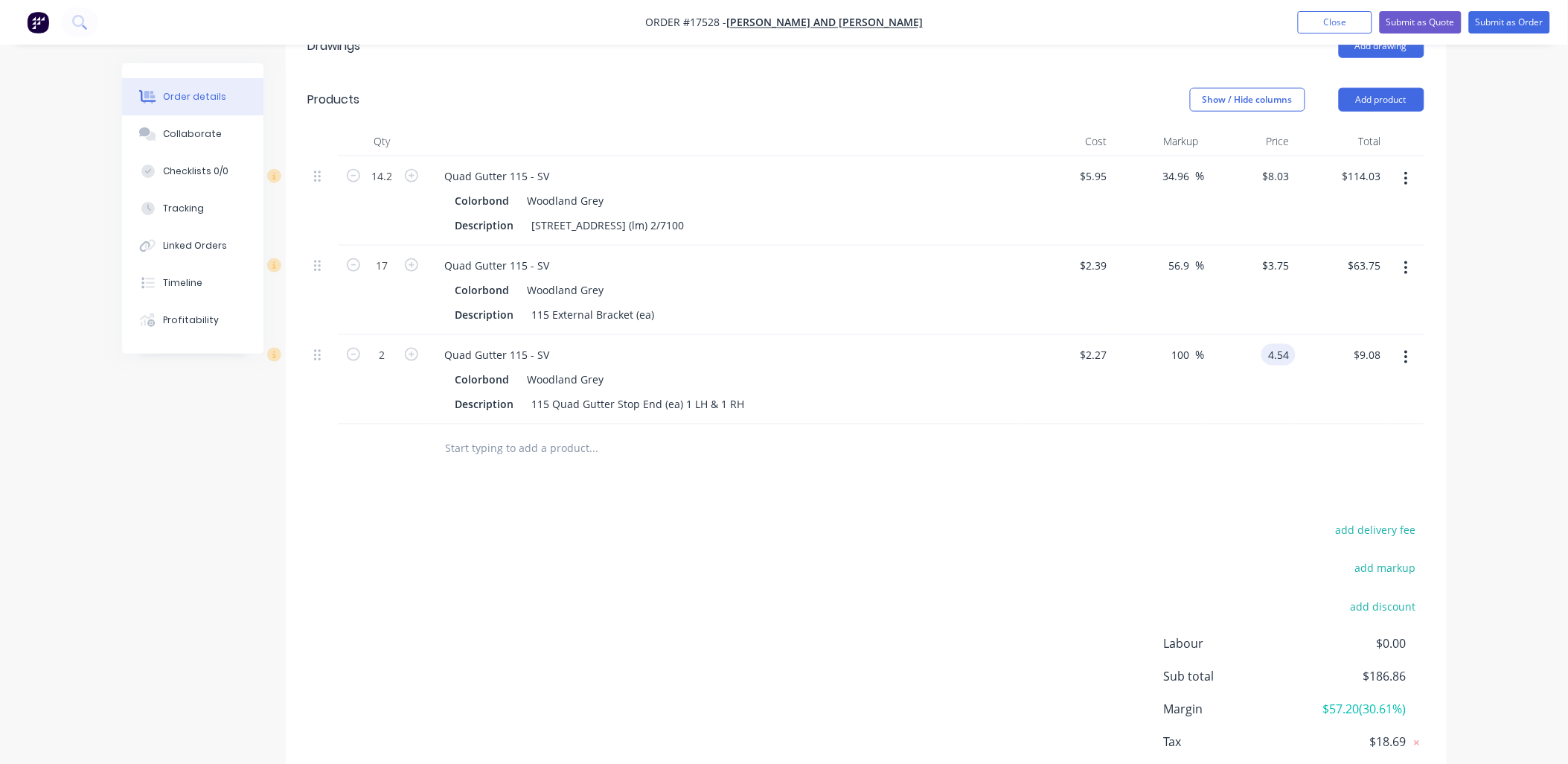
click at [1279, 344] on input "4.54" at bounding box center [1281, 354] width 28 height 21
type input "3.4"
type input "8.03"
type input "49.78"
type input "$3.40"
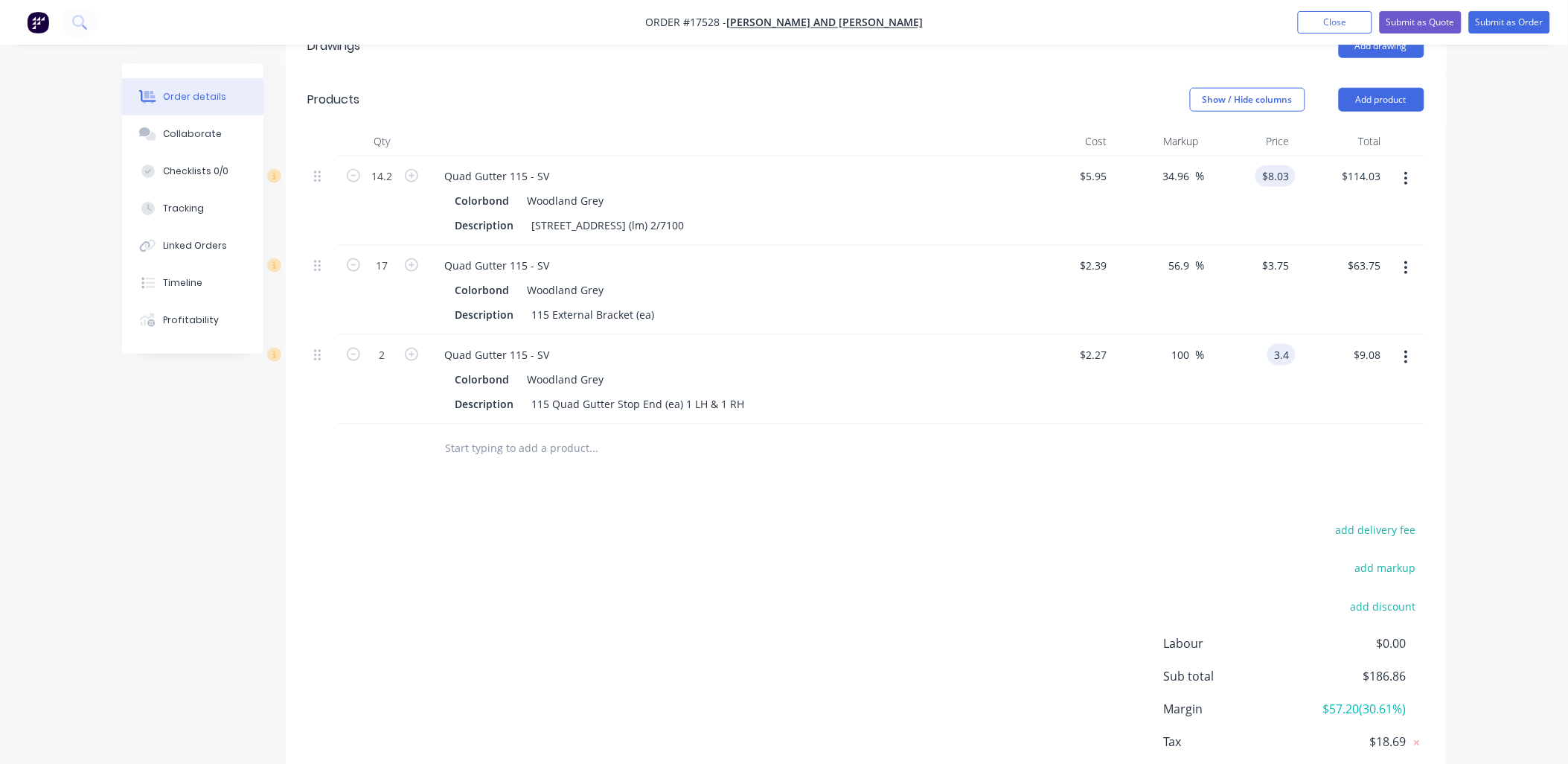
type input "$6.80"
click at [1279, 166] on input "8.03" at bounding box center [1281, 176] width 28 height 21
type input "7.5"
type input "26.05"
type input "$7.50"
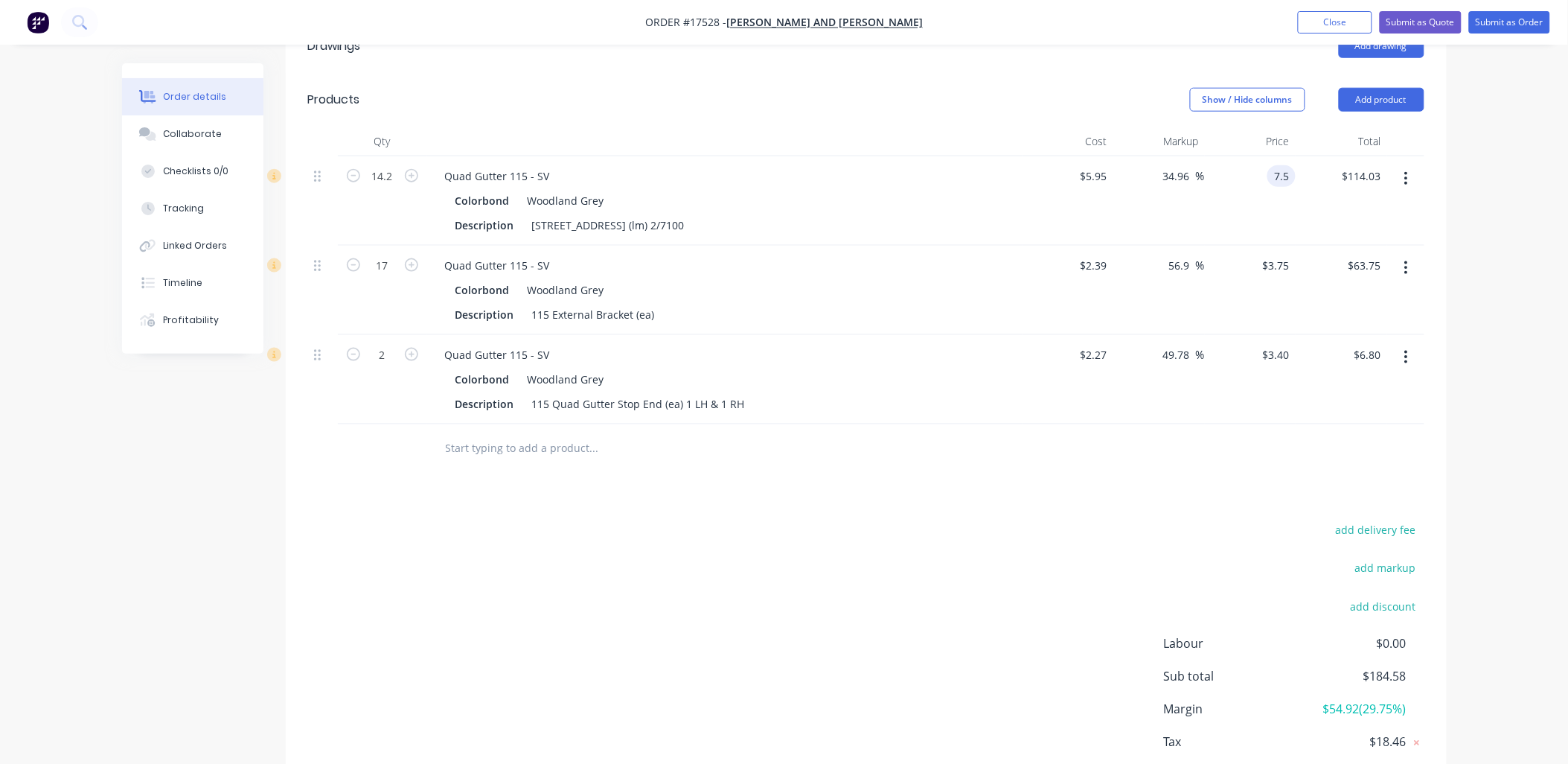
type input "$106.50"
click at [1511, 236] on div "Order details Collaborate Checklists 0/0 Tracking Linked Orders Timeline Profit…" at bounding box center [784, 162] width 1568 height 1381
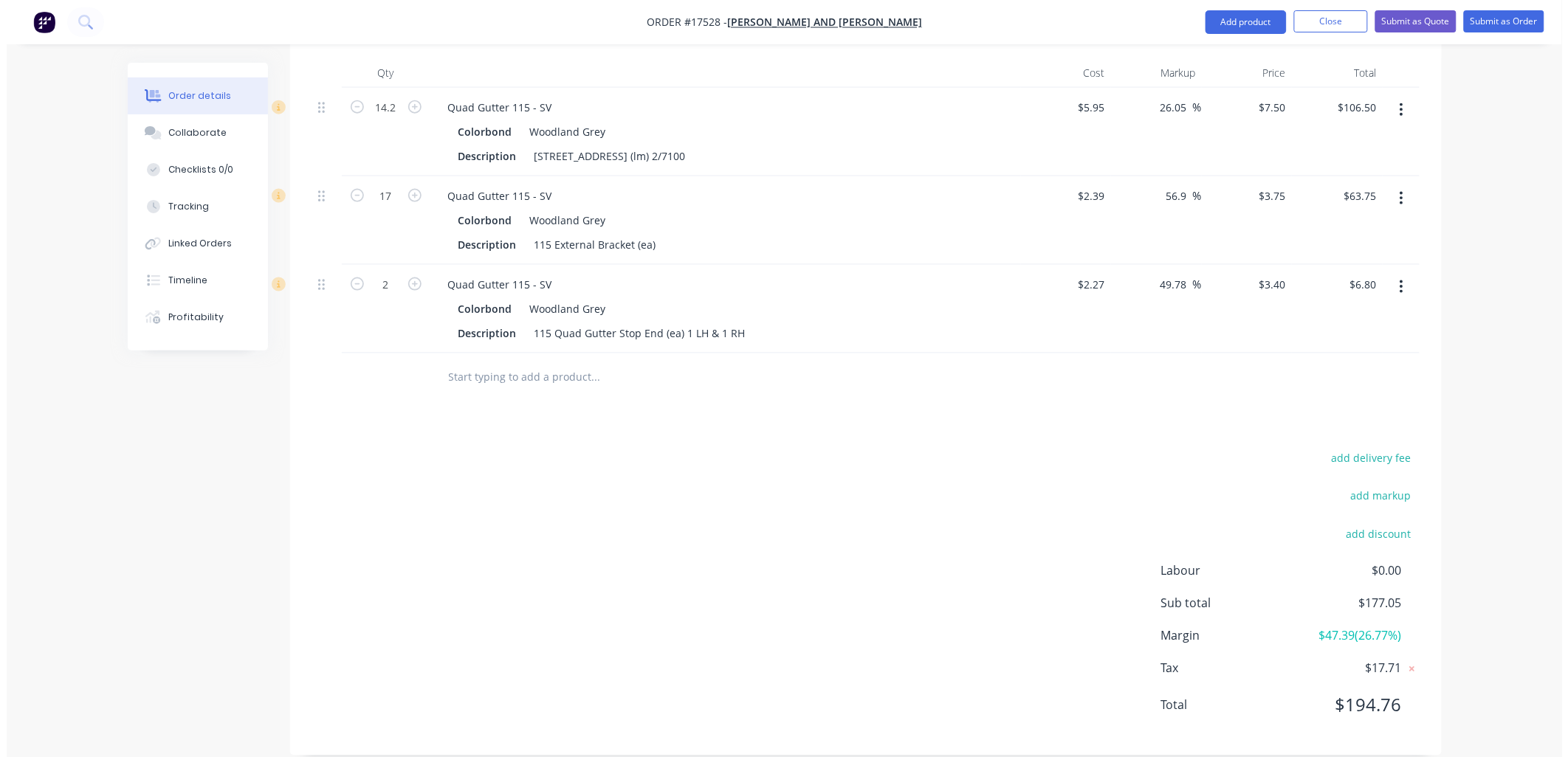
scroll to position [0, 0]
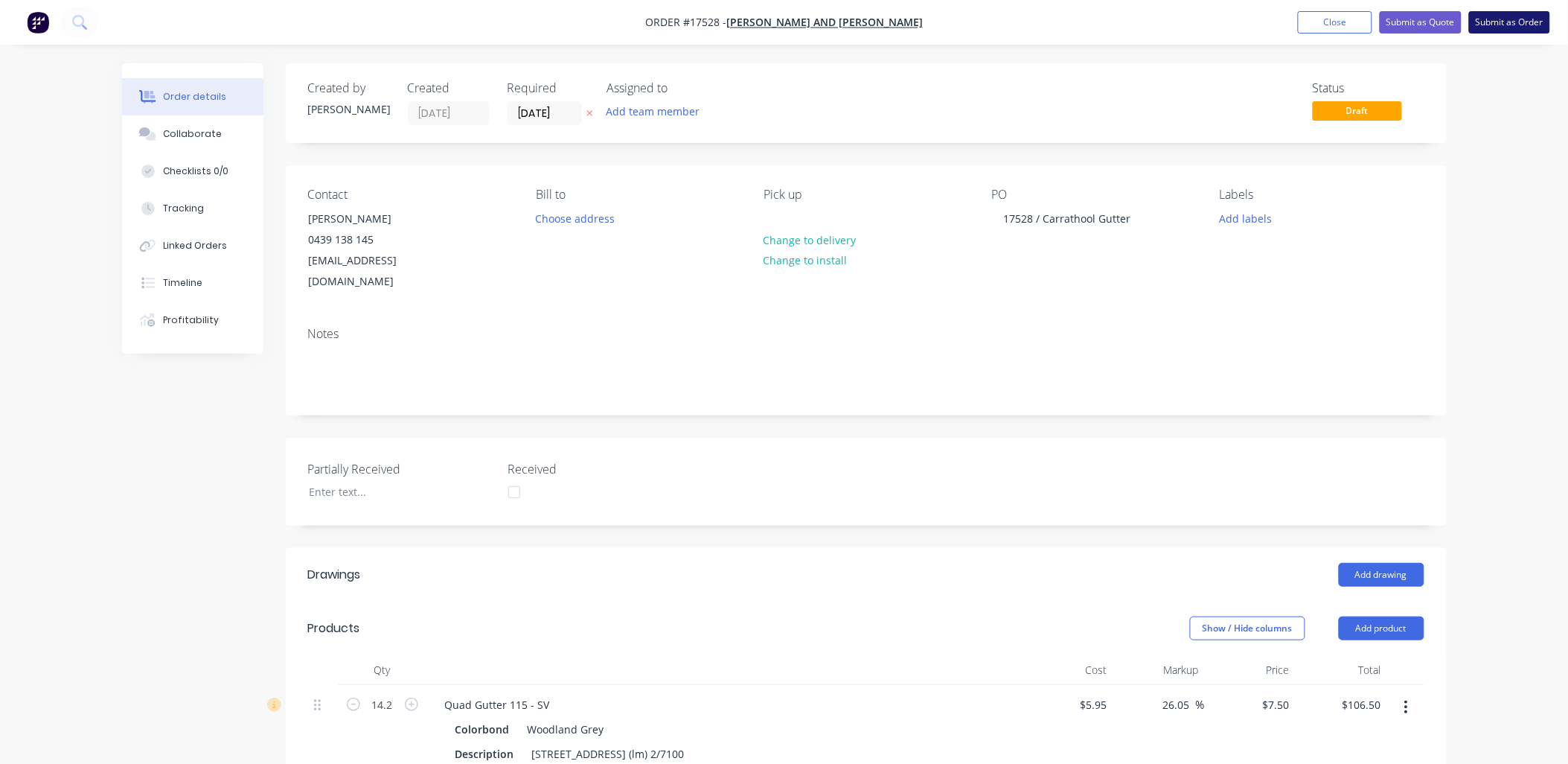
click at [1519, 20] on button "Submit as Order" at bounding box center [1509, 22] width 81 height 22
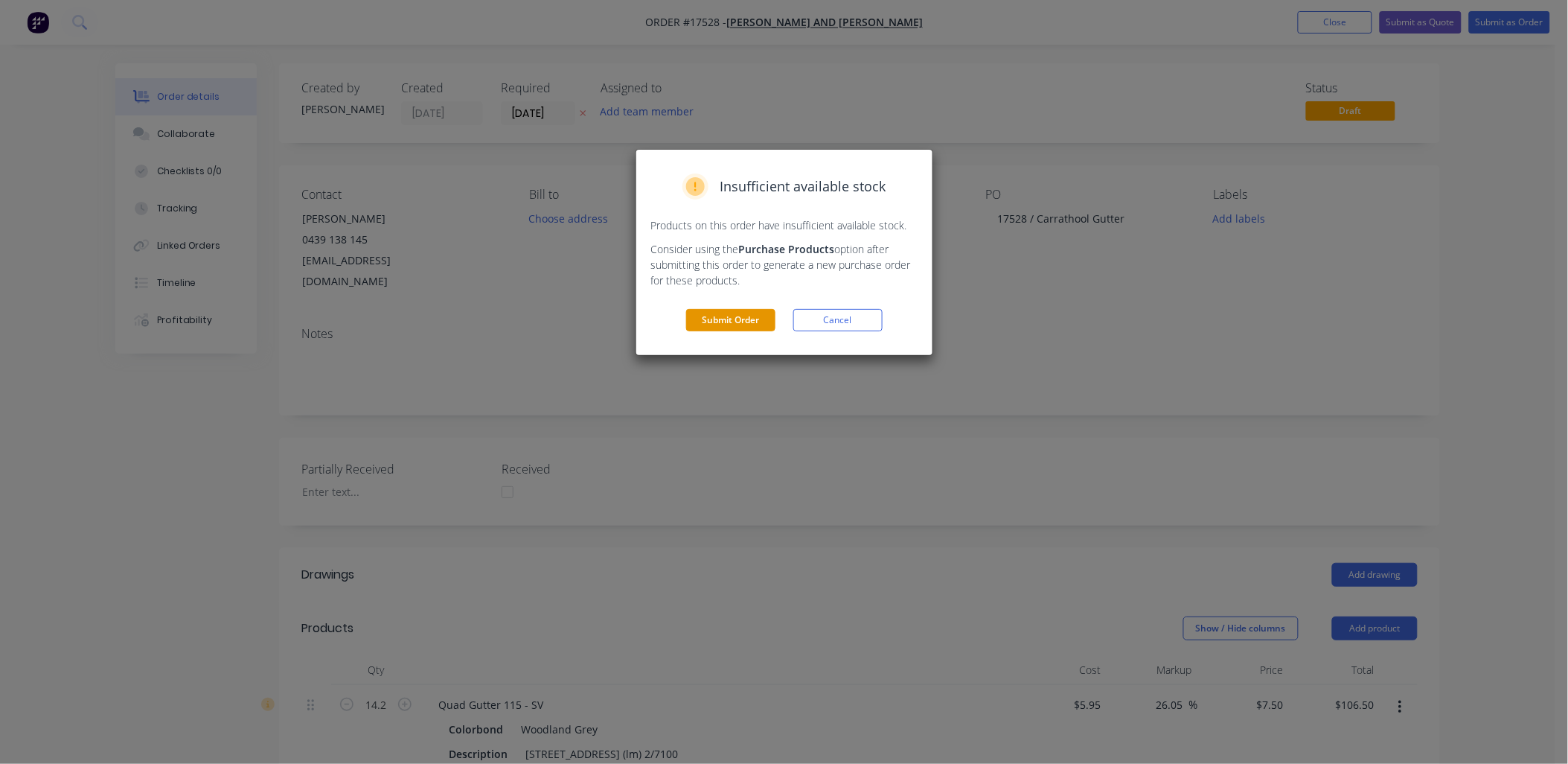
click at [726, 321] on button "Submit Order" at bounding box center [730, 320] width 90 height 22
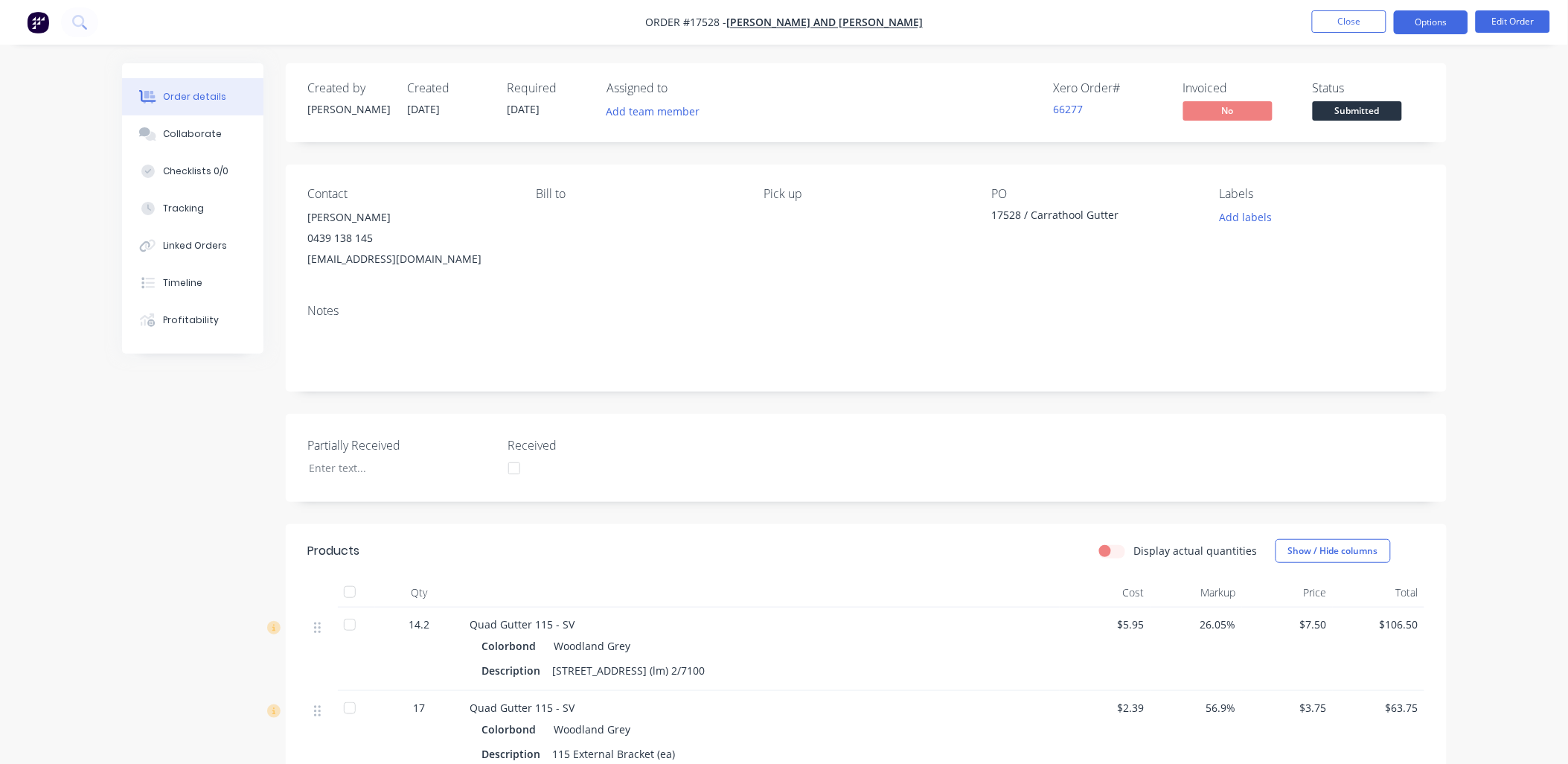
click at [1429, 17] on button "Options" at bounding box center [1431, 22] width 74 height 24
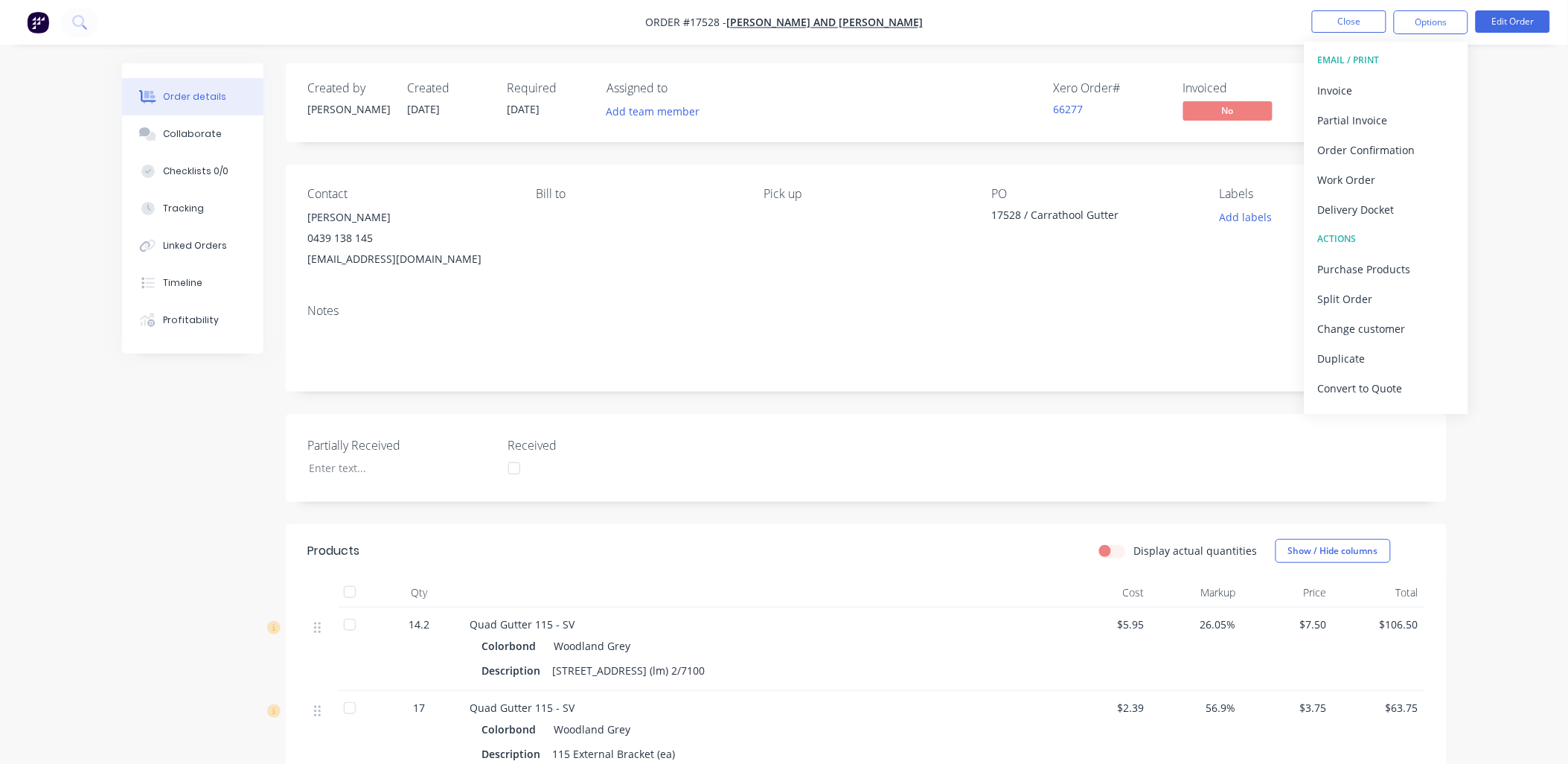
click at [1524, 196] on div "Order details Collaborate Checklists 0/0 Tracking Linked Orders Timeline Profit…" at bounding box center [784, 561] width 1568 height 1123
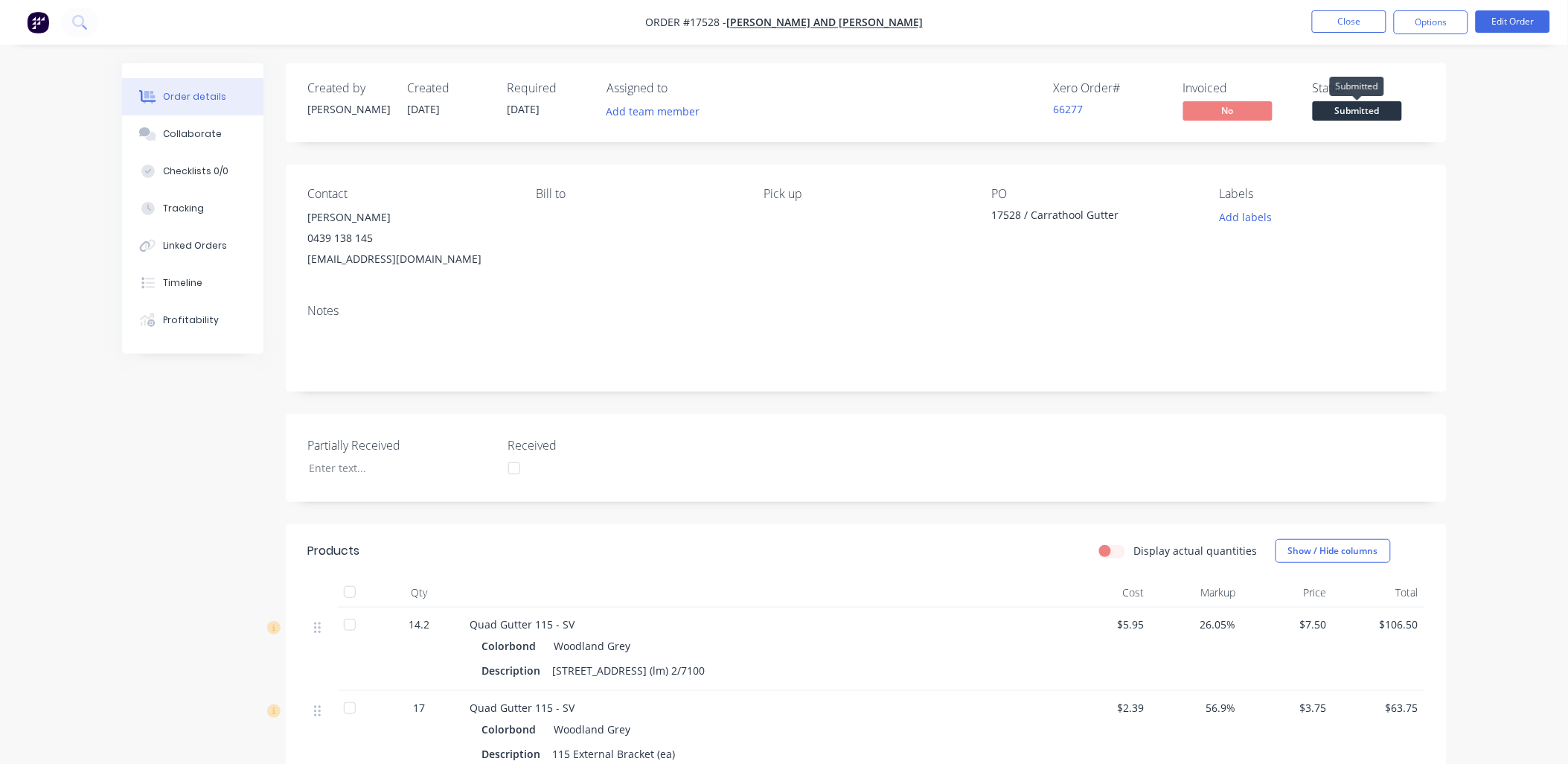
click at [1377, 104] on span "Submitted" at bounding box center [1357, 111] width 90 height 19
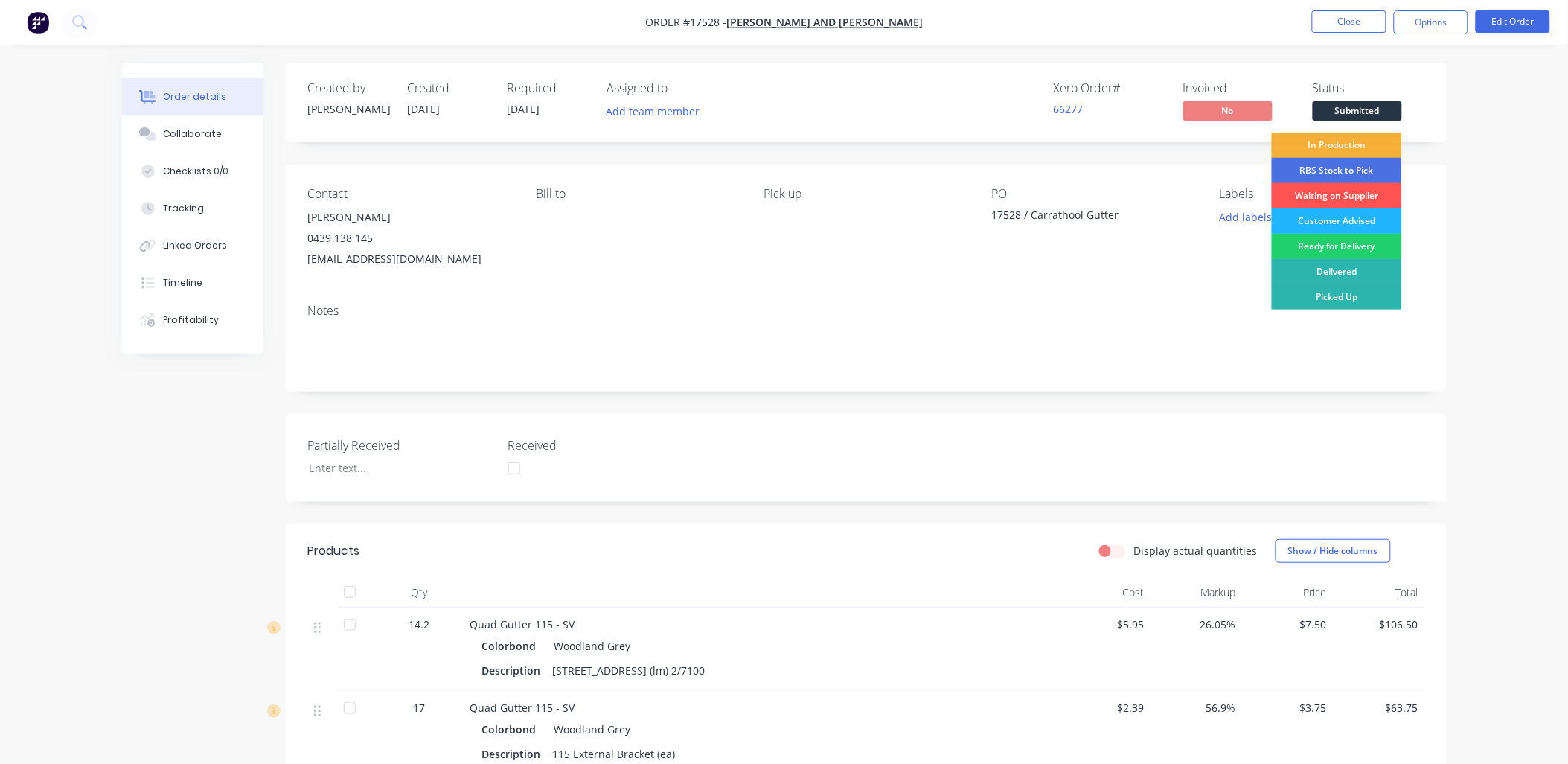
click at [1374, 213] on div "Customer Advised" at bounding box center [1337, 221] width 131 height 26
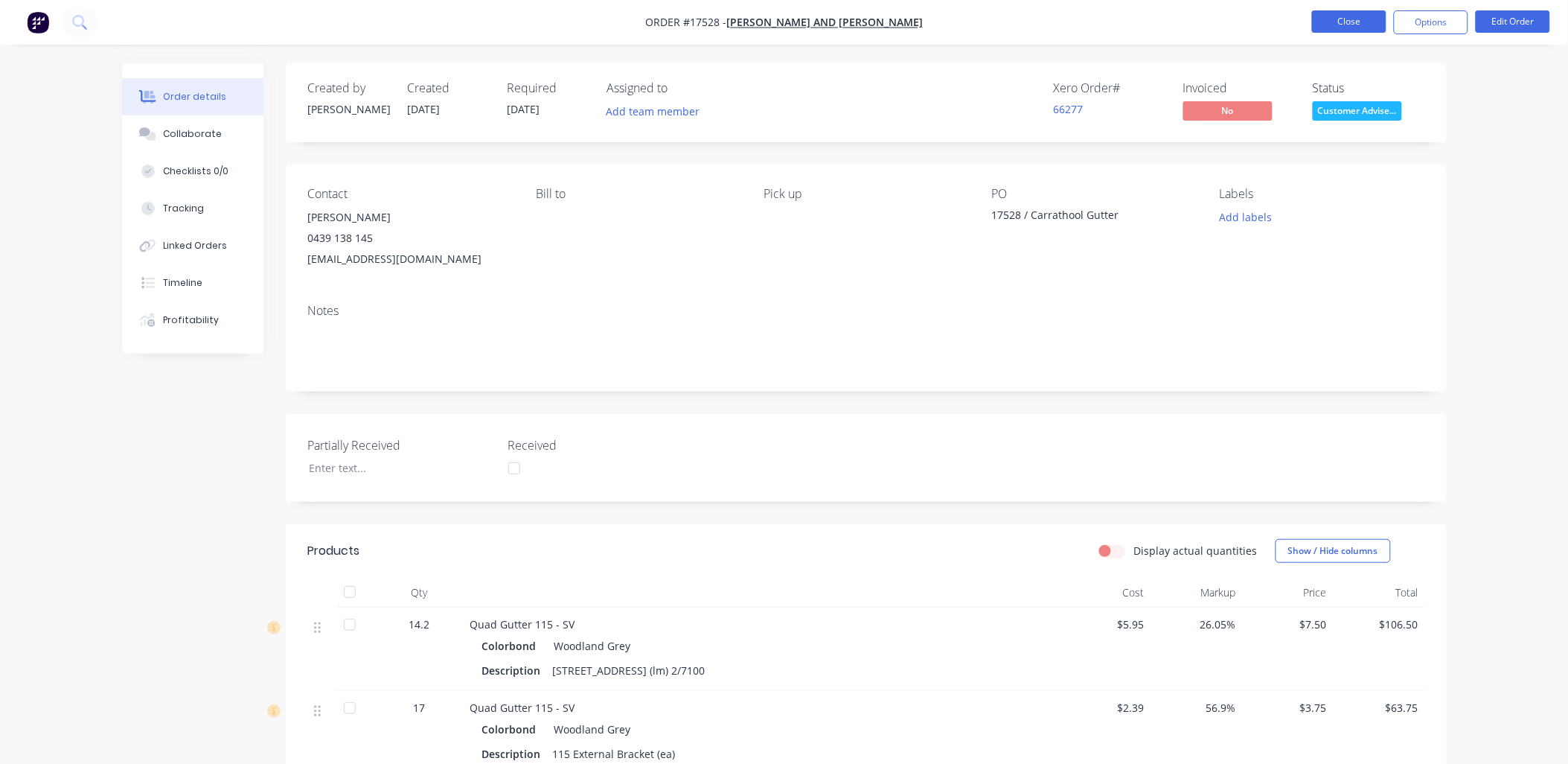
click at [1350, 15] on button "Close" at bounding box center [1349, 21] width 74 height 22
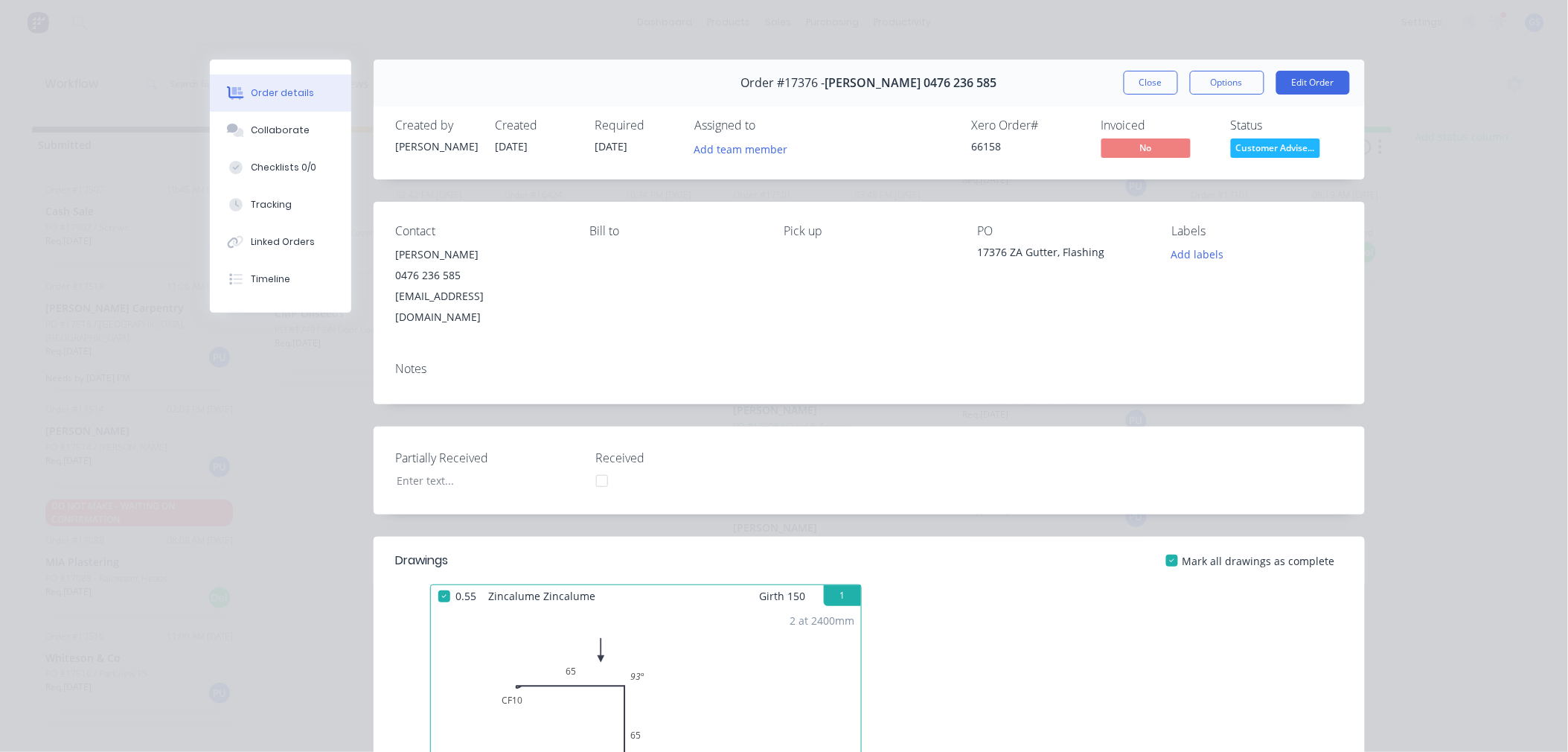
click at [1141, 85] on button "Close" at bounding box center [1151, 83] width 55 height 24
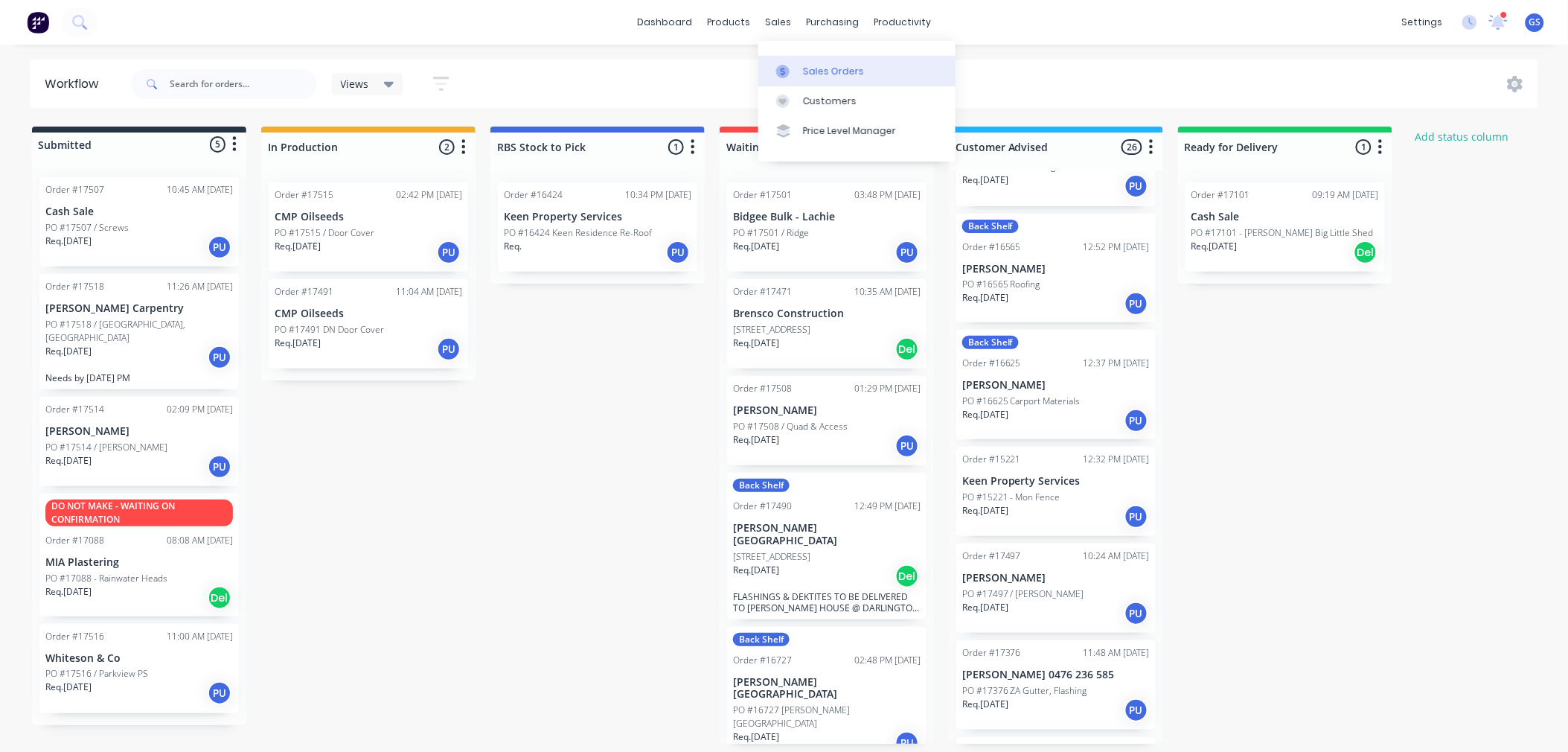
click at [807, 65] on div "Sales Orders" at bounding box center [833, 72] width 61 height 14
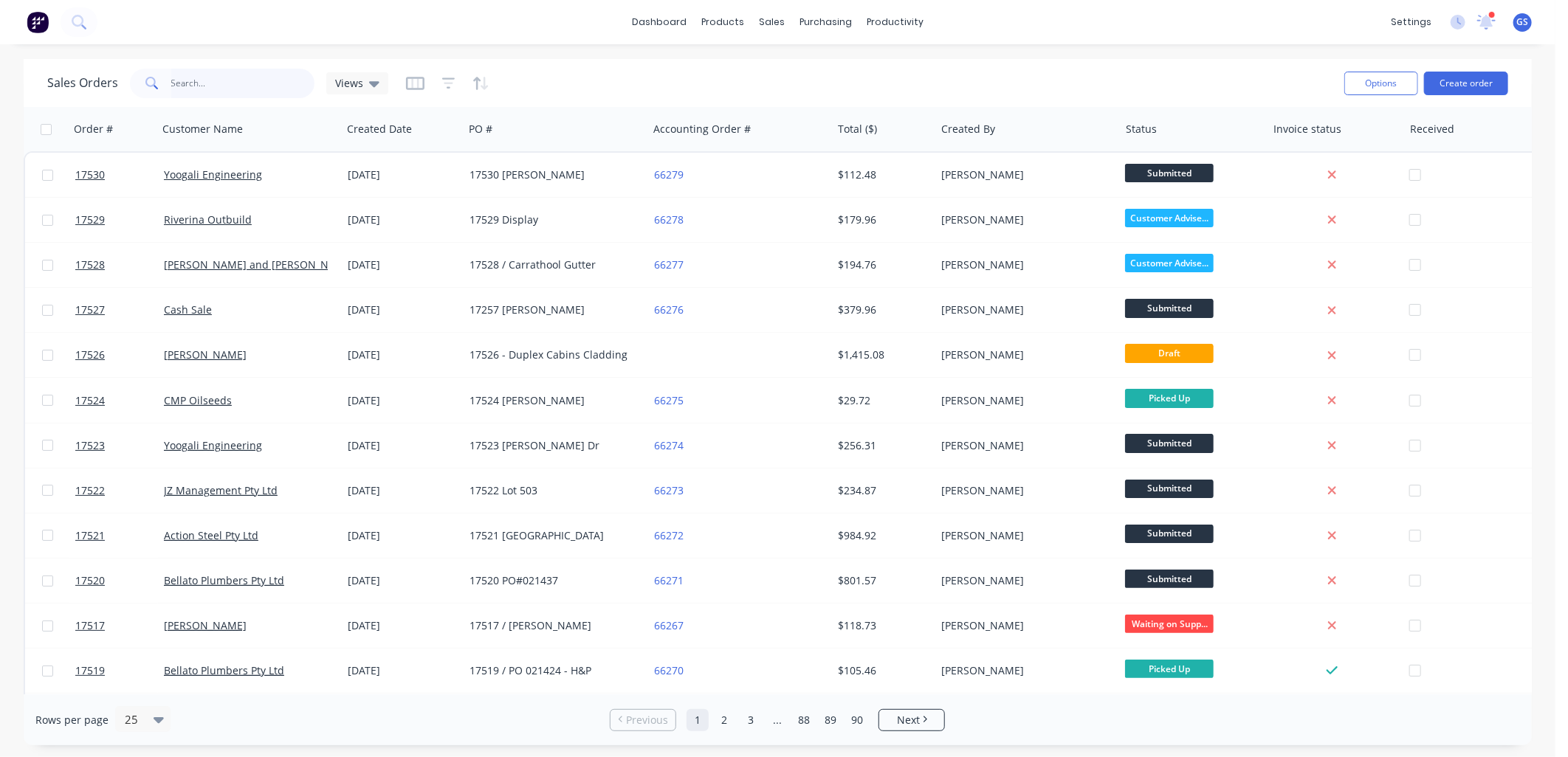
click at [218, 85] on input "text" at bounding box center [243, 83] width 144 height 30
click at [1472, 78] on button "Create order" at bounding box center [1466, 84] width 84 height 24
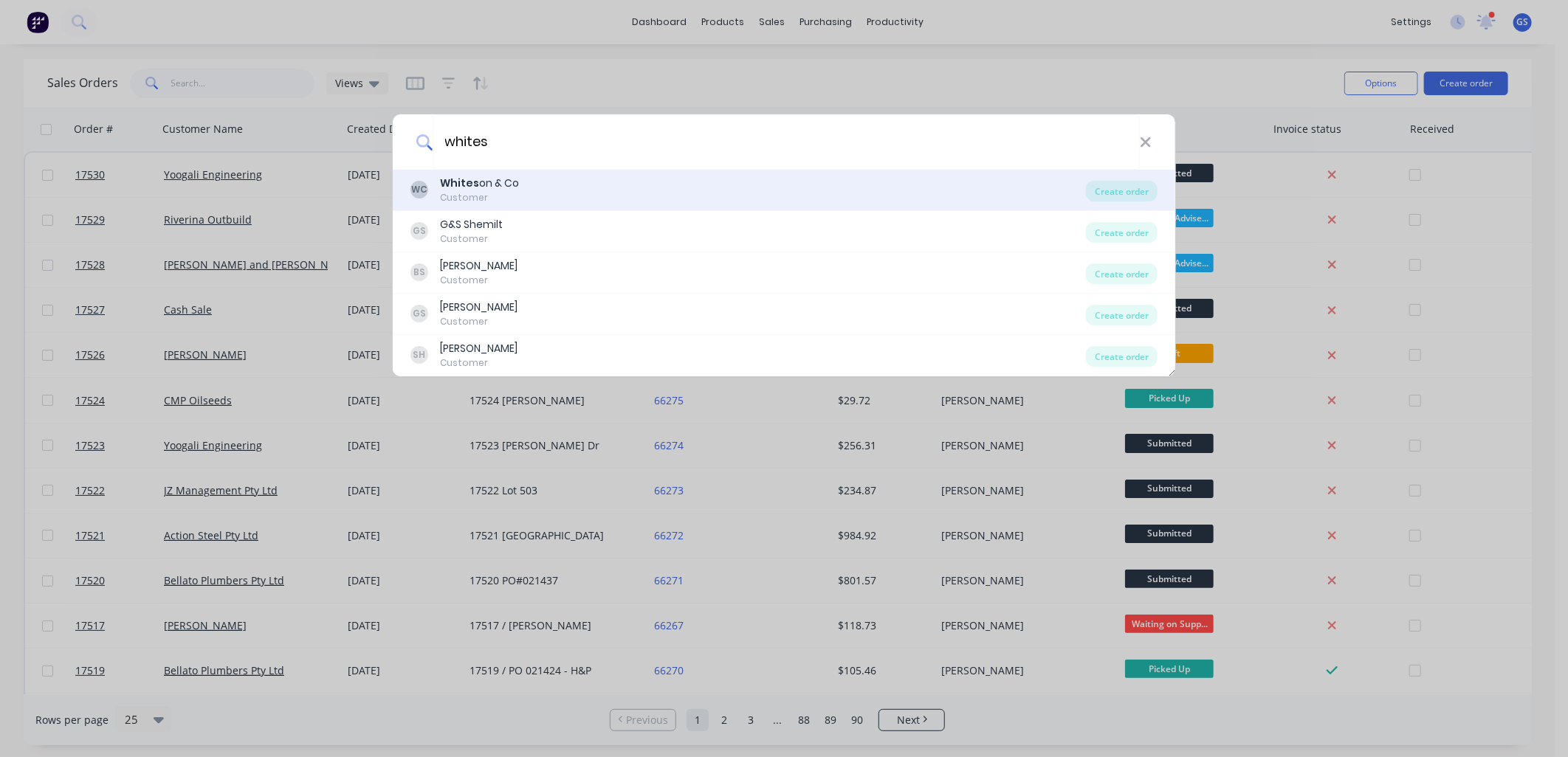
type input "whites"
click at [529, 192] on div "WC Whites on & Co Customer" at bounding box center [748, 190] width 675 height 29
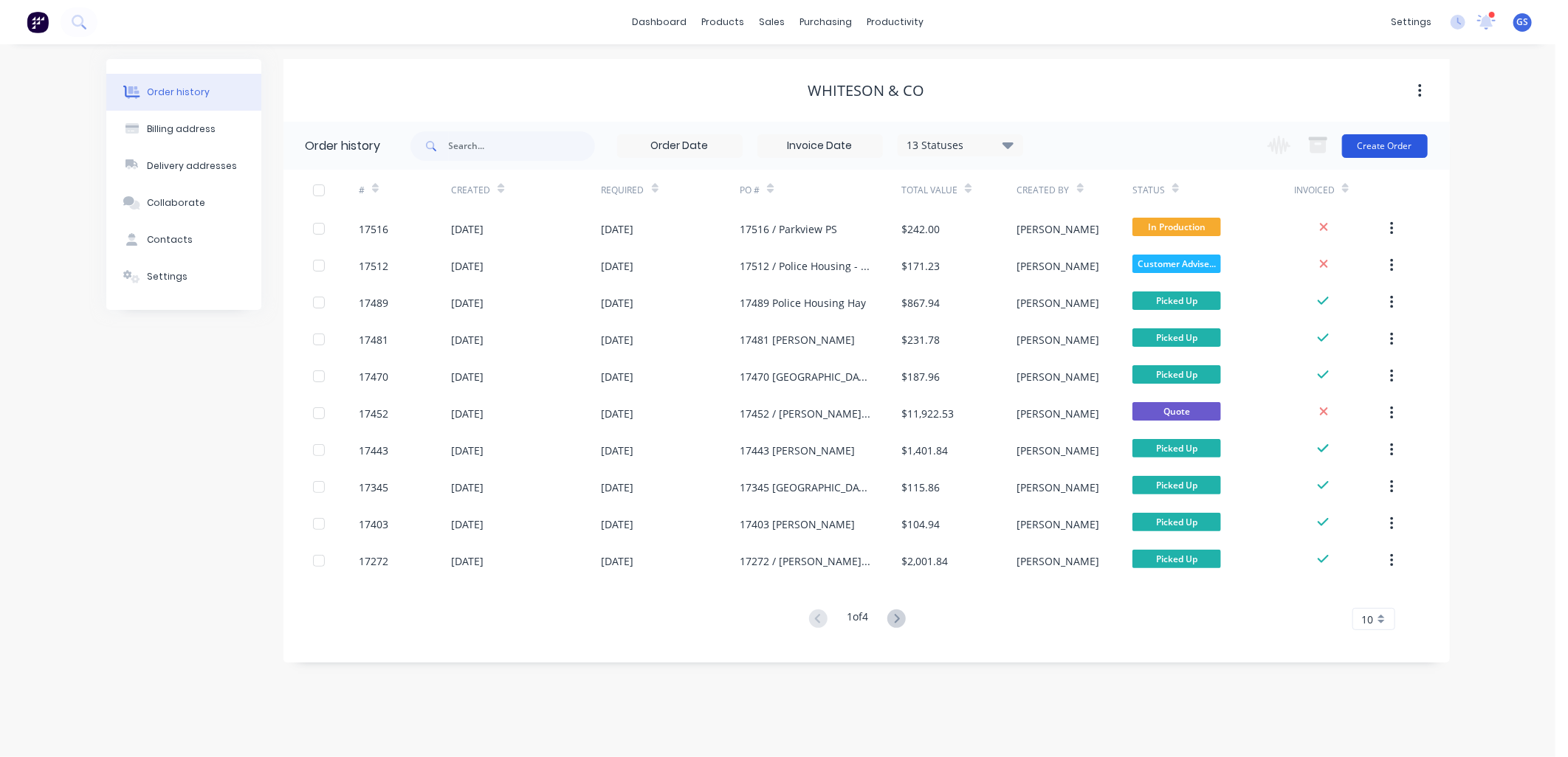
click at [1396, 142] on button "Create Order" at bounding box center [1384, 146] width 85 height 24
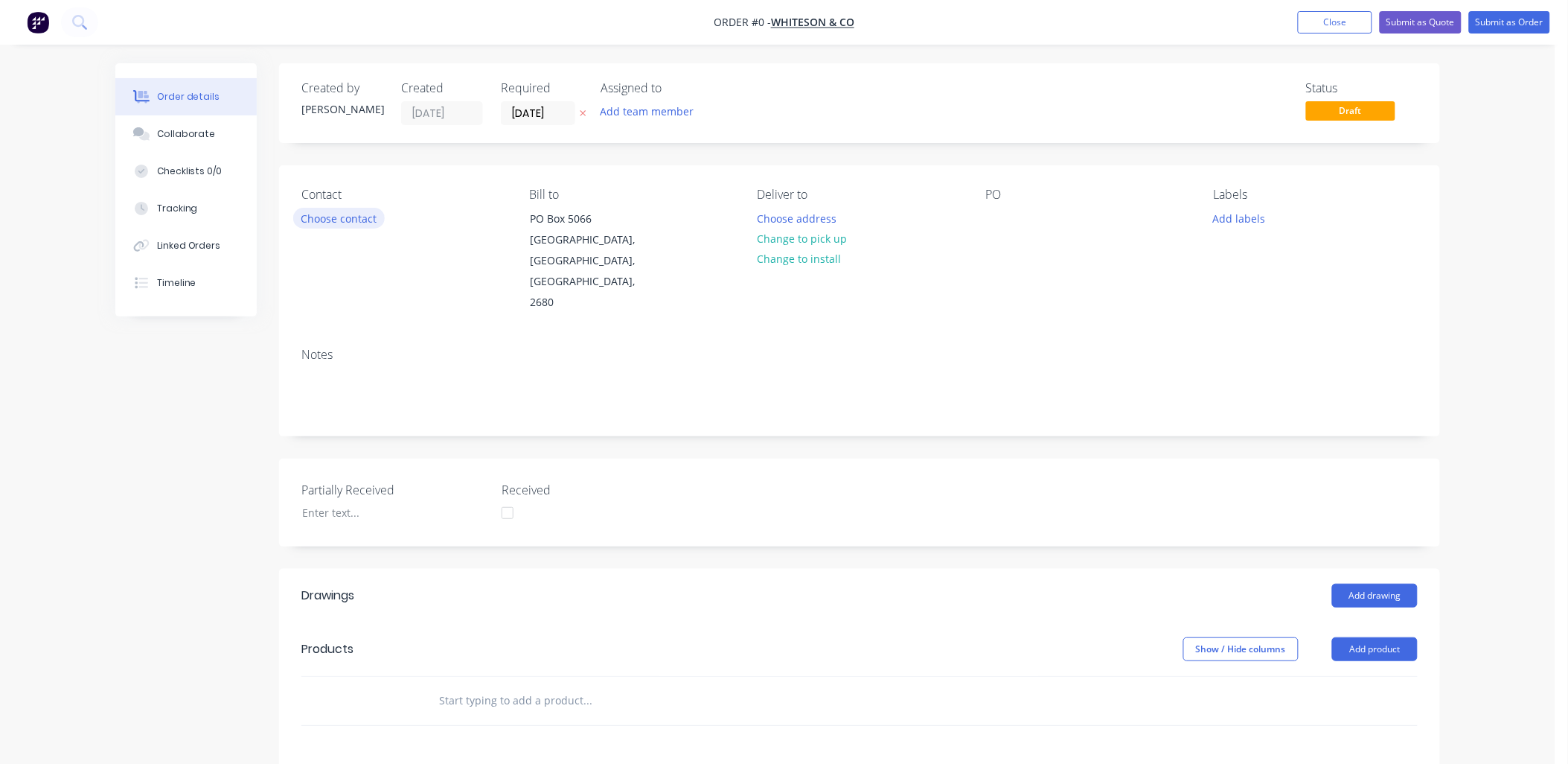
click at [363, 218] on button "Choose contact" at bounding box center [339, 218] width 91 height 20
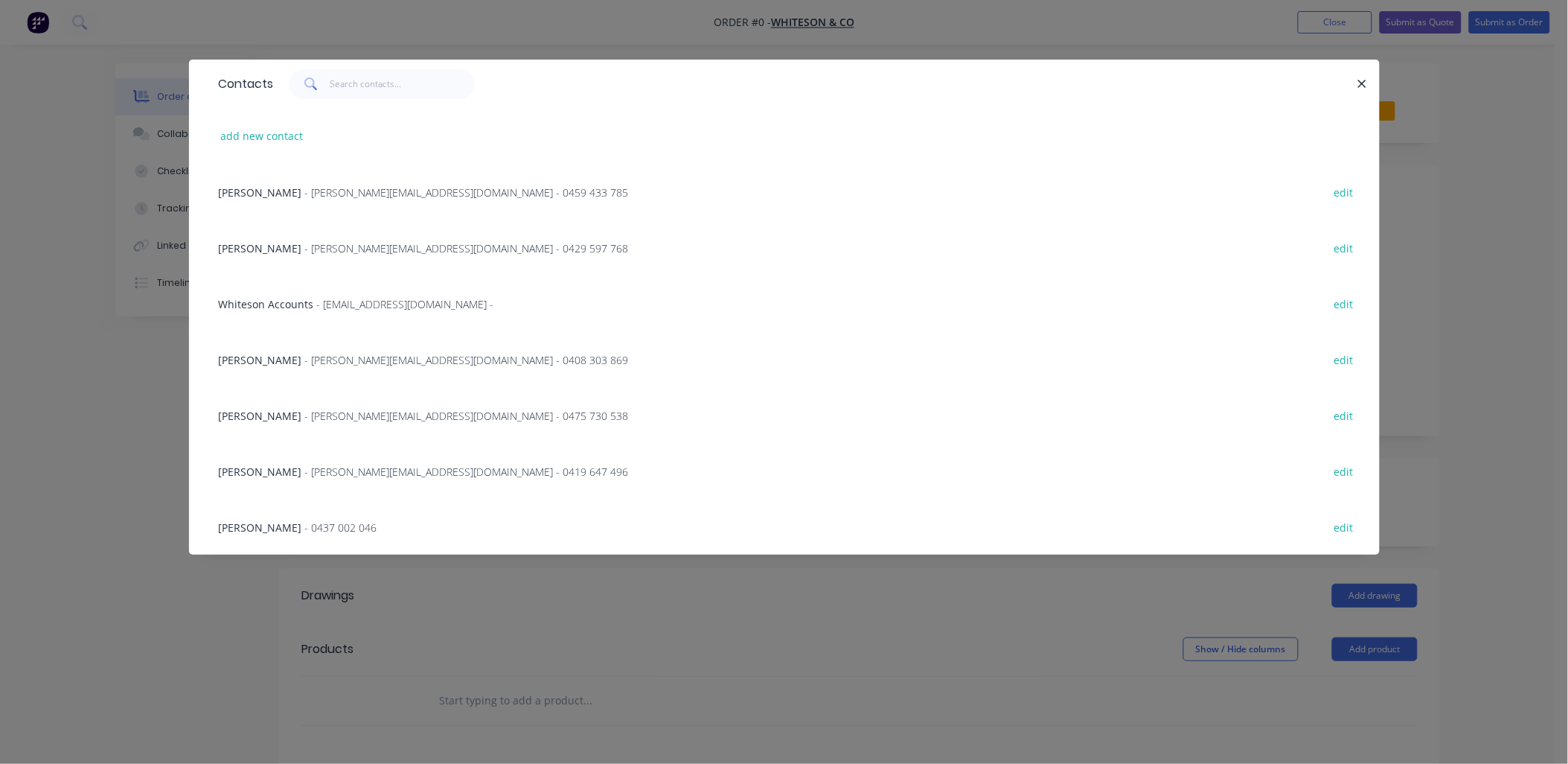
click at [364, 186] on span "- [PERSON_NAME][EMAIL_ADDRESS][DOMAIN_NAME] - 0459 433 785" at bounding box center [467, 192] width 323 height 15
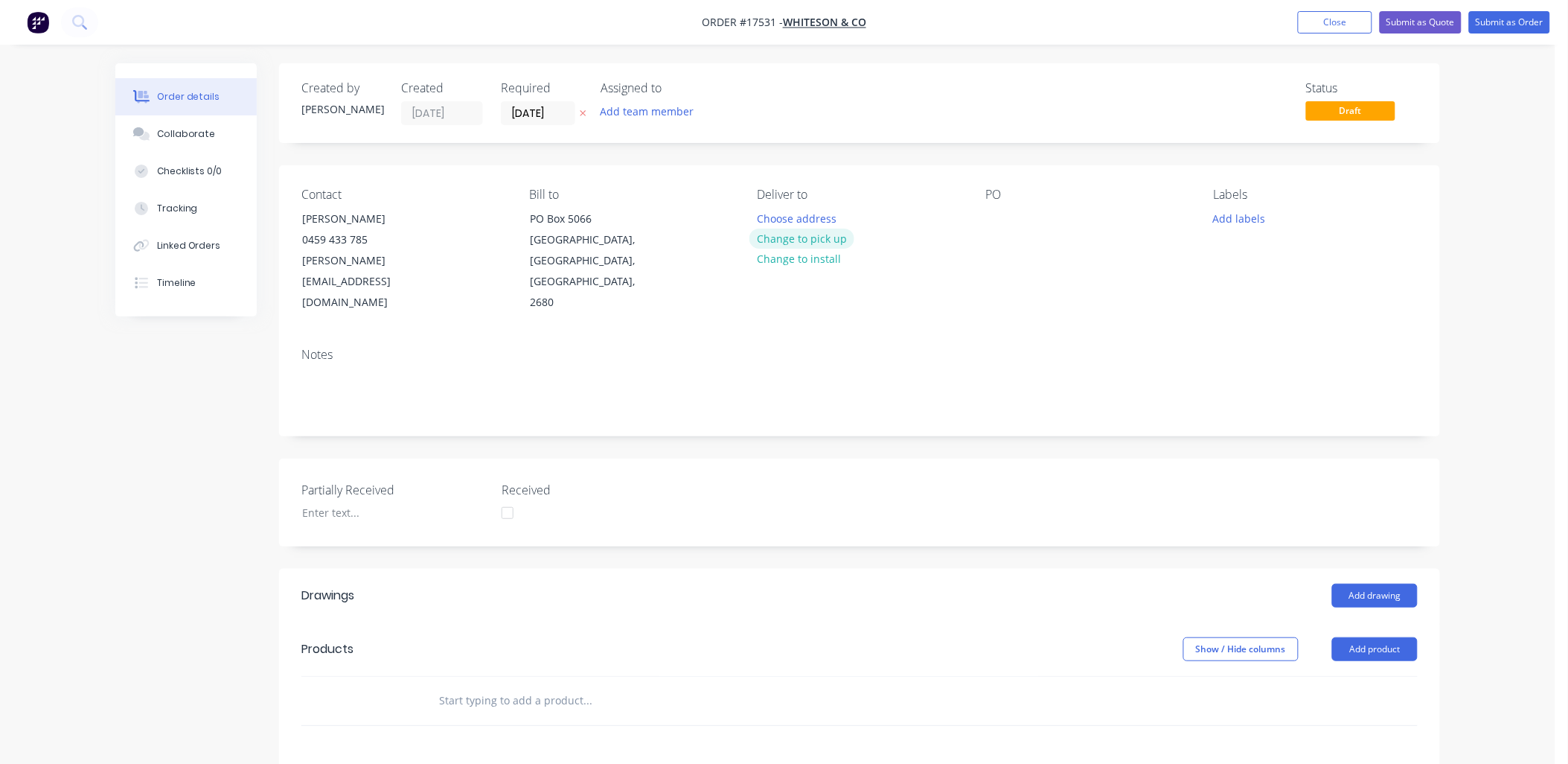
click at [793, 236] on button "Change to pick up" at bounding box center [802, 239] width 106 height 20
click at [998, 213] on div at bounding box center [997, 218] width 24 height 21
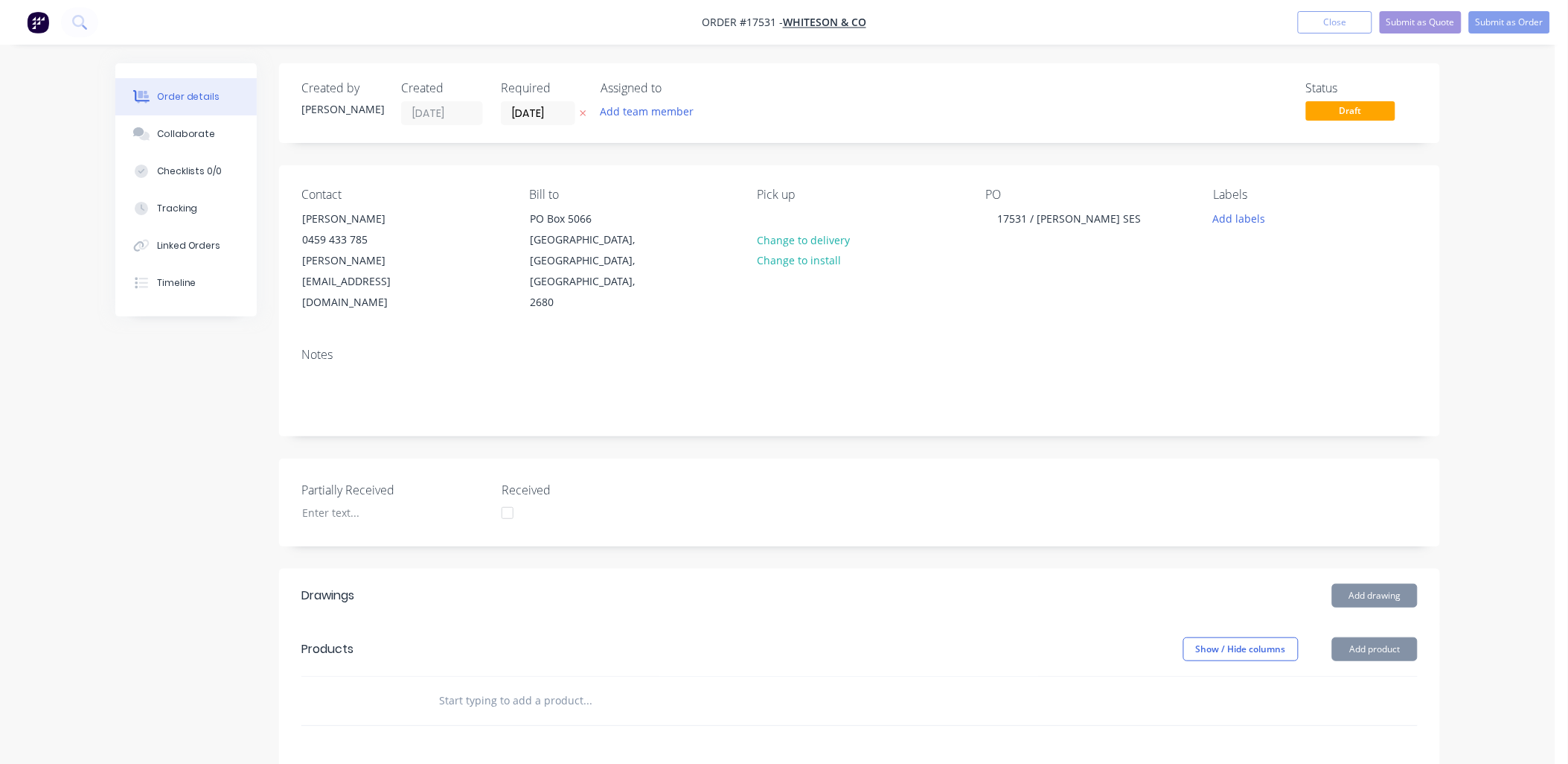
click at [894, 335] on div "Notes" at bounding box center [859, 385] width 1161 height 100
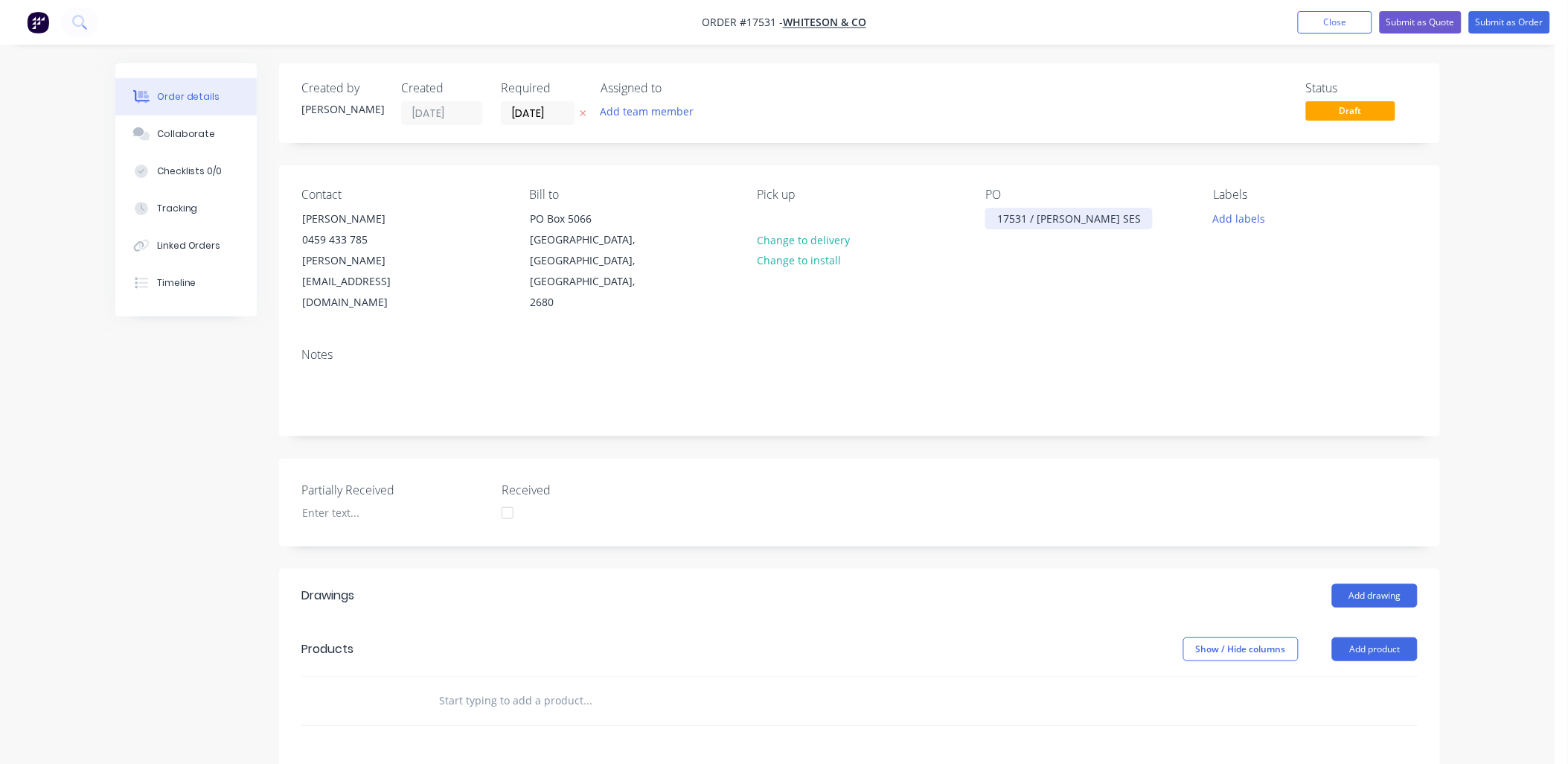
click at [1098, 218] on div "17531 / [PERSON_NAME] SES" at bounding box center [1069, 218] width 167 height 21
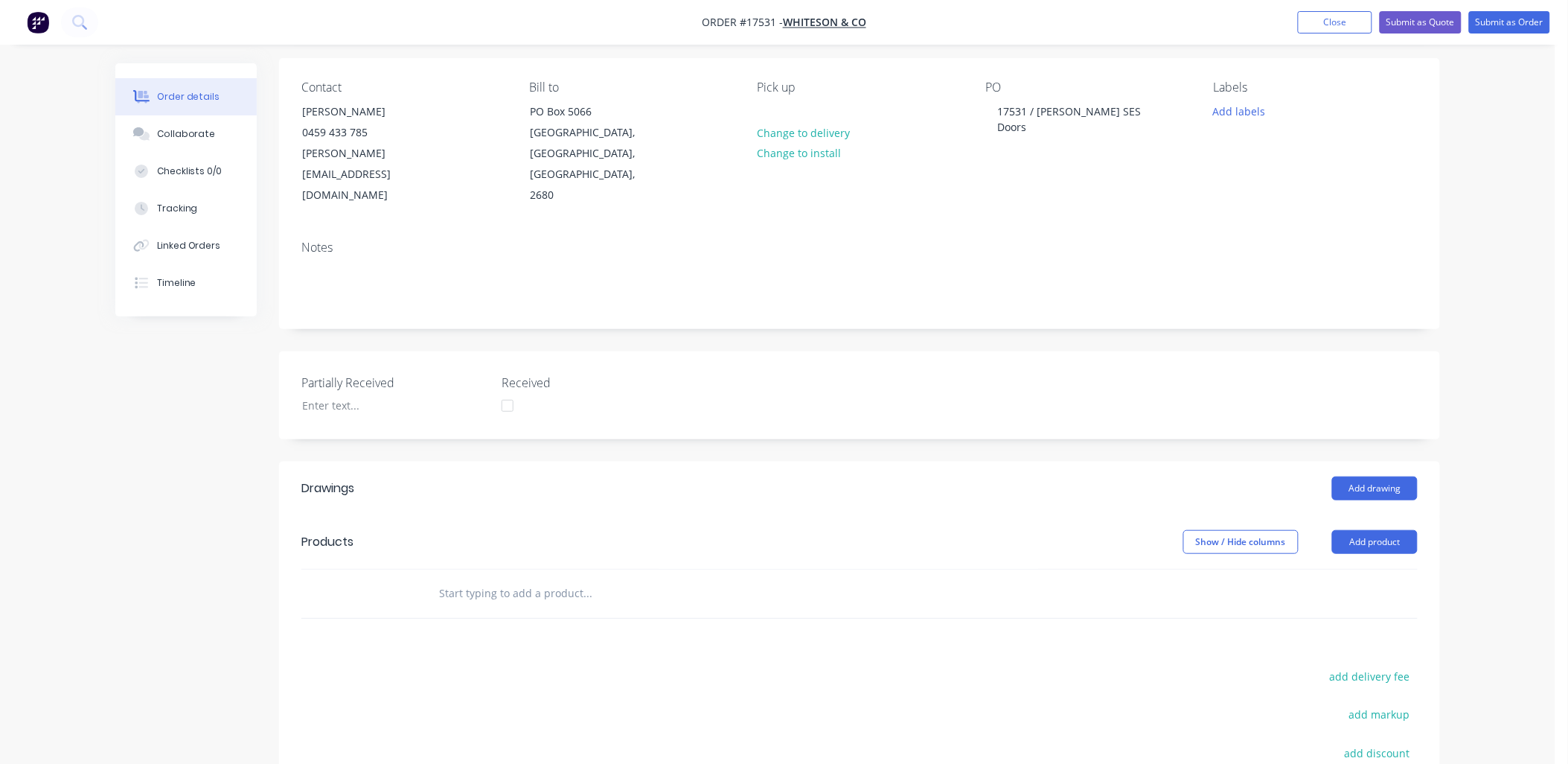
scroll to position [83, 0]
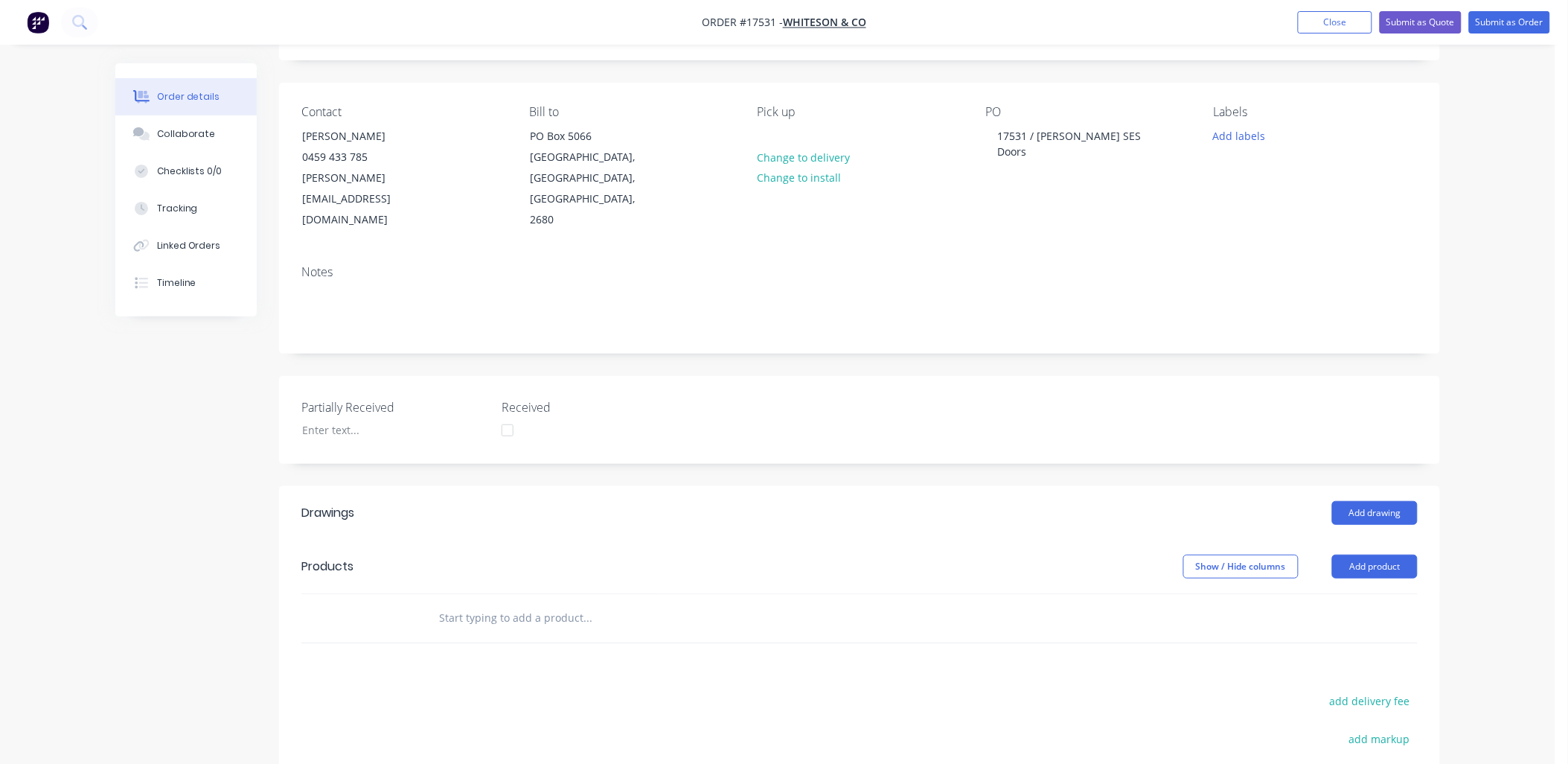
click at [1372, 539] on header "Products Show / Hide columns Add product" at bounding box center [859, 566] width 1161 height 54
drag, startPoint x: 1373, startPoint y: 528, endPoint x: 1378, endPoint y: 542, distance: 14.9
click at [1374, 555] on button "Add product" at bounding box center [1374, 567] width 85 height 24
click at [1364, 593] on div "Product catalogue" at bounding box center [1347, 604] width 114 height 21
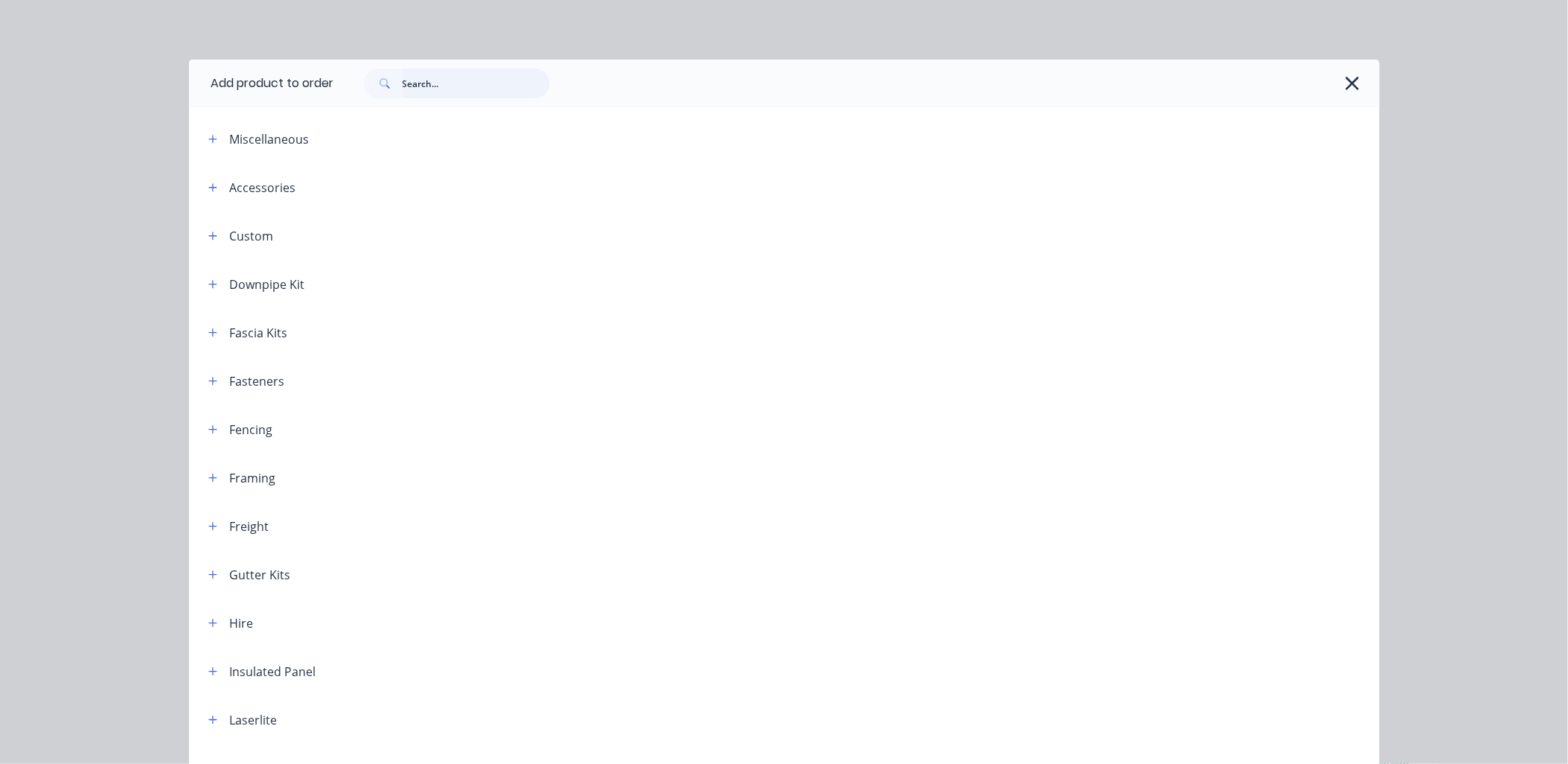
click at [420, 86] on input "text" at bounding box center [476, 83] width 148 height 30
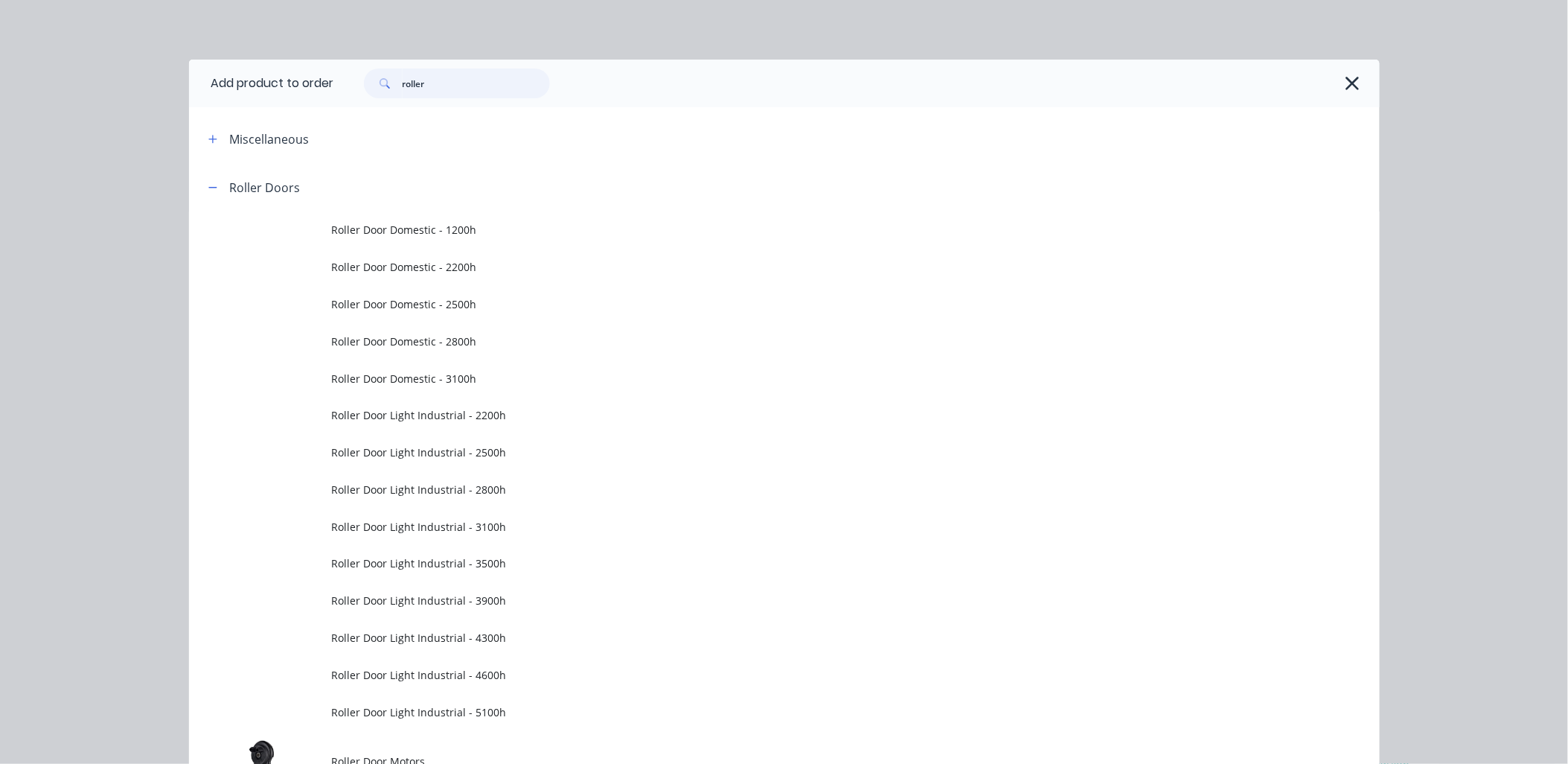
type input "roller"
drag, startPoint x: 1228, startPoint y: 67, endPoint x: -261, endPoint y: 242, distance: 1499.2
click at [0, 242] on html "Order #17531 - Whiteson & Co Add product Close Submit as Quote Submit as Order …" at bounding box center [784, 481] width 1568 height 1127
click at [467, 83] on input "roller" at bounding box center [476, 83] width 148 height 30
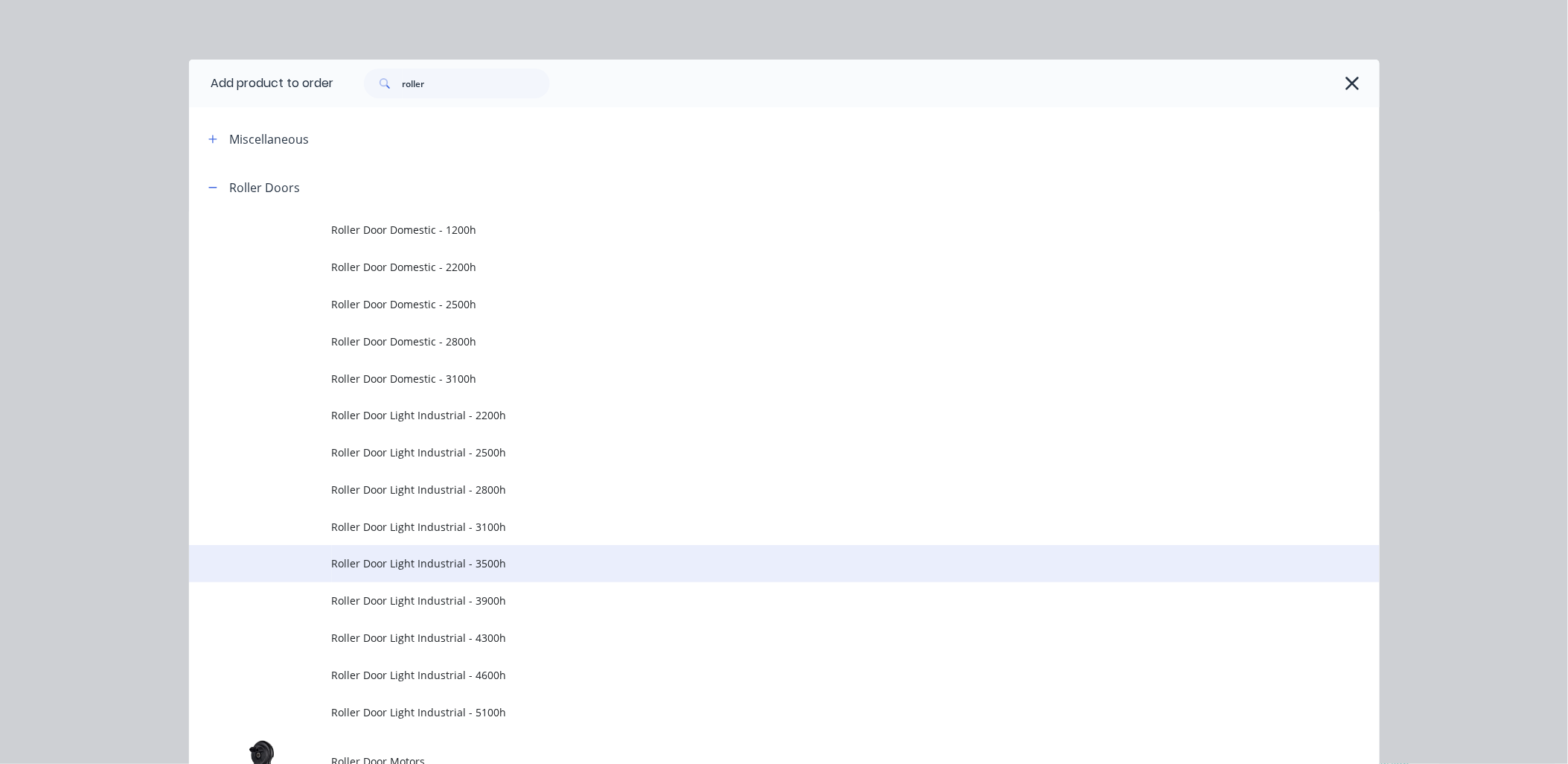
click at [487, 566] on span "Roller Door Light Industrial - 3500h" at bounding box center [751, 563] width 838 height 15
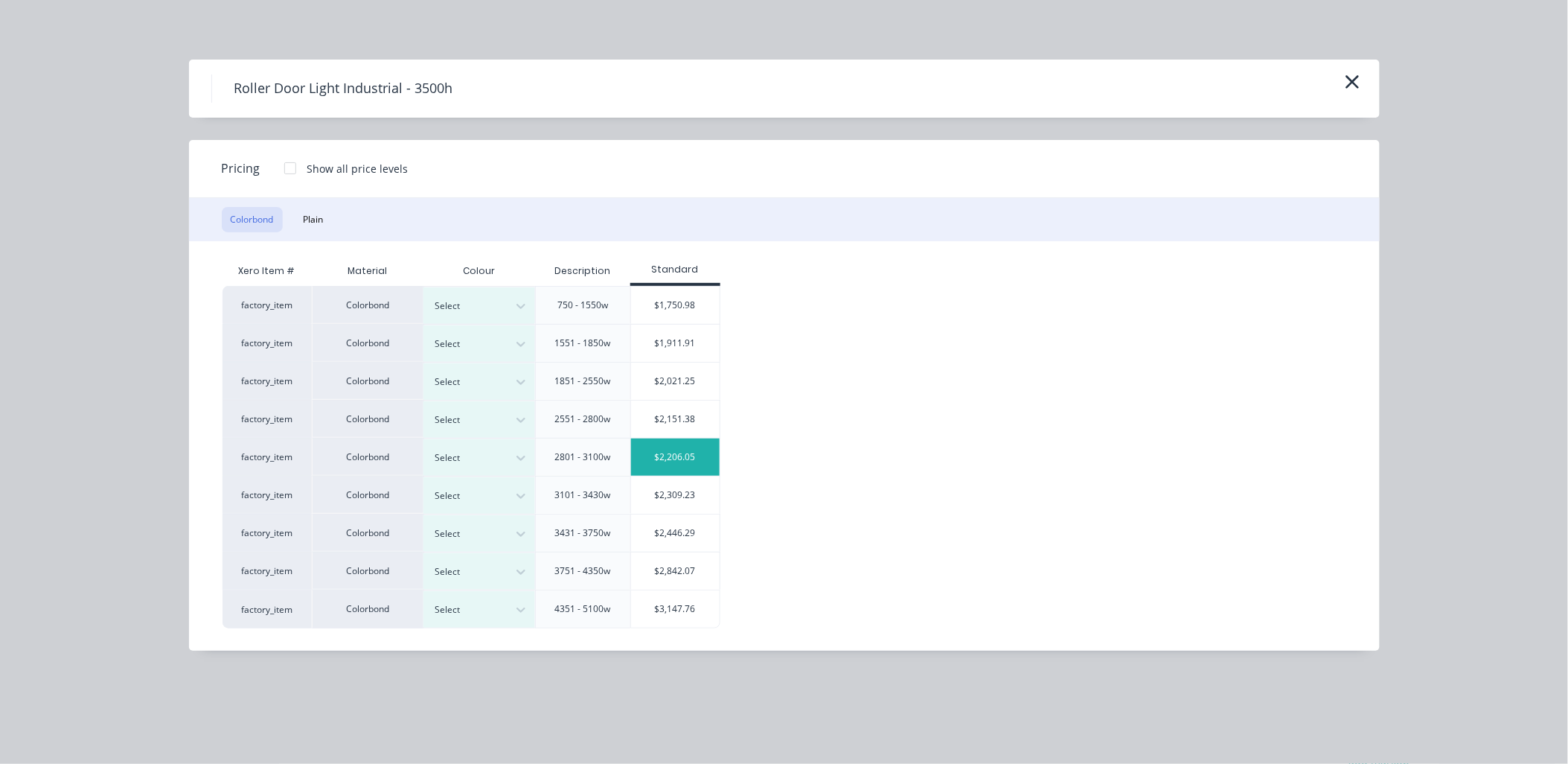
click at [687, 454] on div "$2,206.05" at bounding box center [676, 458] width 90 height 38
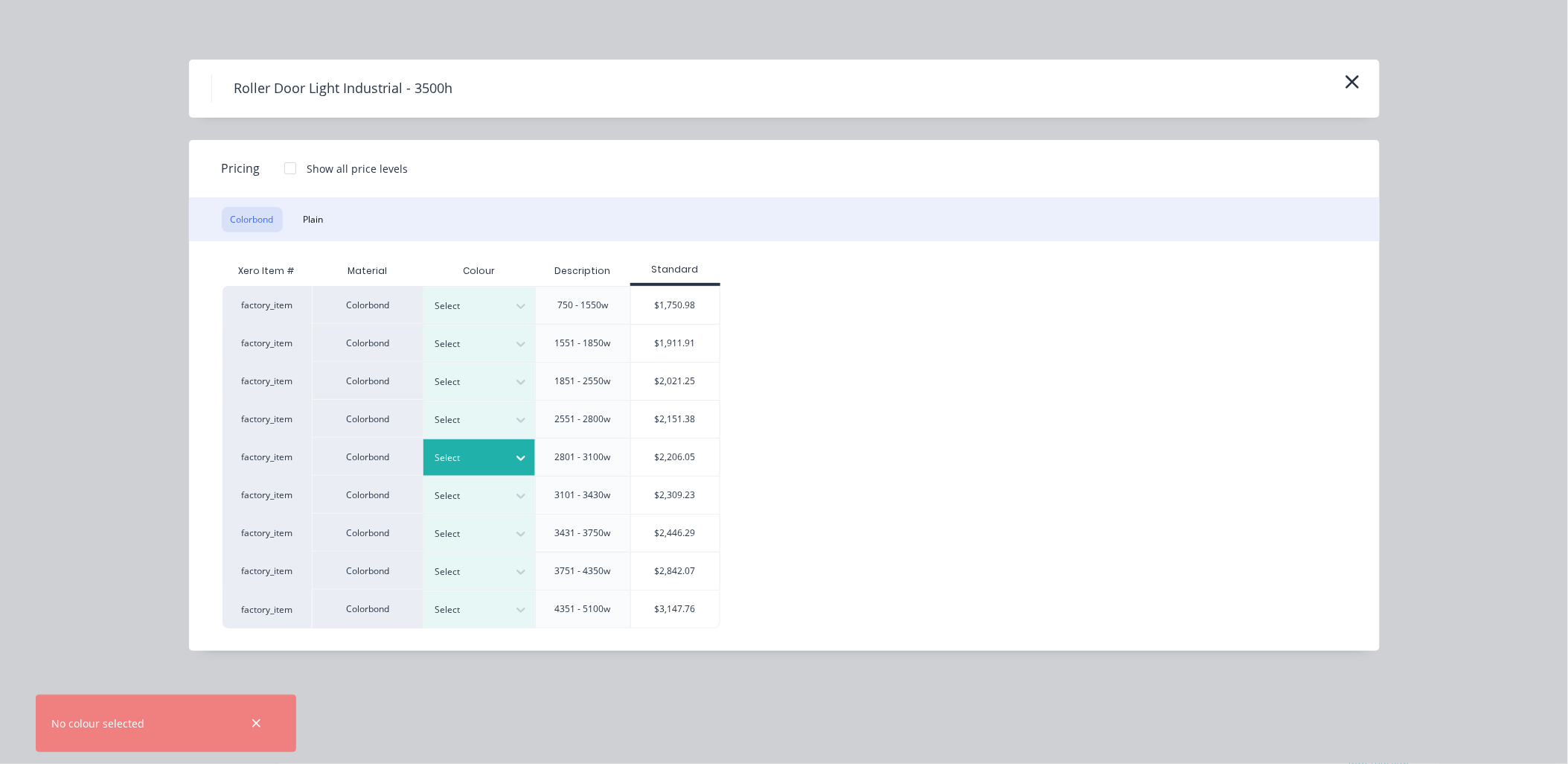
click at [524, 452] on icon at bounding box center [520, 458] width 15 height 15
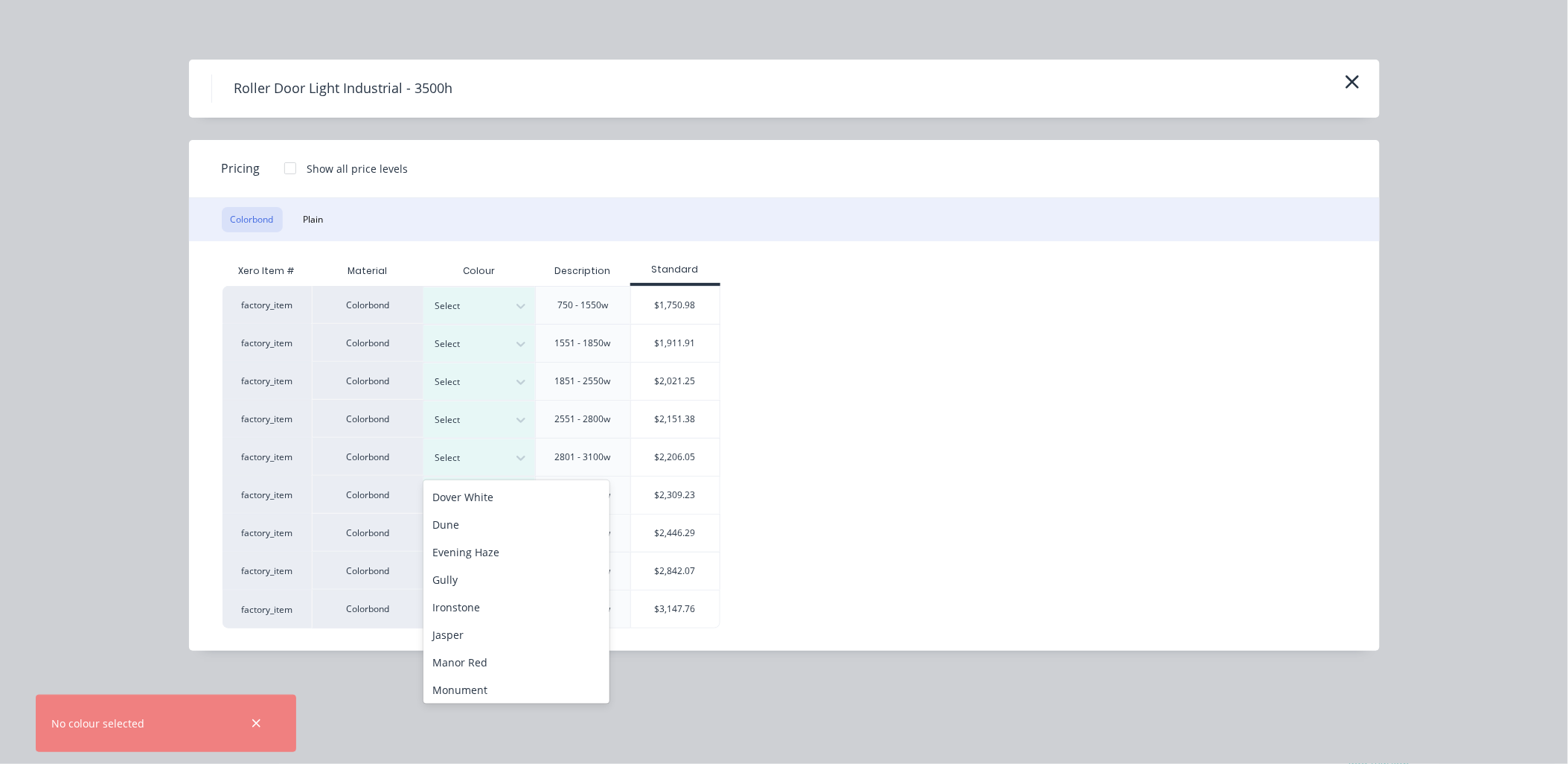
scroll to position [85, 0]
click at [489, 551] on div "Deep Ocean" at bounding box center [516, 551] width 186 height 27
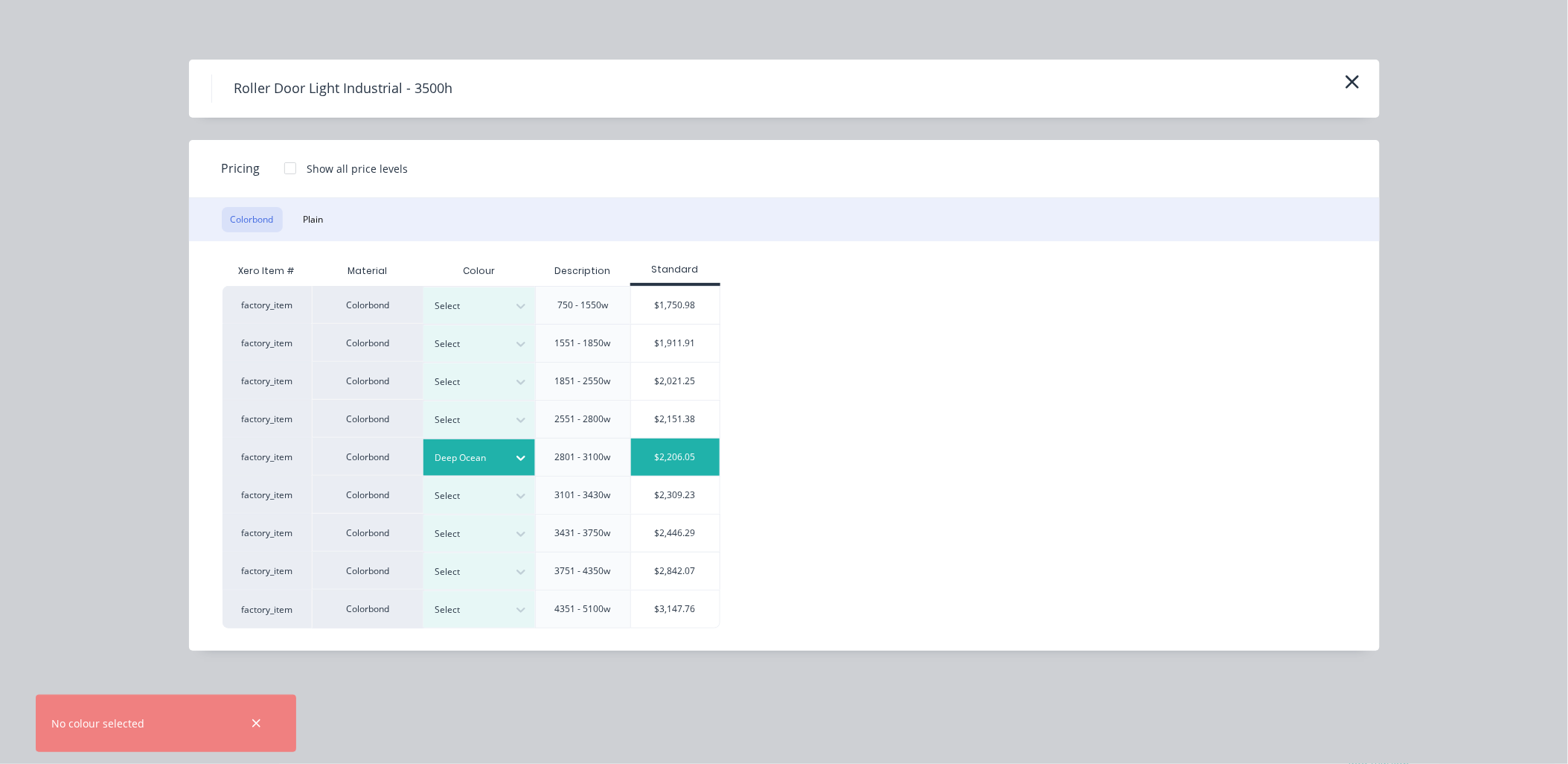
click at [694, 451] on div "$2,206.05" at bounding box center [676, 458] width 90 height 38
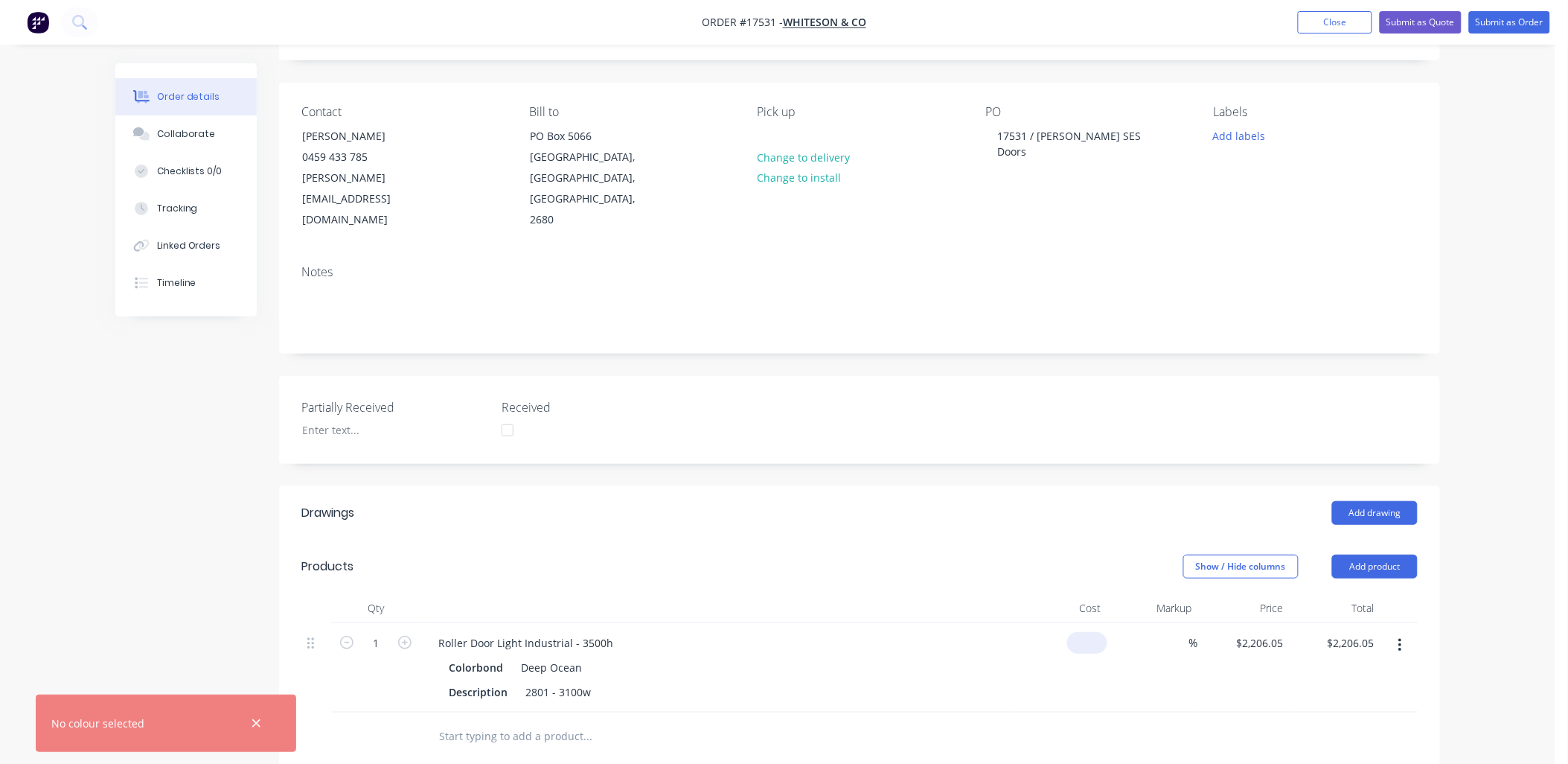
click at [1096, 633] on input at bounding box center [1090, 643] width 34 height 21
click at [1097, 633] on input at bounding box center [1099, 643] width 17 height 21
type input "$1,575.75"
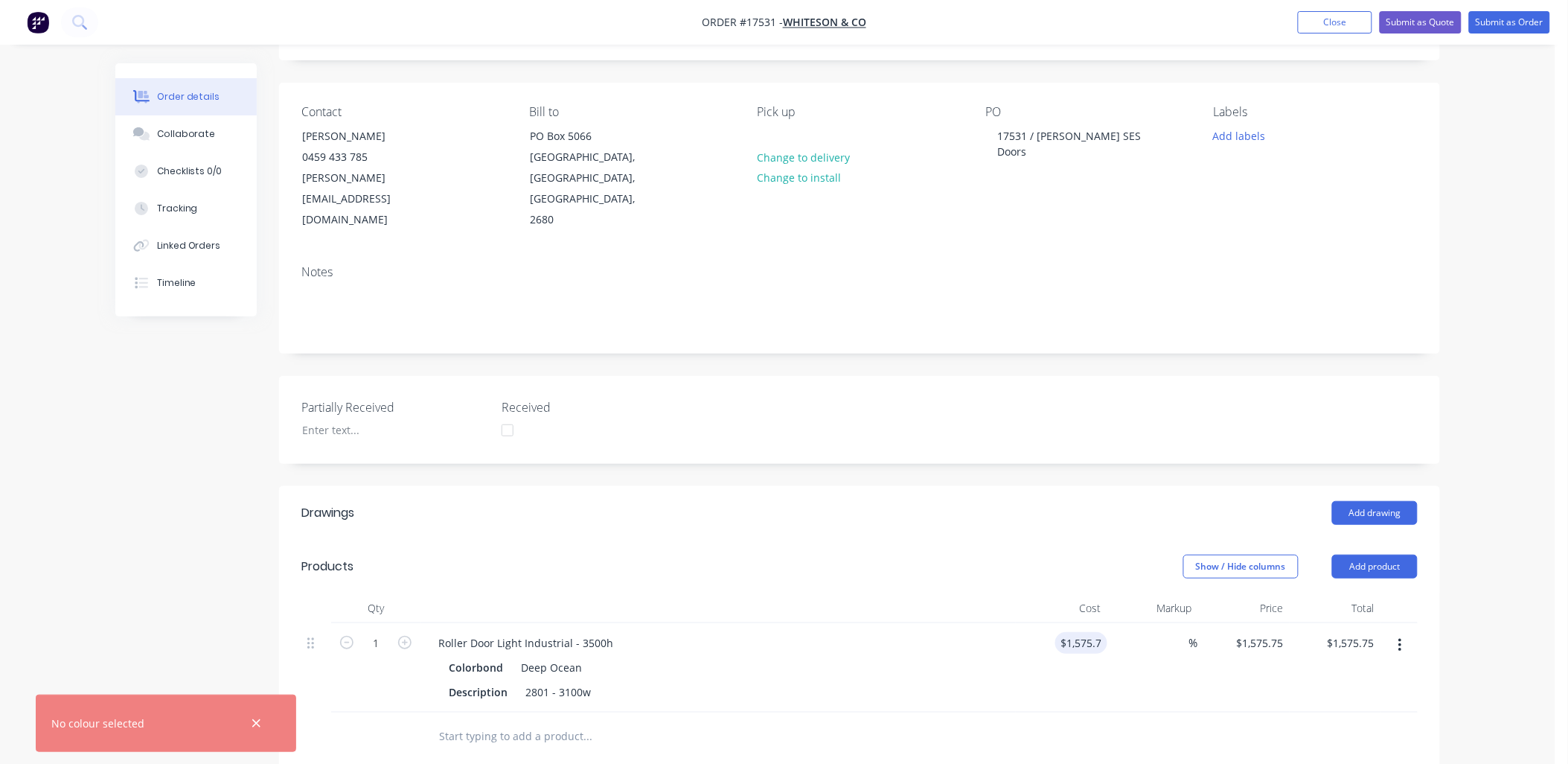
click at [1028, 539] on header "Products Show / Hide columns Add product" at bounding box center [859, 566] width 1161 height 54
click at [255, 720] on icon "button" at bounding box center [256, 724] width 9 height 14
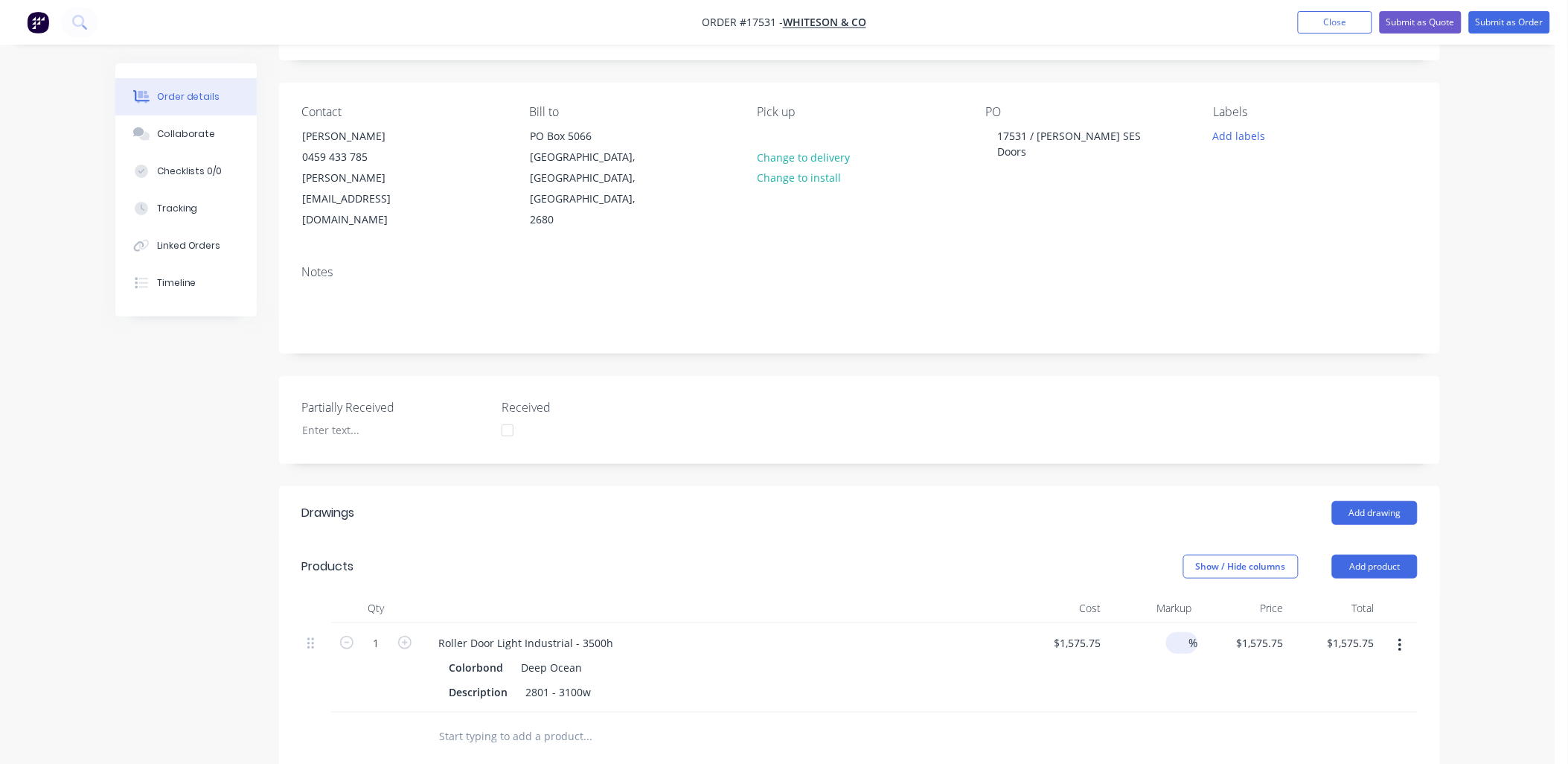
click at [1181, 633] on input at bounding box center [1181, 643] width 17 height 21
type input "25"
type input "$1,969.6875"
type input "$1,969.69"
click at [907, 487] on header "Drawings Add drawing" at bounding box center [859, 513] width 1161 height 54
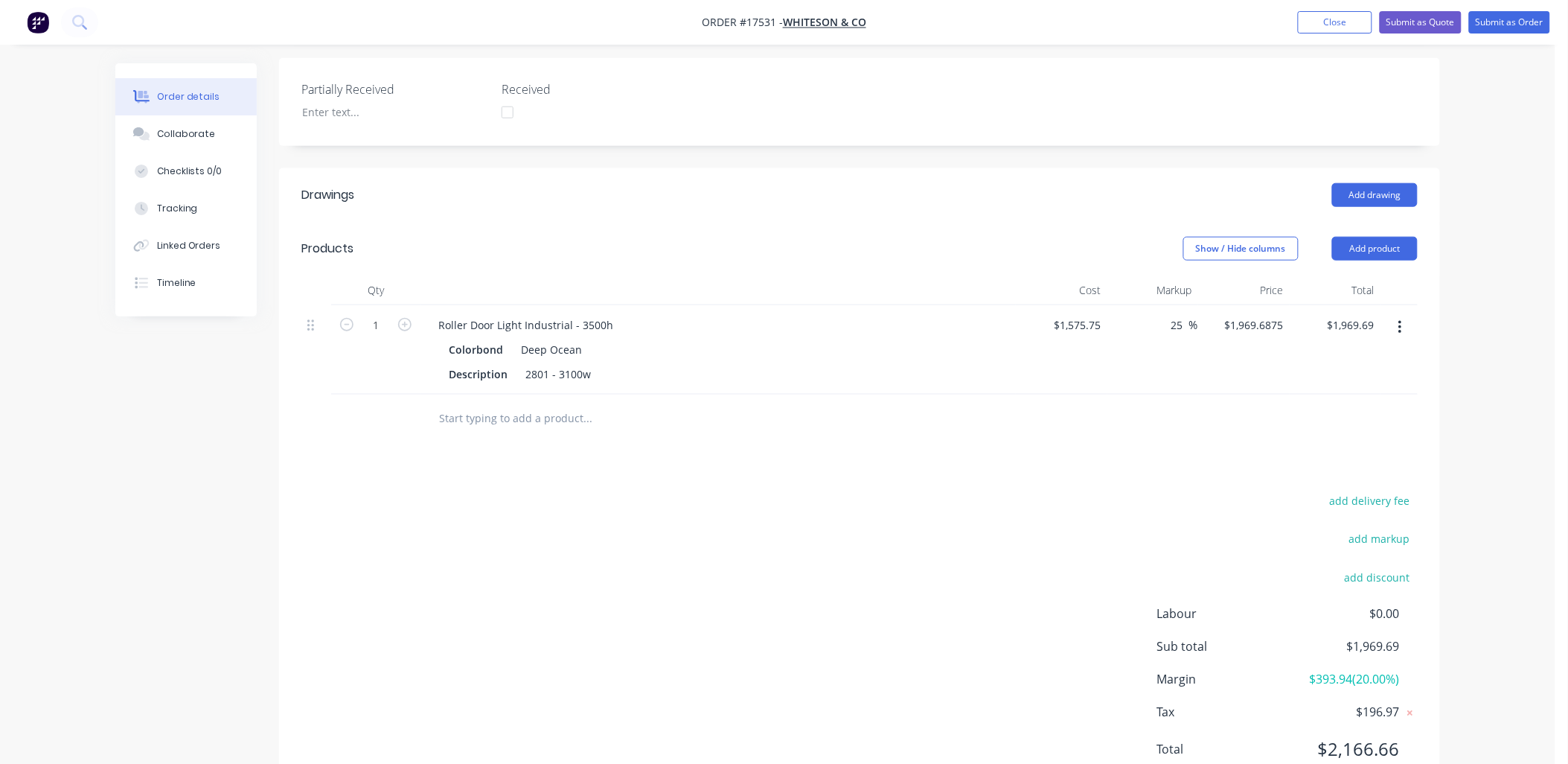
scroll to position [413, 0]
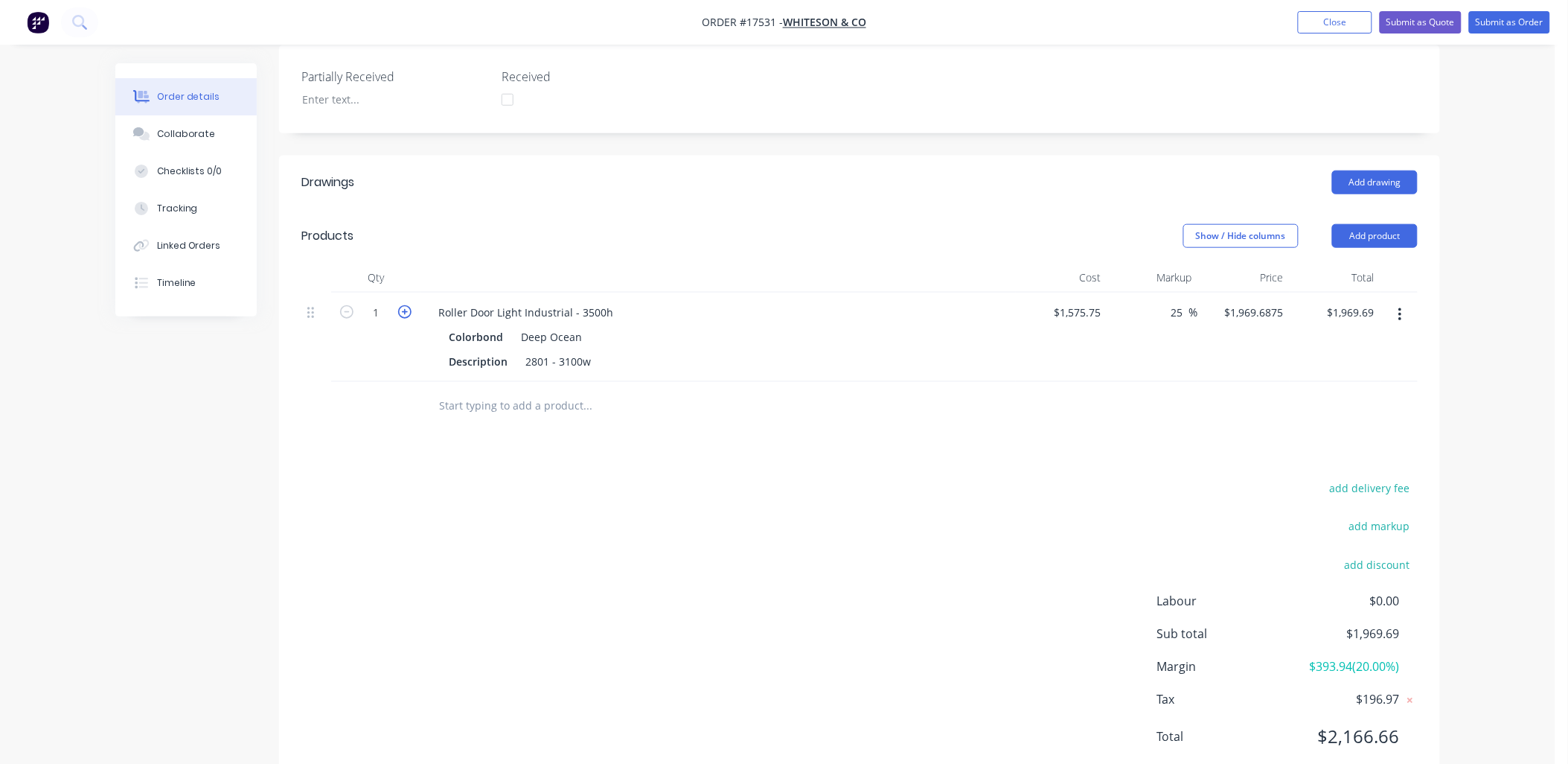
click at [404, 306] on icon "button" at bounding box center [405, 312] width 14 height 14
type input "2"
type input "$3,939.38"
click at [1391, 225] on button "Add product" at bounding box center [1374, 236] width 85 height 24
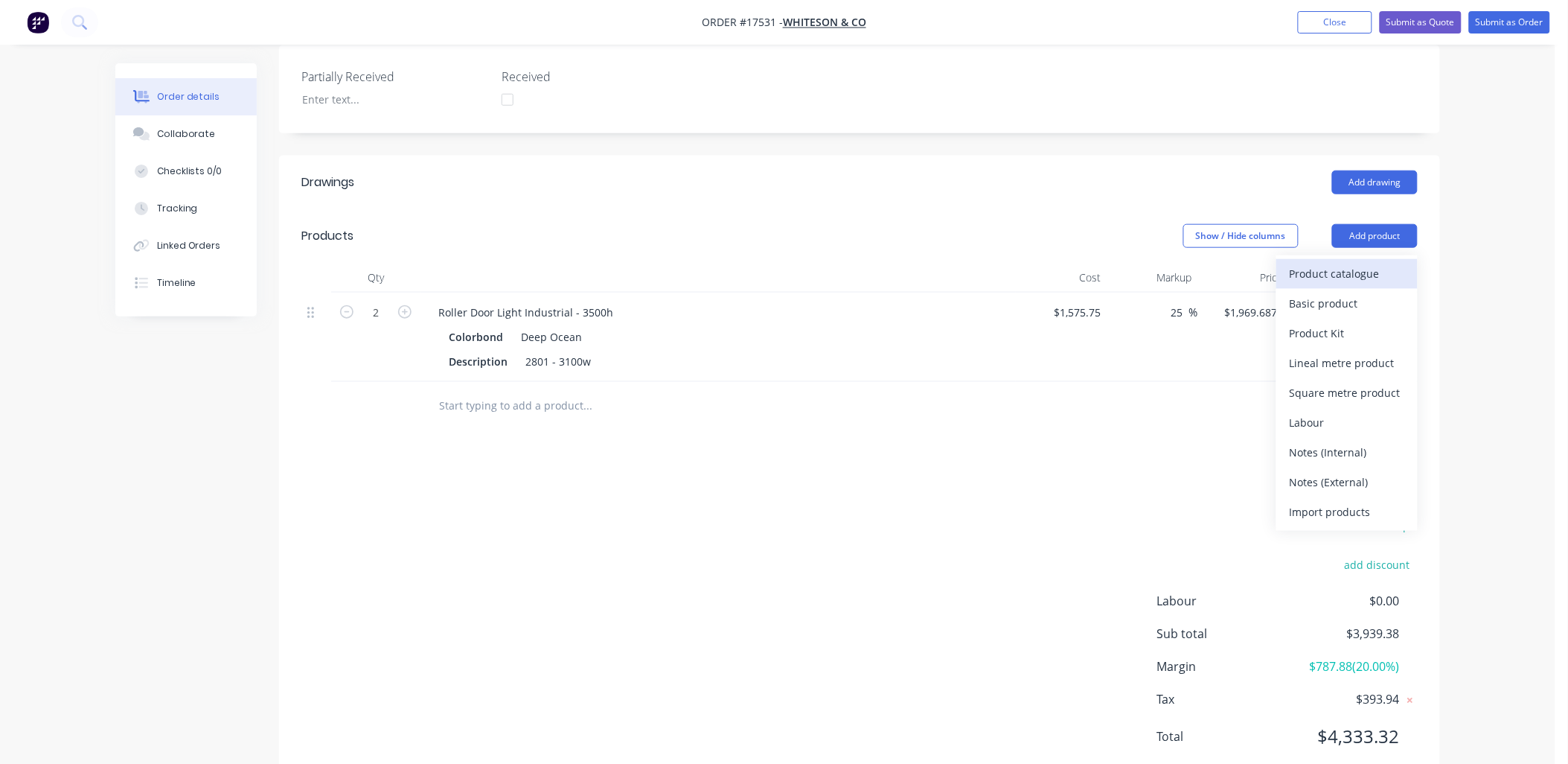
click at [1353, 263] on div "Product catalogue" at bounding box center [1347, 273] width 114 height 21
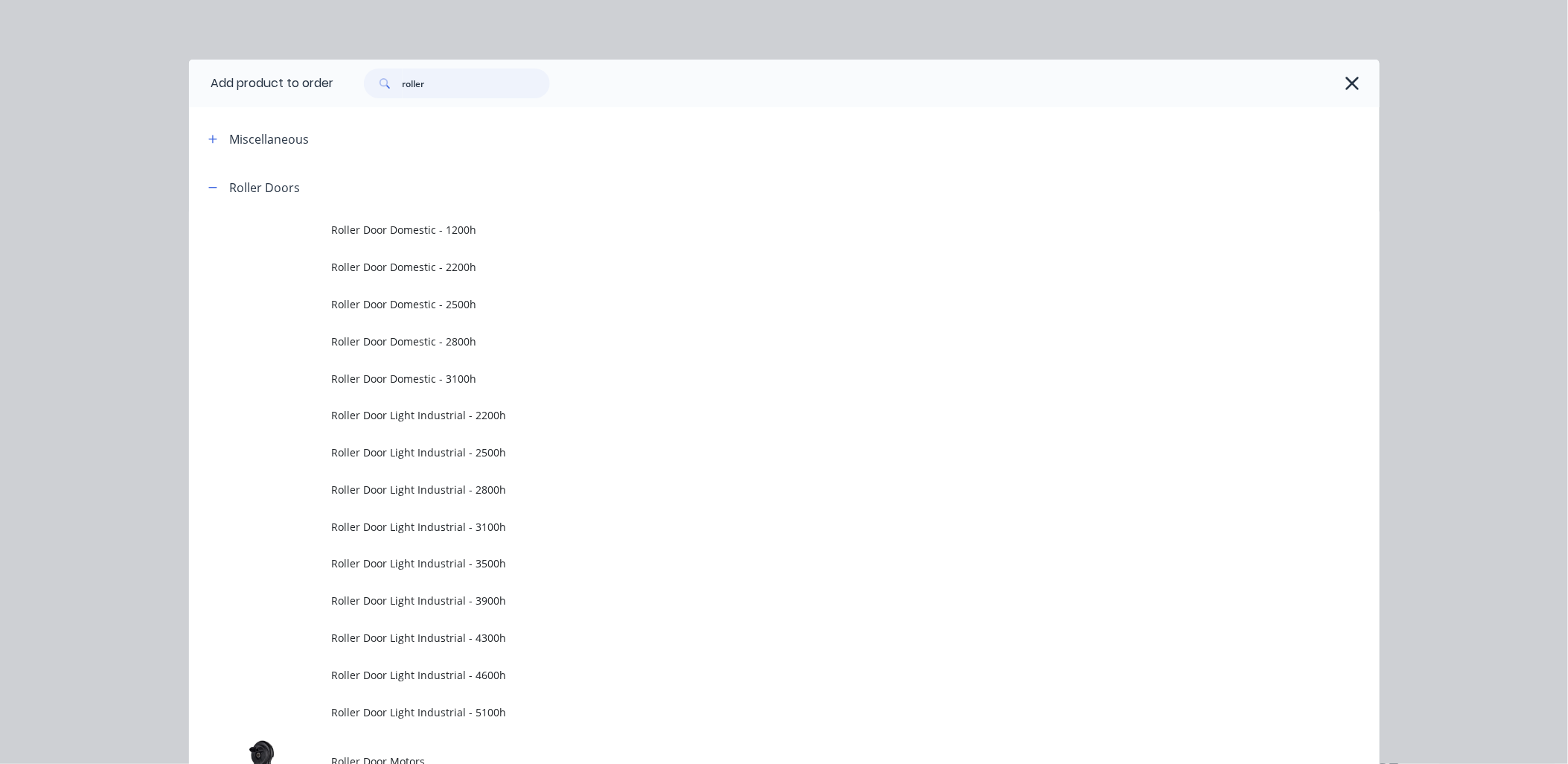
drag, startPoint x: 440, startPoint y: 84, endPoint x: 729, endPoint y: 67, distance: 289.5
click at [285, 83] on header "Add product to order roller" at bounding box center [785, 84] width 1191 height 48
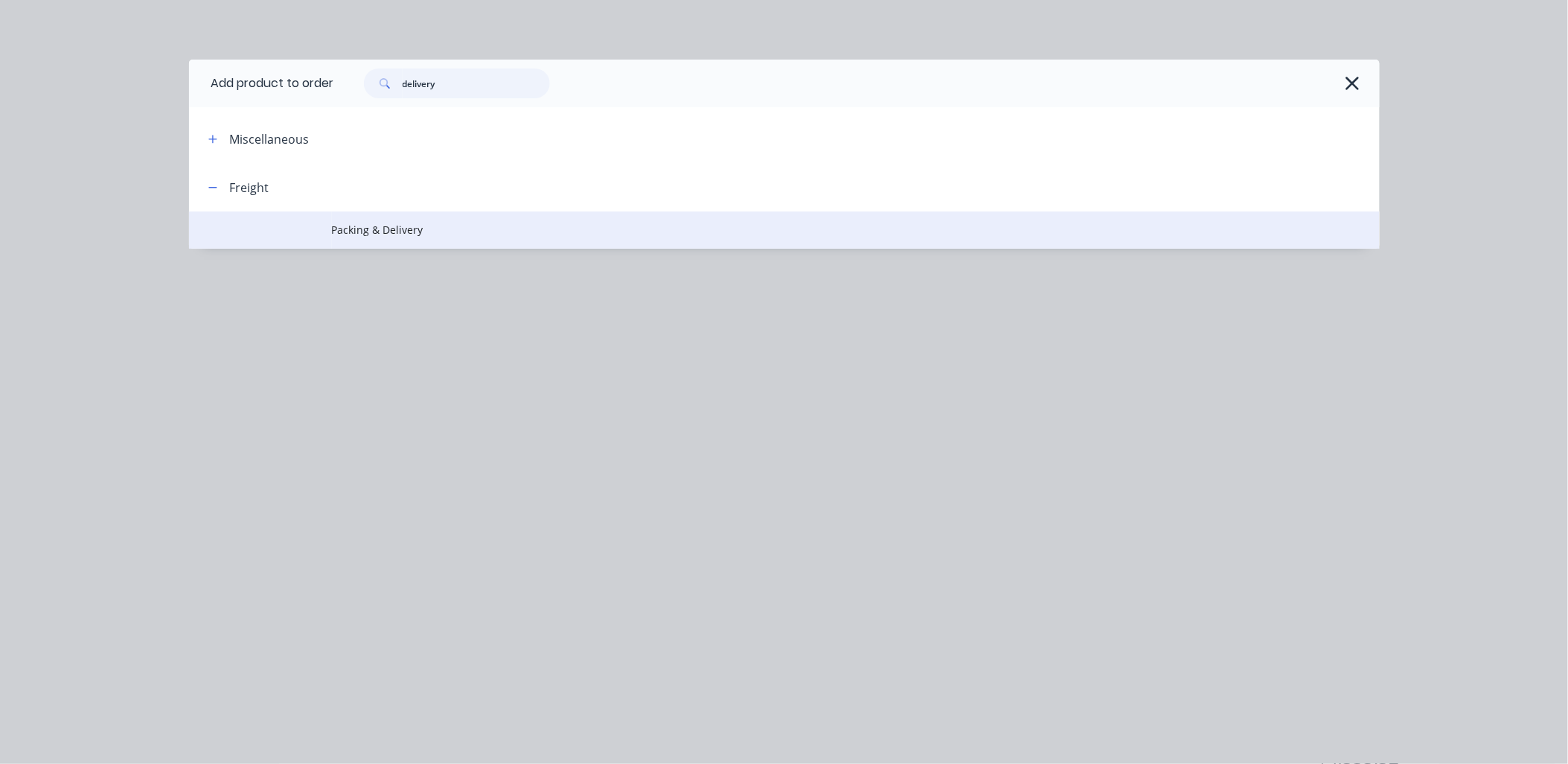
type input "delivery"
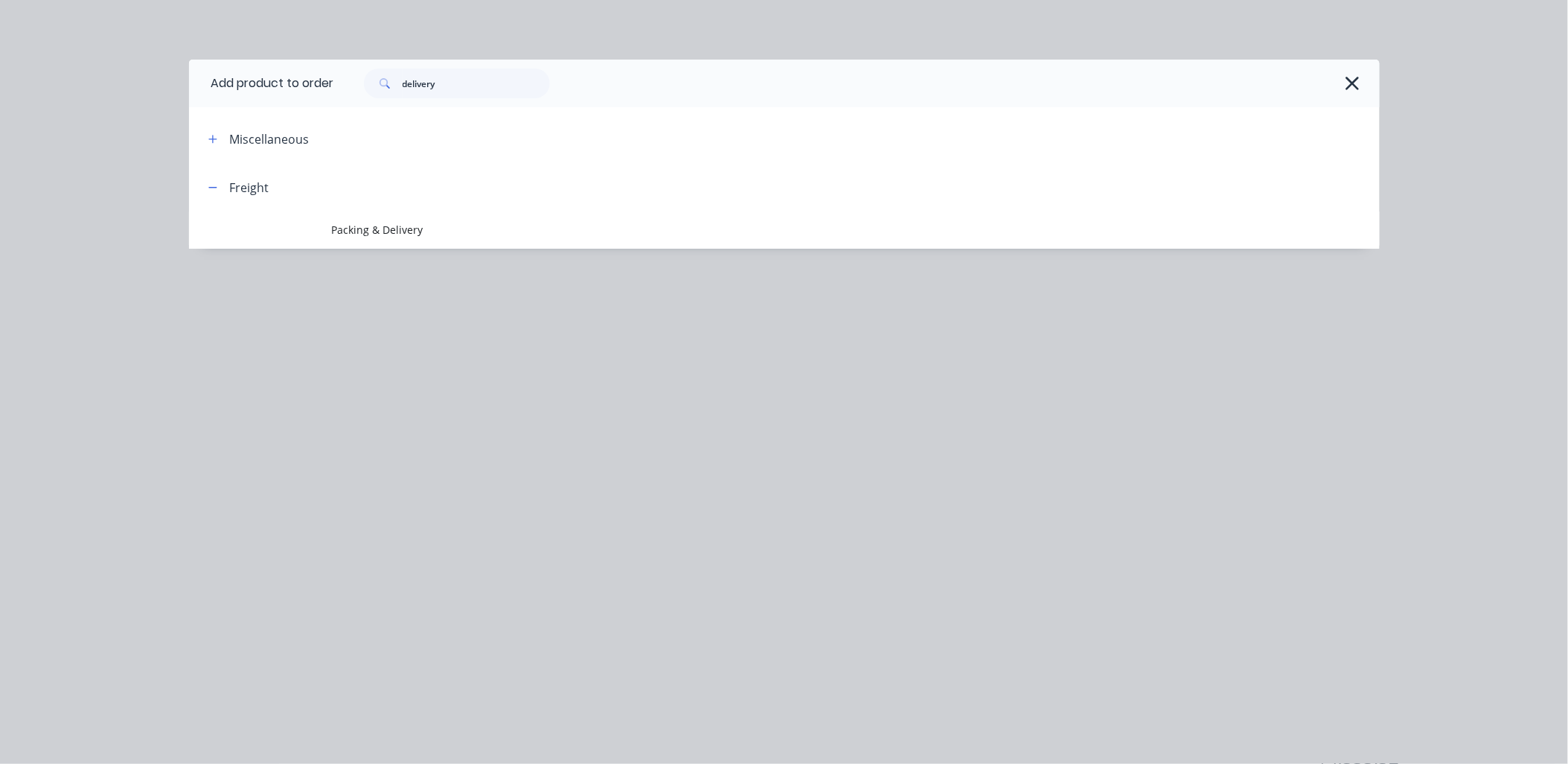
click at [383, 225] on span "Packing & Delivery" at bounding box center [751, 230] width 838 height 15
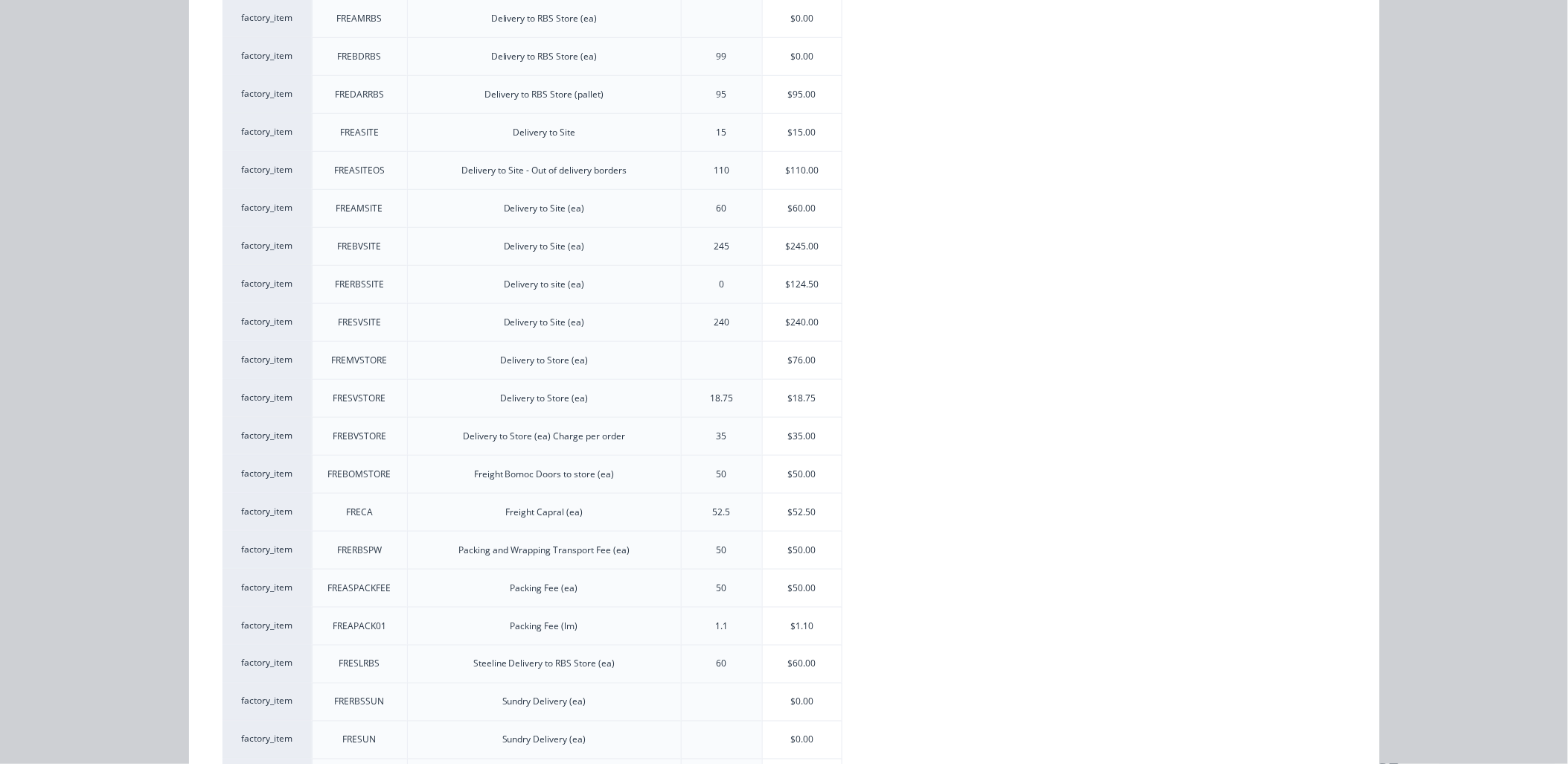
scroll to position [414, 0]
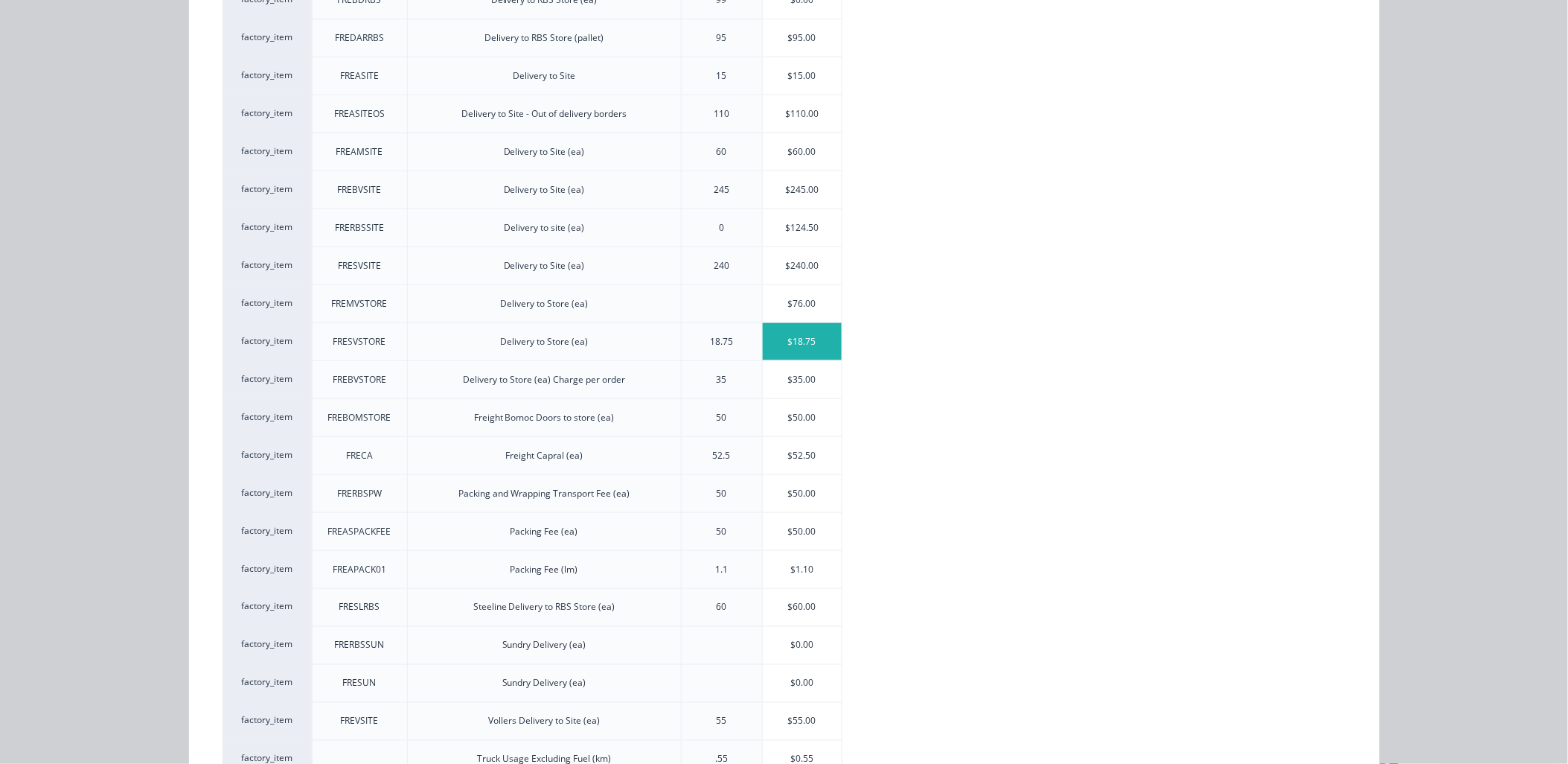
click at [811, 343] on div "$18.75" at bounding box center [802, 342] width 79 height 38
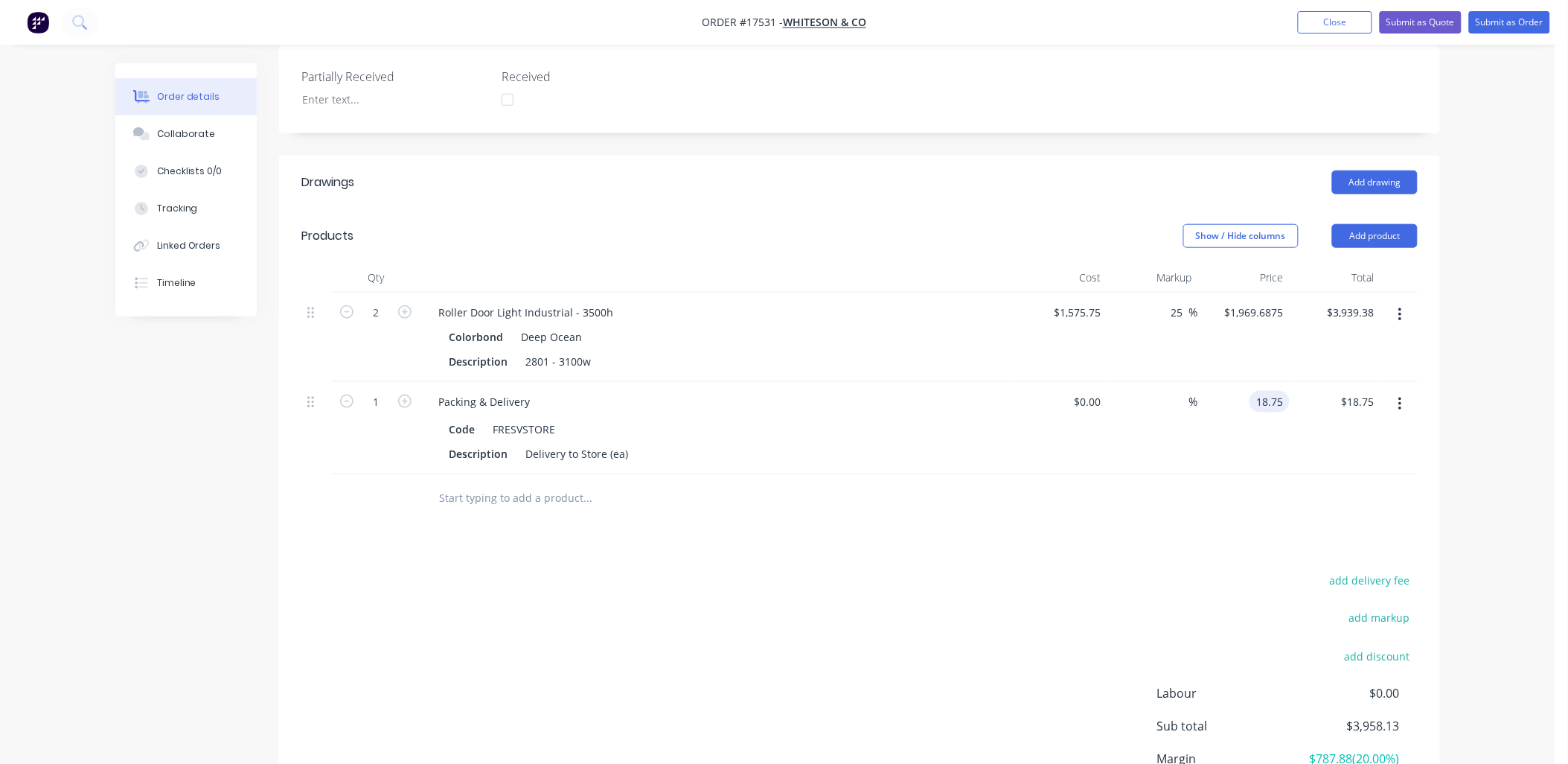
click at [1277, 391] on input "18.75" at bounding box center [1273, 401] width 34 height 21
type input "80"
type input "$80.00"
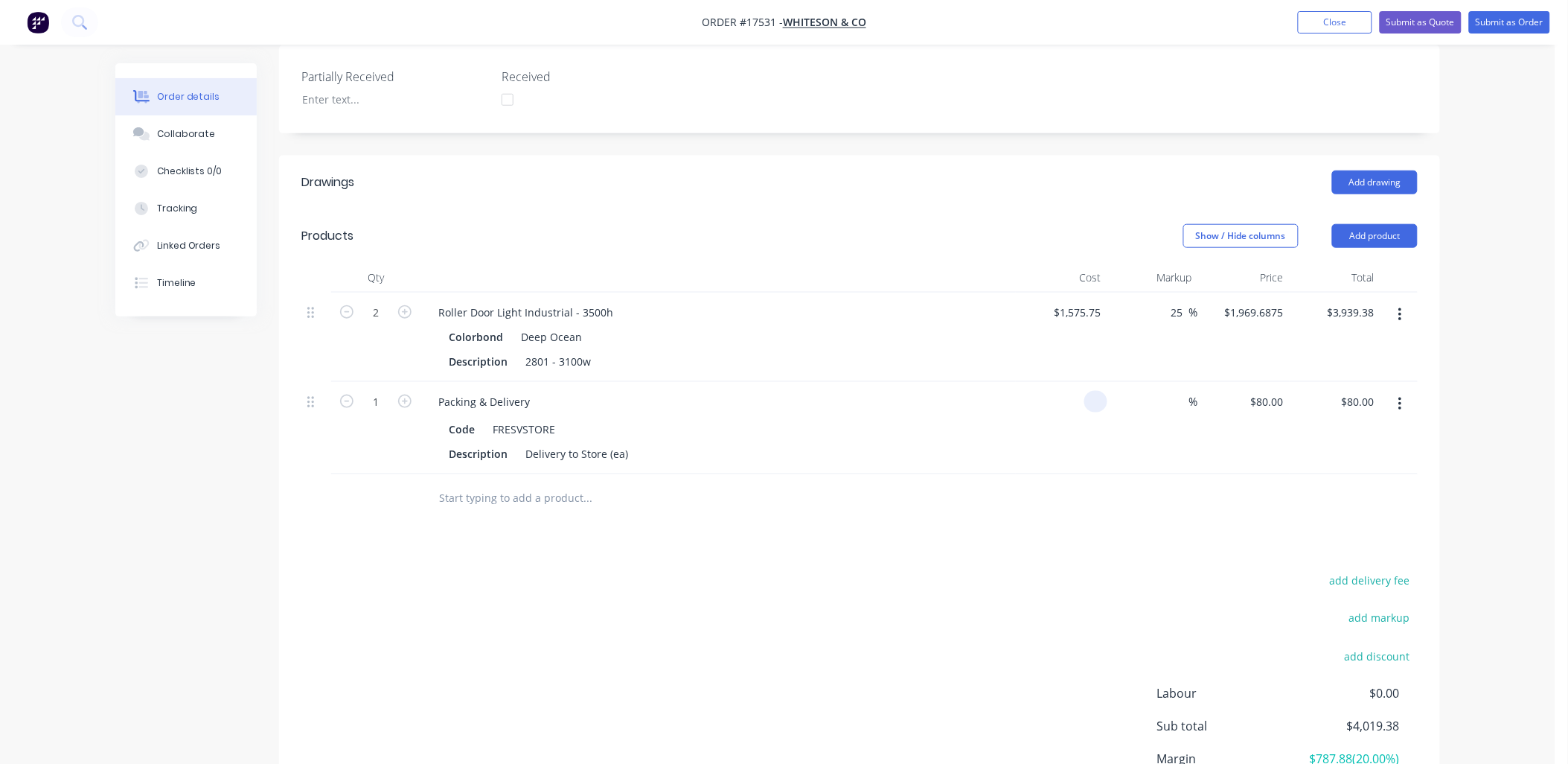
click at [1102, 391] on input at bounding box center [1099, 401] width 17 height 21
type input "$80.00"
click at [1031, 419] on div "$80.00 80" at bounding box center [1061, 429] width 91 height 92
click at [525, 443] on div "Delivery to Store (ea)" at bounding box center [577, 453] width 114 height 21
click at [605, 443] on div "Delivery to Store (ea)" at bounding box center [577, 453] width 114 height 21
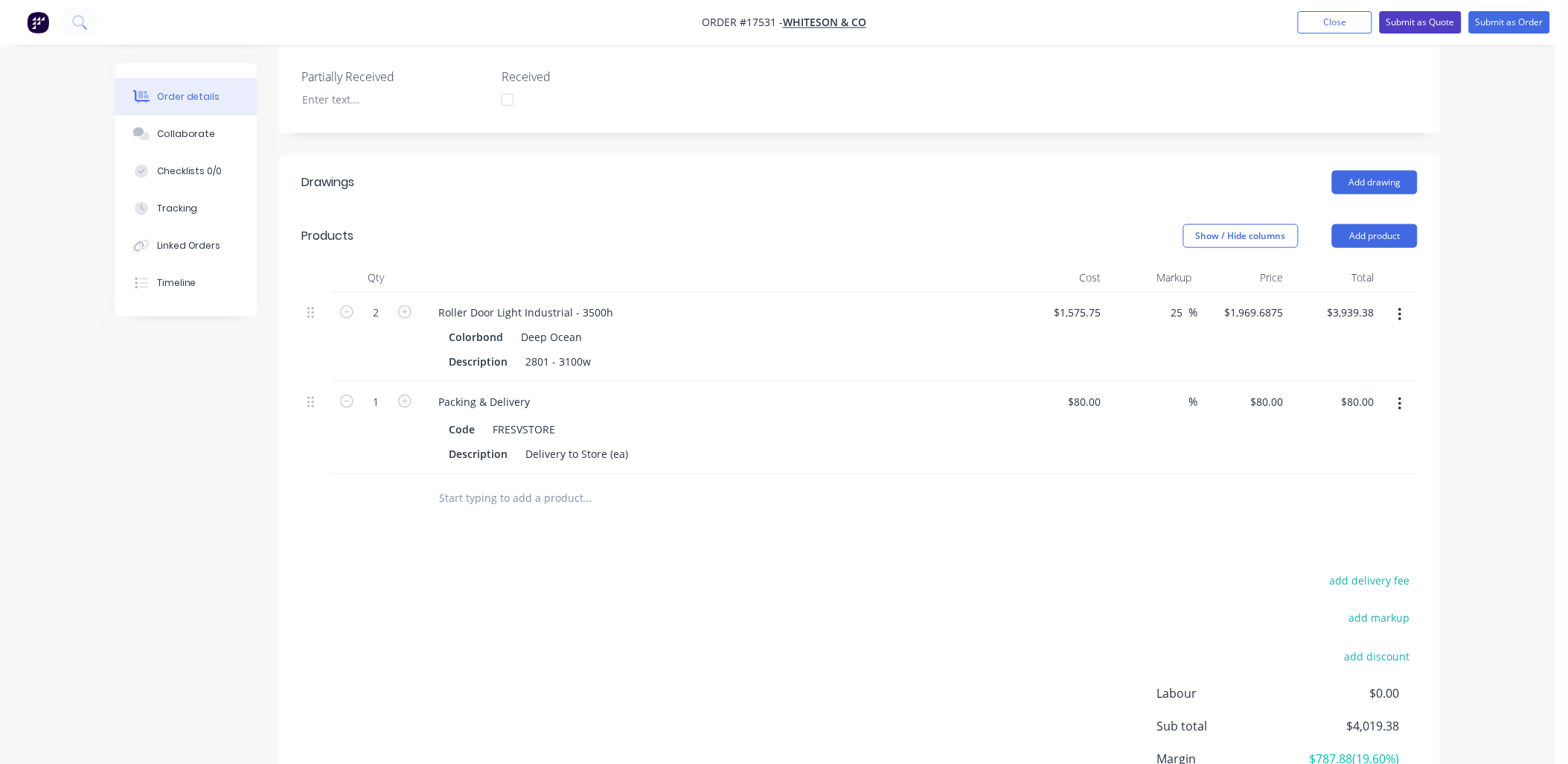
click at [1432, 18] on button "Submit as Quote" at bounding box center [1420, 22] width 82 height 22
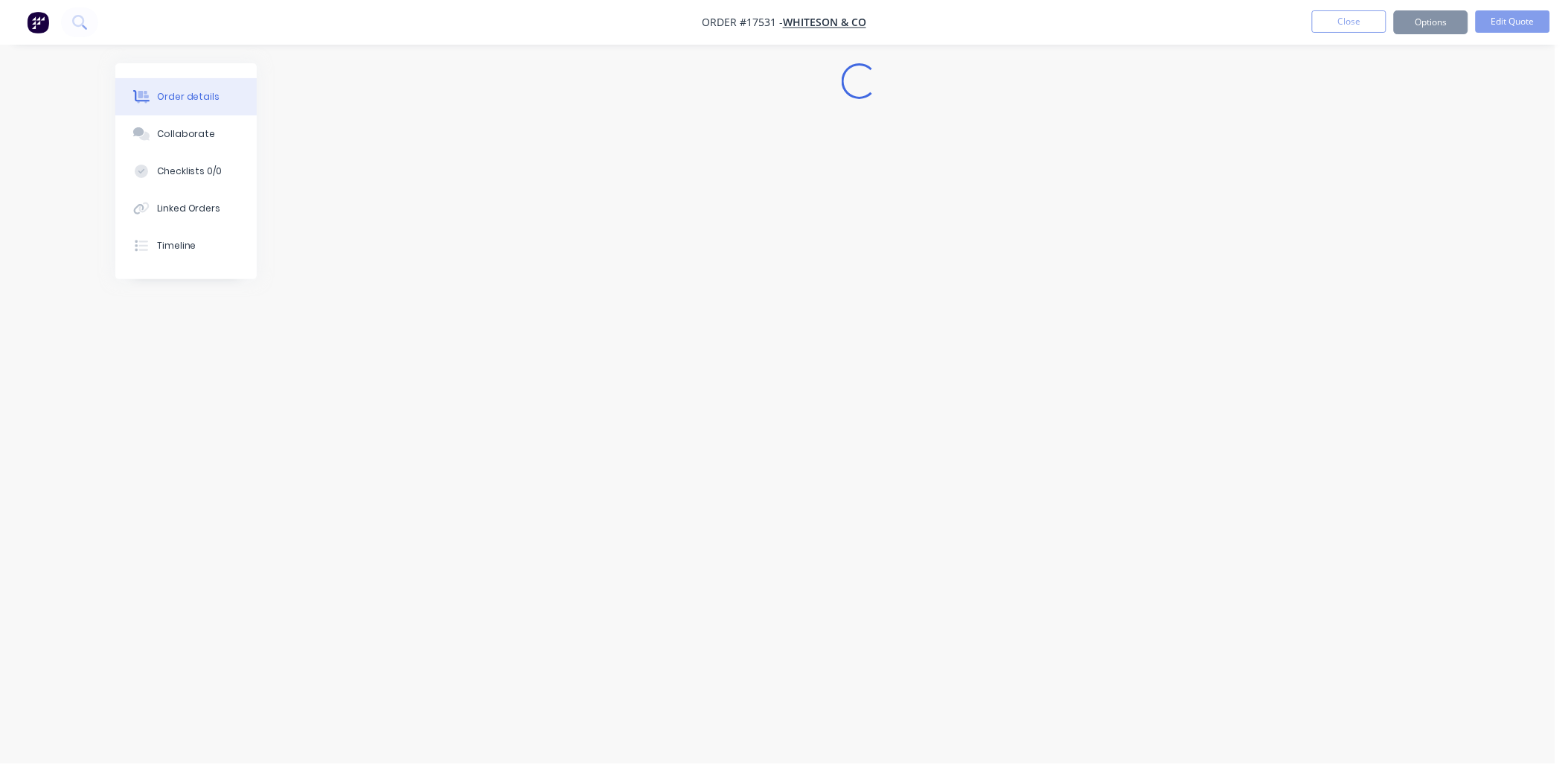
scroll to position [0, 0]
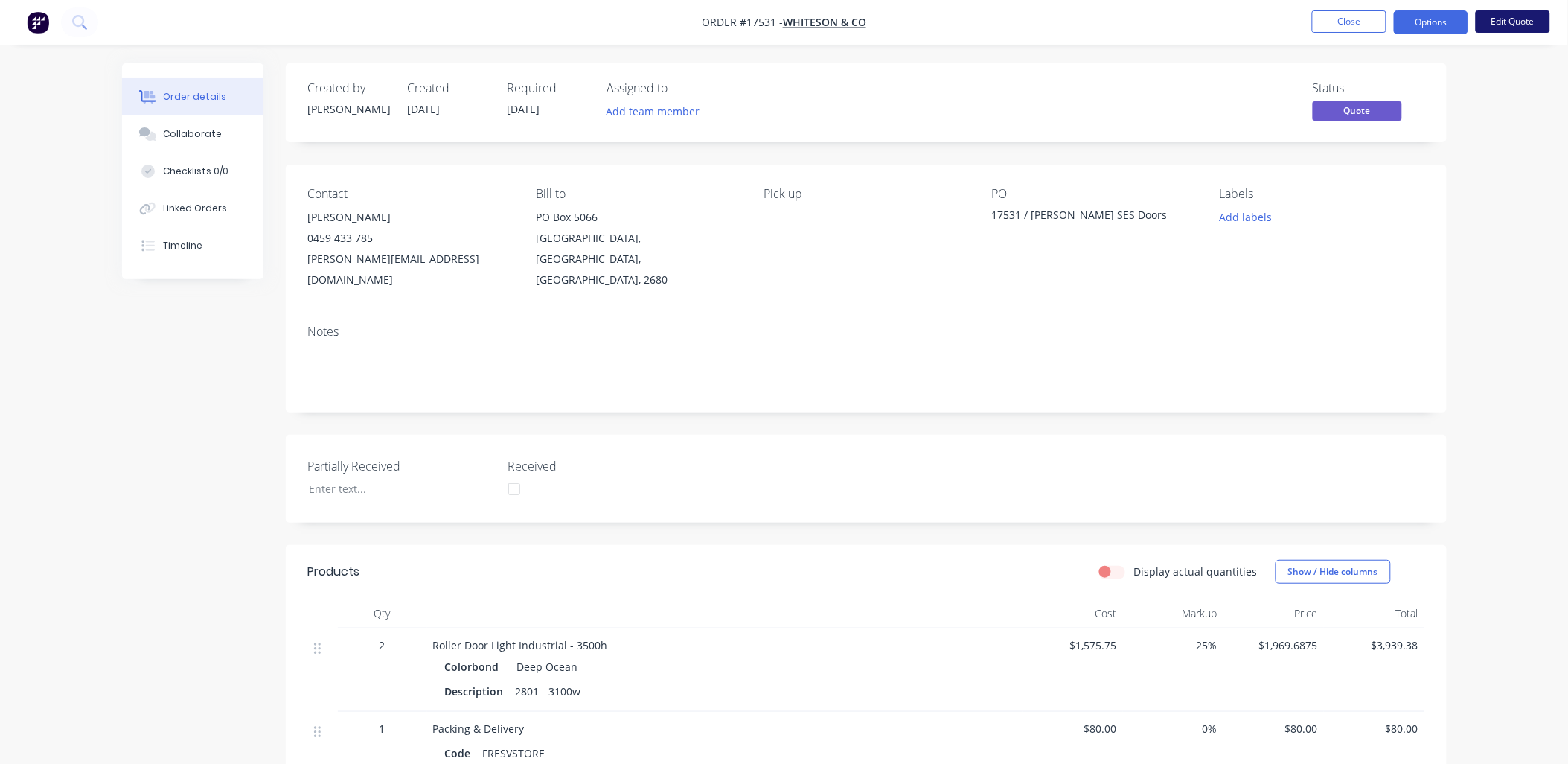
click at [1522, 15] on button "Edit Quote" at bounding box center [1513, 21] width 74 height 22
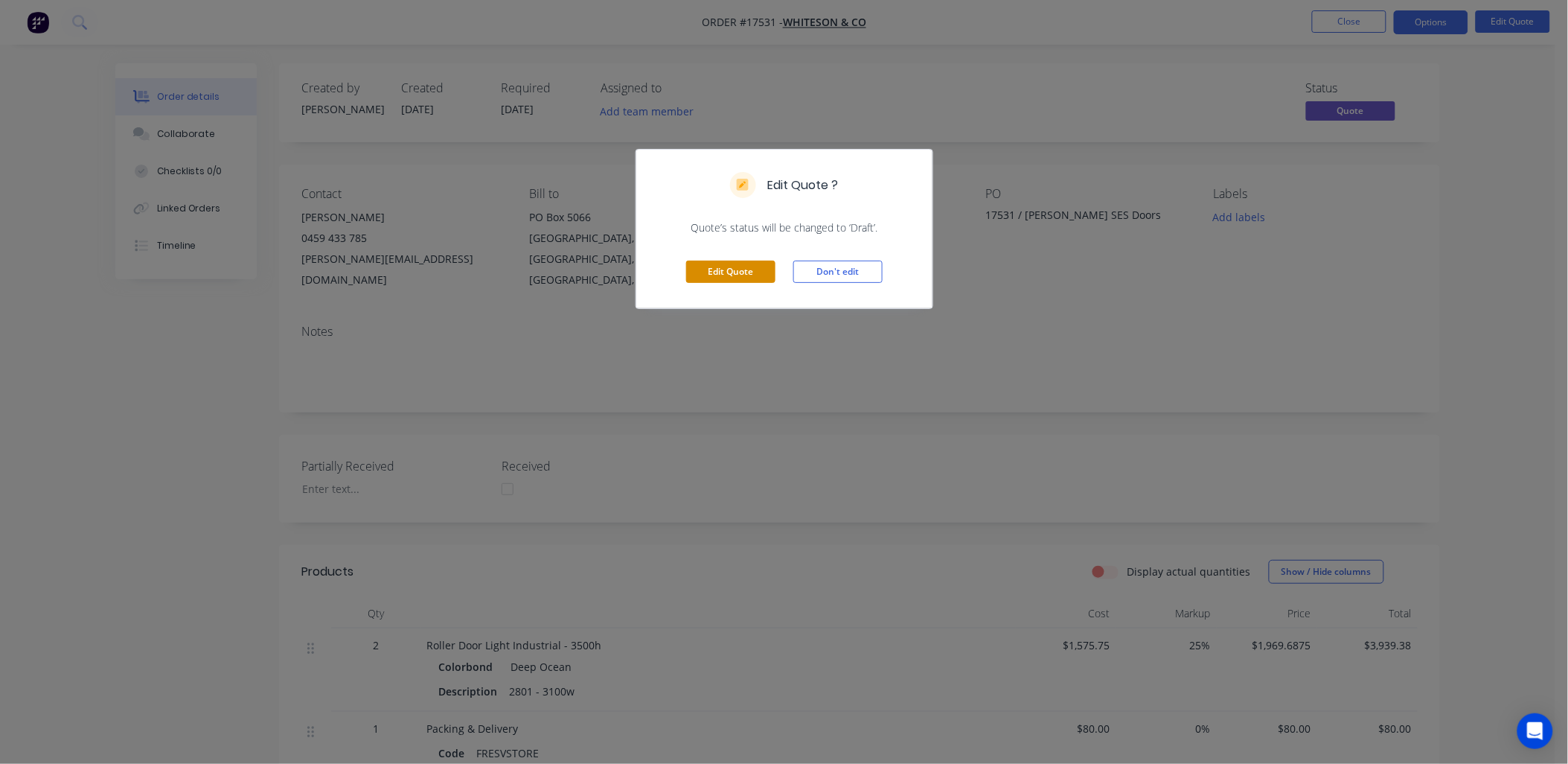
click at [738, 274] on button "Edit Quote" at bounding box center [730, 271] width 90 height 22
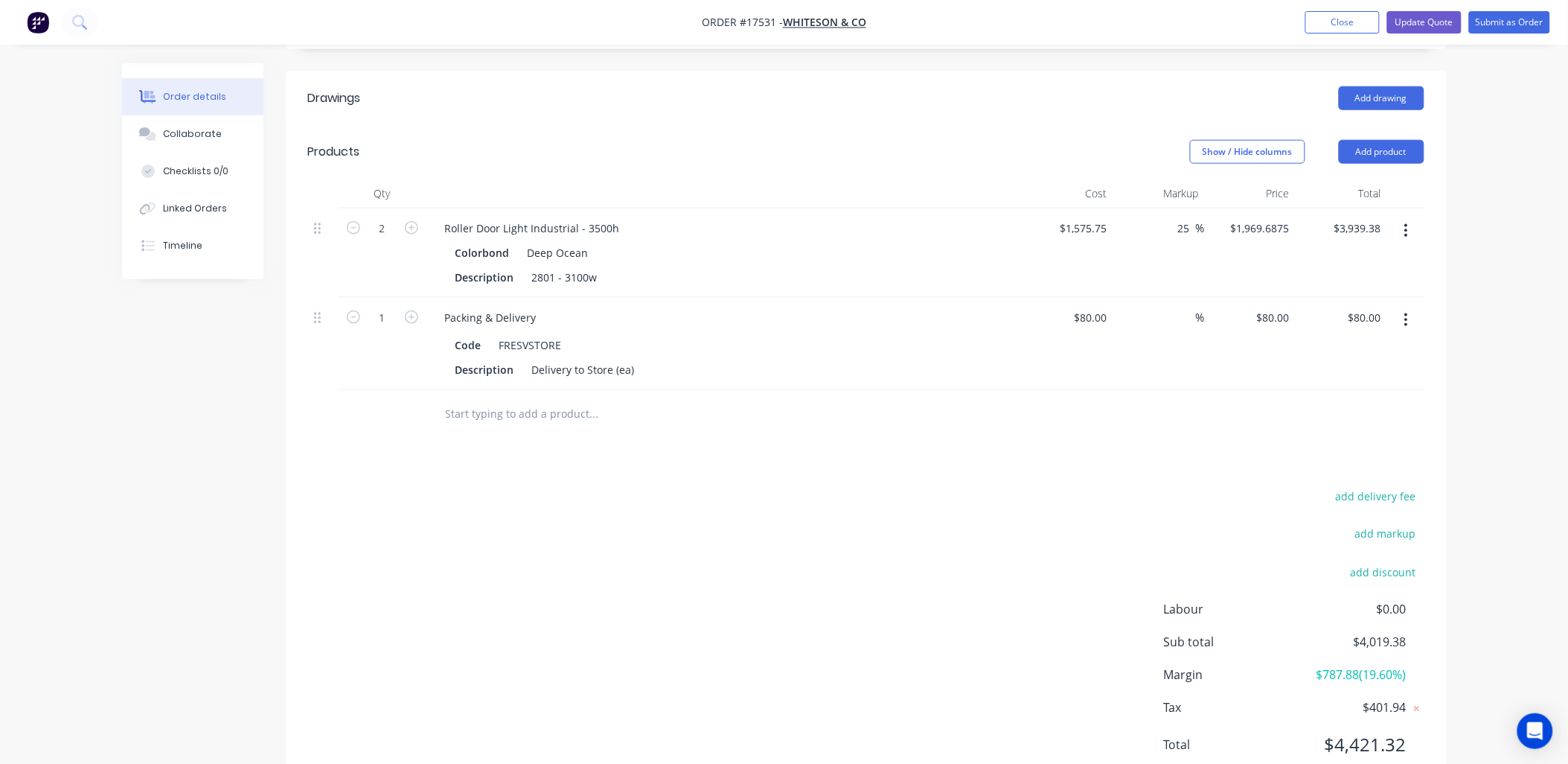
scroll to position [510, 0]
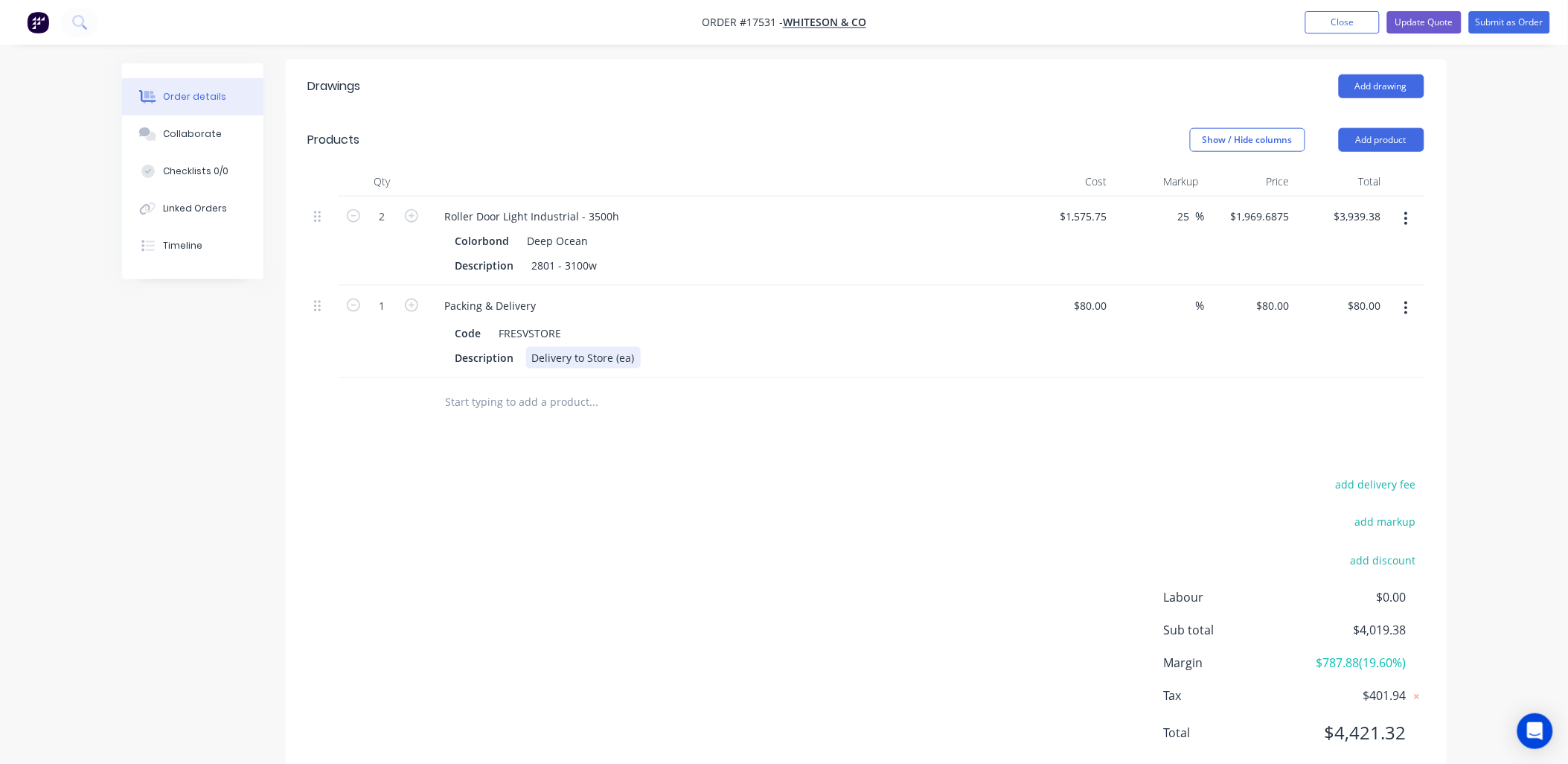
click at [611, 347] on div "Delivery to Store (ea)" at bounding box center [584, 358] width 114 height 21
click at [829, 378] on div at bounding box center [695, 402] width 536 height 49
drag, startPoint x: 1500, startPoint y: 195, endPoint x: 1484, endPoint y: 143, distance: 54.4
click at [1501, 195] on div "Order details Collaborate Checklists 0/0 Linked Orders Timeline Order details C…" at bounding box center [784, 148] width 1568 height 1315
click at [1391, 128] on button "Add product" at bounding box center [1381, 140] width 85 height 24
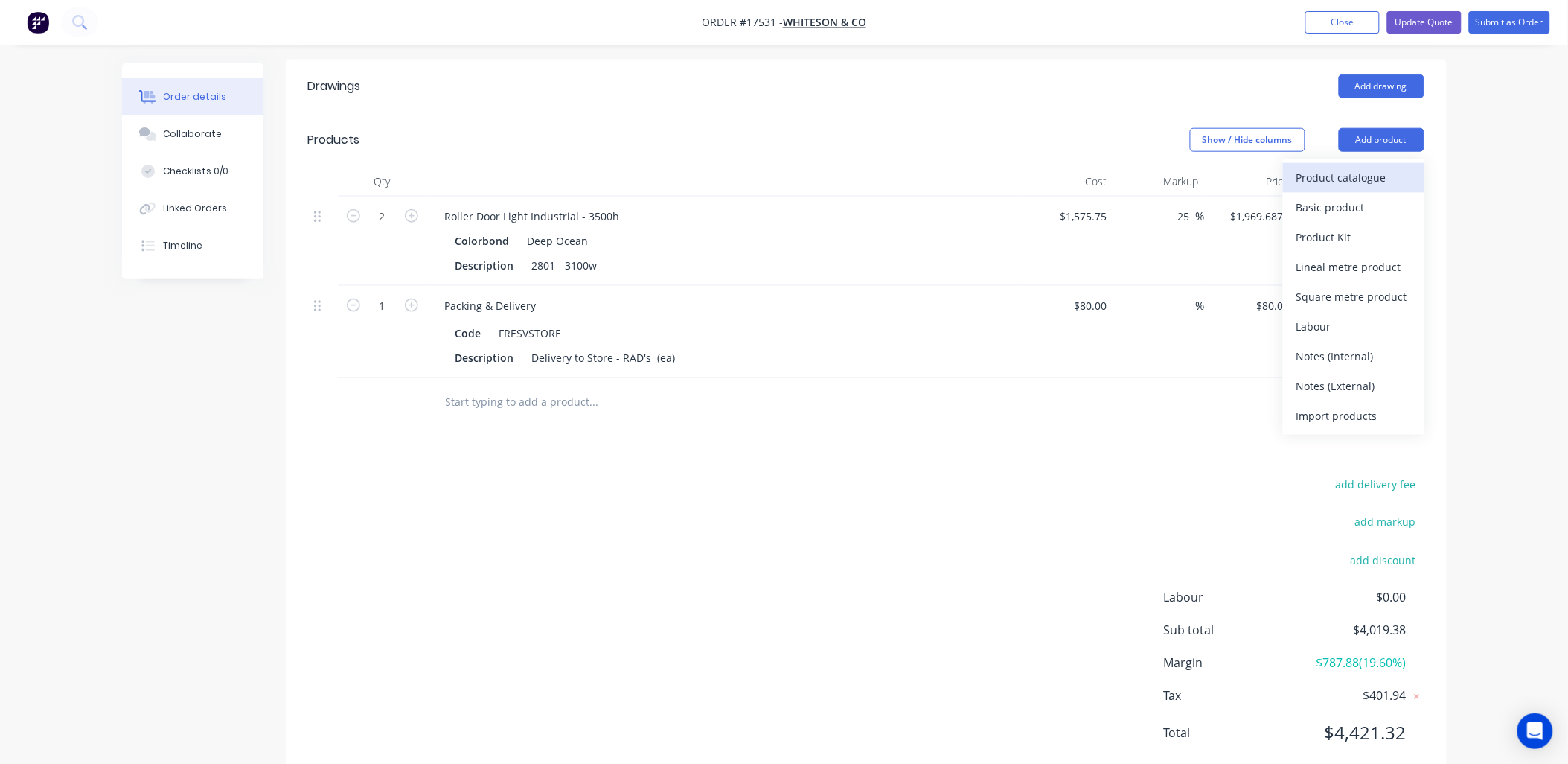
click at [1350, 166] on div "Product catalogue" at bounding box center [1354, 177] width 114 height 21
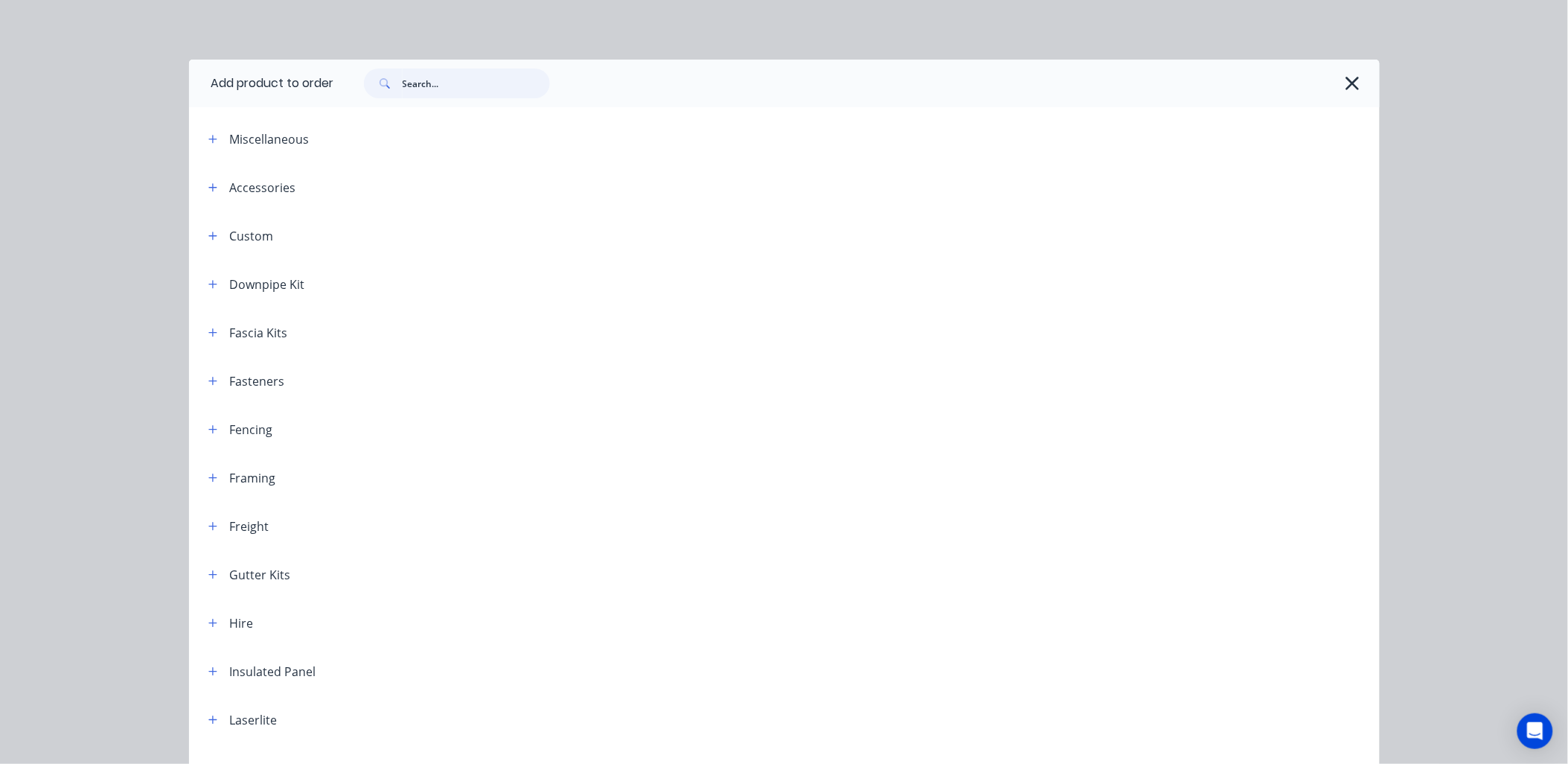
click at [414, 83] on input "text" at bounding box center [476, 83] width 148 height 30
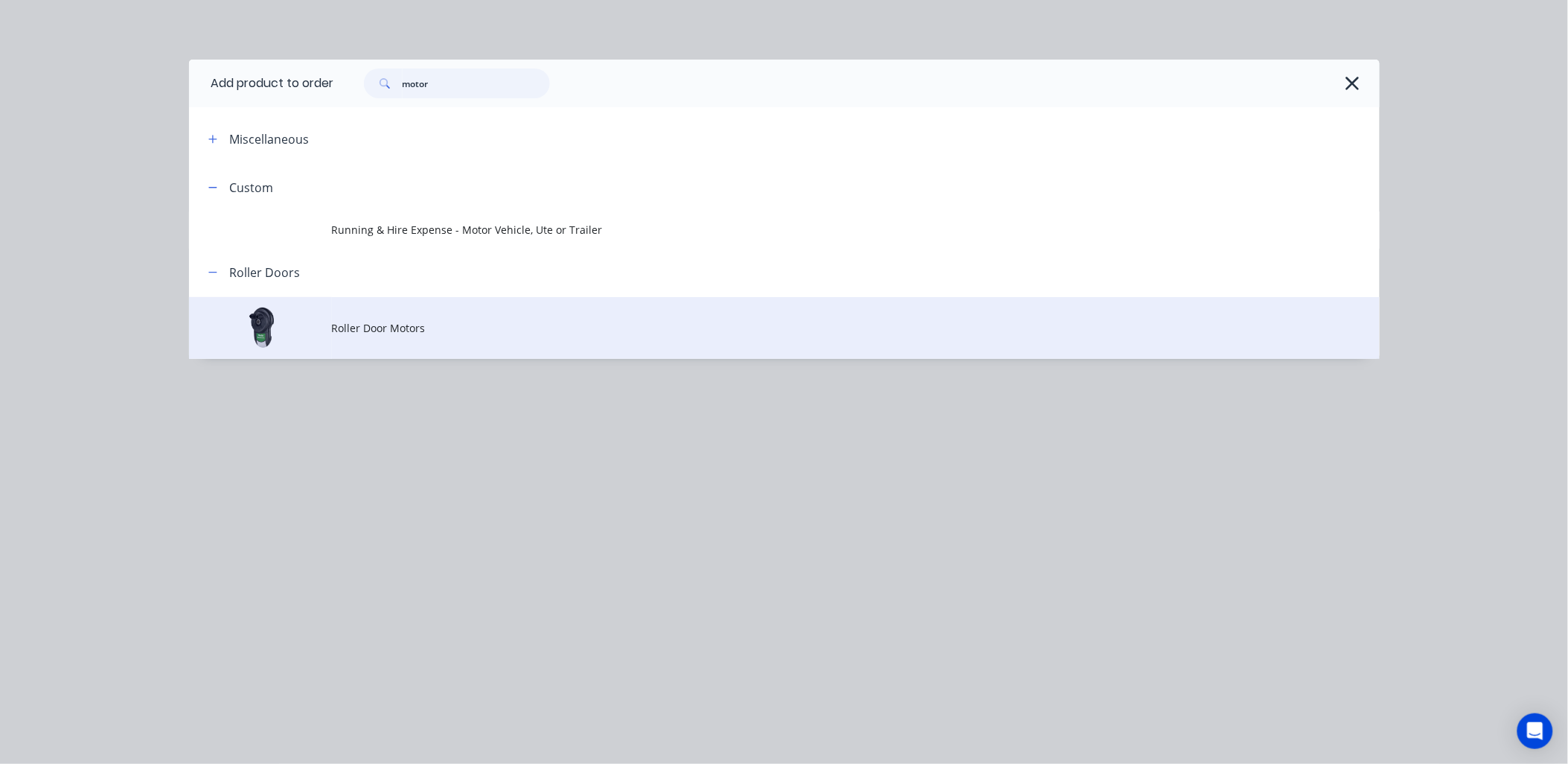
type input "motor"
click at [399, 335] on td "Roller Door Motors" at bounding box center [856, 328] width 1048 height 61
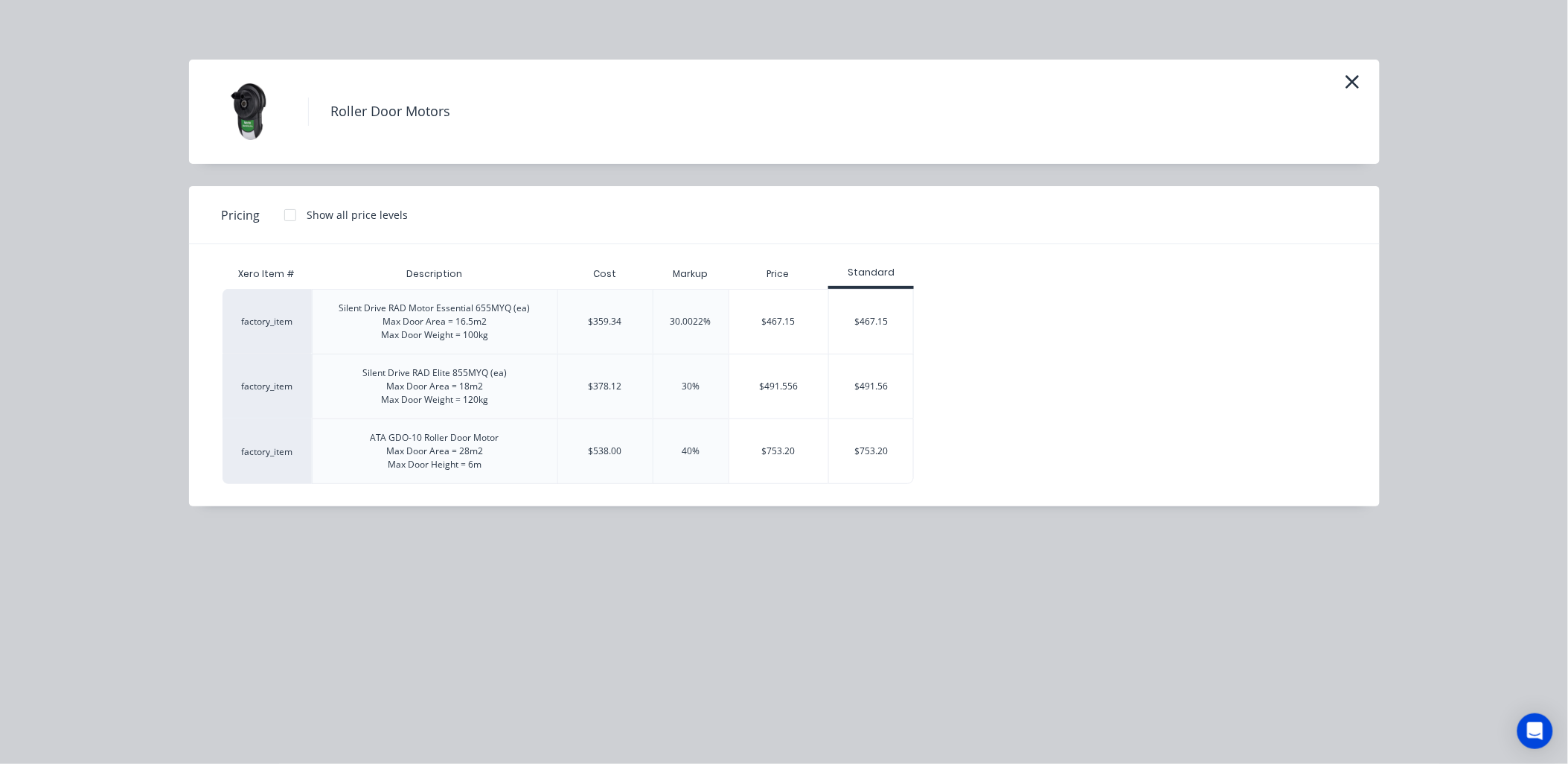
click at [895, 452] on div "$753.20" at bounding box center [871, 451] width 84 height 64
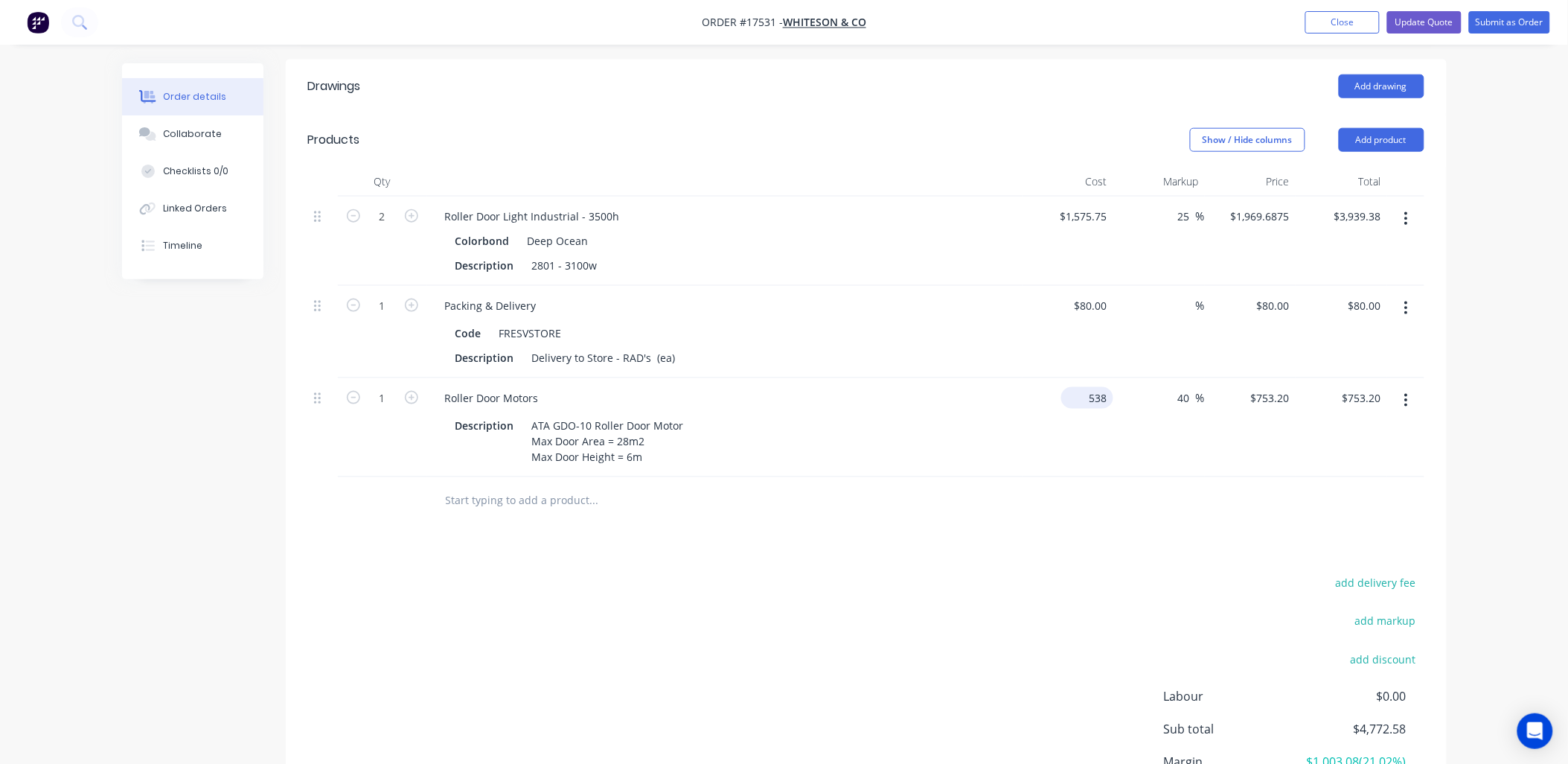
click at [1097, 388] on input "538" at bounding box center [1090, 398] width 46 height 21
click at [1097, 388] on input "538" at bounding box center [1101, 398] width 26 height 21
type input "$700.00"
type input "$980.00"
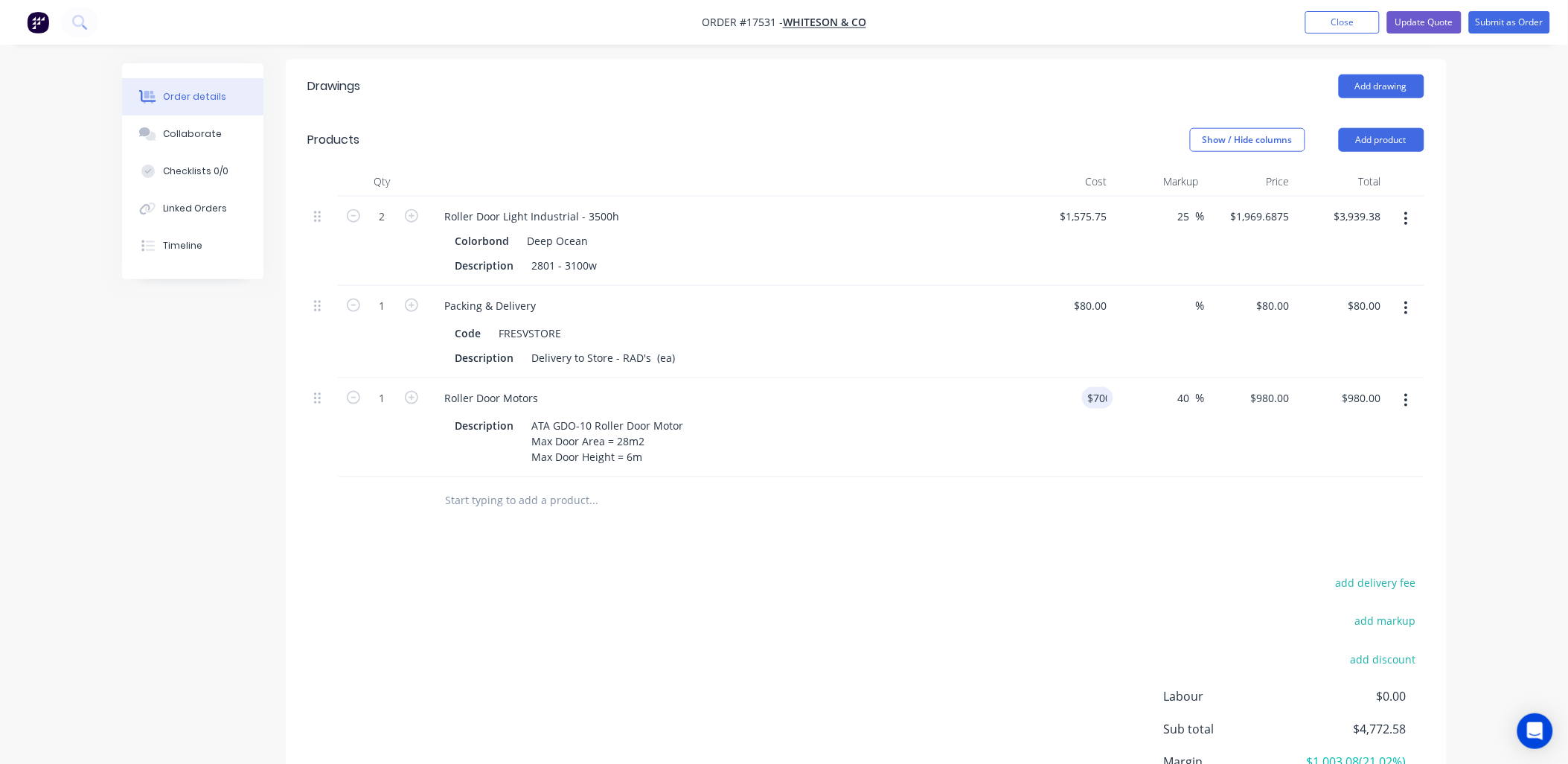
click at [1143, 405] on div "40 40 %" at bounding box center [1159, 428] width 91 height 99
click at [553, 487] on input "text" at bounding box center [594, 501] width 298 height 30
click at [1372, 128] on button "Add product" at bounding box center [1381, 140] width 85 height 24
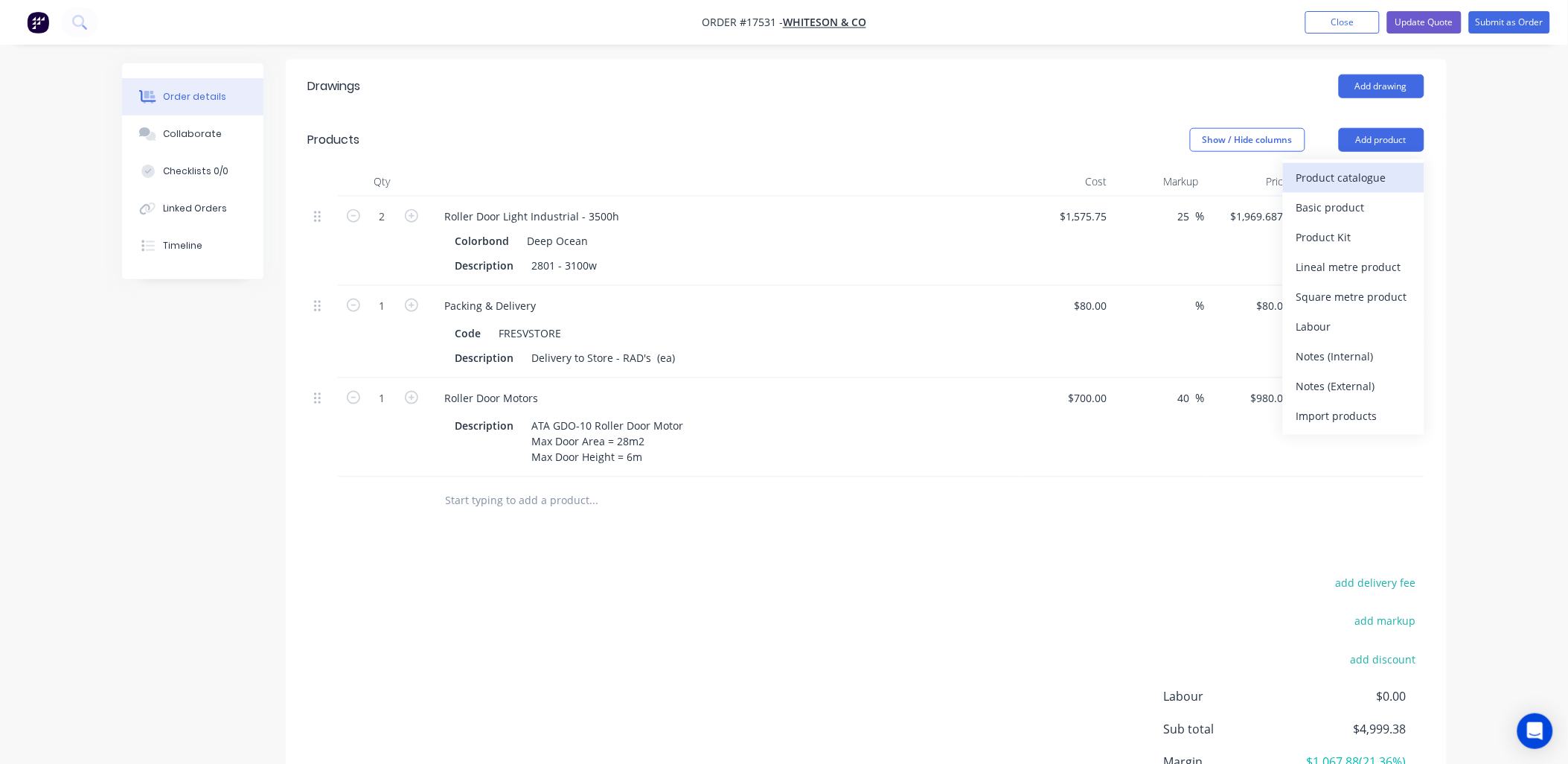
click at [1356, 166] on div "Product catalogue" at bounding box center [1354, 177] width 114 height 21
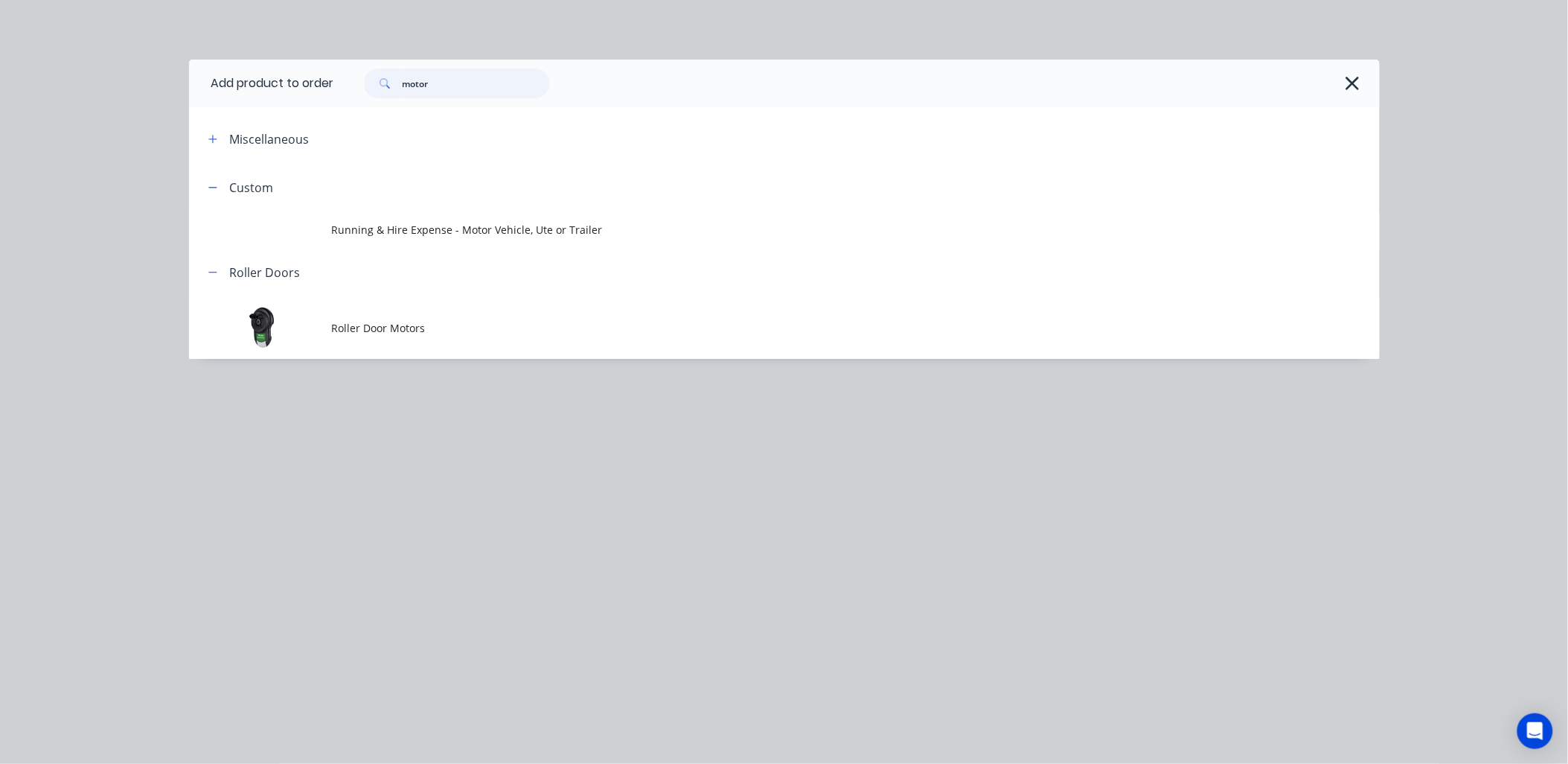
drag, startPoint x: 444, startPoint y: 84, endPoint x: 340, endPoint y: 85, distance: 104.0
click at [340, 85] on div "motor" at bounding box center [850, 83] width 1031 height 30
drag, startPoint x: 433, startPoint y: 85, endPoint x: 737, endPoint y: 11, distance: 312.9
click at [323, 73] on header "Add product to order beam" at bounding box center [785, 84] width 1191 height 48
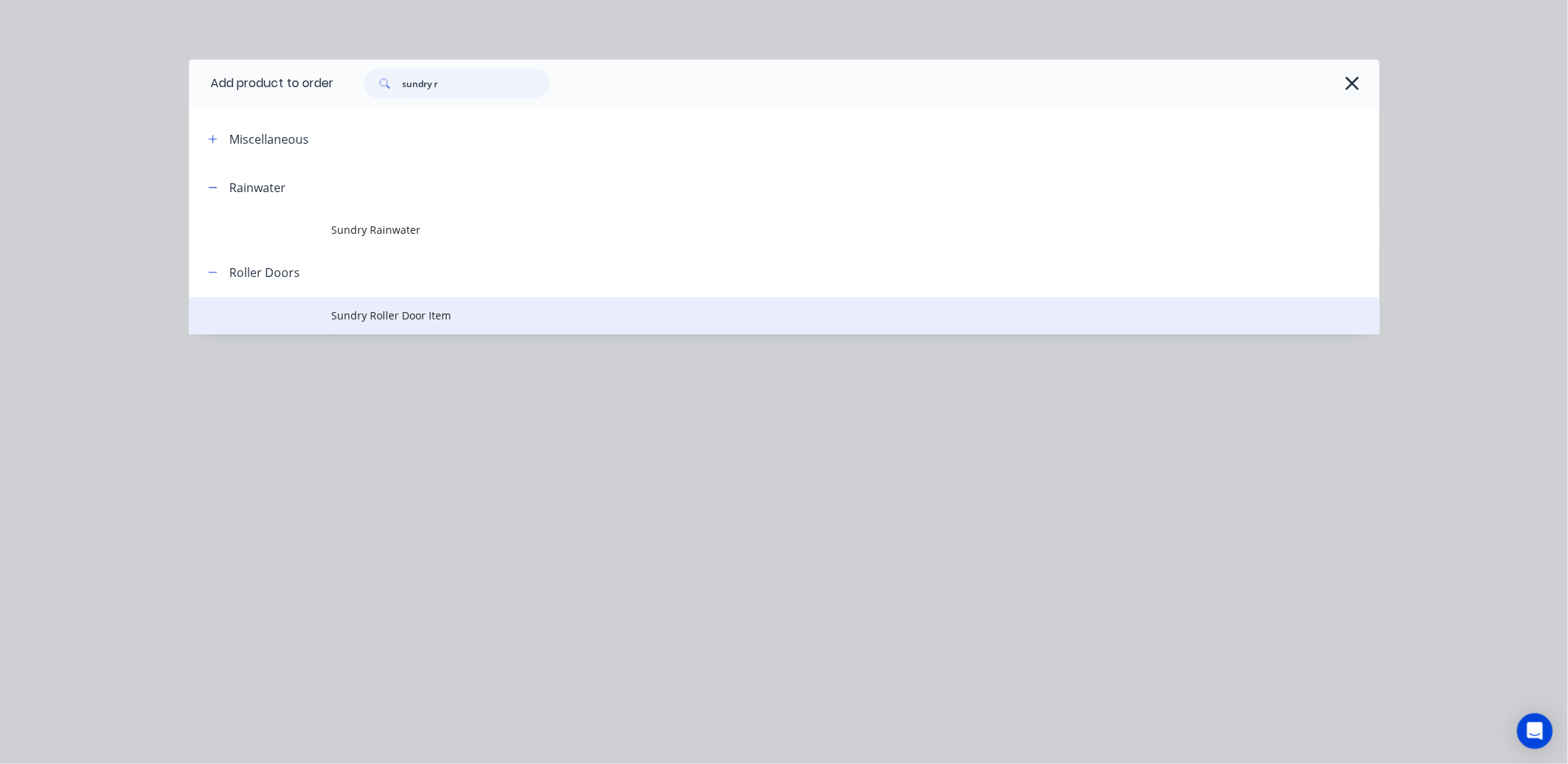
type input "sundry r"
click at [467, 318] on span "Sundry Roller Door Item" at bounding box center [751, 315] width 838 height 15
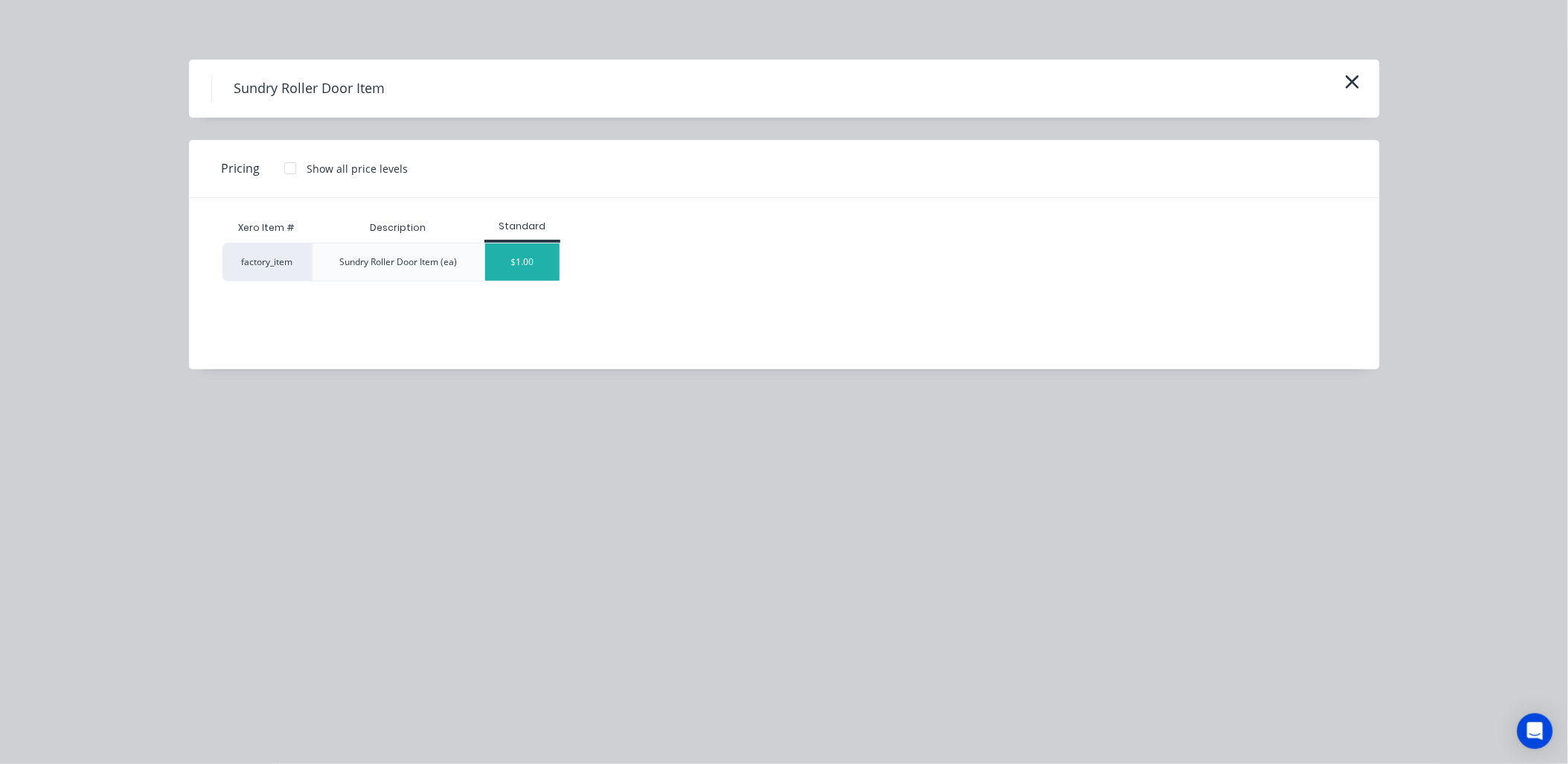
click at [531, 254] on div "$1.00" at bounding box center [522, 262] width 74 height 38
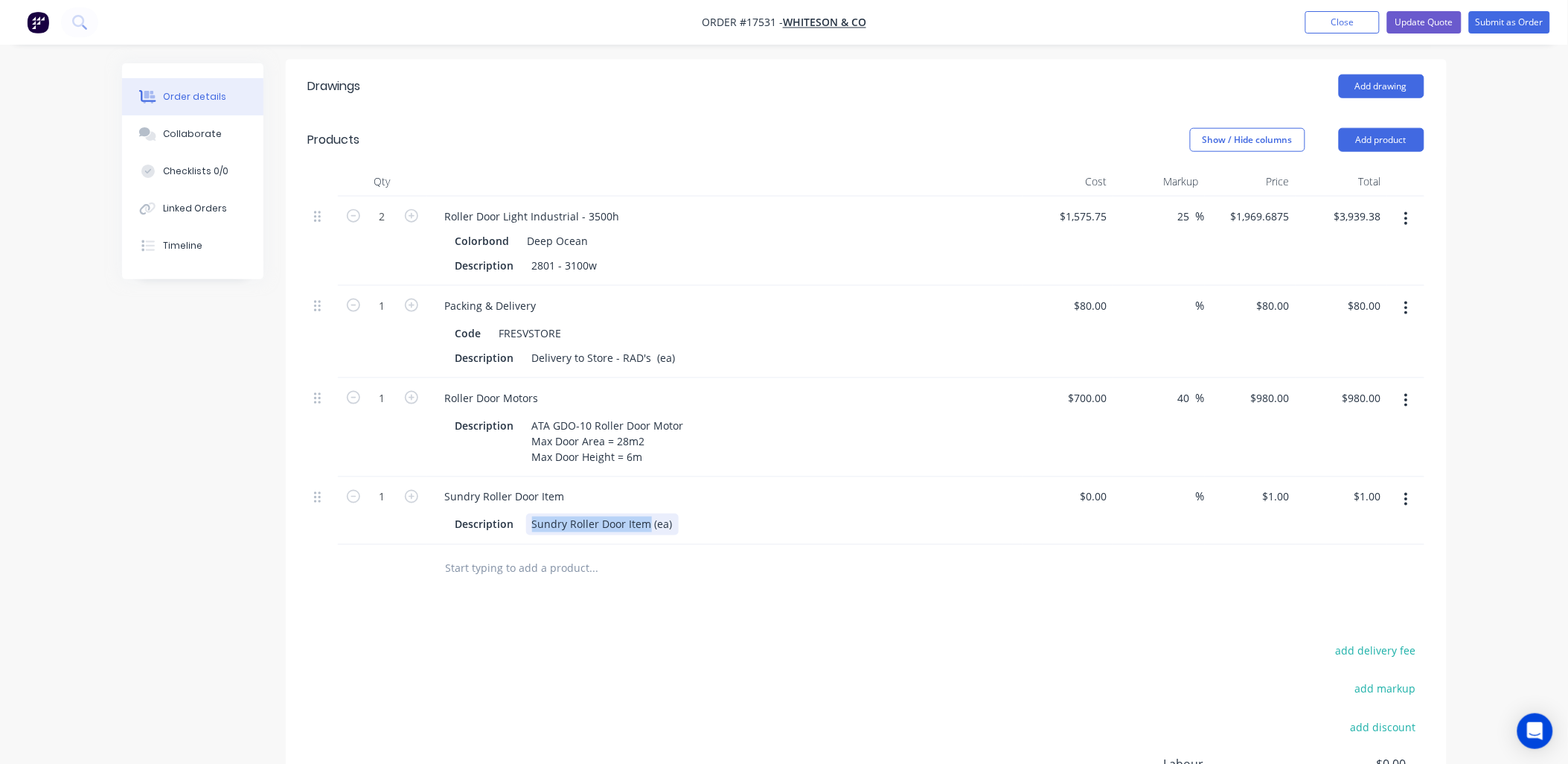
drag, startPoint x: 648, startPoint y: 479, endPoint x: 531, endPoint y: 487, distance: 117.3
click at [531, 514] on div "Sundry Roller Door Item (ea)" at bounding box center [602, 524] width 153 height 21
click at [528, 514] on div "Safety Beam (ea)" at bounding box center [573, 524] width 95 height 21
type input "$200.57"
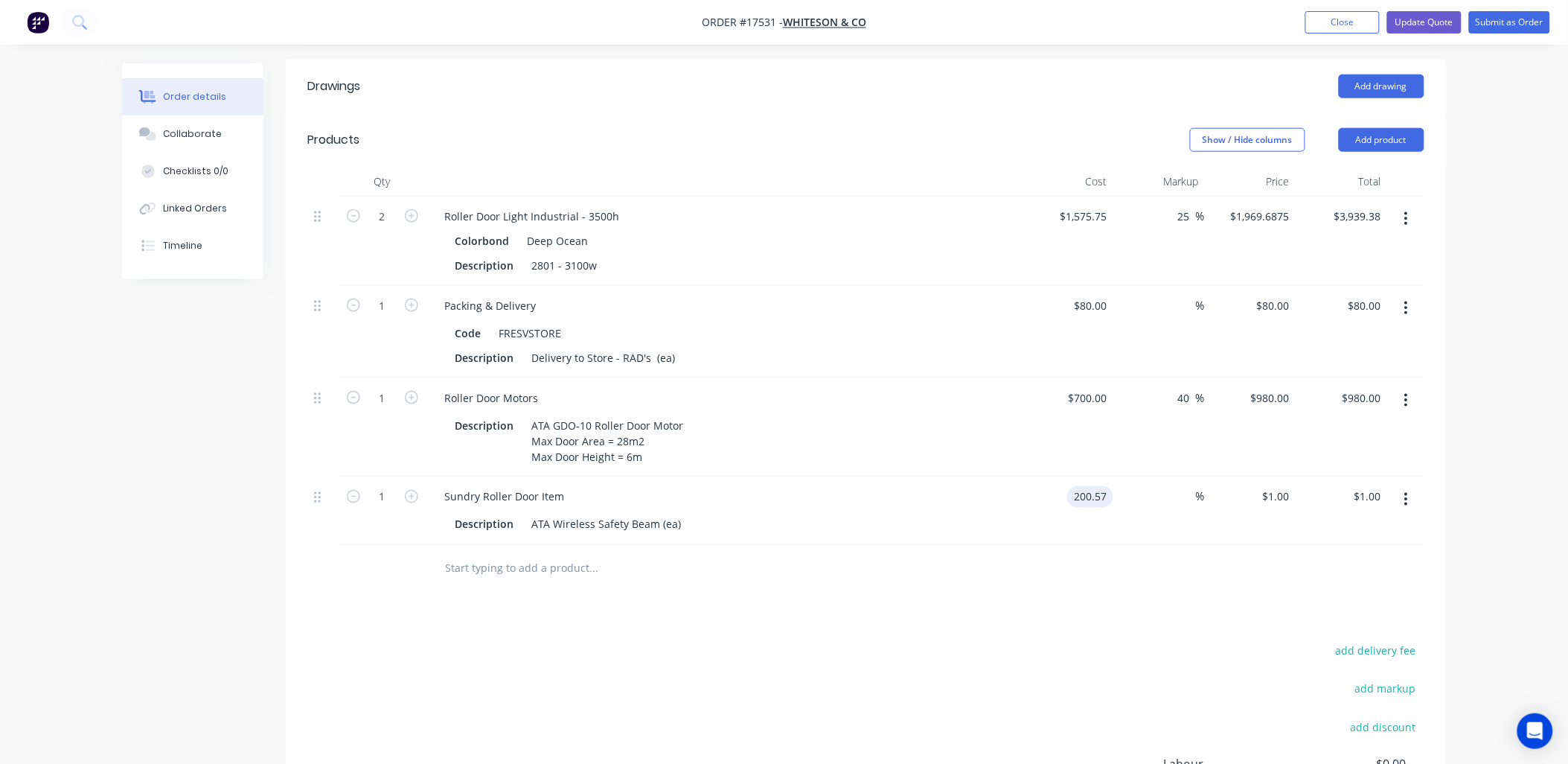
type input "$200.57"
type input "20"
type input "240.684"
type input "$240.68"
type input "$240.684"
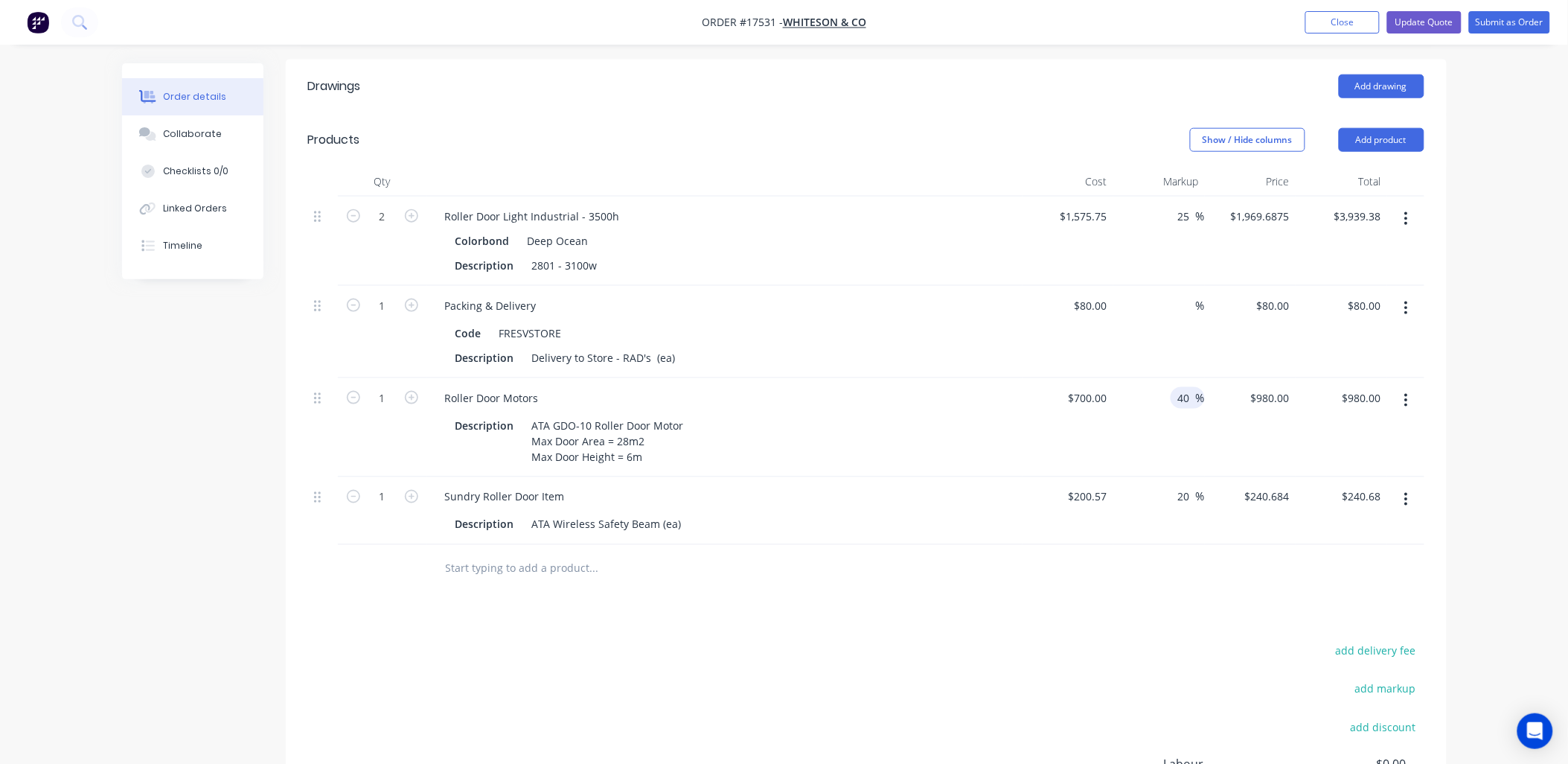
click at [1181, 388] on input "40" at bounding box center [1186, 398] width 20 height 21
type input "0"
